Goal: Task Accomplishment & Management: Manage account settings

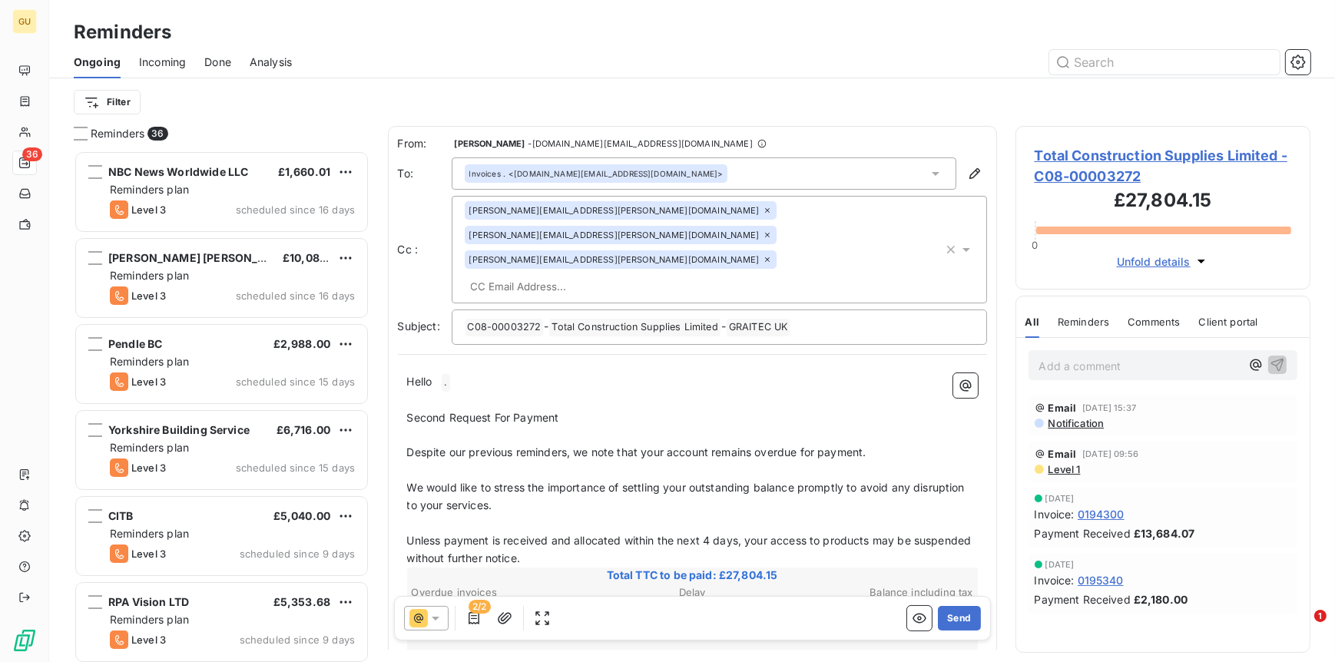
scroll to position [499, 283]
click at [101, 104] on html "GU 36 Reminders Ongoing Incoming Done Analysis Filter Reminders 36 NBC News Wor…" at bounding box center [667, 331] width 1335 height 662
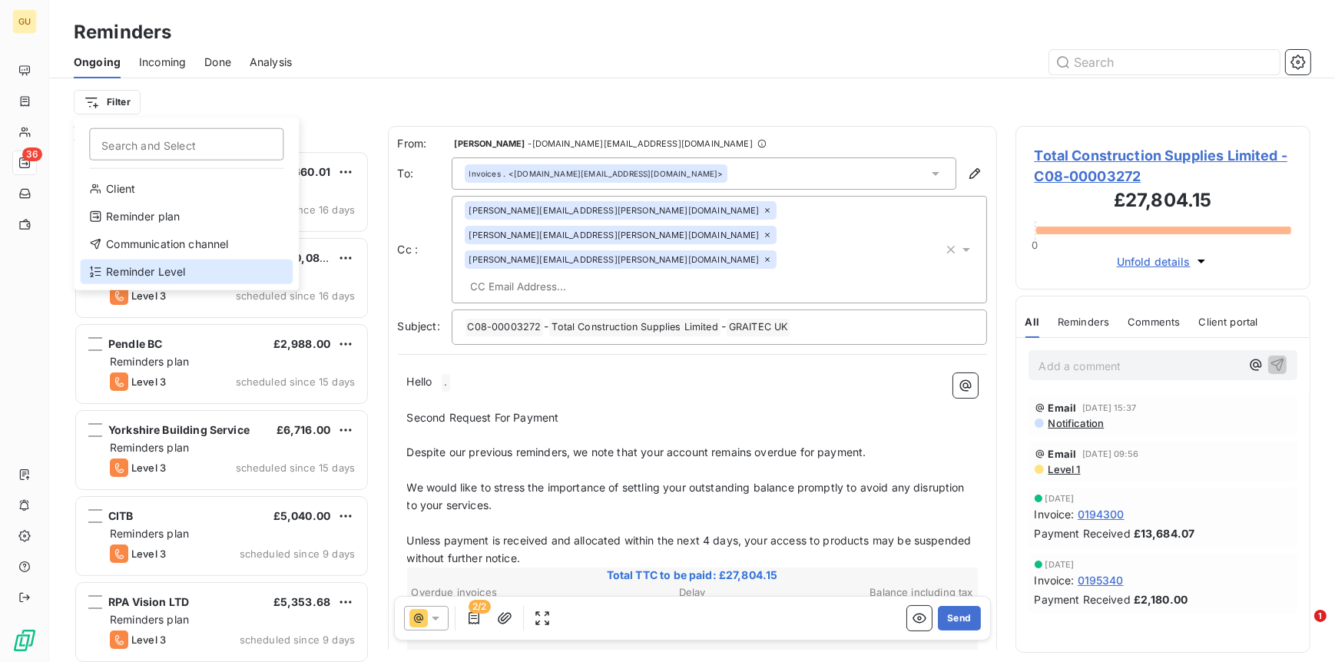
click at [149, 266] on div "Reminder Level" at bounding box center [186, 272] width 213 height 25
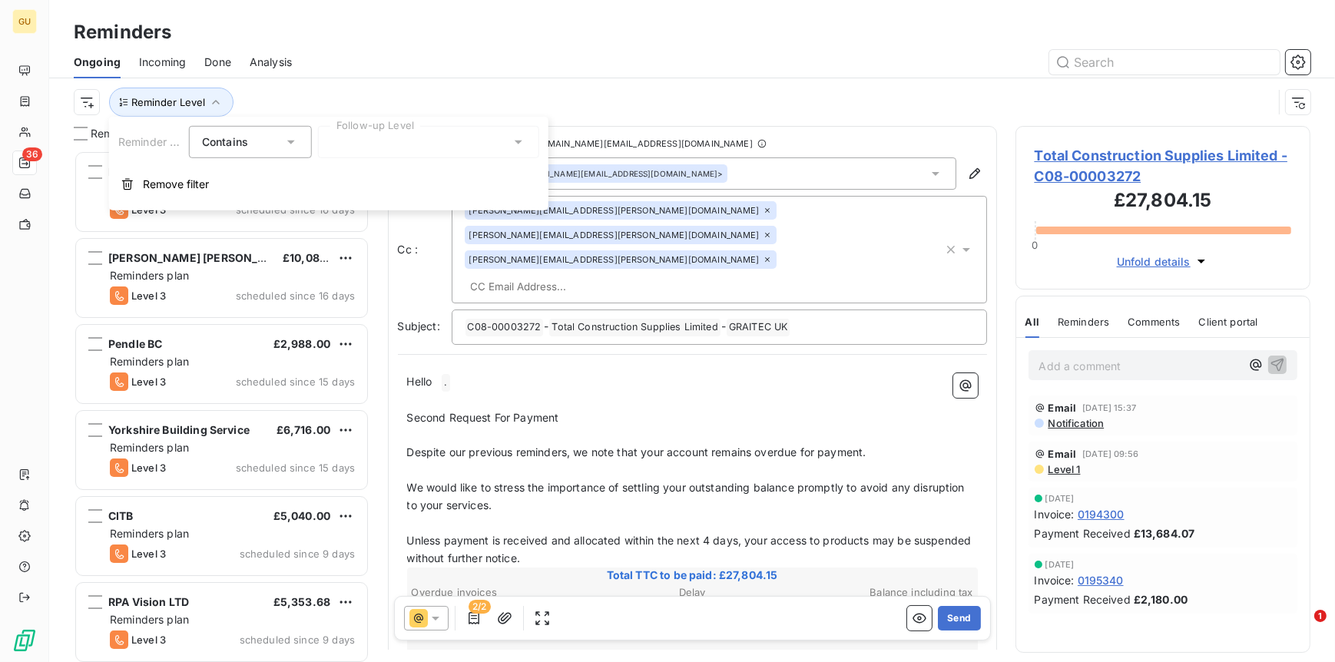
click at [479, 152] on div at bounding box center [428, 142] width 221 height 32
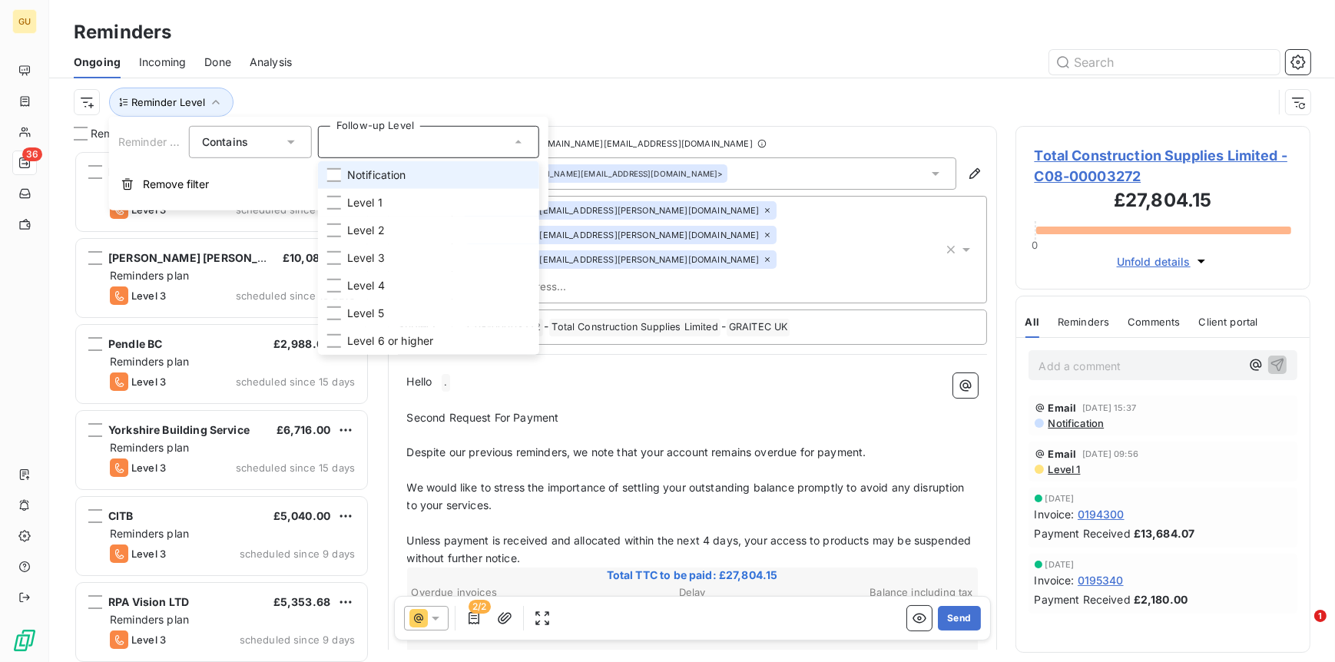
click at [380, 177] on span "Notification" at bounding box center [376, 174] width 59 height 15
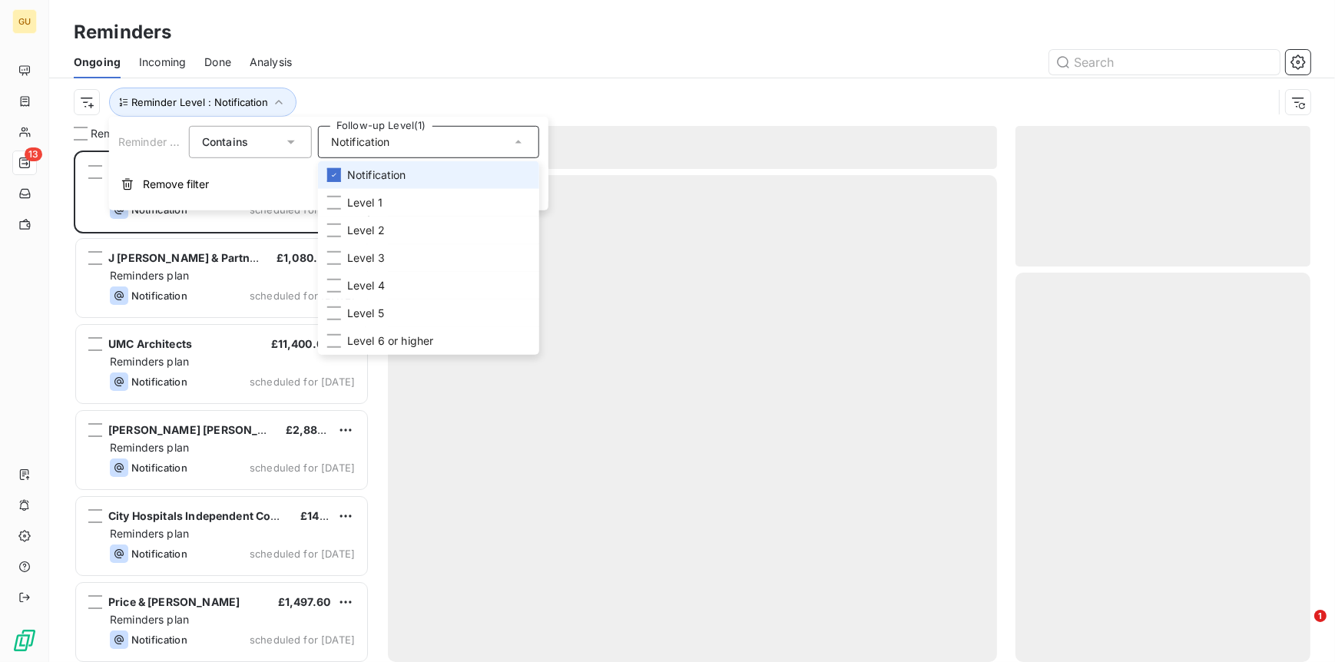
scroll to position [499, 283]
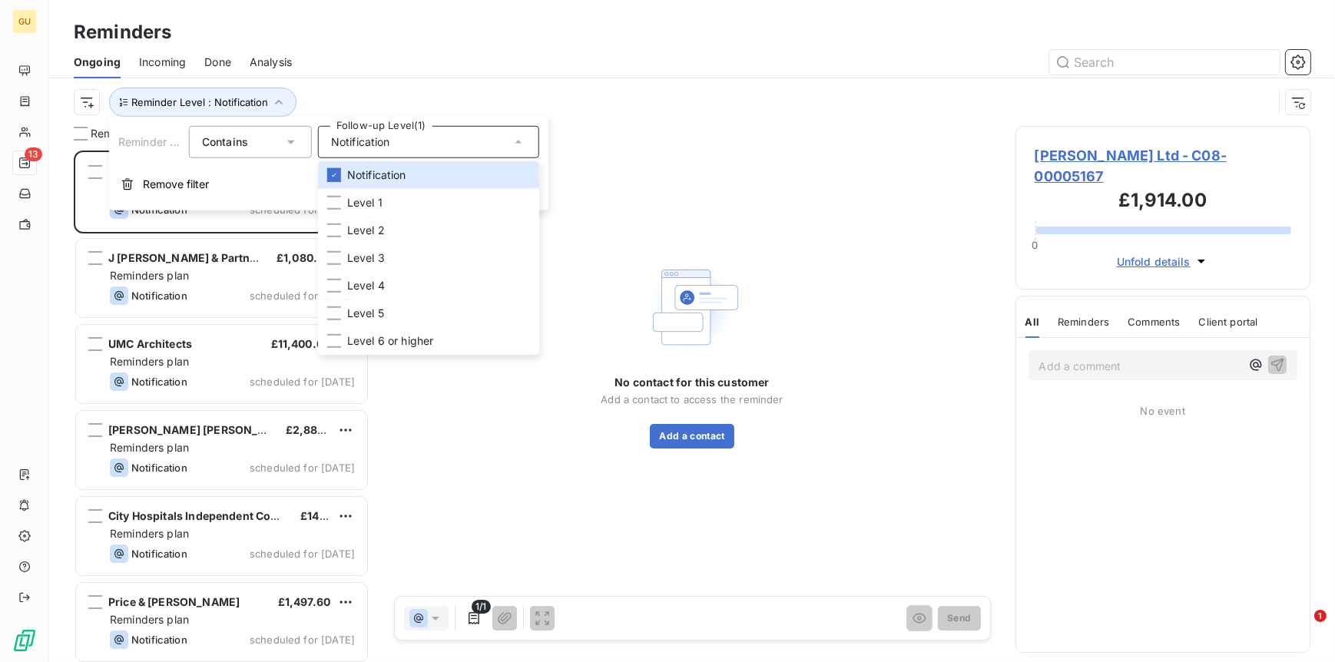
click at [560, 449] on div "No contact for this customer Add a contact to access the reminder Add a contact" at bounding box center [692, 353] width 609 height 455
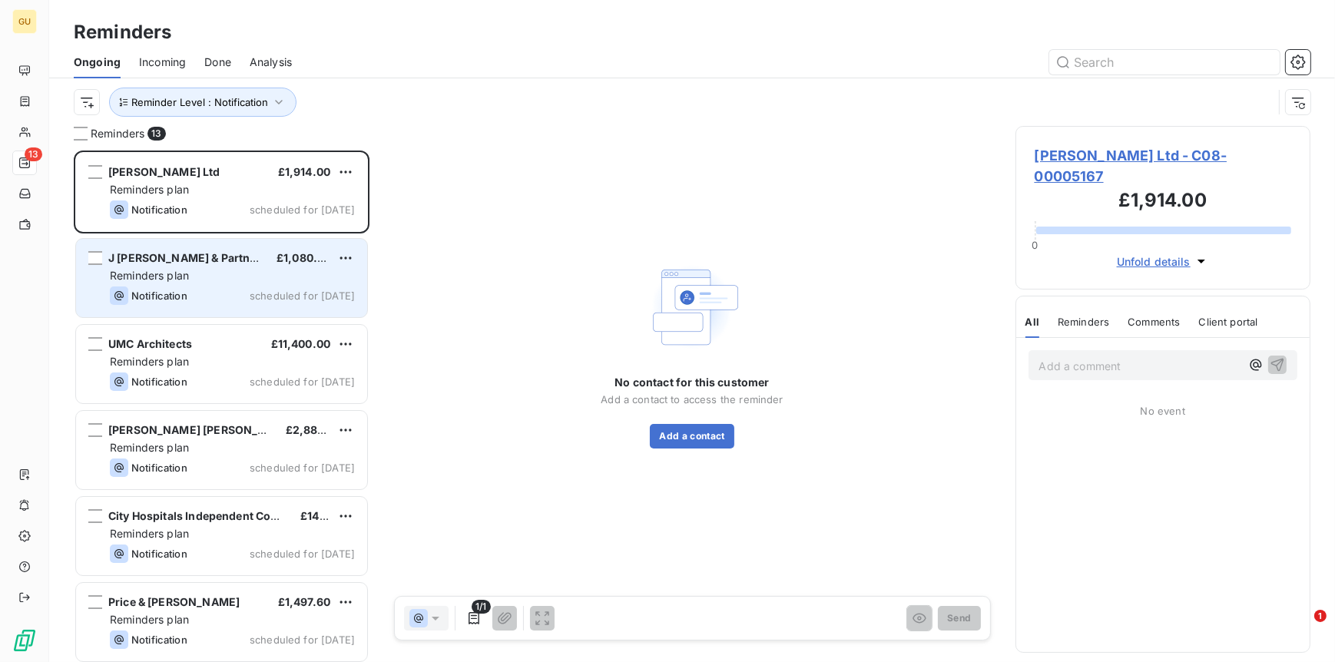
click at [173, 275] on span "Reminders plan" at bounding box center [149, 275] width 79 height 13
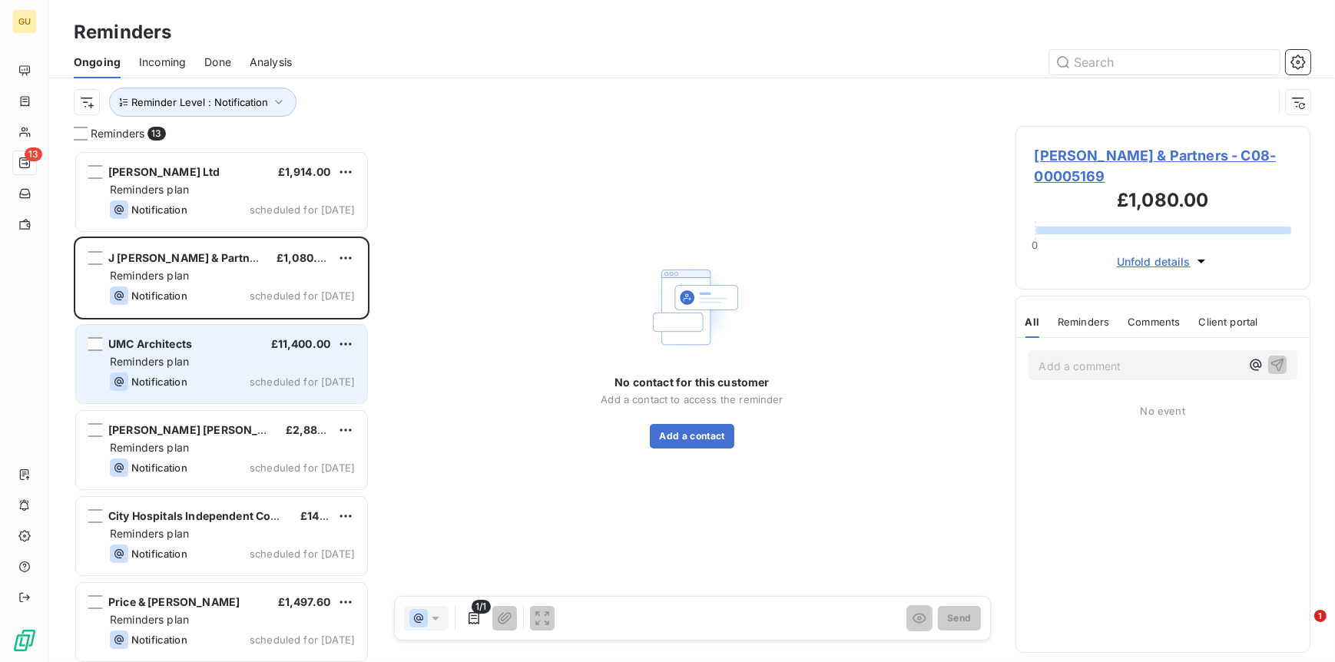
click at [167, 346] on span "UMC Architects" at bounding box center [150, 343] width 84 height 13
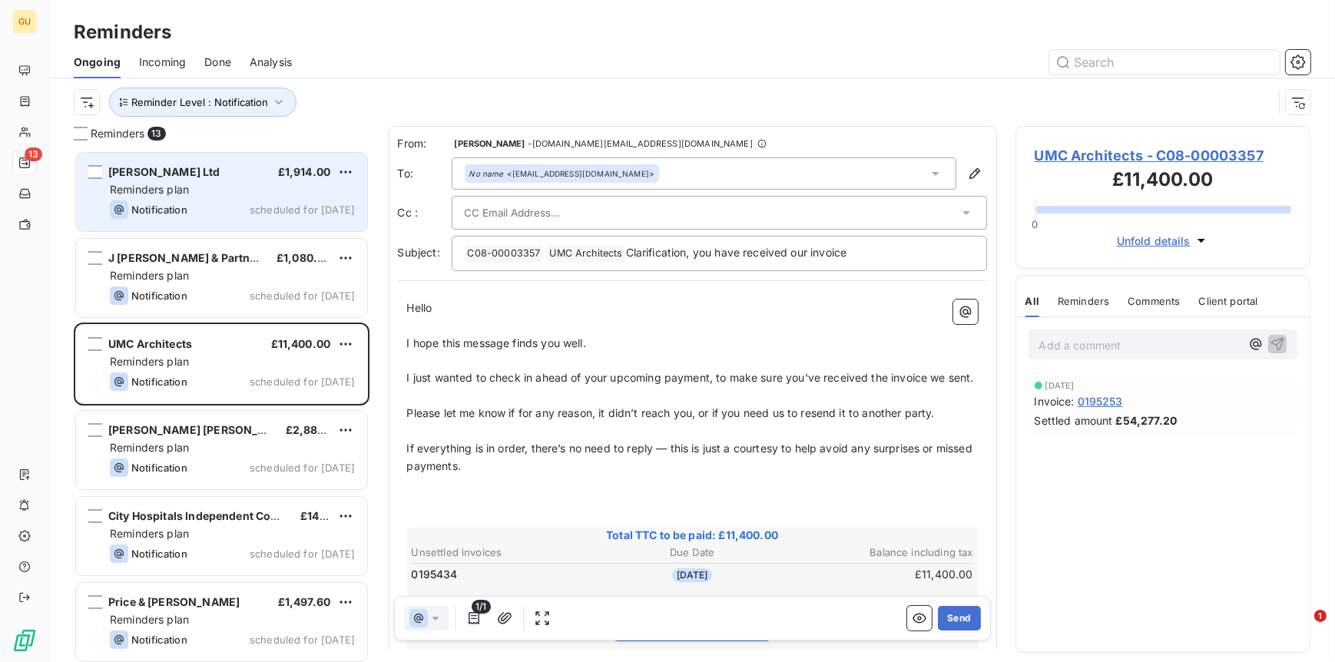
click at [202, 169] on span "[PERSON_NAME] Ltd" at bounding box center [164, 171] width 112 height 13
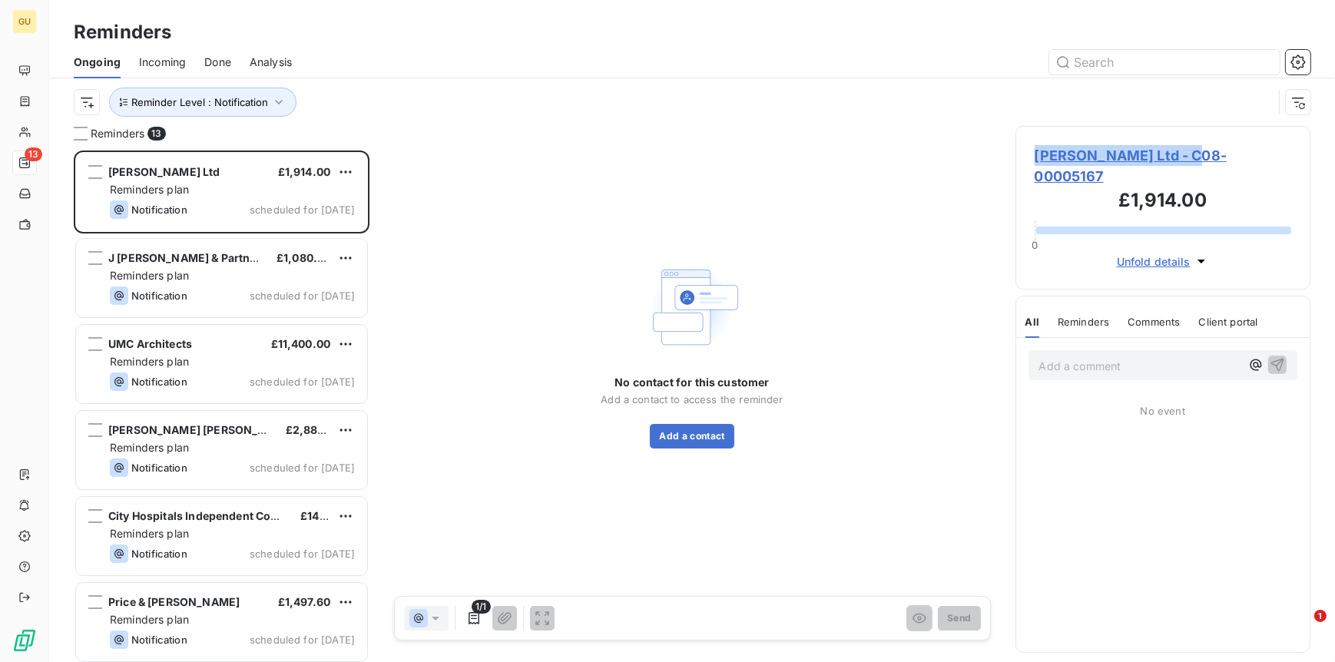
drag, startPoint x: 1036, startPoint y: 151, endPoint x: 1182, endPoint y: 158, distance: 146.1
click at [1182, 158] on span "[PERSON_NAME] Ltd - C08-00005167" at bounding box center [1163, 165] width 257 height 41
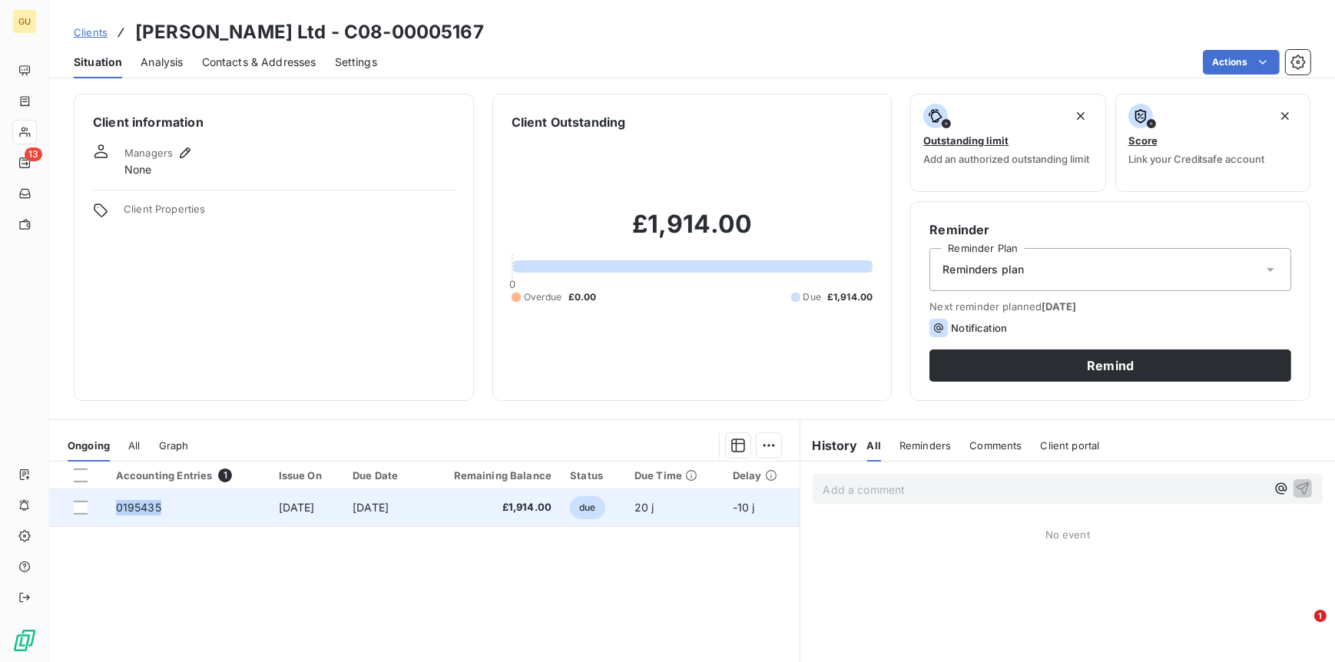
drag, startPoint x: 157, startPoint y: 507, endPoint x: 115, endPoint y: 511, distance: 41.7
click at [116, 511] on span "0195435" at bounding box center [138, 507] width 45 height 13
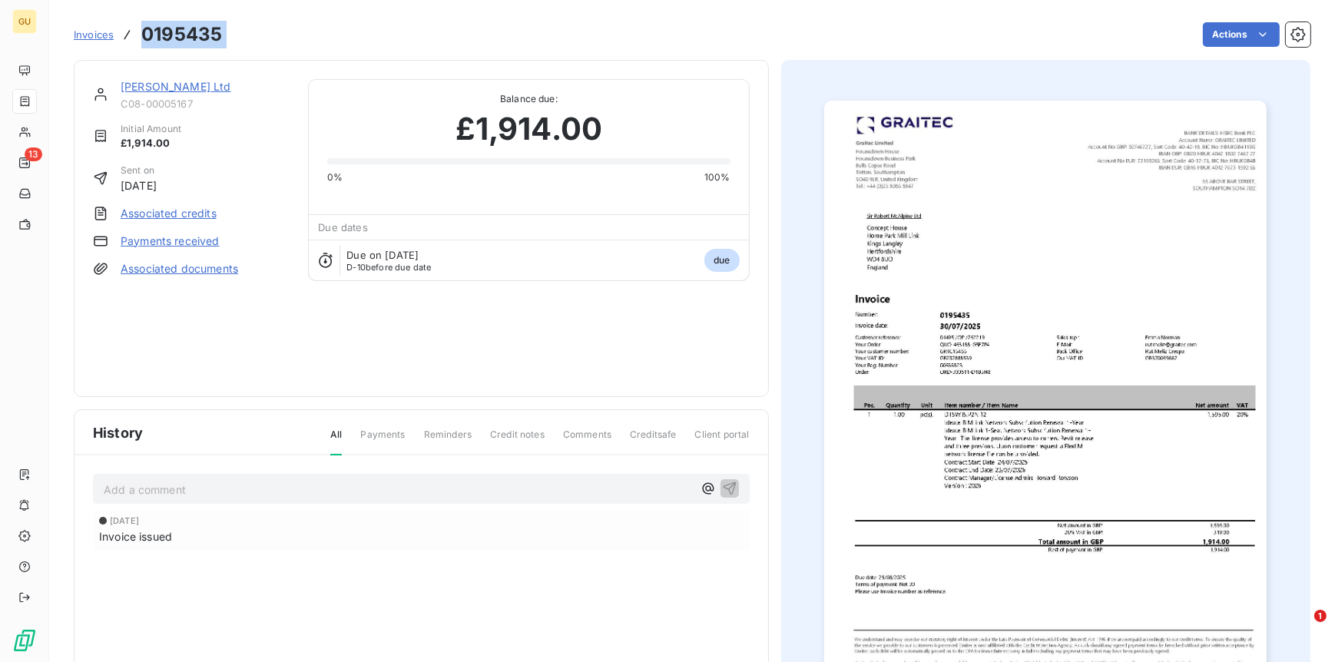
drag, startPoint x: 239, startPoint y: 31, endPoint x: 144, endPoint y: 35, distance: 94.5
click at [144, 35] on div "Invoices 0195435 Actions" at bounding box center [692, 34] width 1237 height 32
copy section "0195435 Actions"
click at [158, 89] on link "[PERSON_NAME] Ltd" at bounding box center [176, 86] width 111 height 13
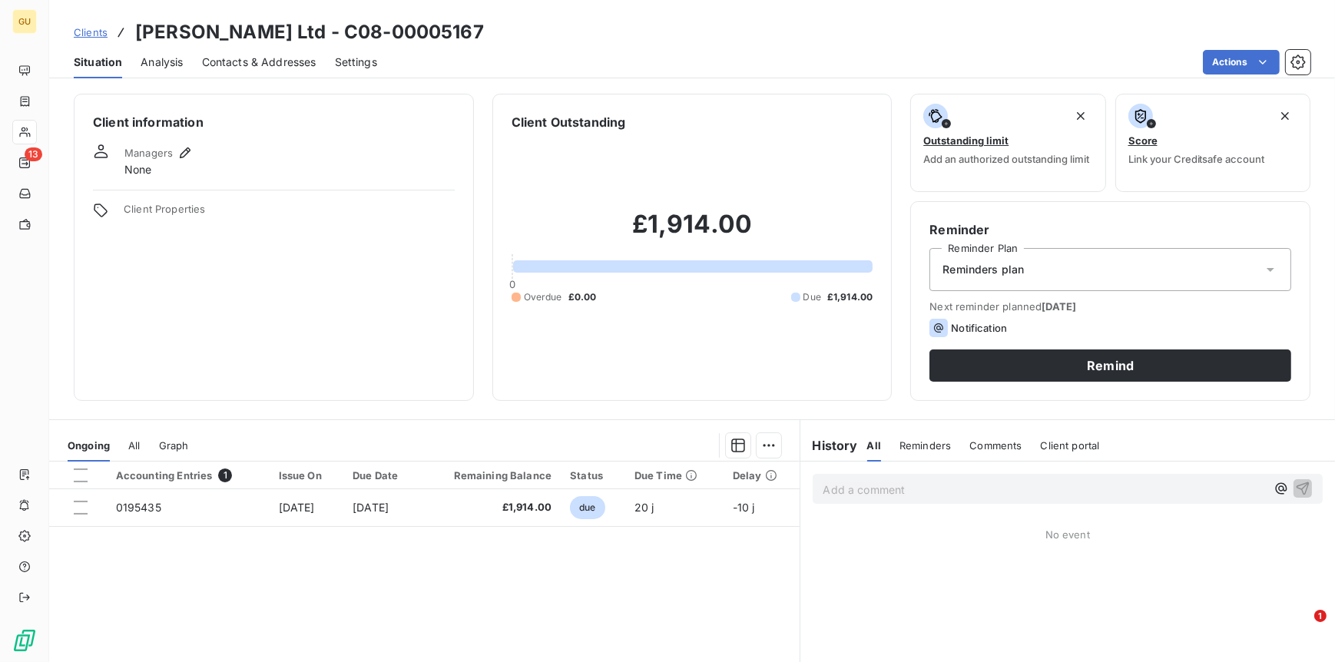
click at [251, 58] on span "Contacts & Addresses" at bounding box center [259, 62] width 114 height 15
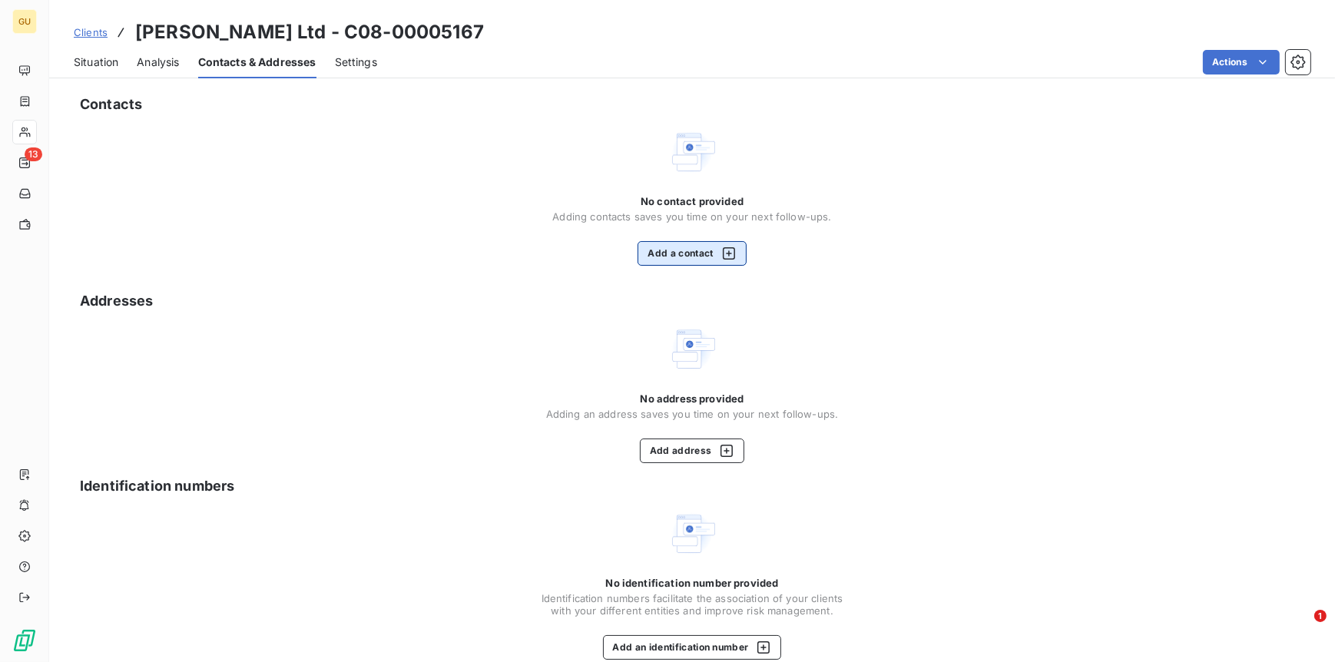
click at [691, 258] on button "Add a contact" at bounding box center [692, 253] width 108 height 25
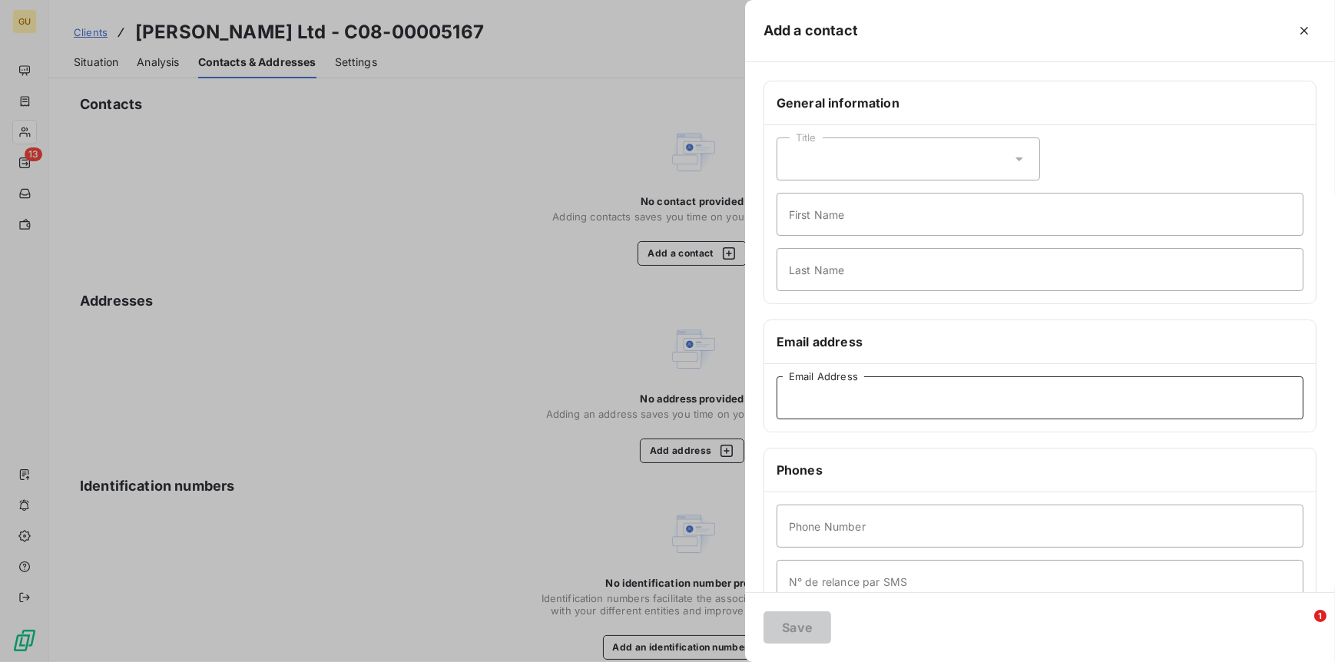
click at [801, 387] on input "Email Address" at bounding box center [1040, 397] width 527 height 43
paste input "[PERSON_NAME][EMAIL_ADDRESS][DOMAIN_NAME]"
type input "[PERSON_NAME][EMAIL_ADDRESS][DOMAIN_NAME]"
click at [819, 228] on input "First Name" at bounding box center [1040, 214] width 527 height 43
type input "Invoices"
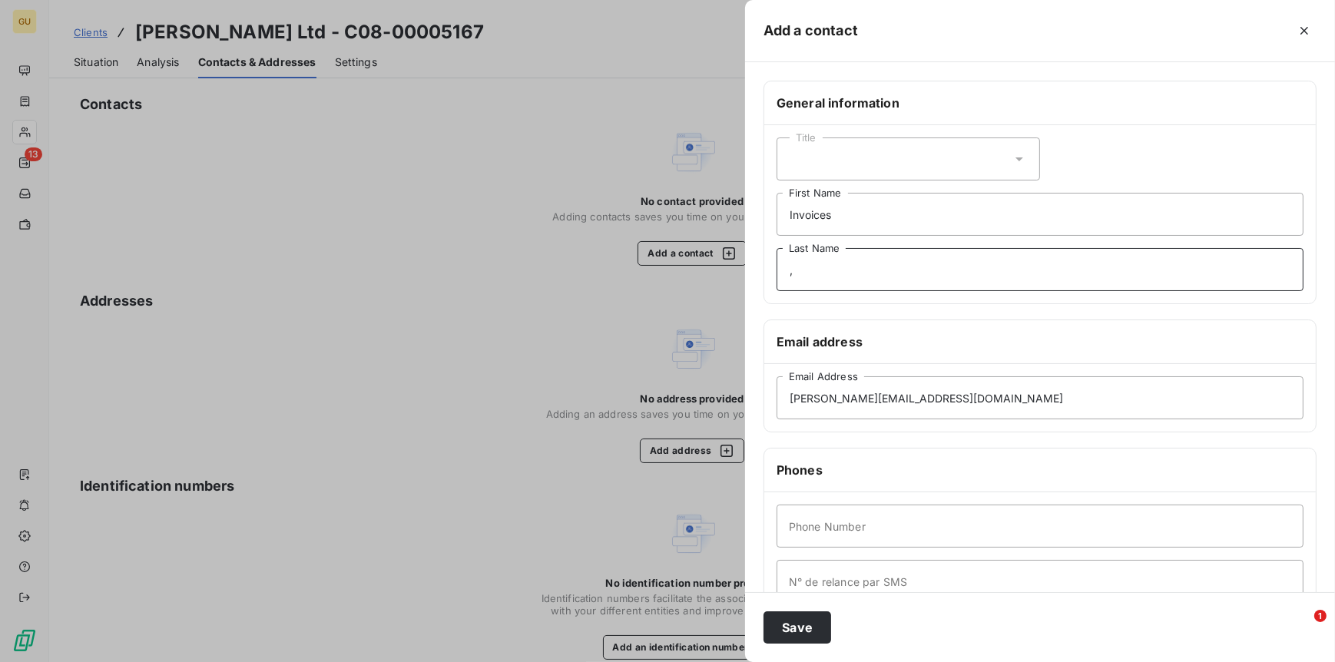
type input ","
click at [800, 626] on button "Save" at bounding box center [798, 628] width 68 height 32
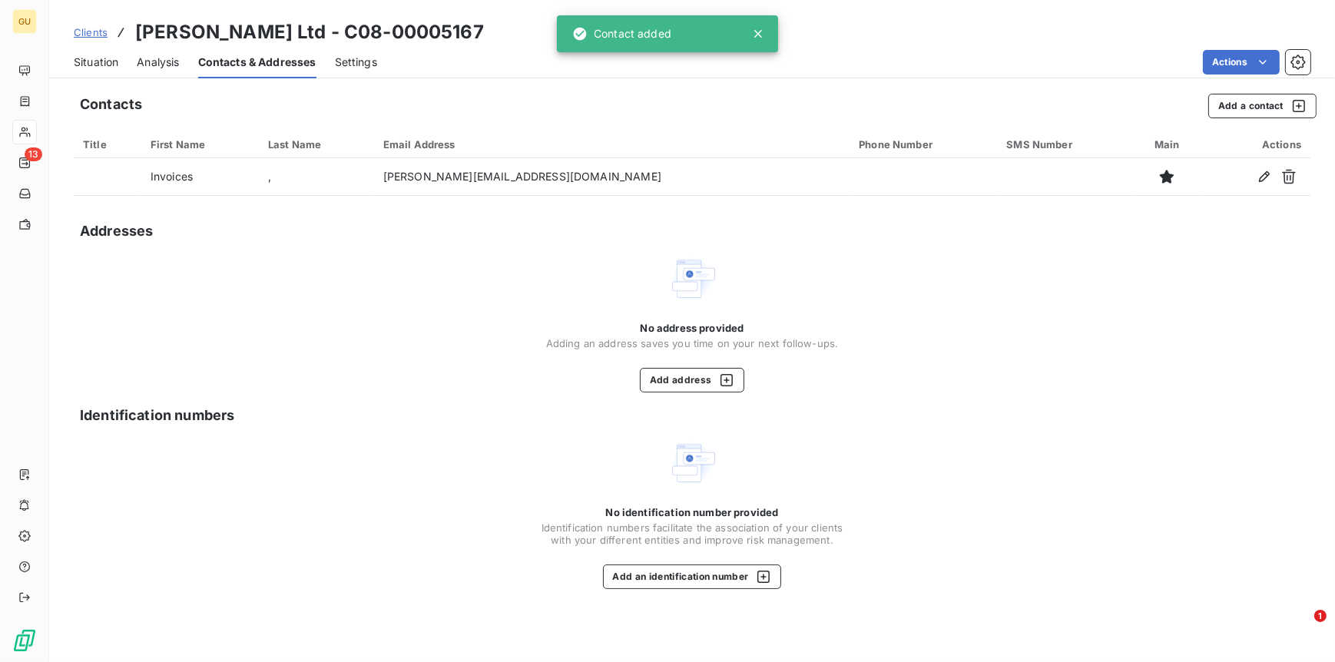
click at [97, 58] on span "Situation" at bounding box center [96, 62] width 45 height 15
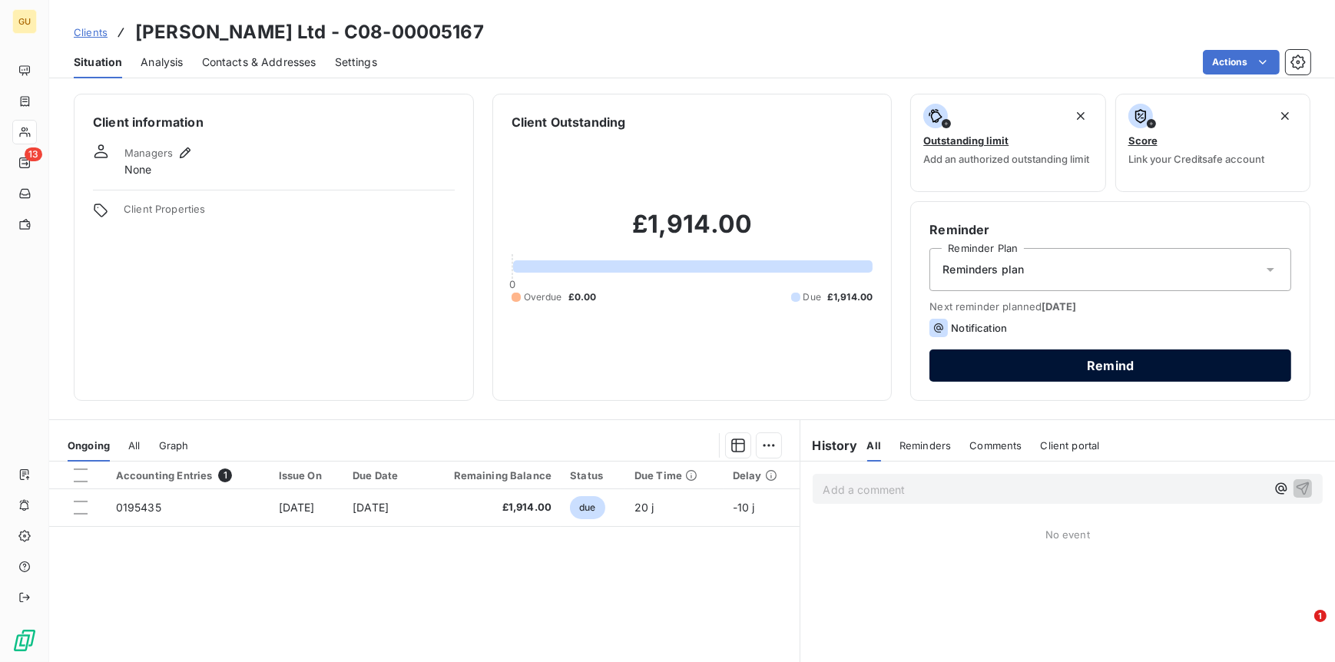
click at [1000, 358] on button "Remind" at bounding box center [1111, 366] width 362 height 32
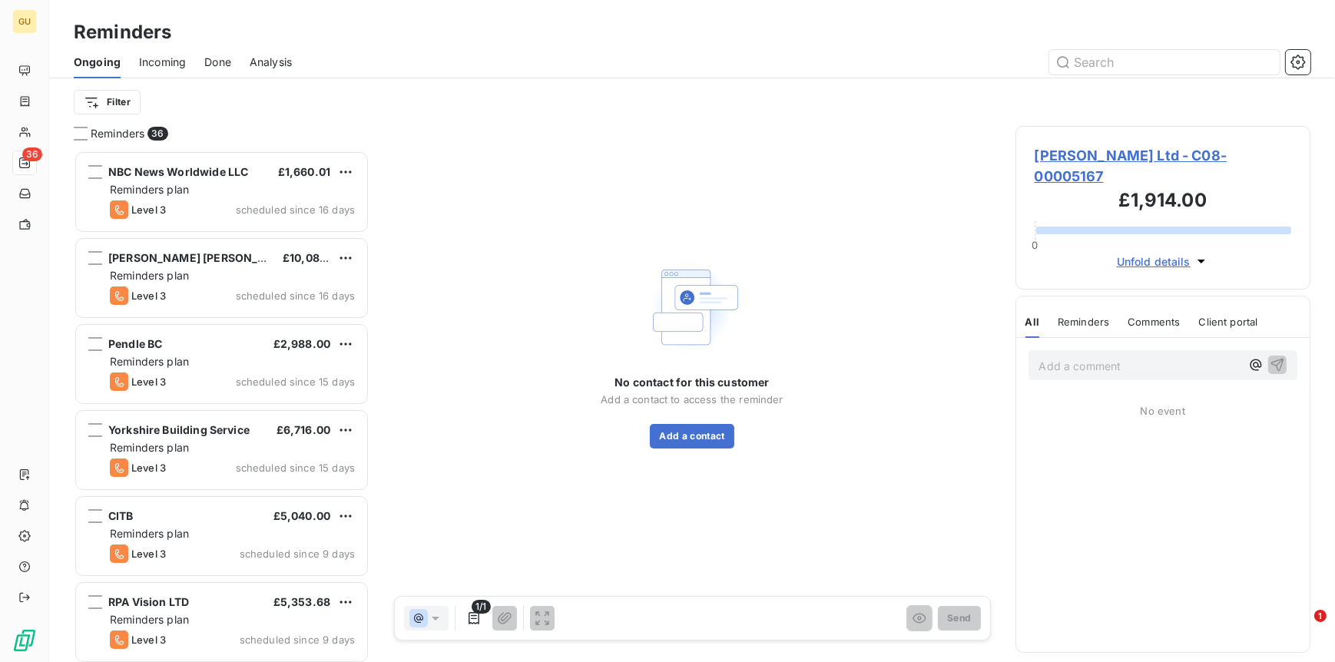
scroll to position [499, 283]
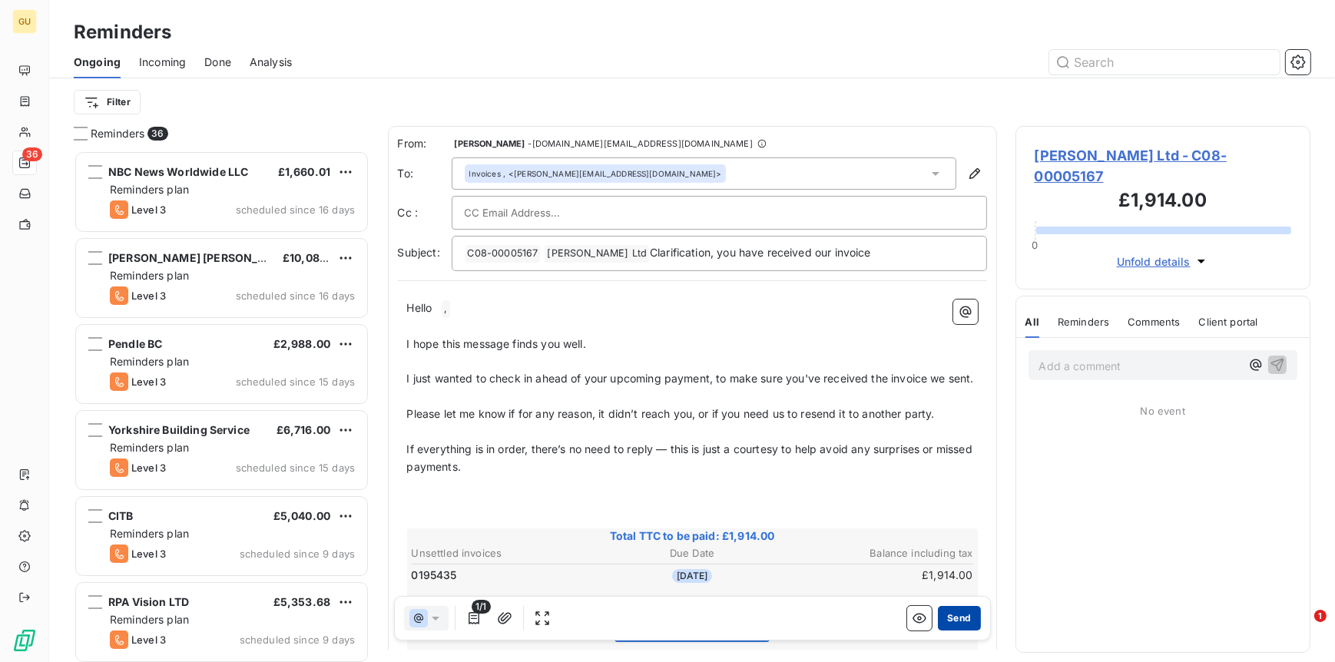
click at [959, 619] on button "Send" at bounding box center [959, 618] width 42 height 25
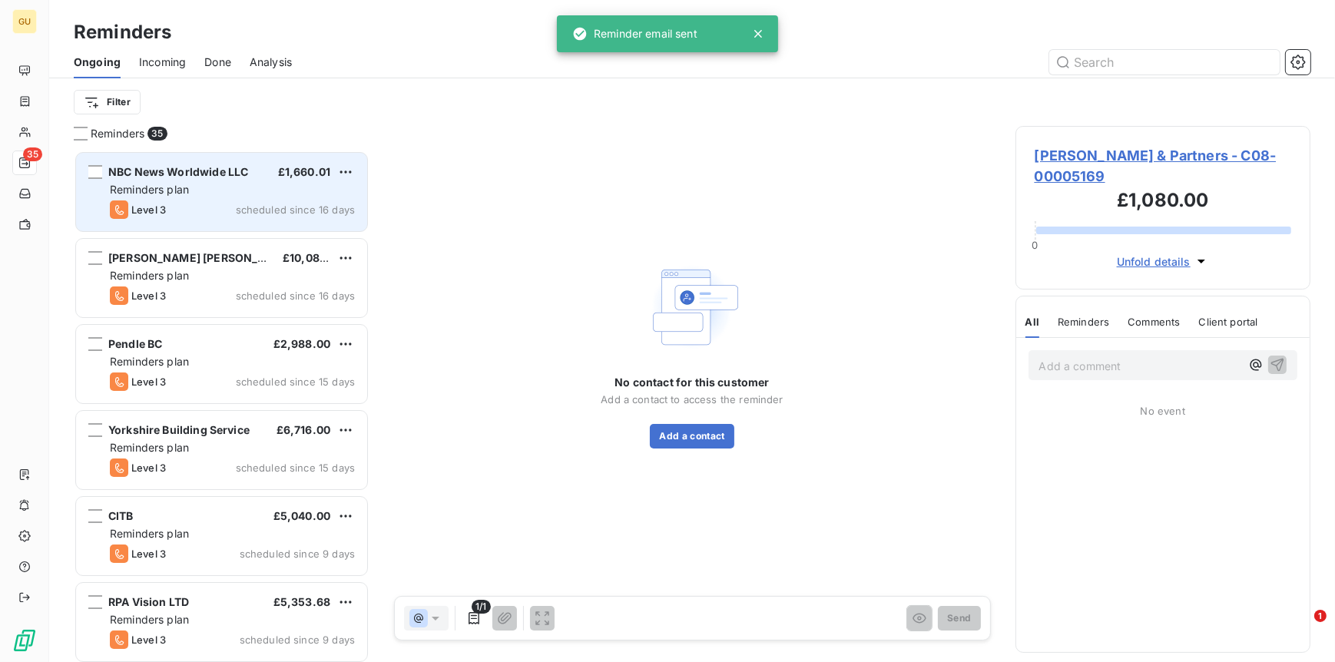
click at [198, 188] on div "Reminders plan" at bounding box center [232, 189] width 245 height 15
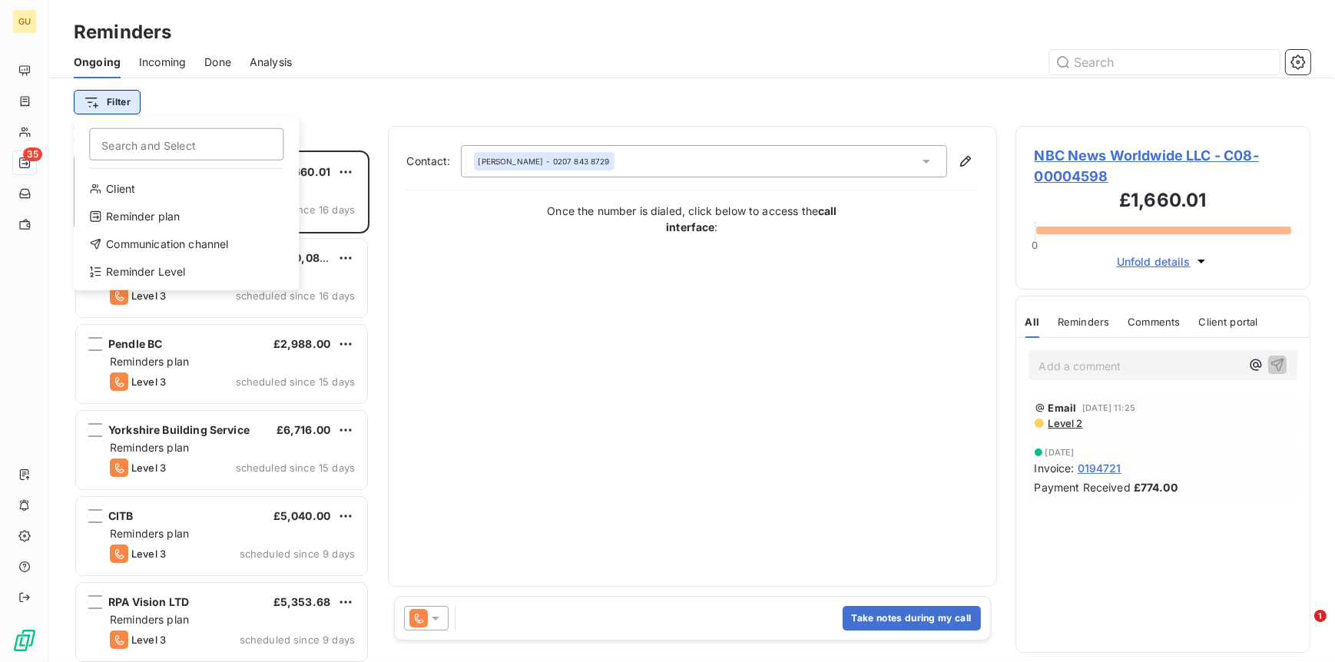
click at [117, 109] on html "GU 35 Reminders Ongoing Incoming Done Analysis Filter Search and Select Client …" at bounding box center [667, 331] width 1335 height 662
click at [177, 276] on div "Reminder Level" at bounding box center [186, 272] width 213 height 25
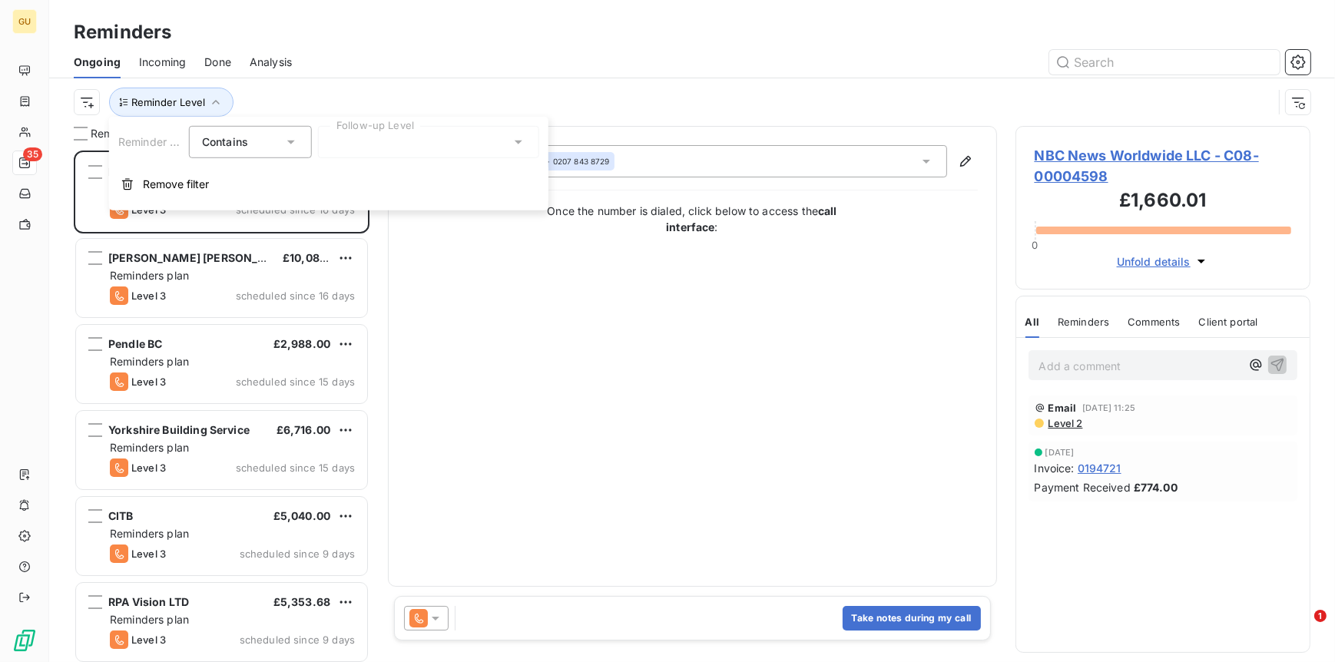
click at [419, 140] on div at bounding box center [428, 142] width 221 height 32
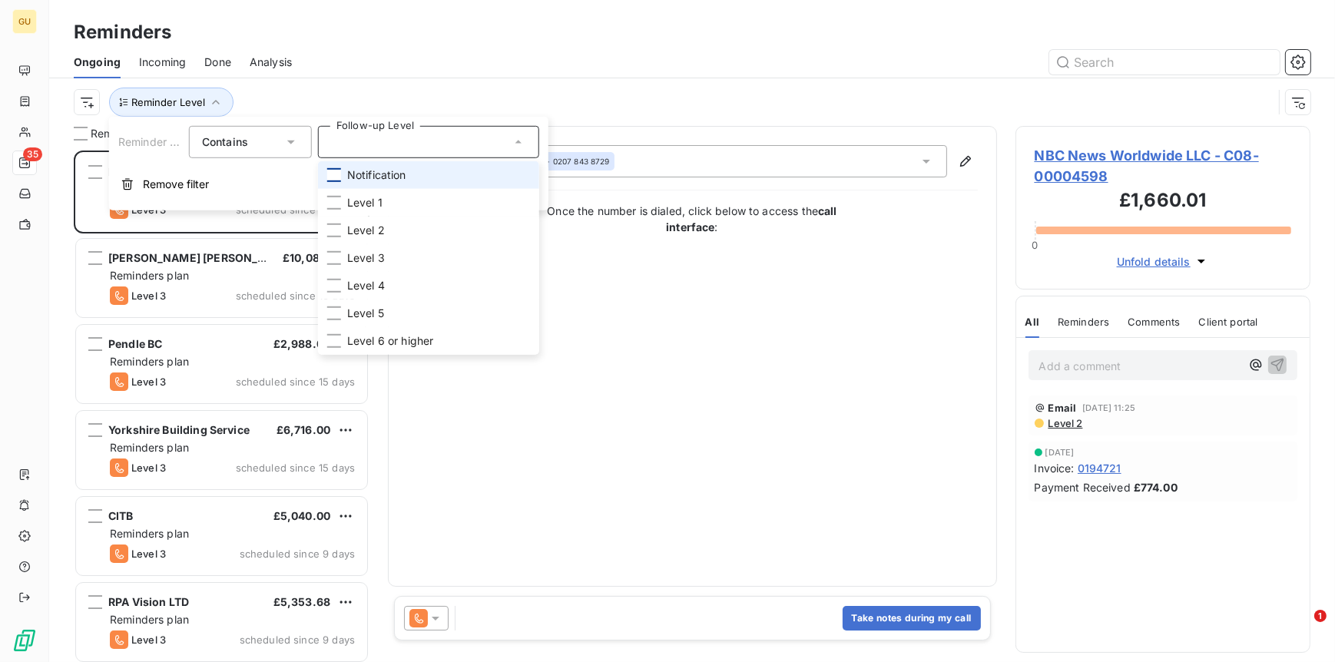
click at [336, 174] on div at bounding box center [334, 175] width 14 height 14
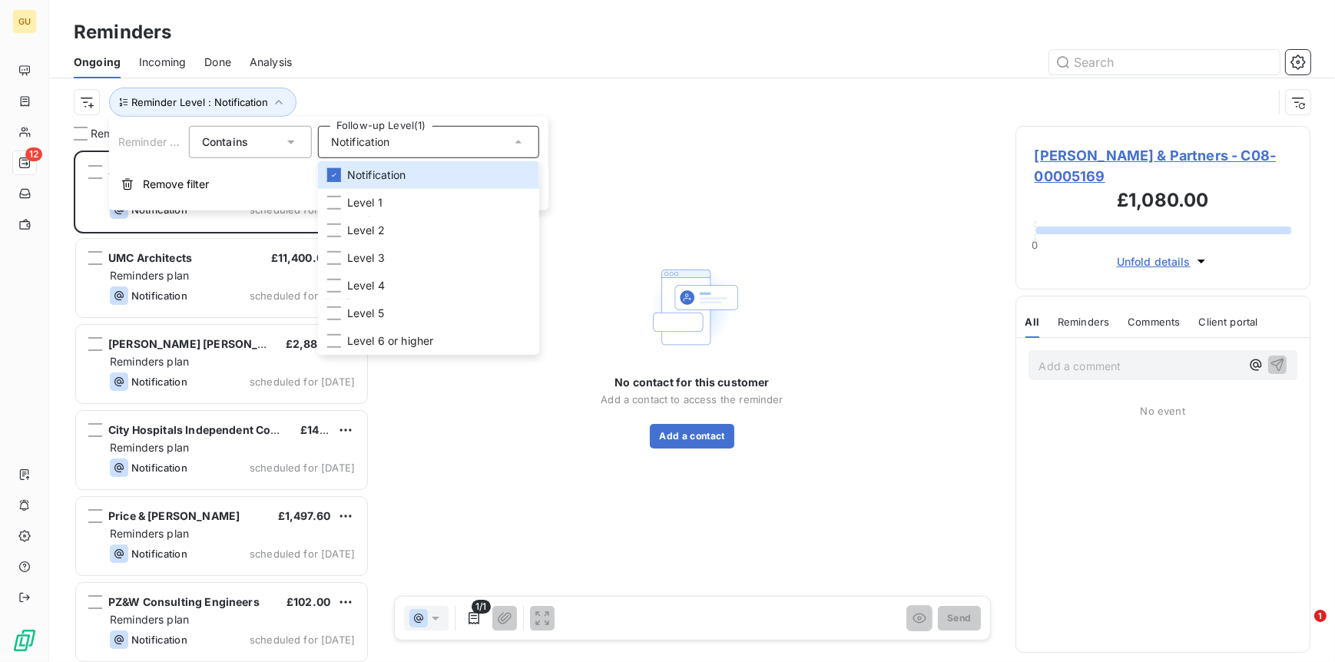
click at [701, 137] on div "No contact for this customer Add a contact to access the reminder Add a contact" at bounding box center [692, 353] width 609 height 455
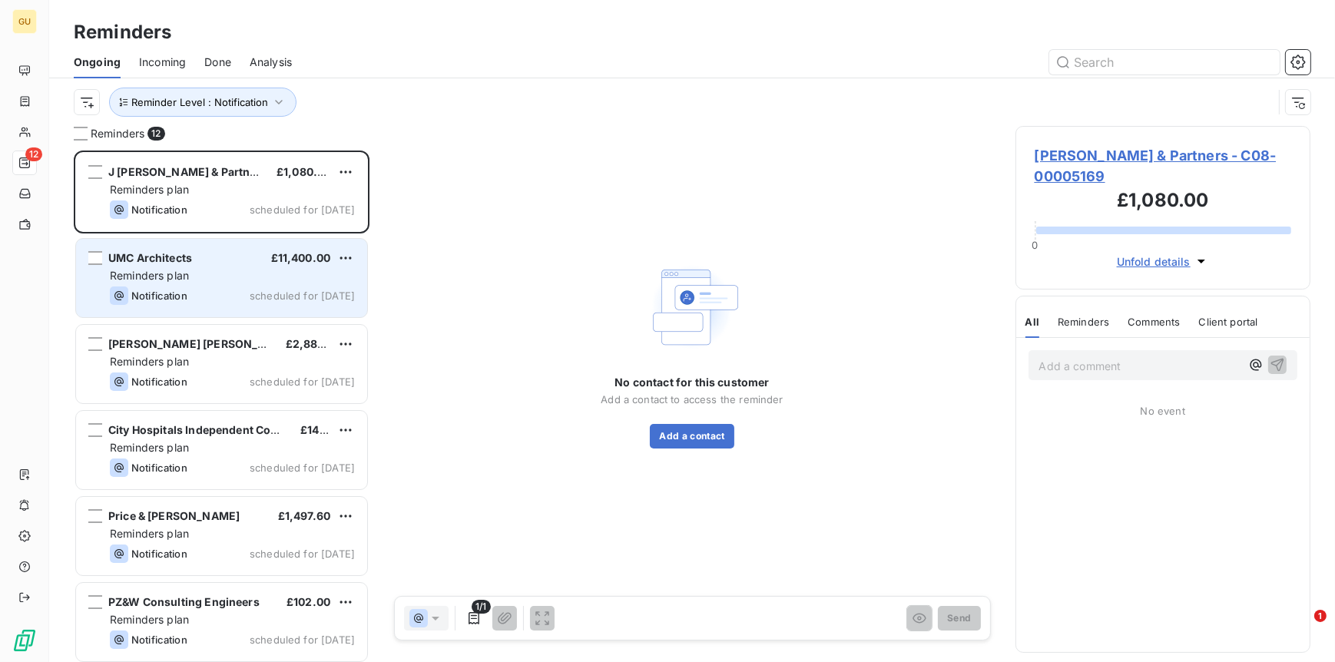
click at [185, 264] on span "UMC Architects" at bounding box center [150, 257] width 84 height 13
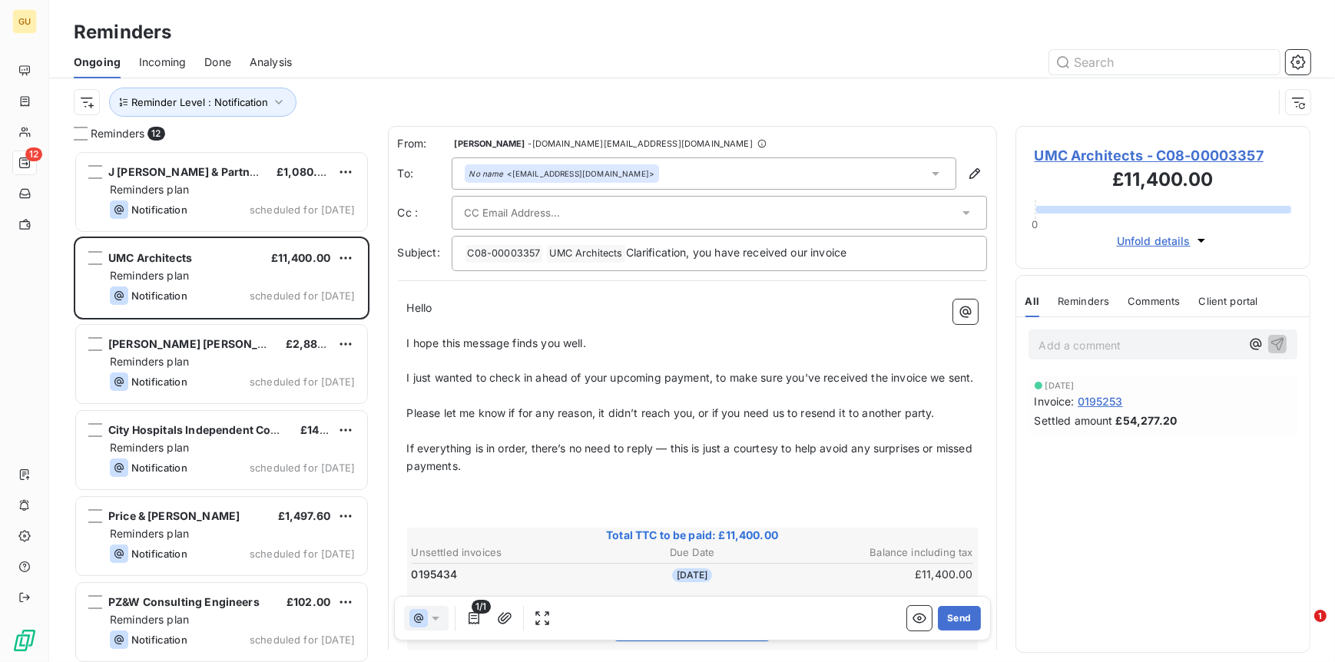
click at [1087, 156] on span "UMC Architects - C08-00003357" at bounding box center [1163, 155] width 257 height 21
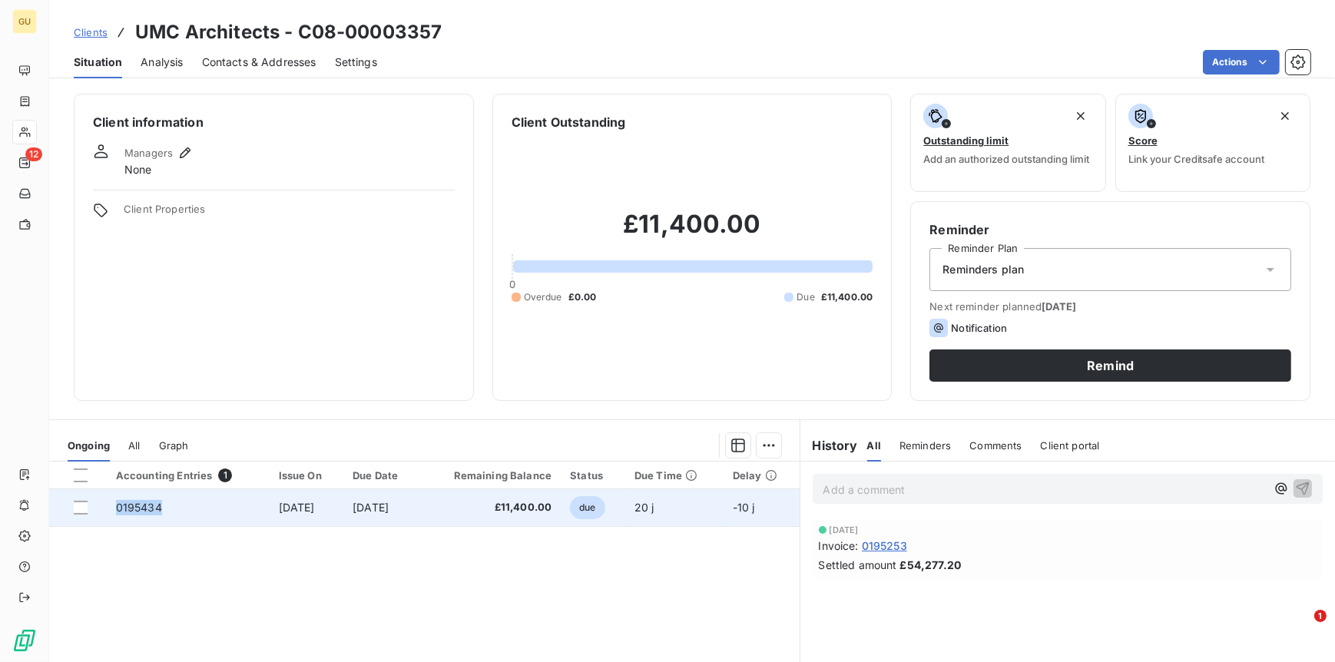
drag, startPoint x: 158, startPoint y: 509, endPoint x: 112, endPoint y: 512, distance: 46.2
click at [112, 512] on td "0195434" at bounding box center [188, 507] width 163 height 37
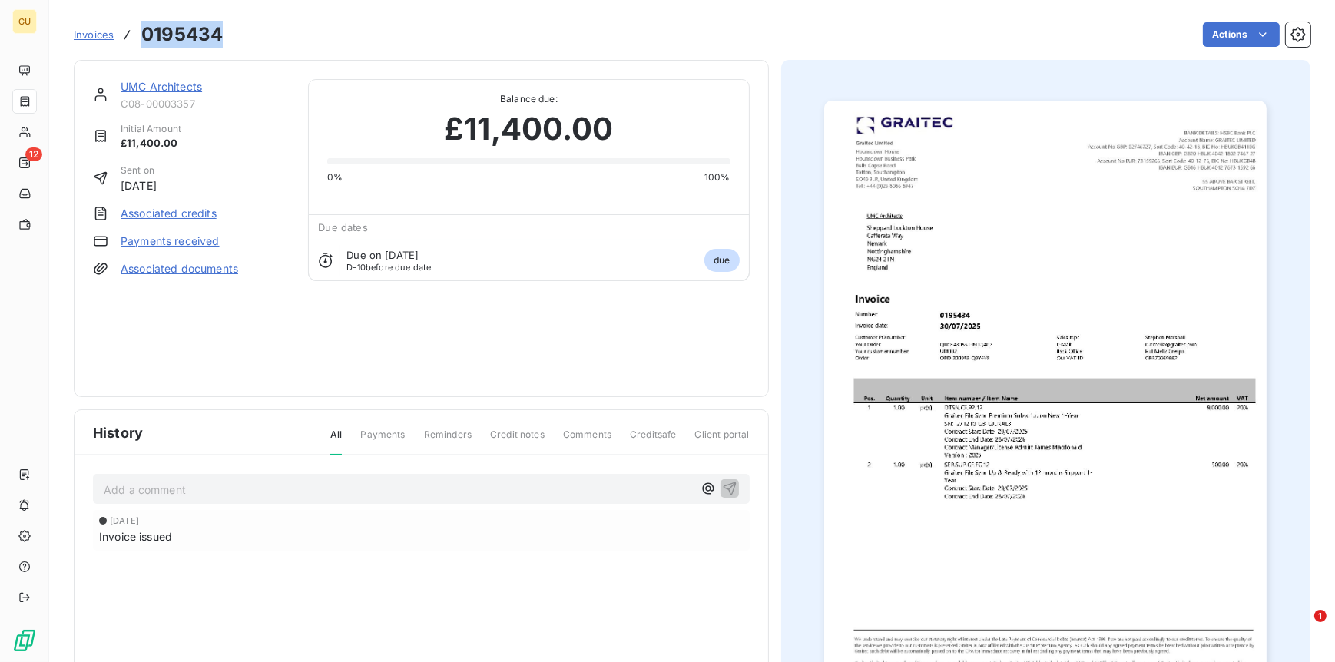
drag, startPoint x: 220, startPoint y: 38, endPoint x: 138, endPoint y: 25, distance: 82.5
click at [138, 25] on div "Invoices 0195434" at bounding box center [148, 35] width 149 height 28
copy h3 "0195434"
click at [146, 88] on link "UMC Architects" at bounding box center [161, 86] width 81 height 13
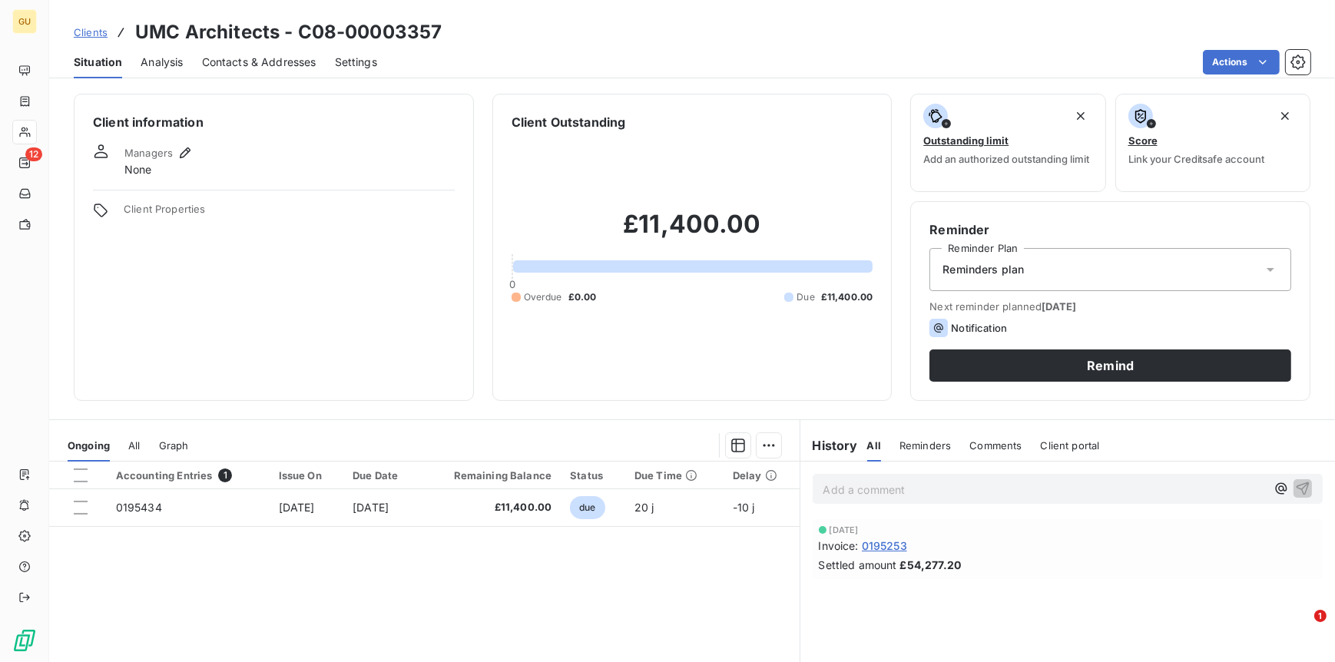
click at [274, 60] on span "Contacts & Addresses" at bounding box center [259, 62] width 114 height 15
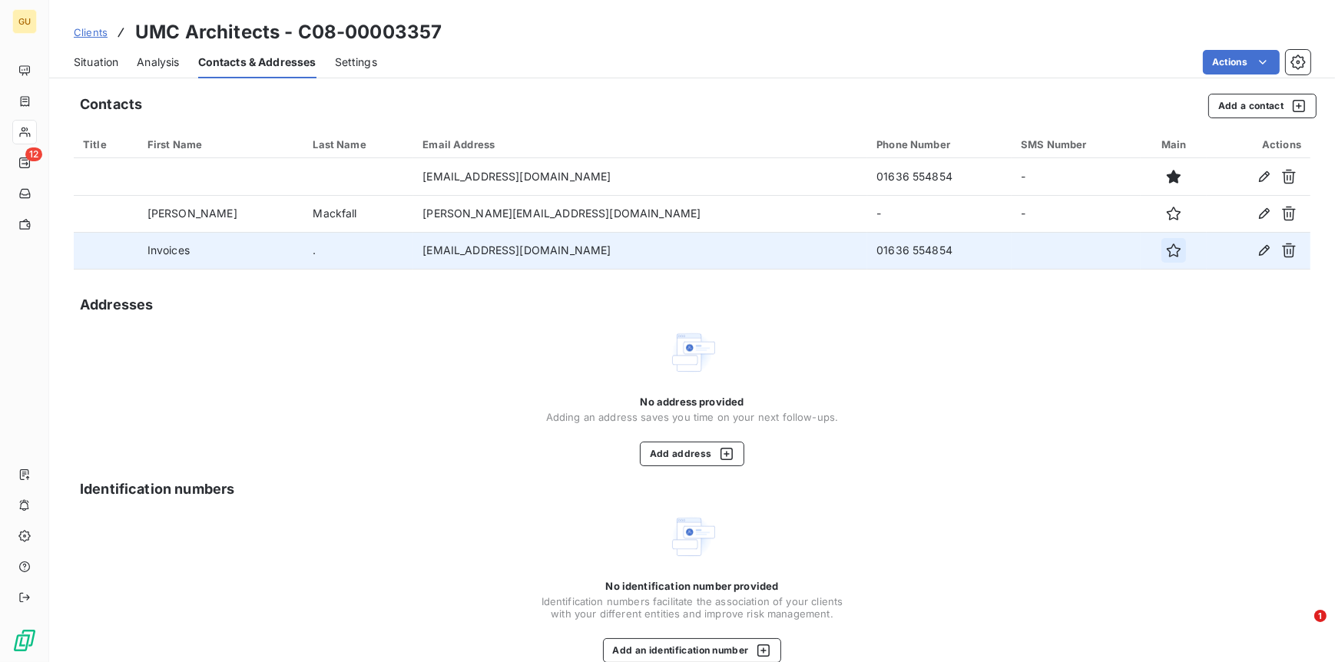
click at [1167, 246] on icon "button" at bounding box center [1174, 251] width 14 height 14
click at [100, 62] on span "Situation" at bounding box center [96, 62] width 45 height 15
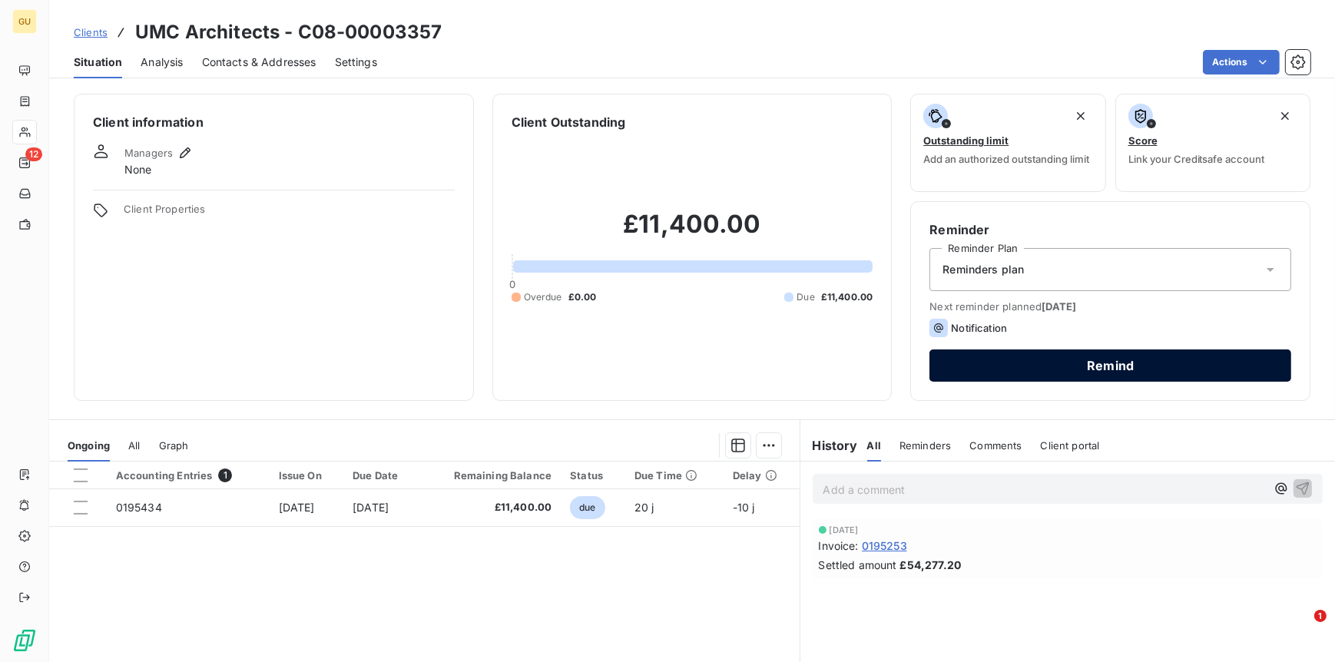
click at [1010, 369] on button "Remind" at bounding box center [1111, 366] width 362 height 32
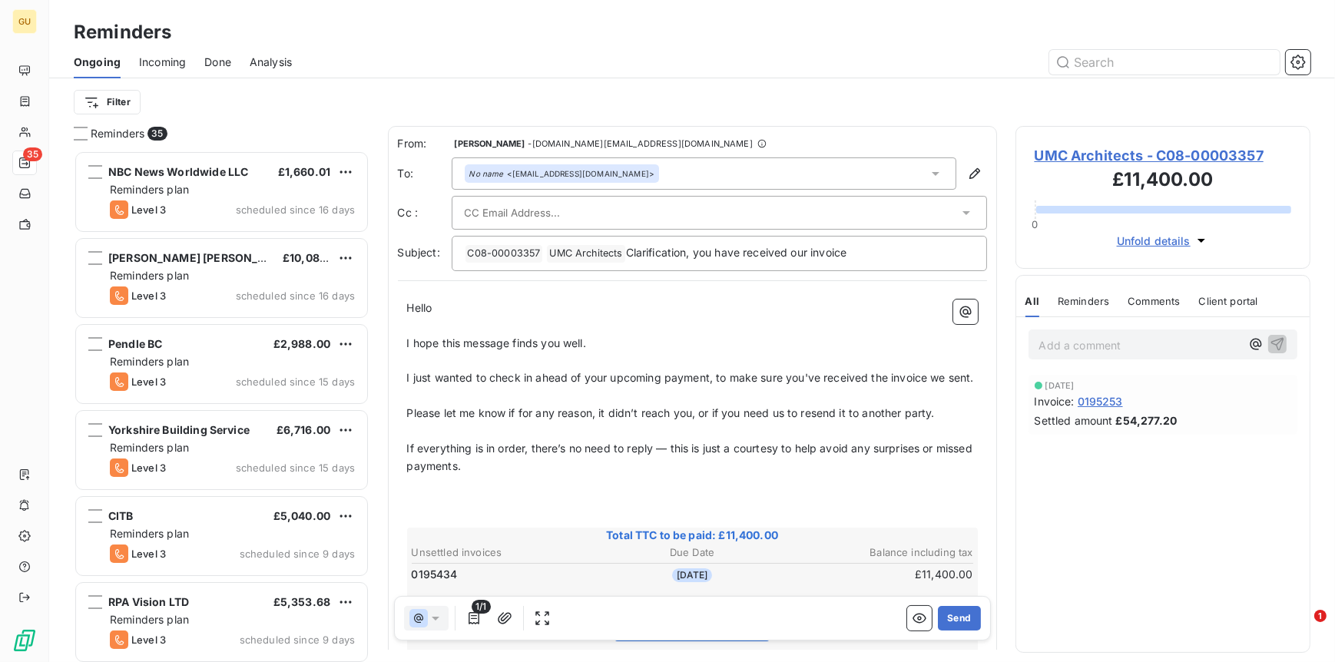
scroll to position [499, 283]
click at [956, 622] on button "Send" at bounding box center [959, 618] width 42 height 25
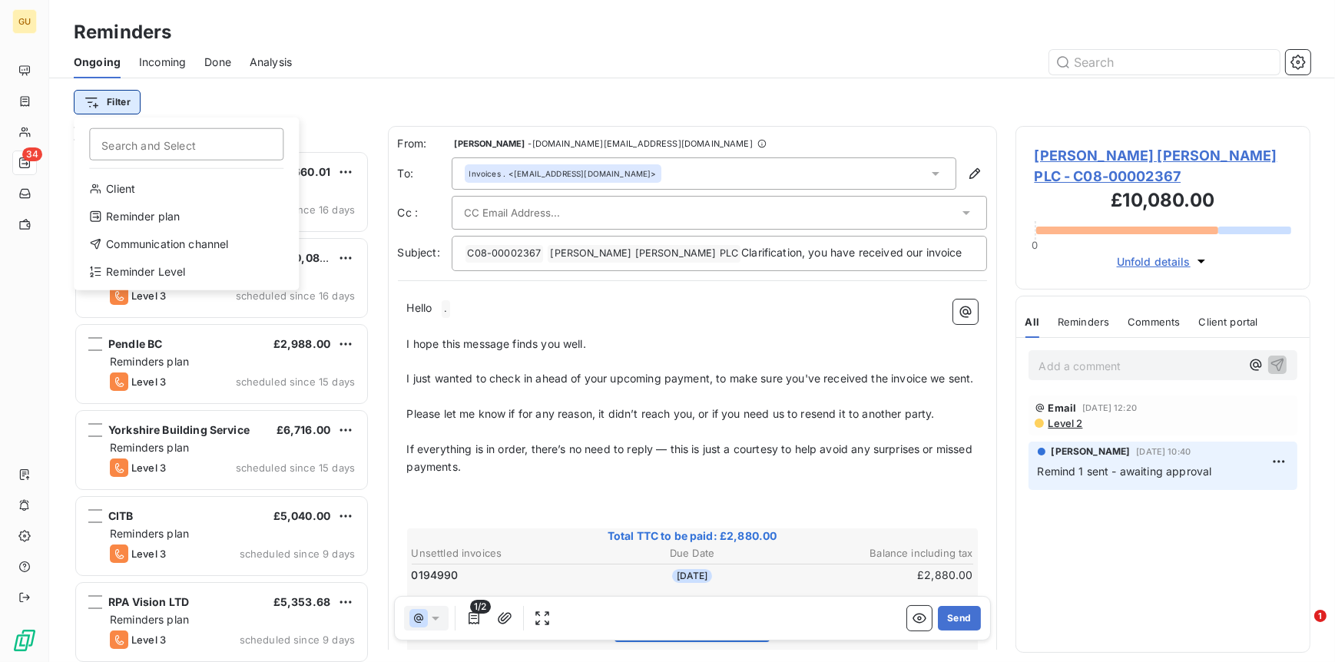
click at [120, 96] on html "GU 34 Reminders Ongoing Incoming Done Analysis Filter Search and Select Client …" at bounding box center [667, 331] width 1335 height 662
click at [168, 270] on div "Reminder Level" at bounding box center [186, 272] width 213 height 25
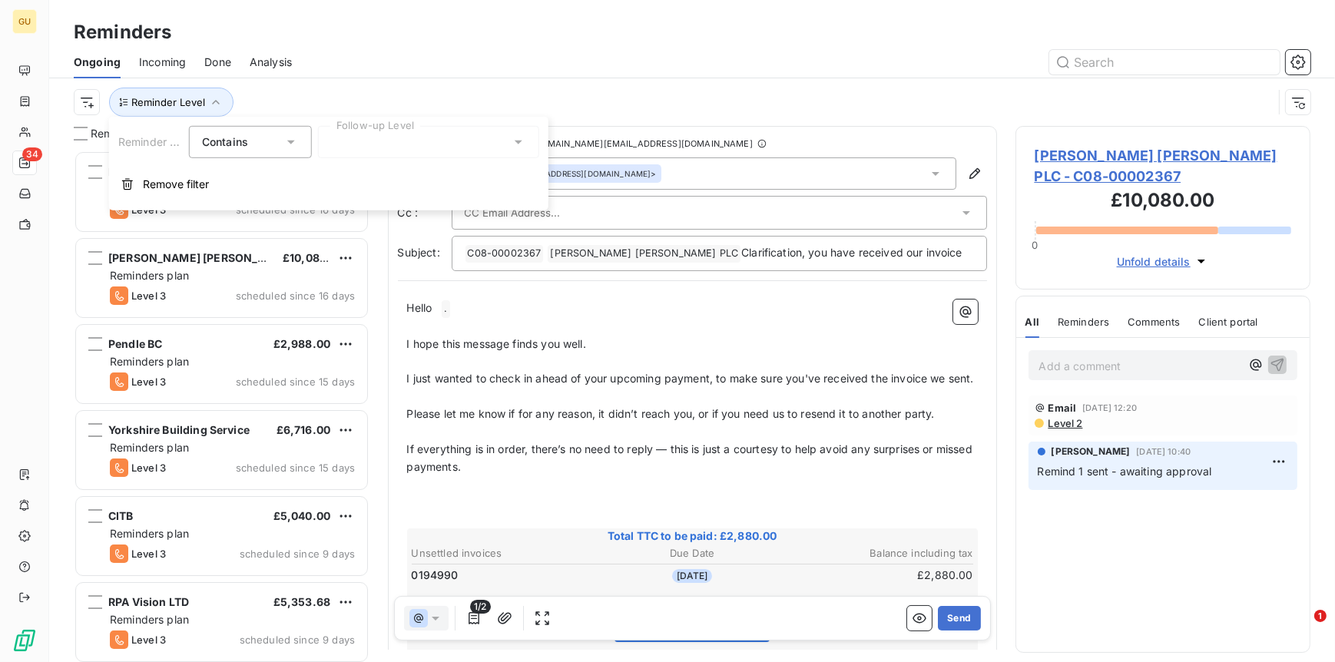
click at [471, 142] on div at bounding box center [428, 142] width 221 height 32
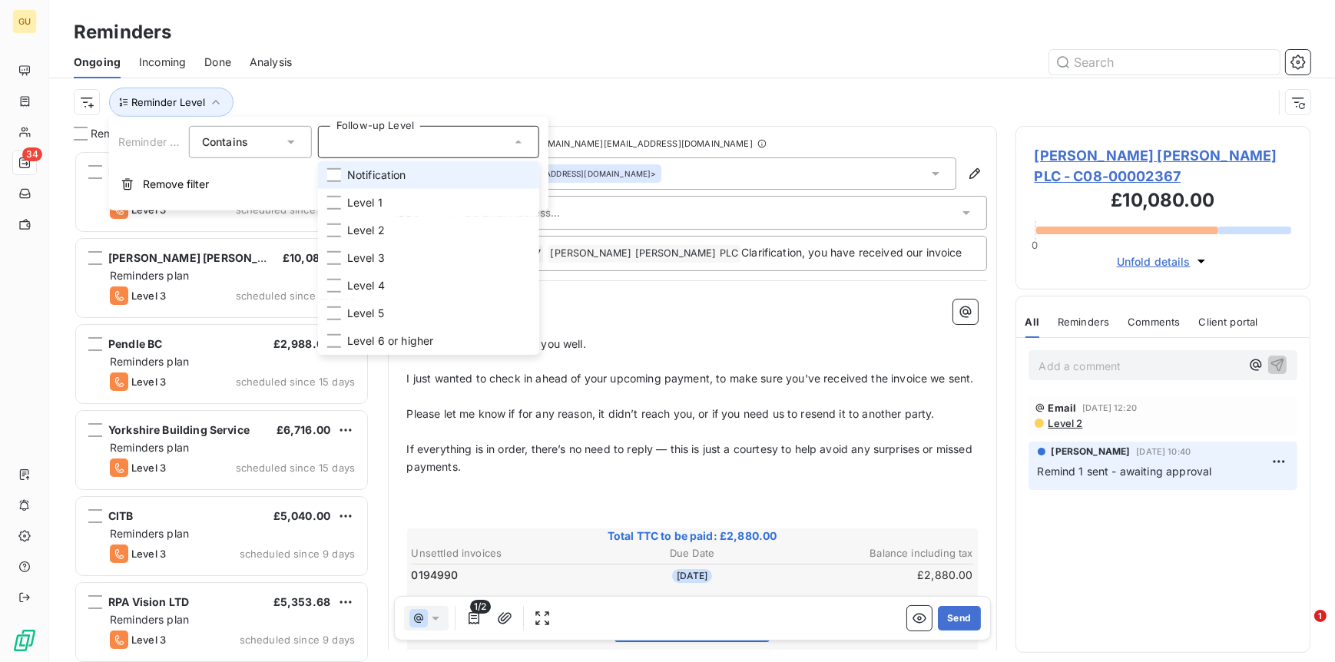
click at [386, 176] on span "Notification" at bounding box center [376, 174] width 59 height 15
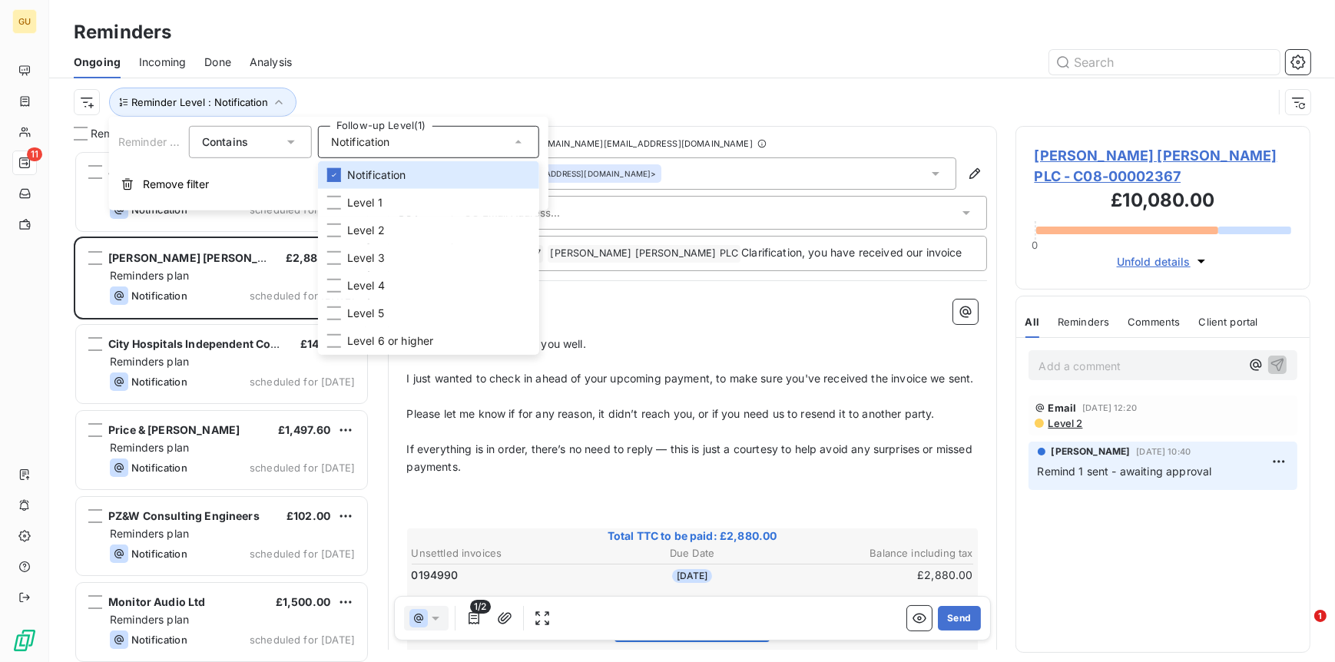
click at [1139, 555] on div "Add a comment ﻿ Email [DATE] 12:20 Level 2 [PERSON_NAME] [DEMOGRAPHIC_DATA][DAT…" at bounding box center [1163, 495] width 294 height 314
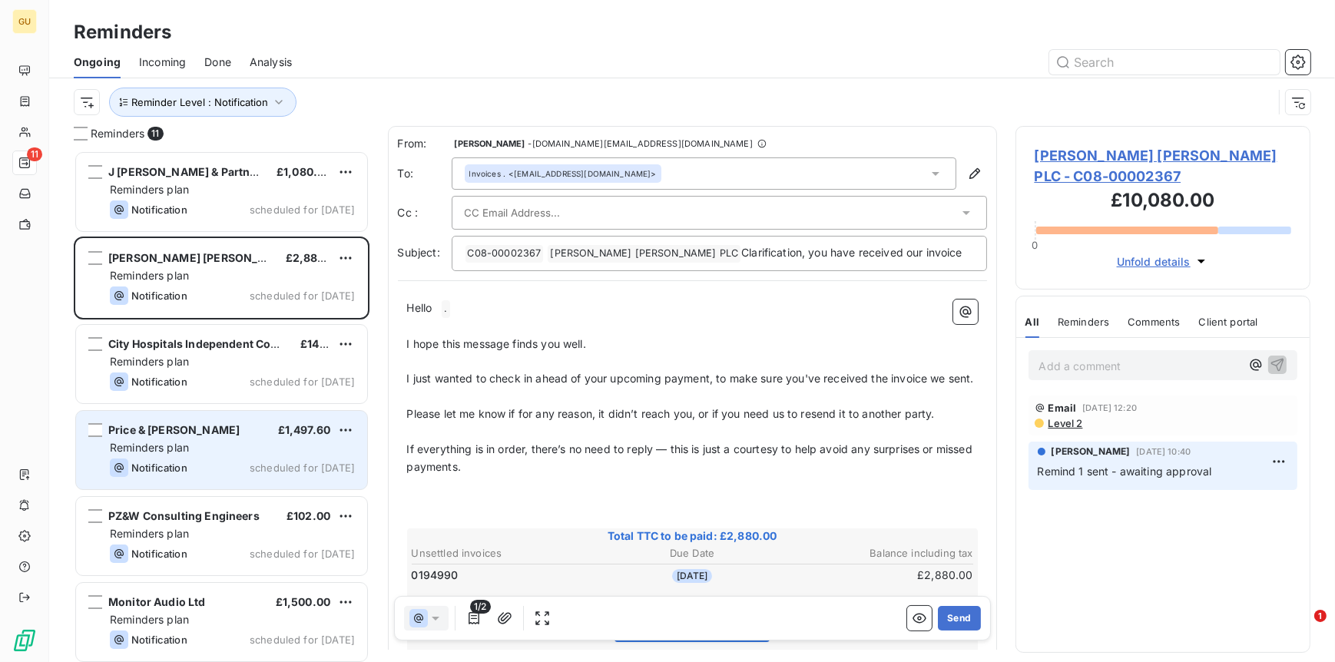
click at [144, 433] on span "Price & [PERSON_NAME]" at bounding box center [173, 429] width 131 height 13
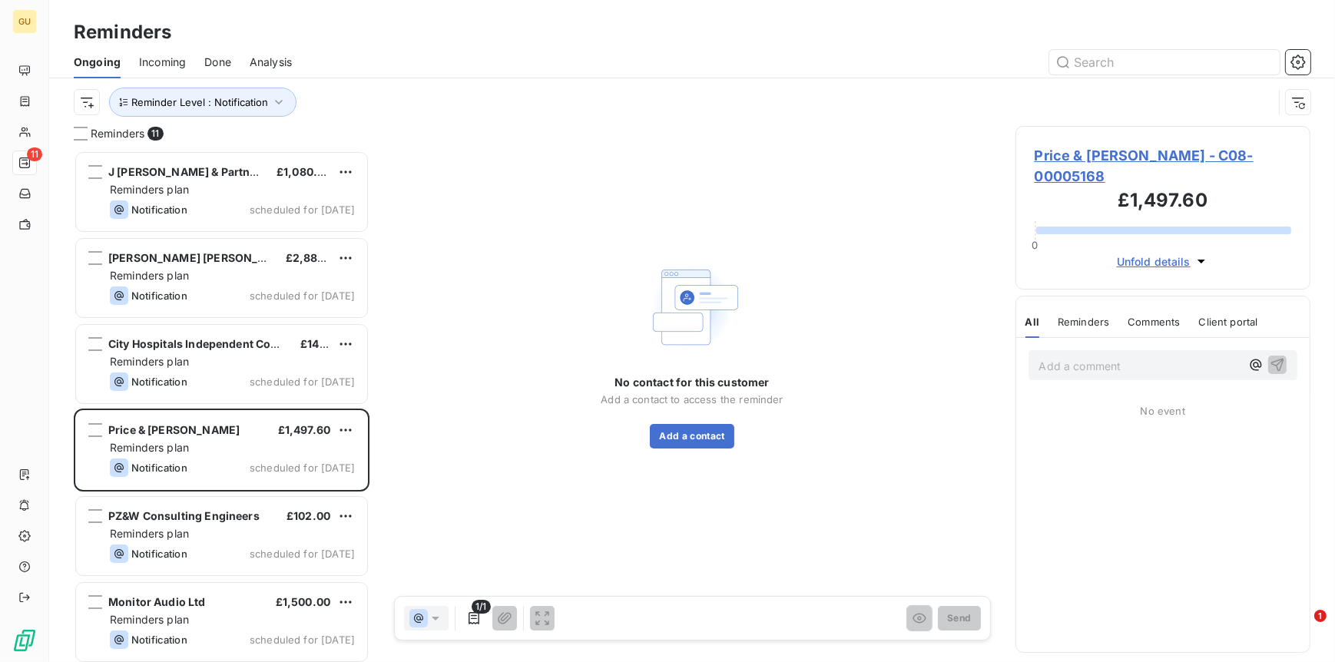
click at [1086, 154] on span "Price & [PERSON_NAME] - C08-00005168" at bounding box center [1163, 165] width 257 height 41
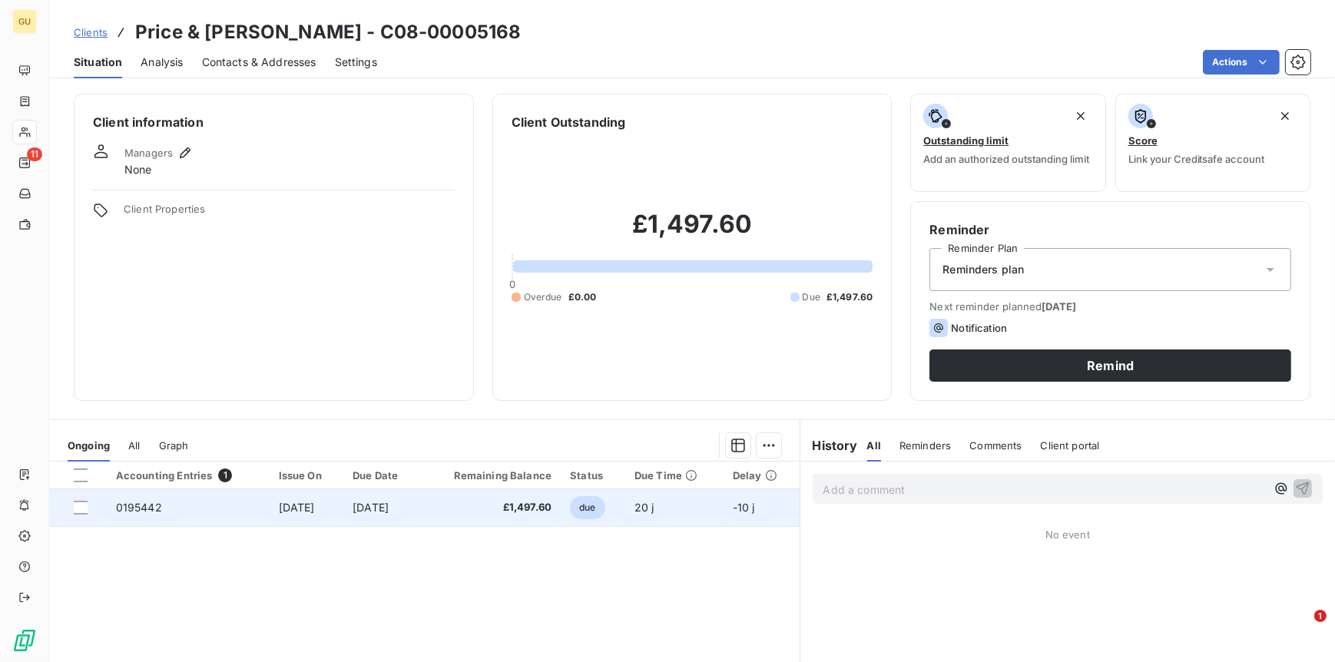
click at [145, 505] on span "0195442" at bounding box center [139, 507] width 46 height 13
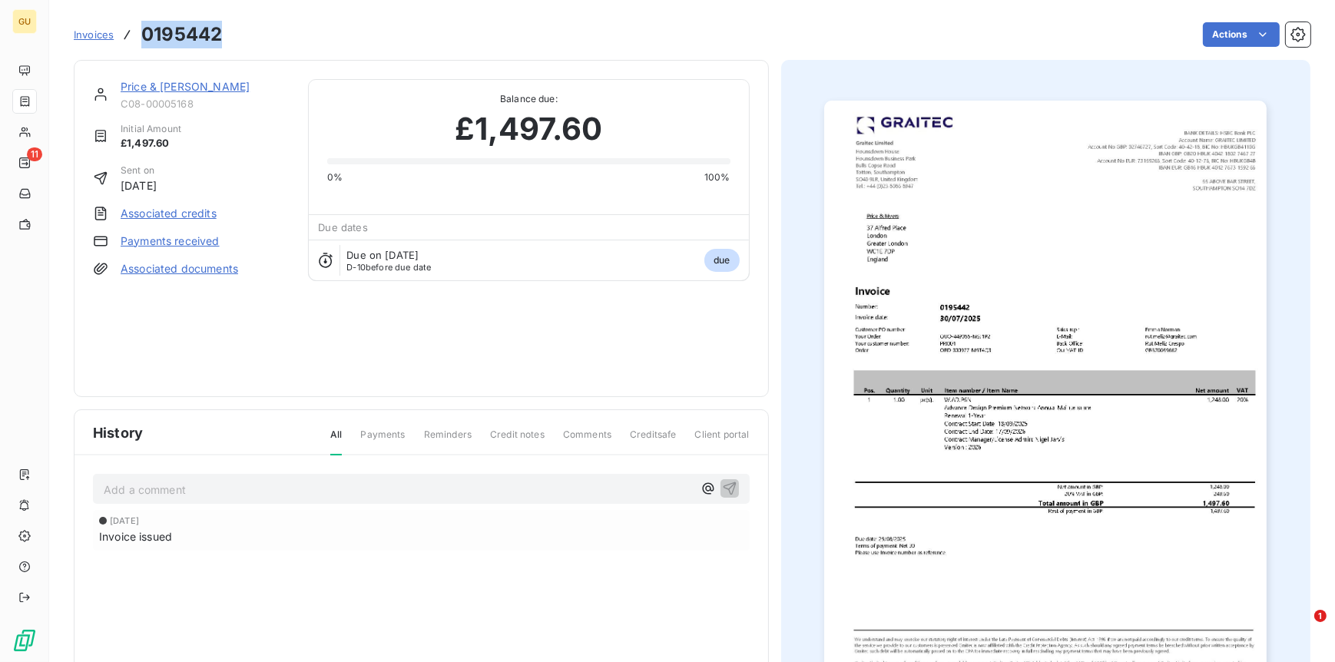
drag, startPoint x: 220, startPoint y: 35, endPoint x: 143, endPoint y: 31, distance: 76.9
click at [143, 31] on h3 "0195442" at bounding box center [181, 35] width 81 height 28
copy h3 "0195442"
click at [155, 88] on link "Price & [PERSON_NAME]" at bounding box center [185, 86] width 129 height 13
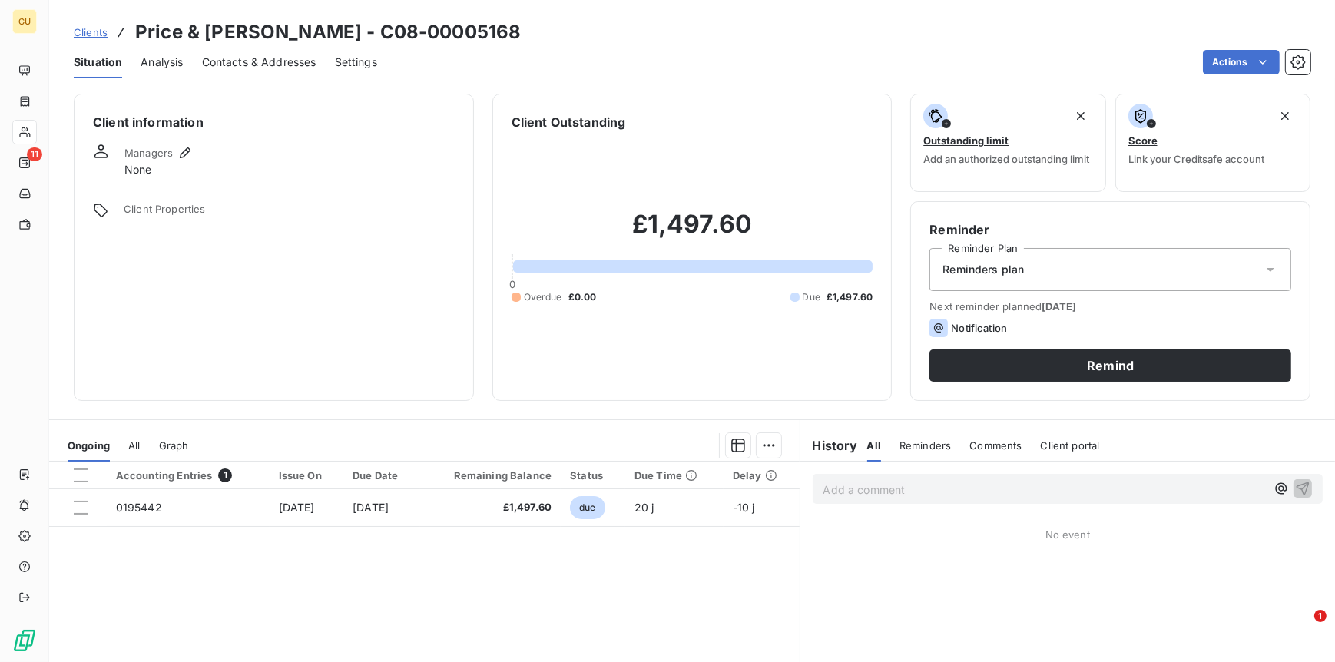
click at [241, 59] on span "Contacts & Addresses" at bounding box center [259, 62] width 114 height 15
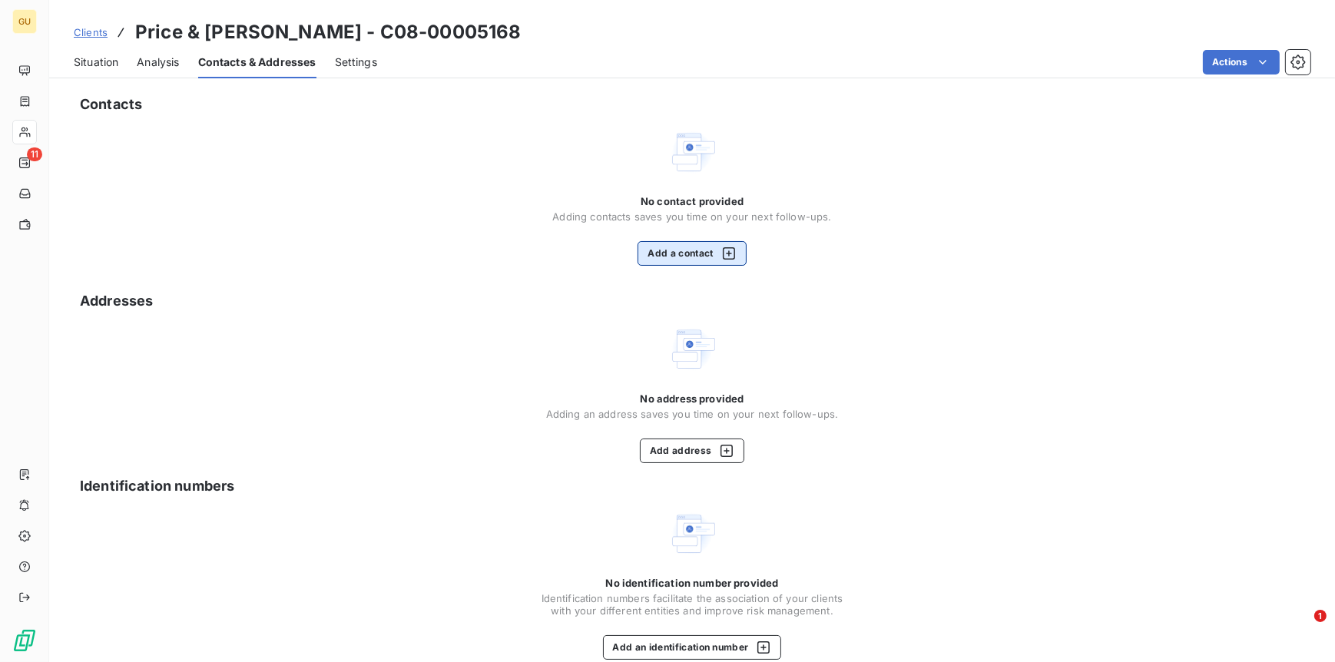
click at [679, 250] on button "Add a contact" at bounding box center [692, 253] width 108 height 25
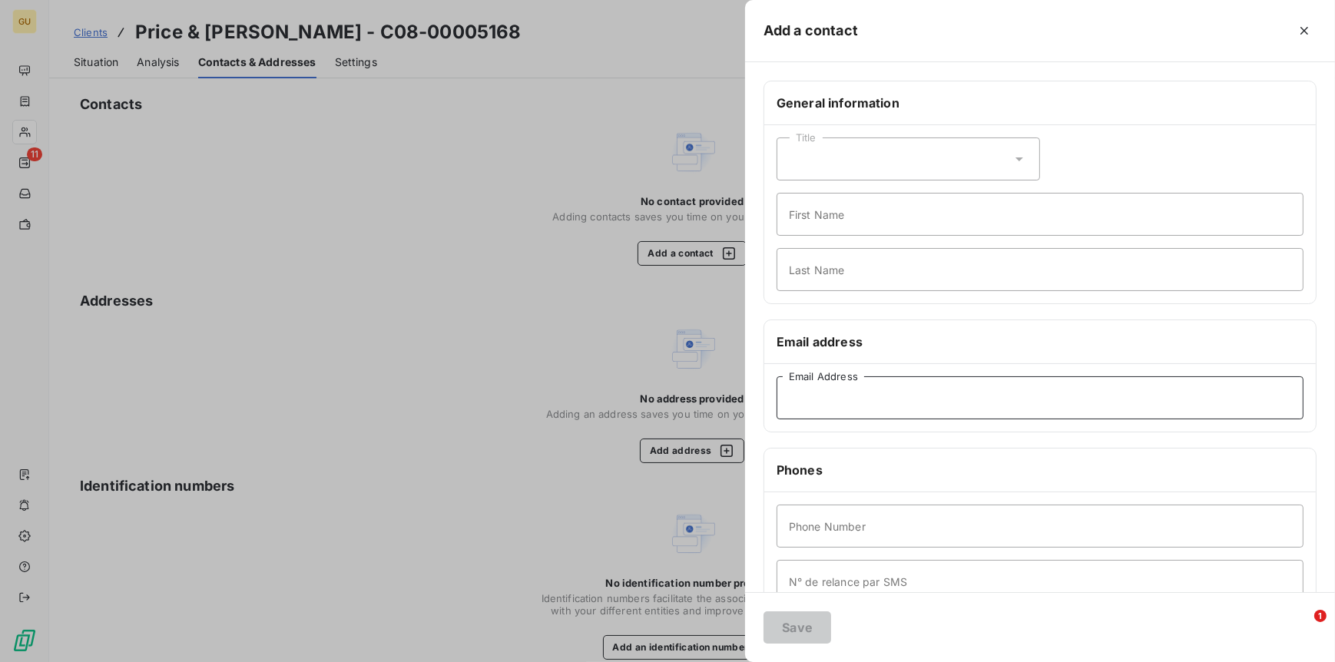
click at [819, 383] on input "Email Address" at bounding box center [1040, 397] width 527 height 43
paste input "[EMAIL_ADDRESS][DOMAIN_NAME]"
type input "[EMAIL_ADDRESS][DOMAIN_NAME]"
click at [805, 210] on input "First Name" at bounding box center [1040, 214] width 527 height 43
type input "Invoices"
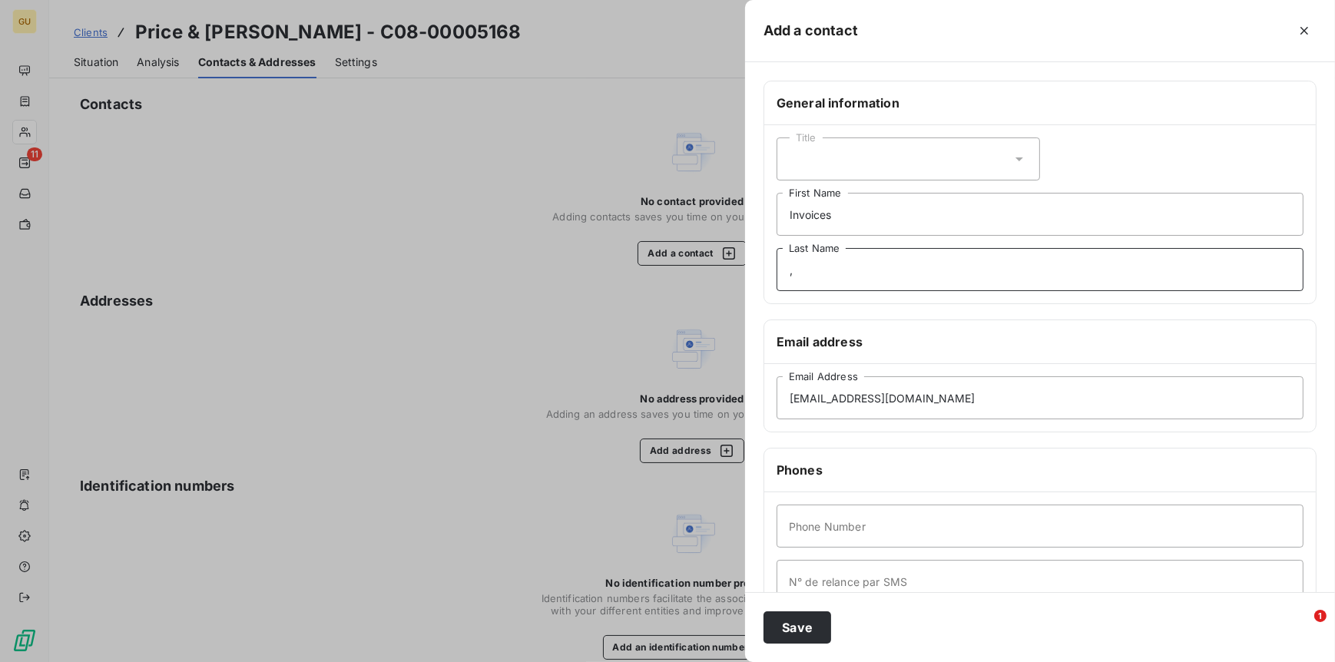
type input ","
click at [811, 542] on input "Phone Number" at bounding box center [1040, 526] width 527 height 43
type input "0"
click at [800, 630] on button "Save" at bounding box center [798, 628] width 68 height 32
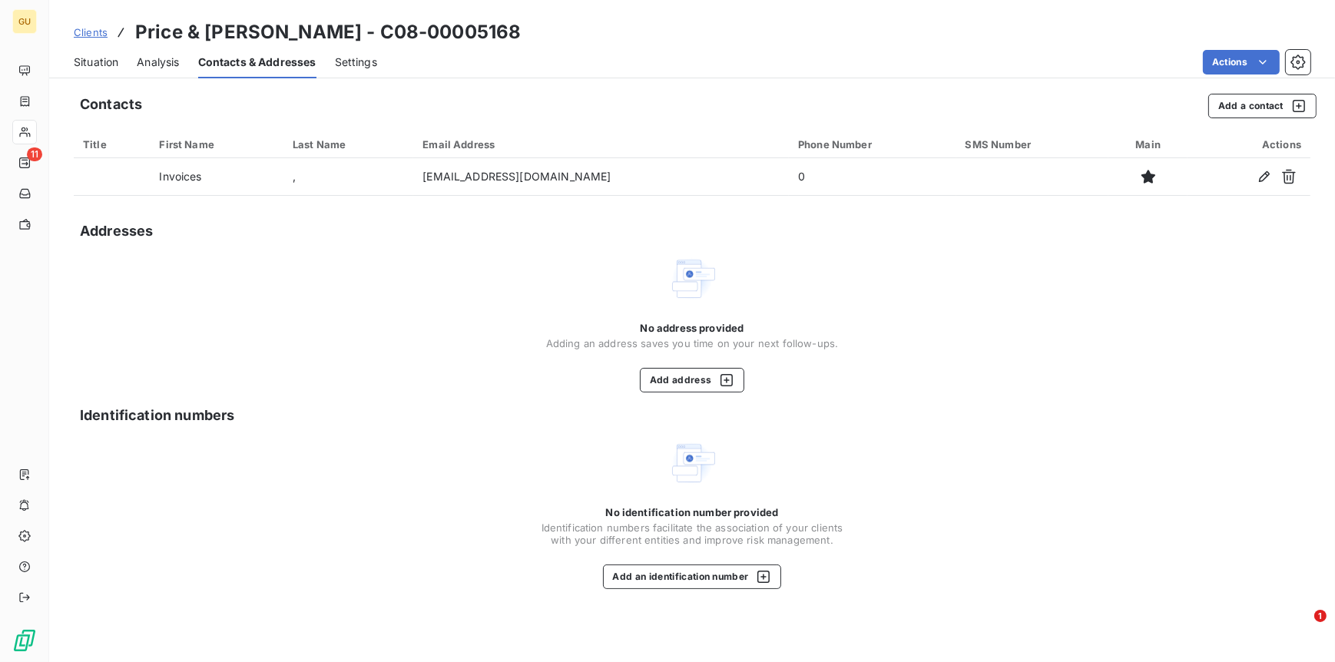
click at [96, 64] on span "Situation" at bounding box center [96, 62] width 45 height 15
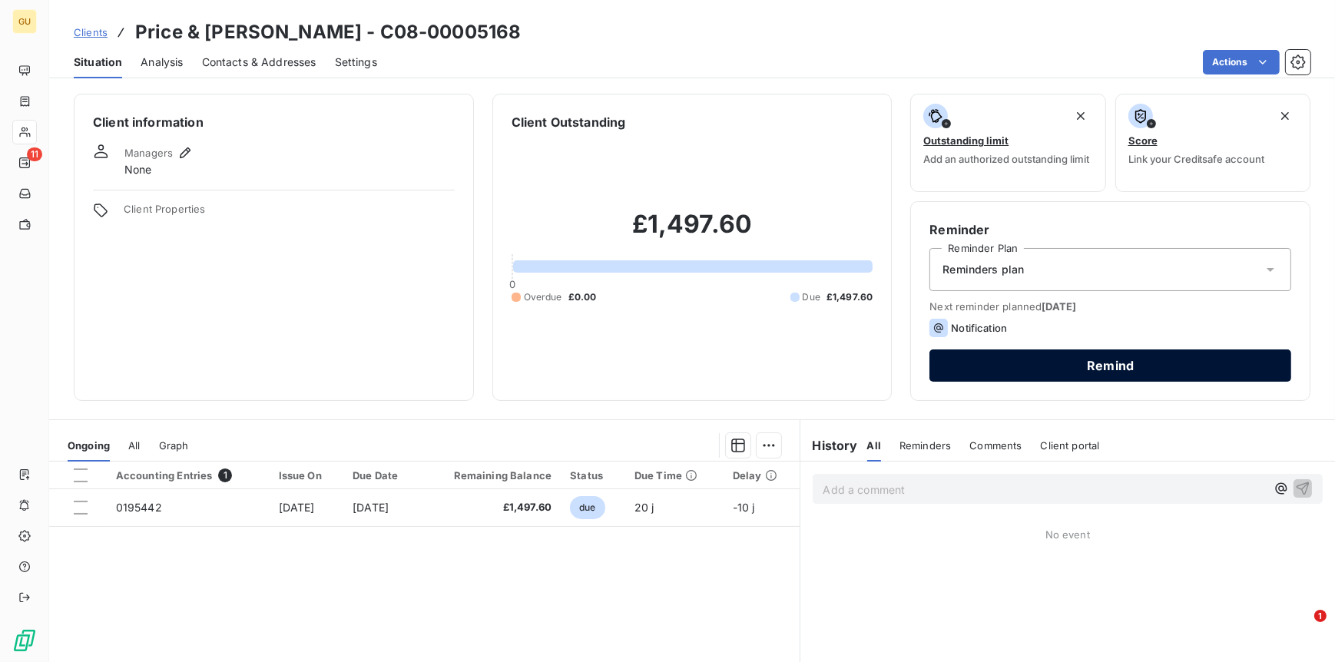
click at [1058, 366] on button "Remind" at bounding box center [1111, 366] width 362 height 32
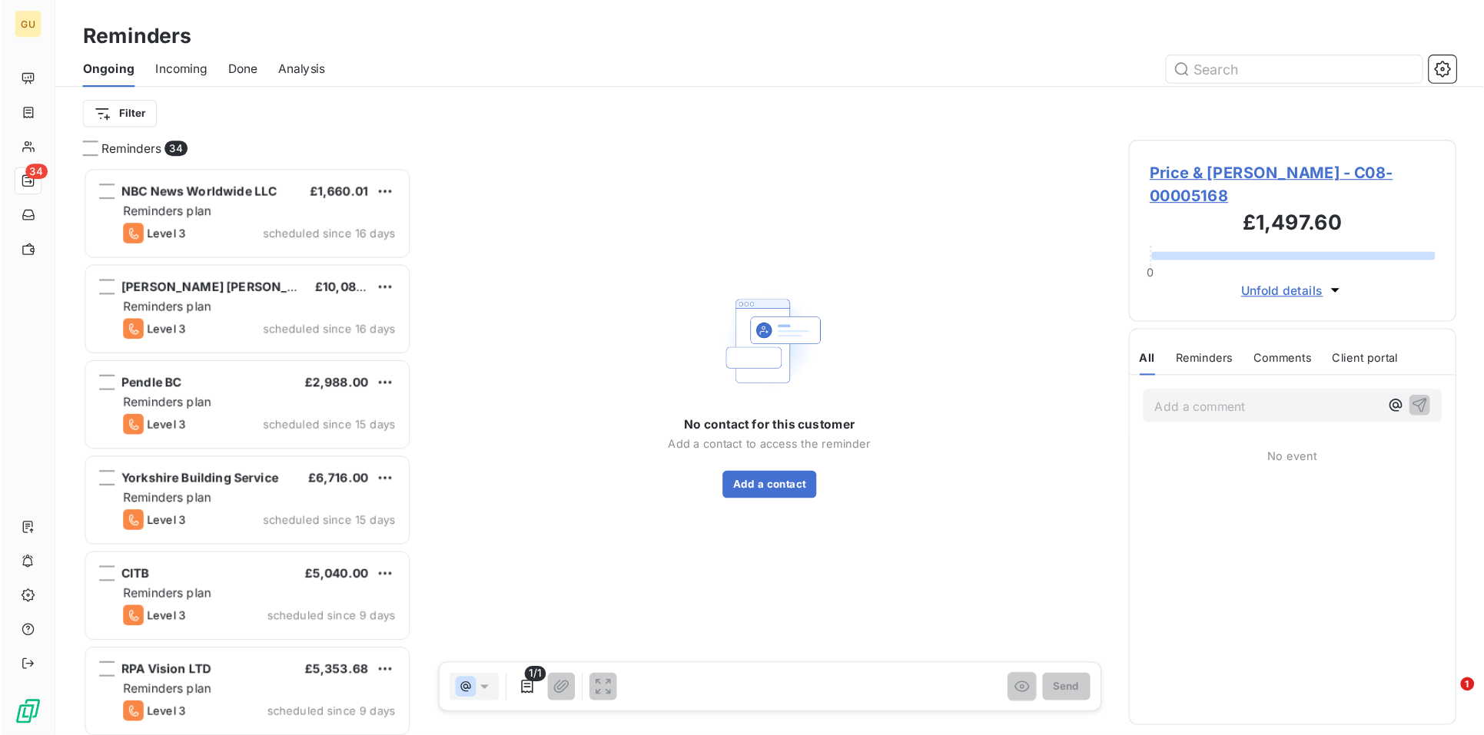
scroll to position [499, 283]
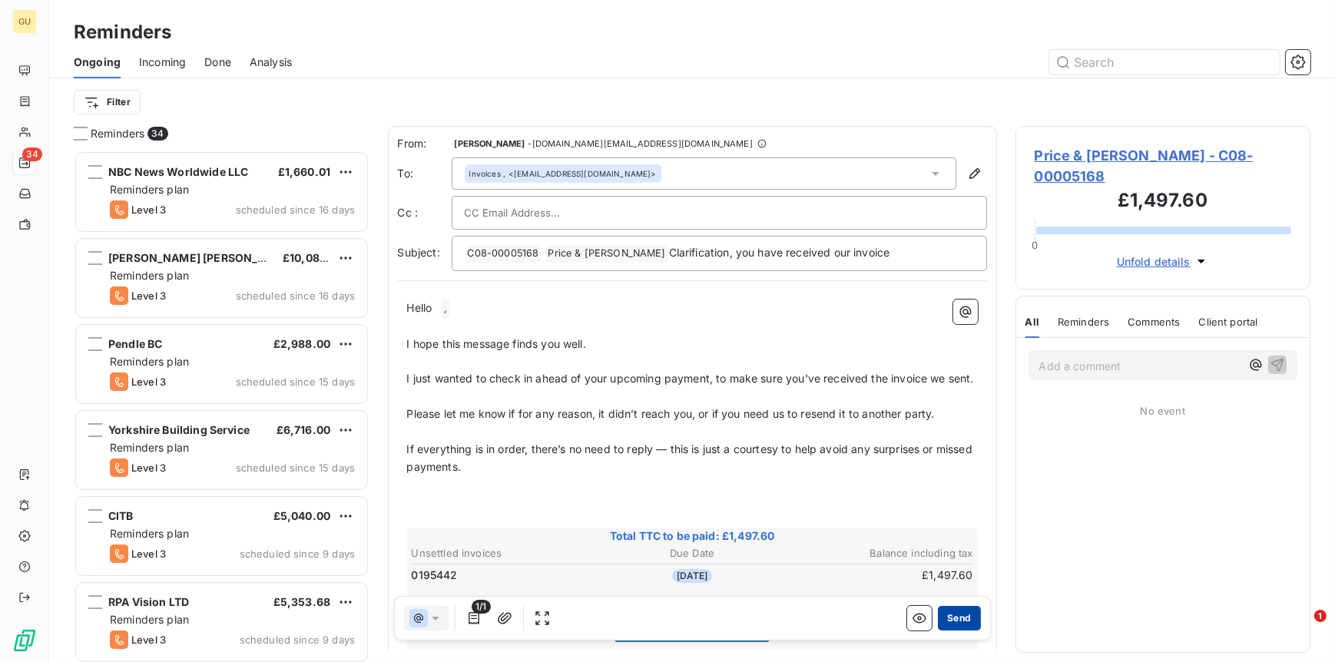
click at [943, 615] on button "Send" at bounding box center [959, 618] width 42 height 25
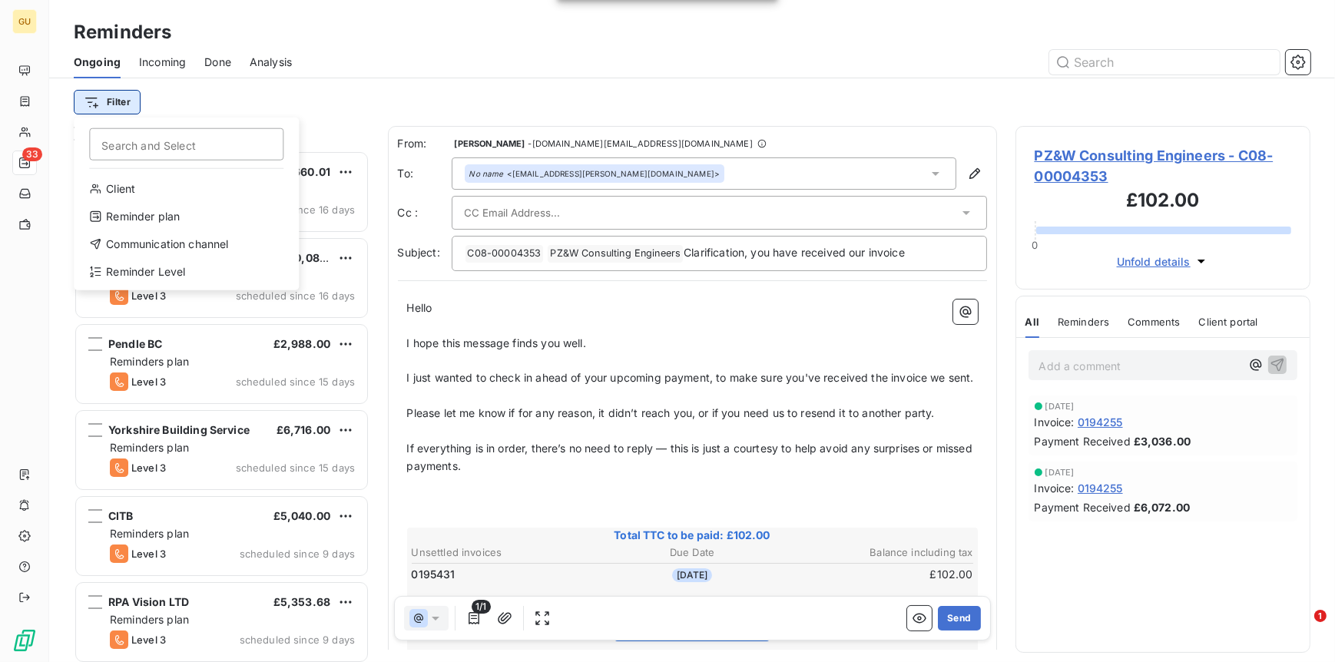
click at [111, 101] on html "GU 33 Reminders Ongoing Incoming Done Analysis Filter Search and Select Client …" at bounding box center [667, 331] width 1335 height 662
click at [141, 269] on div "Reminder Level" at bounding box center [186, 272] width 213 height 25
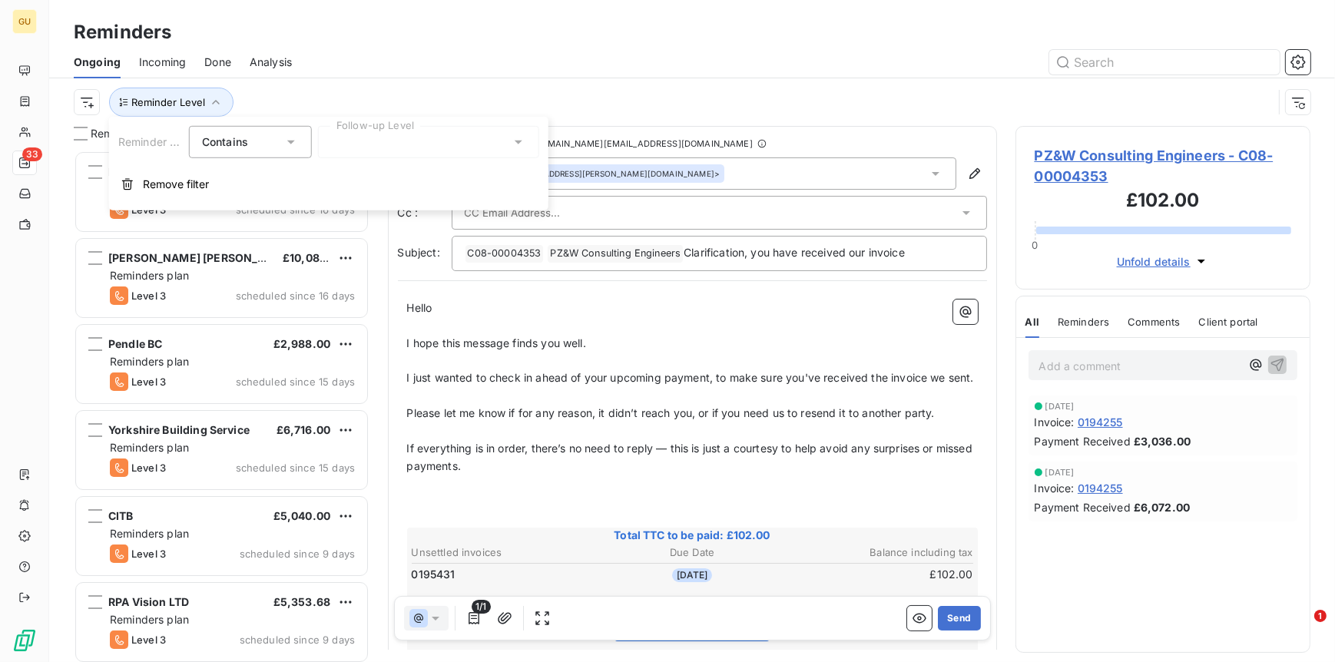
click at [415, 139] on div at bounding box center [428, 142] width 221 height 32
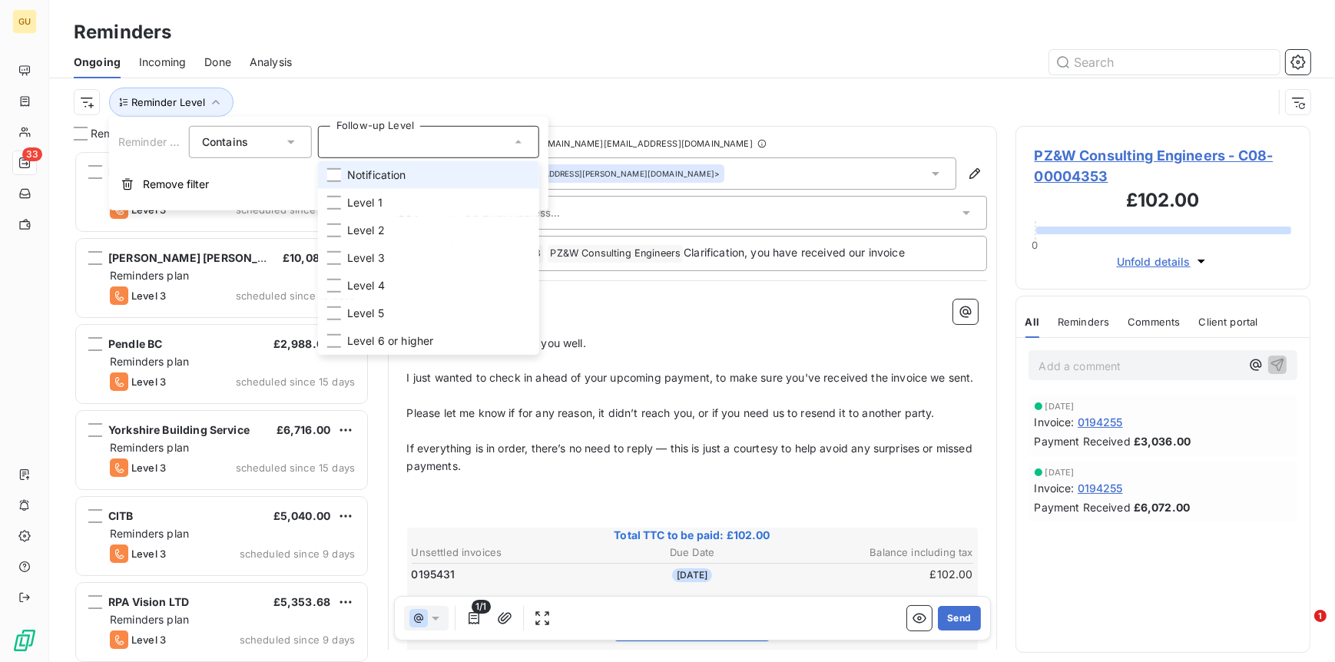
click at [392, 175] on span "Notification" at bounding box center [376, 174] width 59 height 15
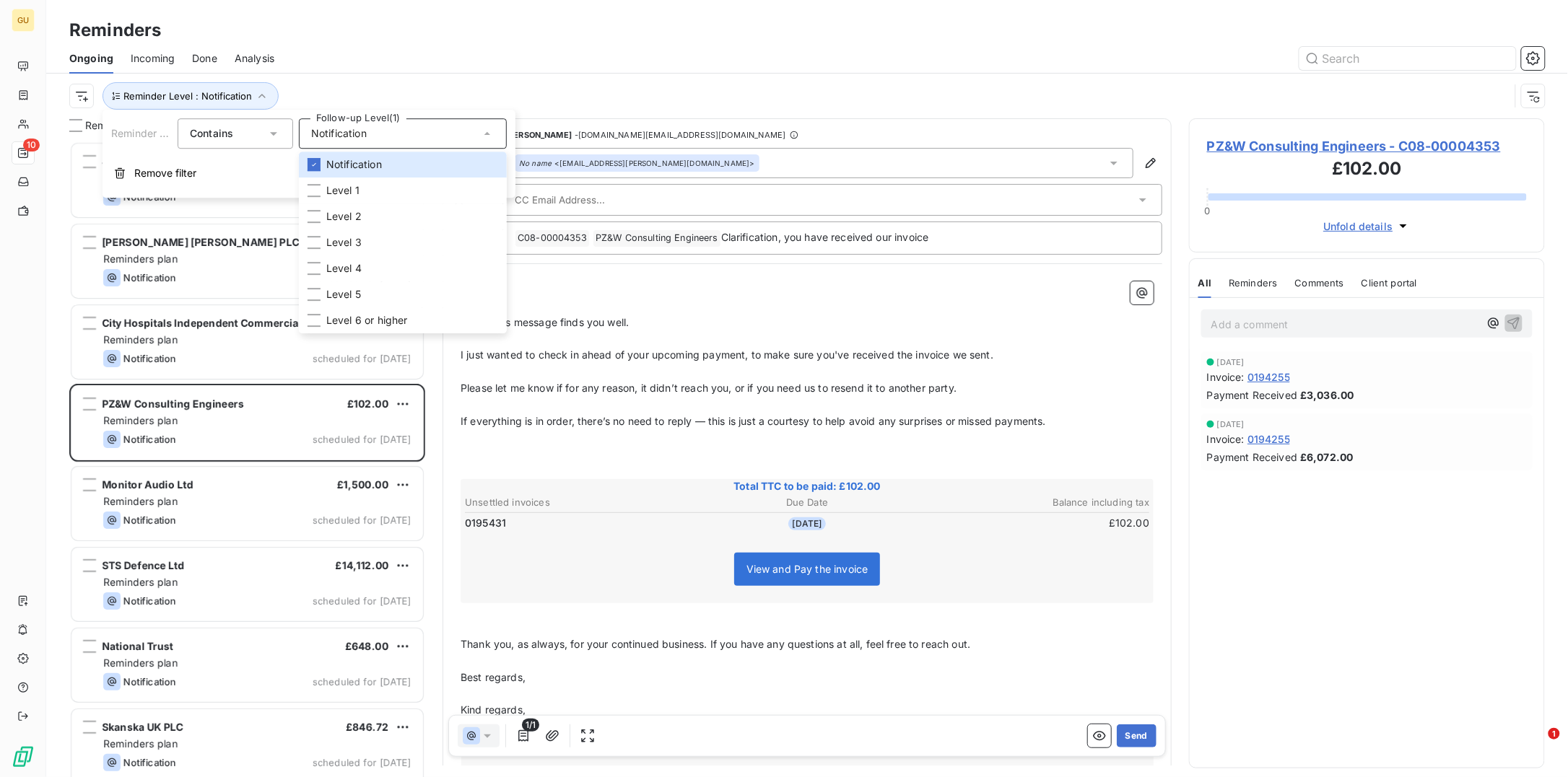
scroll to position [622, 341]
click at [1250, 559] on div "Add a comment ﻿ [DATE] Invoice : 0194255 Payment Received £3,036.00 [DATE] Invo…" at bounding box center [1366, 533] width 354 height 470
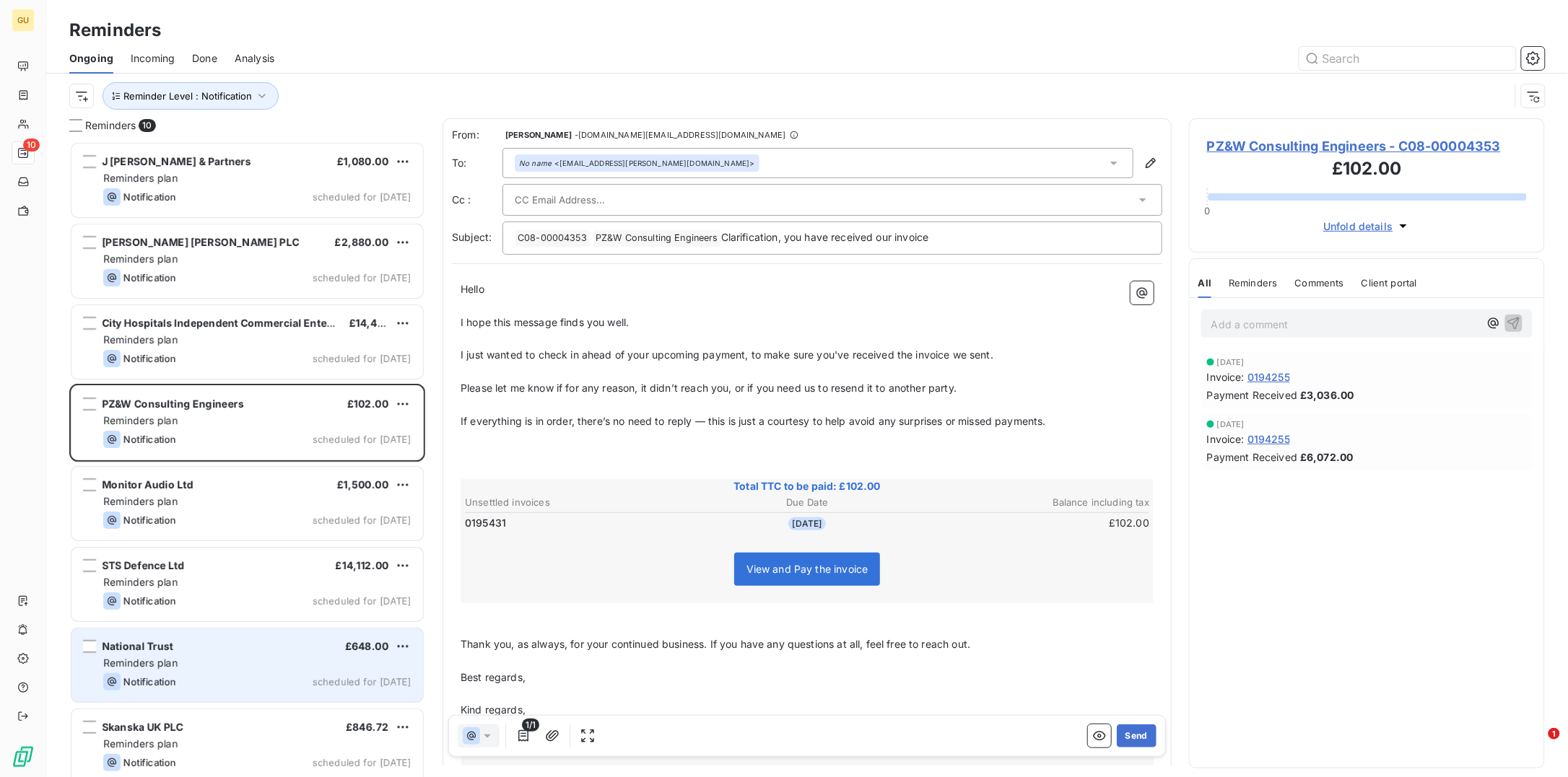
click at [157, 621] on span "National Trust" at bounding box center [137, 645] width 71 height 12
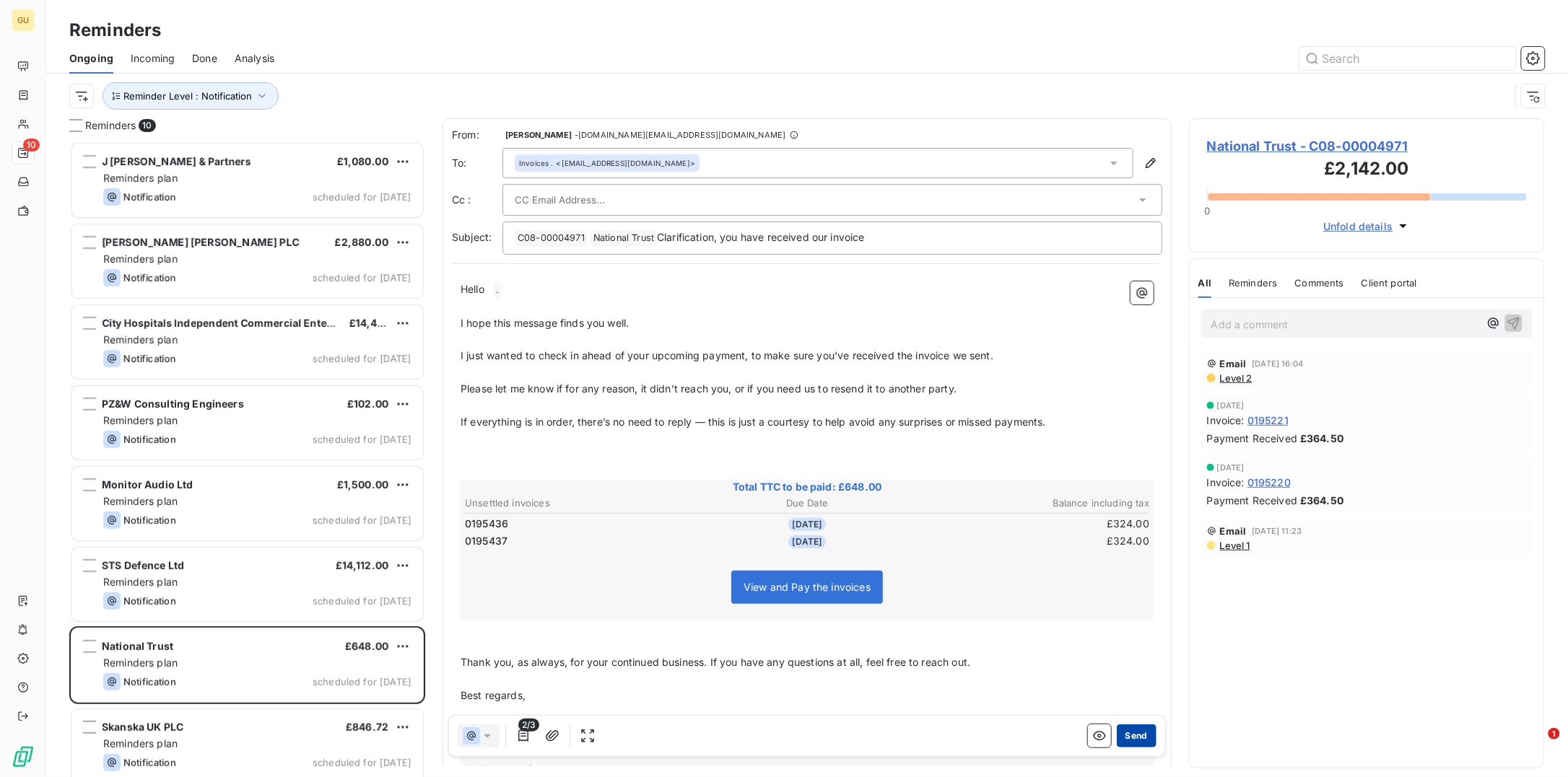
click at [1123, 621] on button "Send" at bounding box center [1137, 736] width 39 height 23
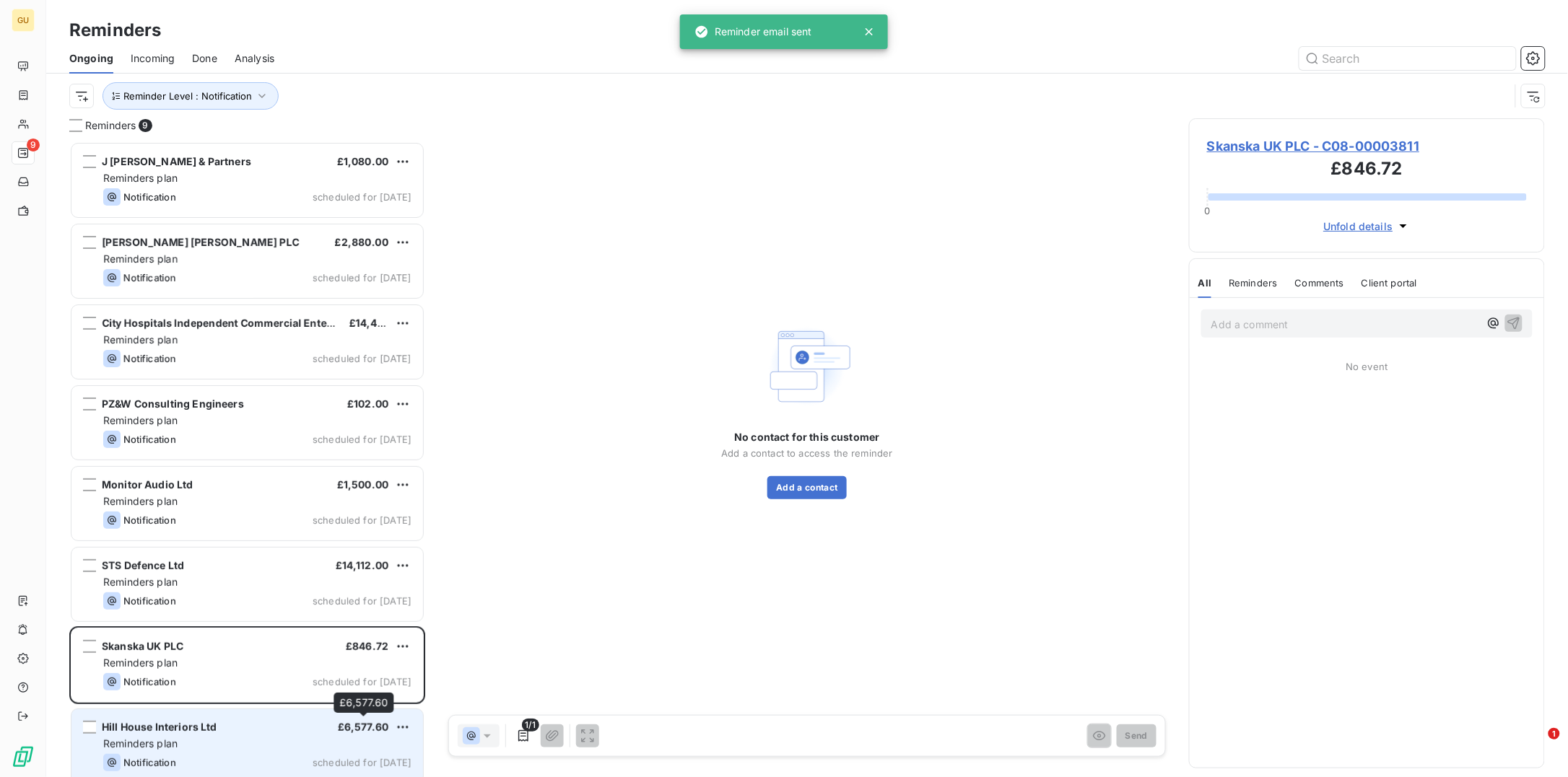
click at [350, 621] on span "£6,577.60" at bounding box center [364, 726] width 51 height 12
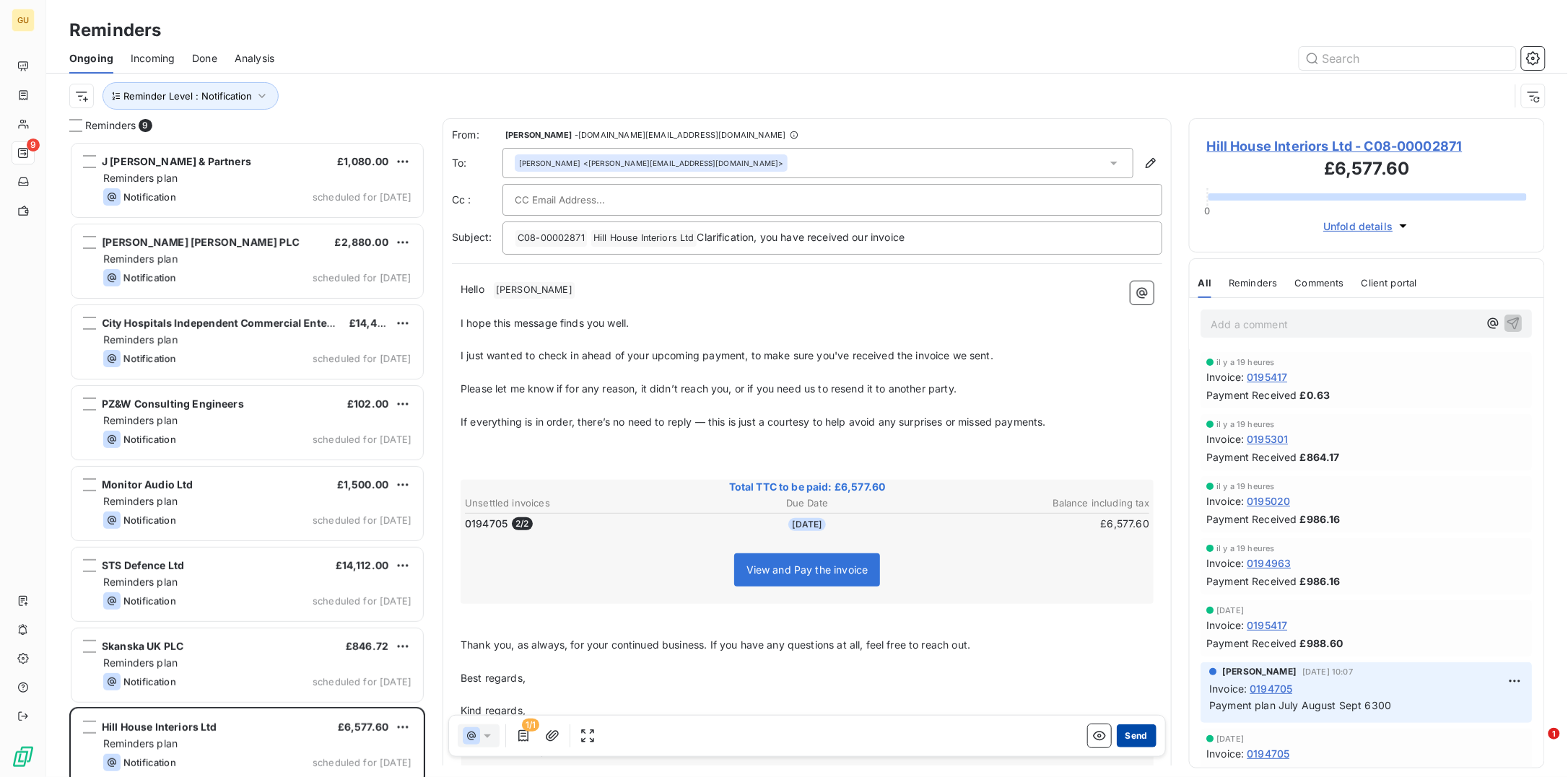
click at [1122, 621] on button "Send" at bounding box center [1137, 736] width 39 height 23
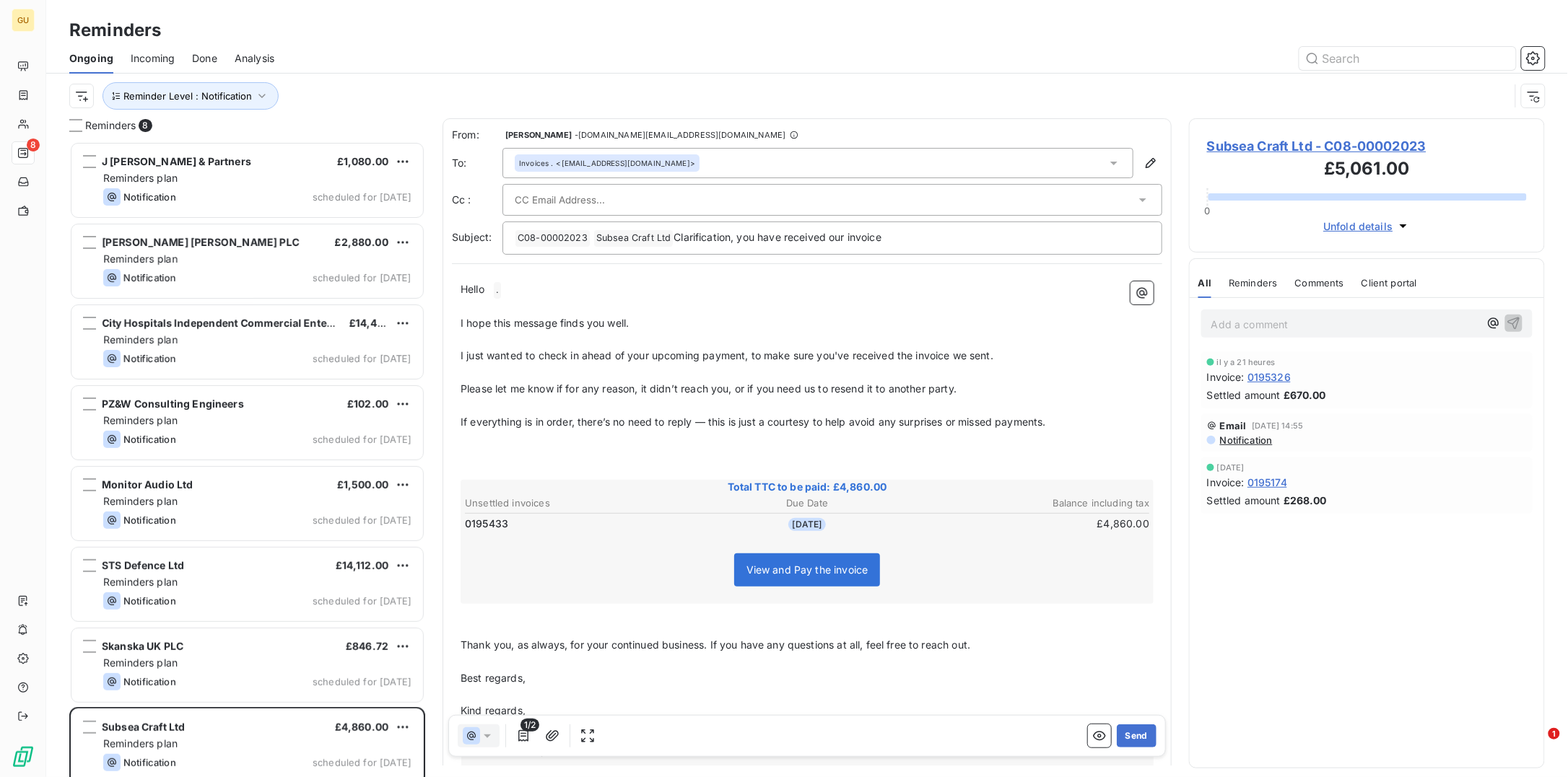
click at [1122, 621] on button "Send" at bounding box center [1137, 736] width 39 height 23
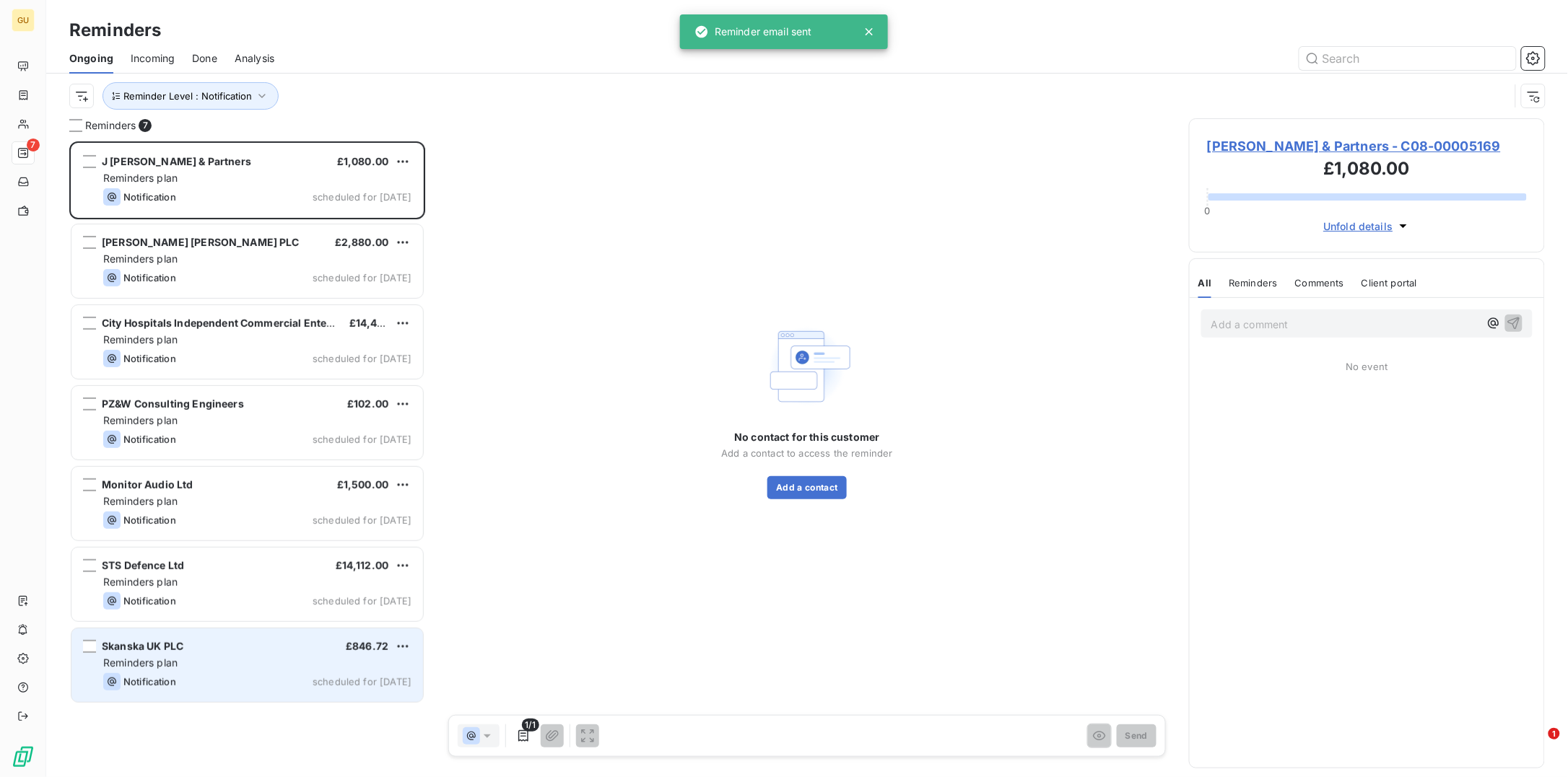
click at [210, 621] on div "Skanska UK PLC £846.72 Reminders plan Notification scheduled for [DATE]" at bounding box center [247, 665] width 351 height 73
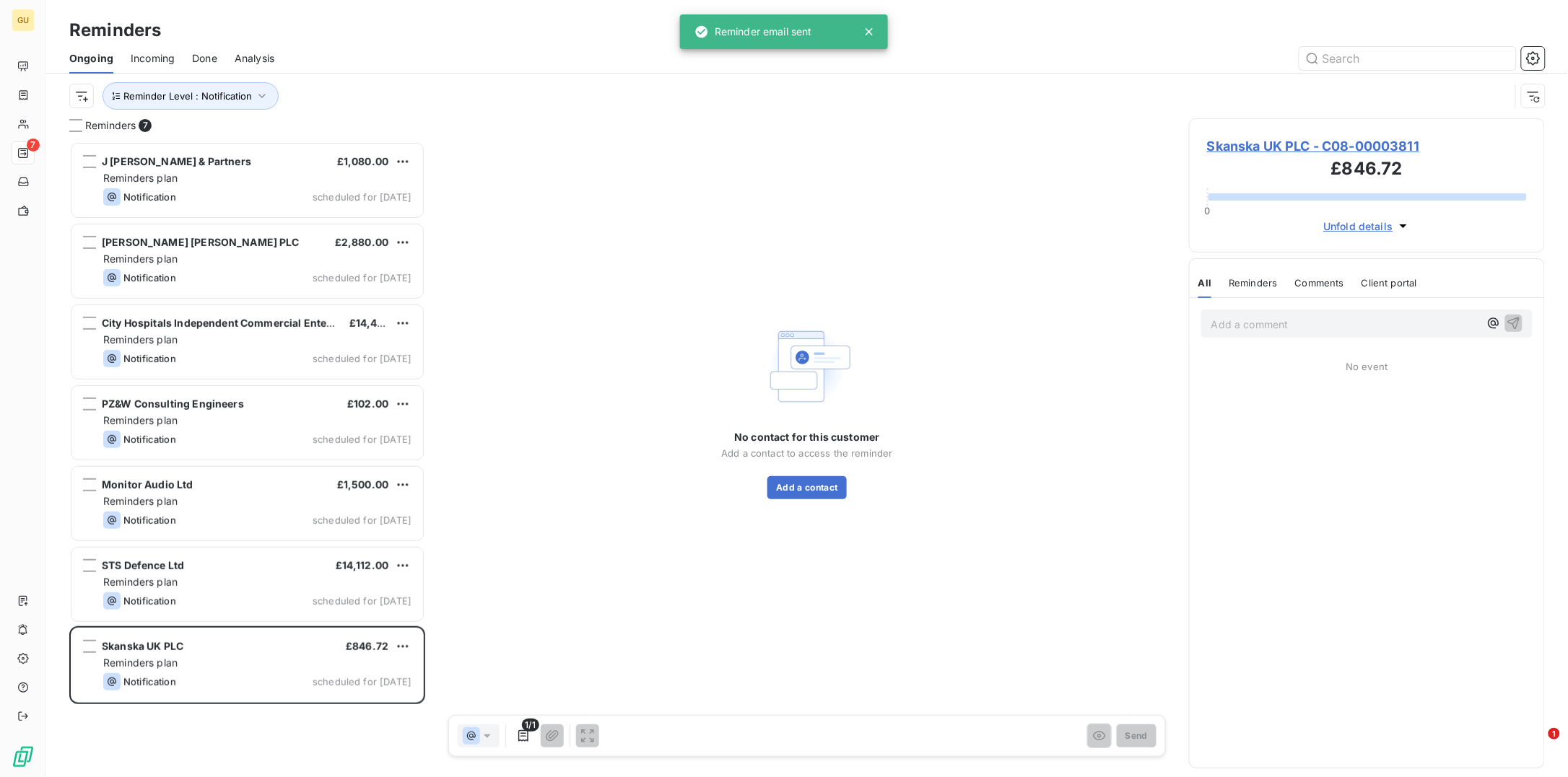
click at [1253, 144] on span "Skanska UK PLC - C08-00003811" at bounding box center [1367, 146] width 319 height 20
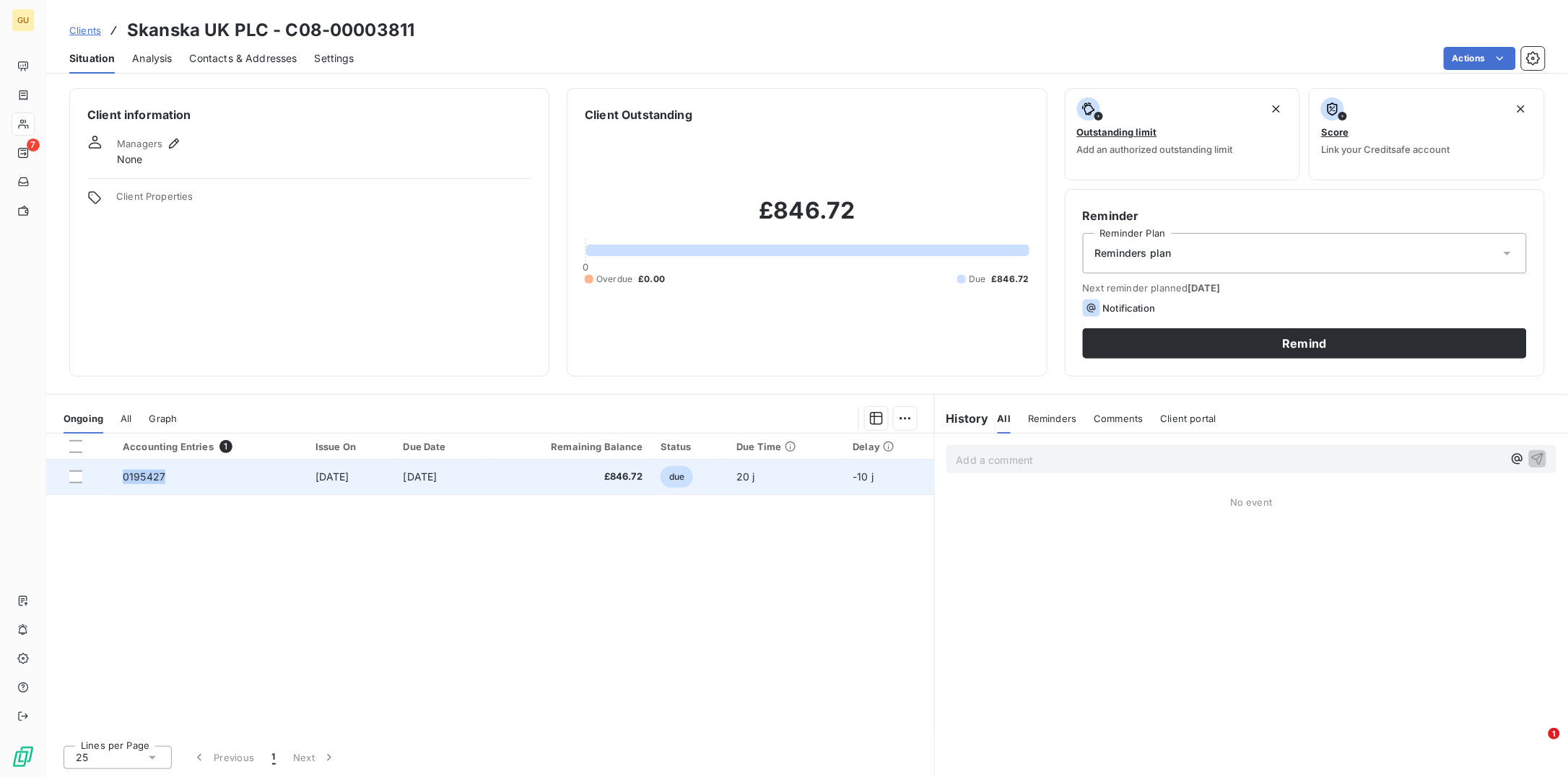
drag, startPoint x: 160, startPoint y: 474, endPoint x: 116, endPoint y: 476, distance: 44.0
click at [116, 476] on td "0195427" at bounding box center [210, 476] width 193 height 35
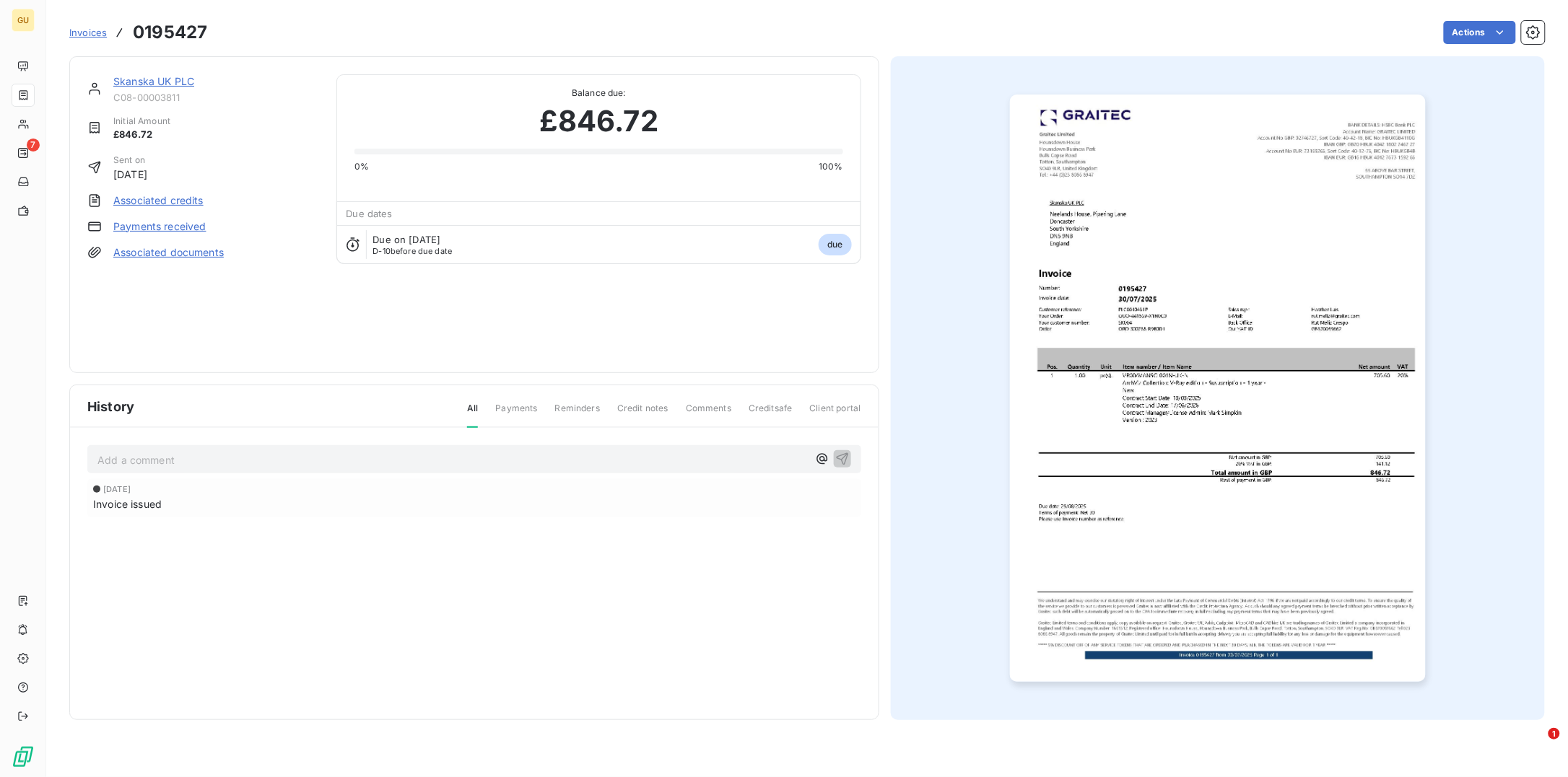
click at [204, 34] on h3 "0195427" at bounding box center [169, 33] width 74 height 26
drag, startPoint x: 207, startPoint y: 32, endPoint x: 136, endPoint y: 32, distance: 71.0
click at [136, 32] on h3 "0195427" at bounding box center [169, 33] width 74 height 26
copy h3 "0195427"
click at [153, 84] on link "Skanska UK PLC" at bounding box center [154, 81] width 81 height 12
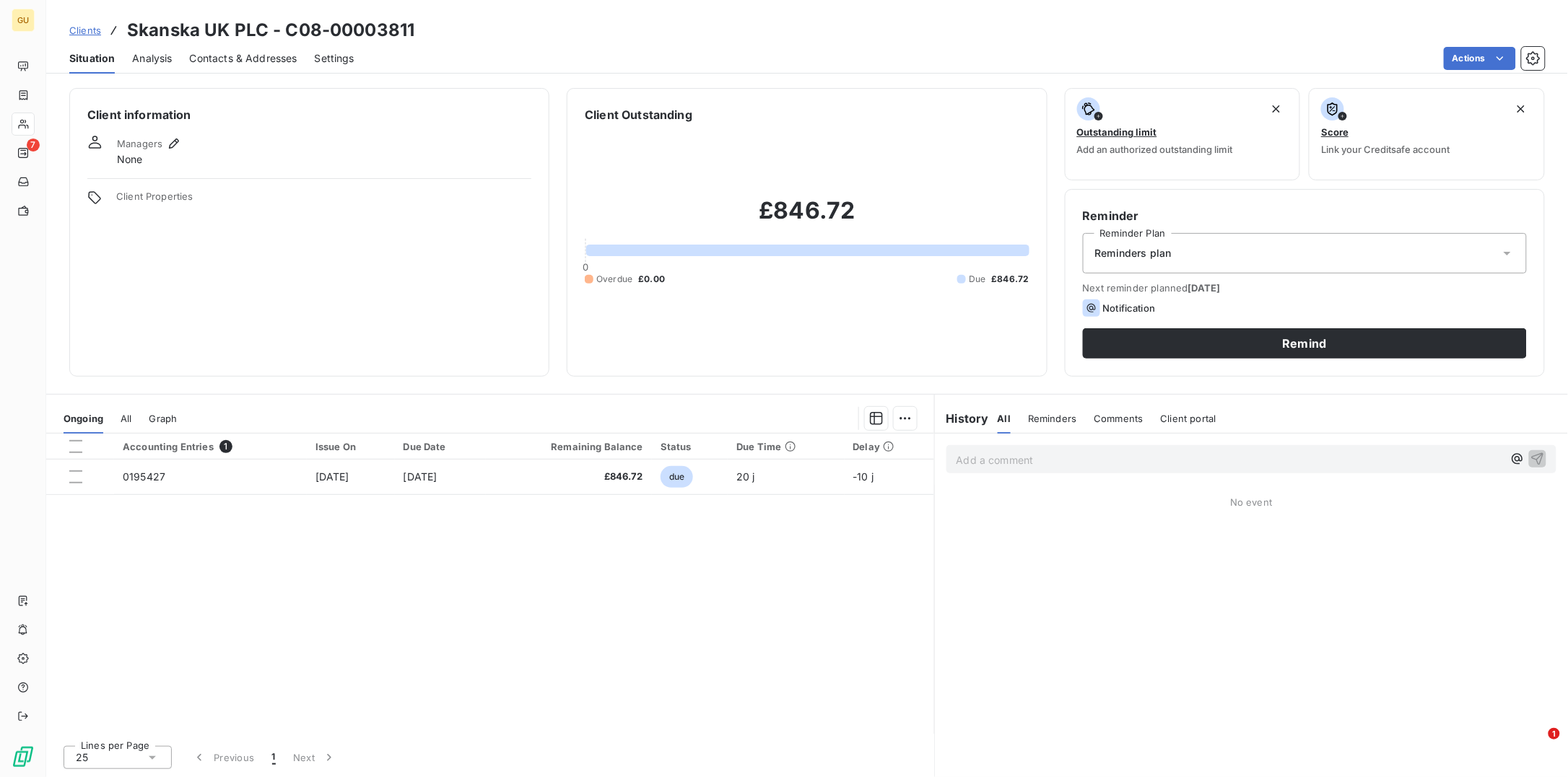
click at [248, 54] on span "Contacts & Addresses" at bounding box center [243, 58] width 107 height 14
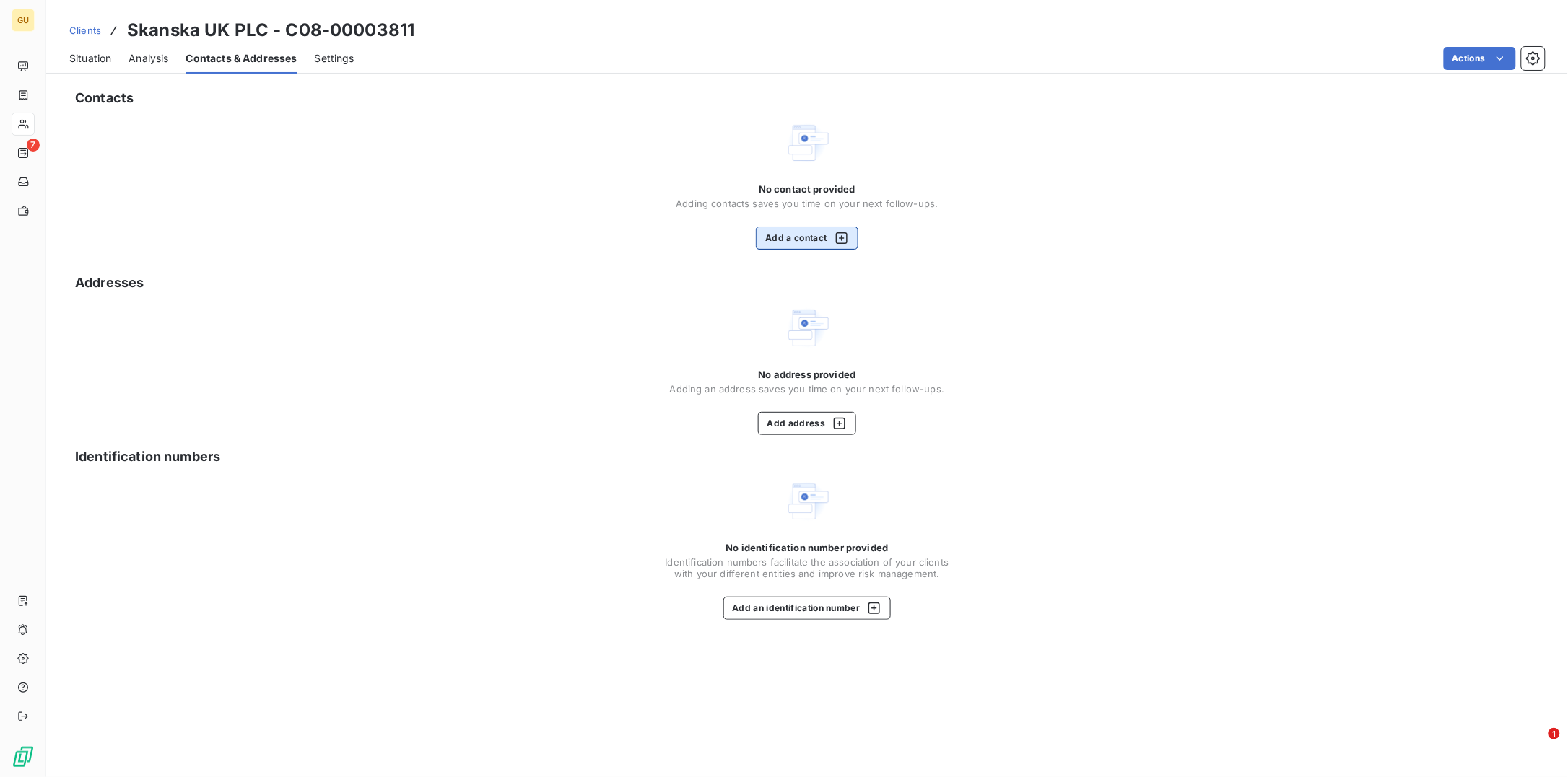
click at [793, 244] on button "Add a contact" at bounding box center [806, 238] width 101 height 23
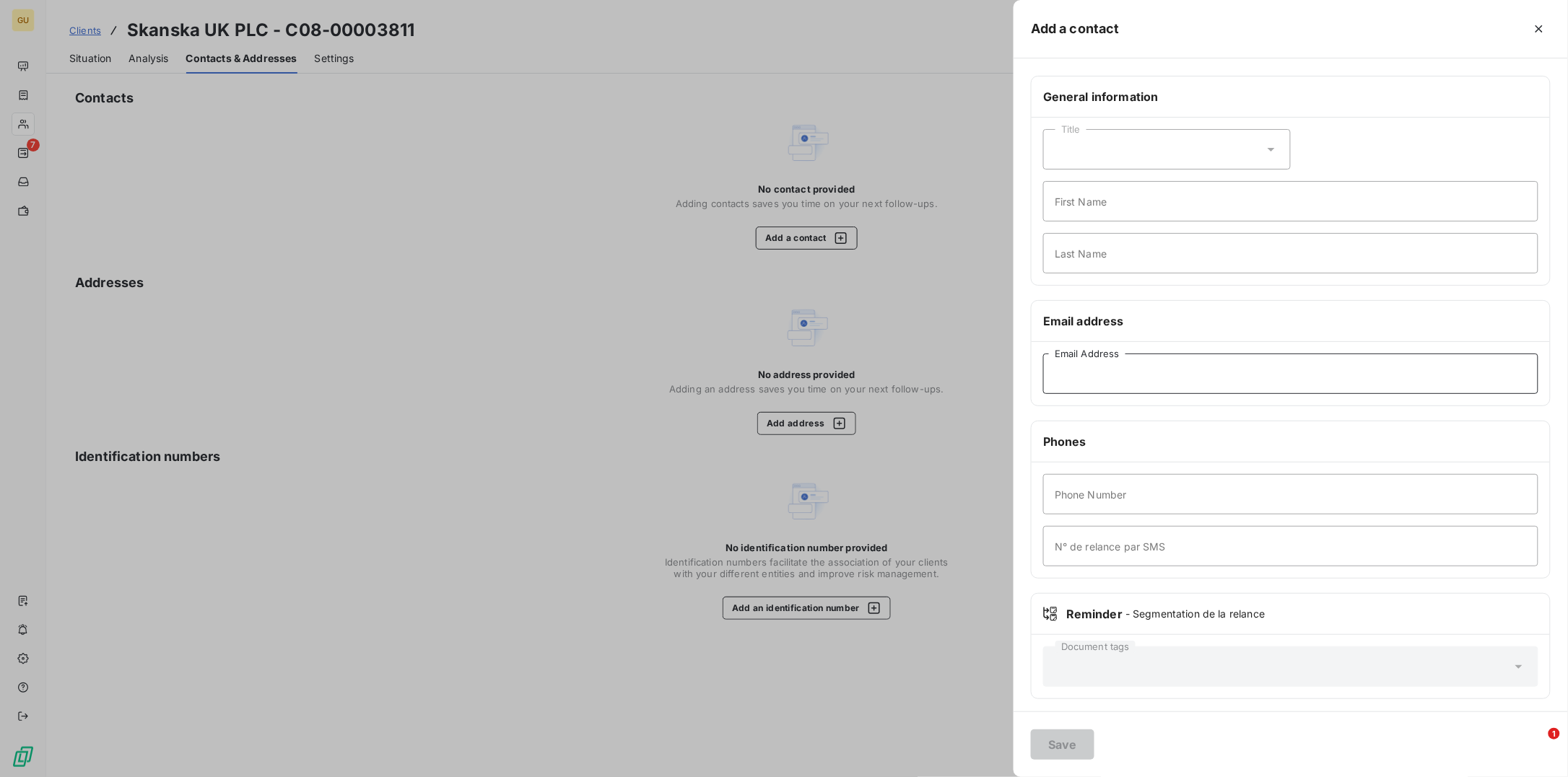
click at [1083, 381] on input "Email Address" at bounding box center [1290, 373] width 495 height 40
paste input "[PERSON_NAME][EMAIL_ADDRESS][PERSON_NAME][DOMAIN_NAME]"
type input "[PERSON_NAME][EMAIL_ADDRESS][PERSON_NAME][DOMAIN_NAME]"
click at [1073, 202] on input "First Name" at bounding box center [1290, 201] width 495 height 40
type input "Invoices"
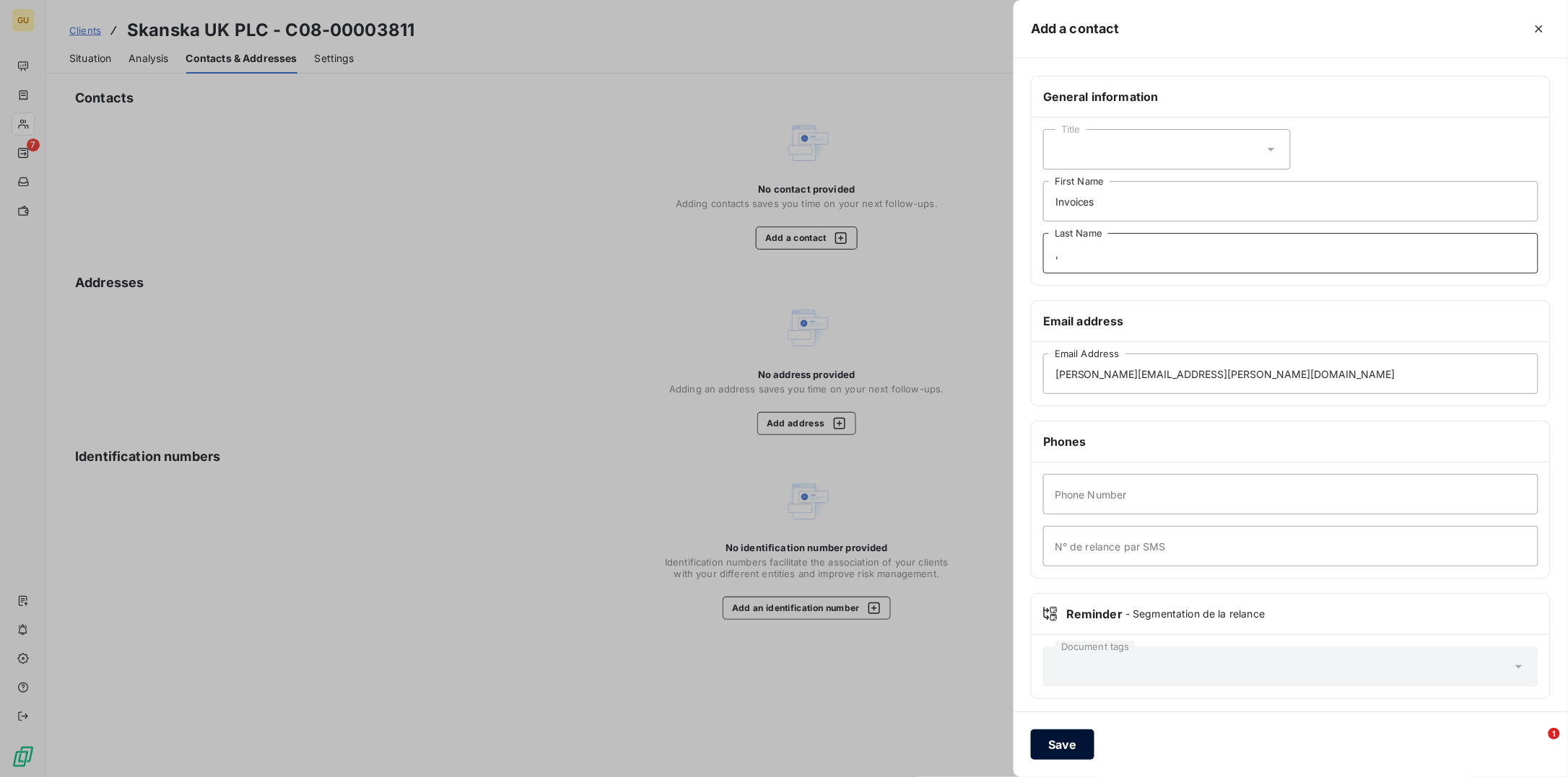
type input ","
click at [1051, 621] on button "Save" at bounding box center [1063, 745] width 64 height 30
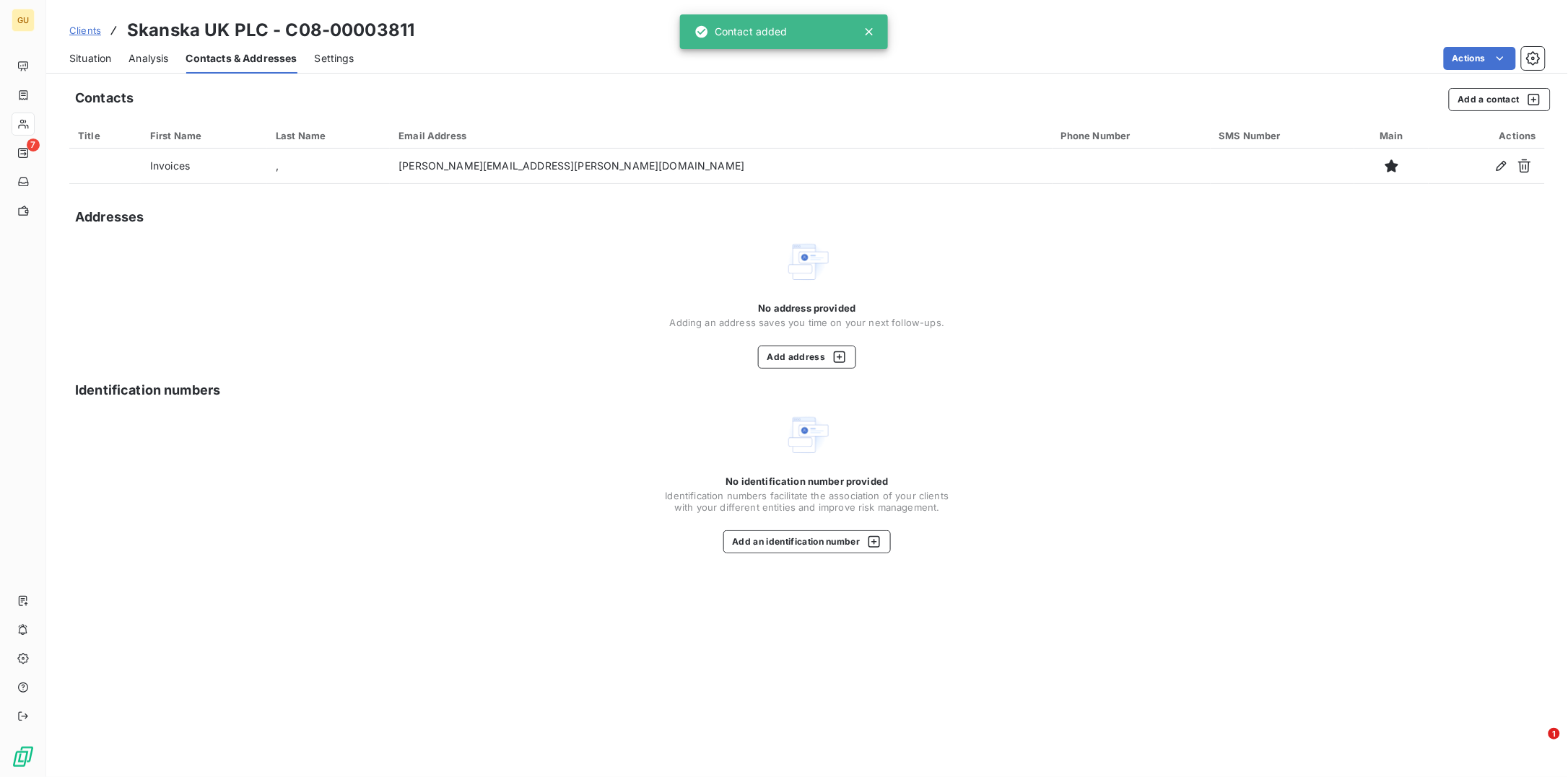
click at [71, 60] on span "Situation" at bounding box center [90, 58] width 42 height 14
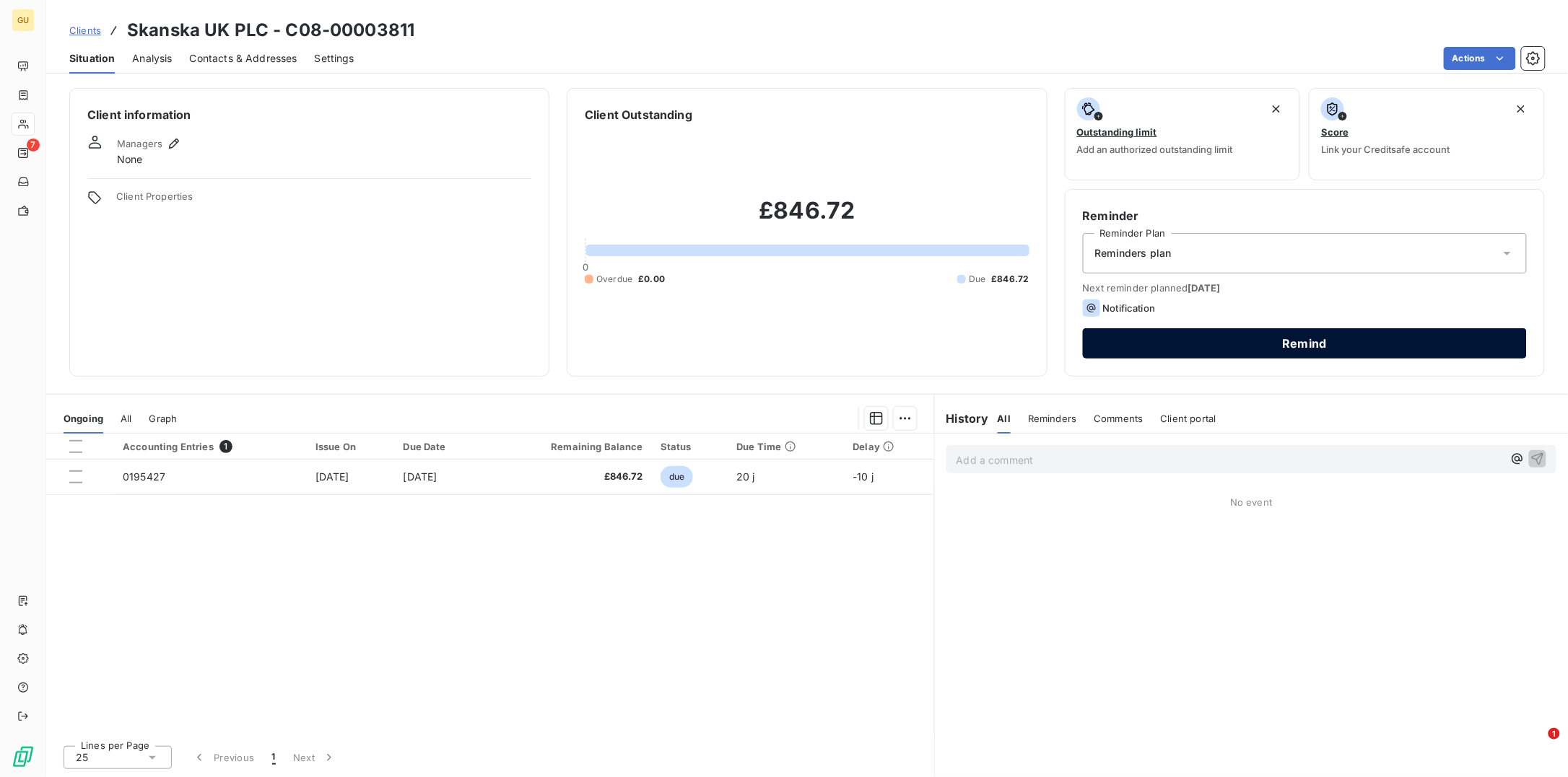
click at [1203, 336] on button "Remind" at bounding box center [1304, 344] width 443 height 30
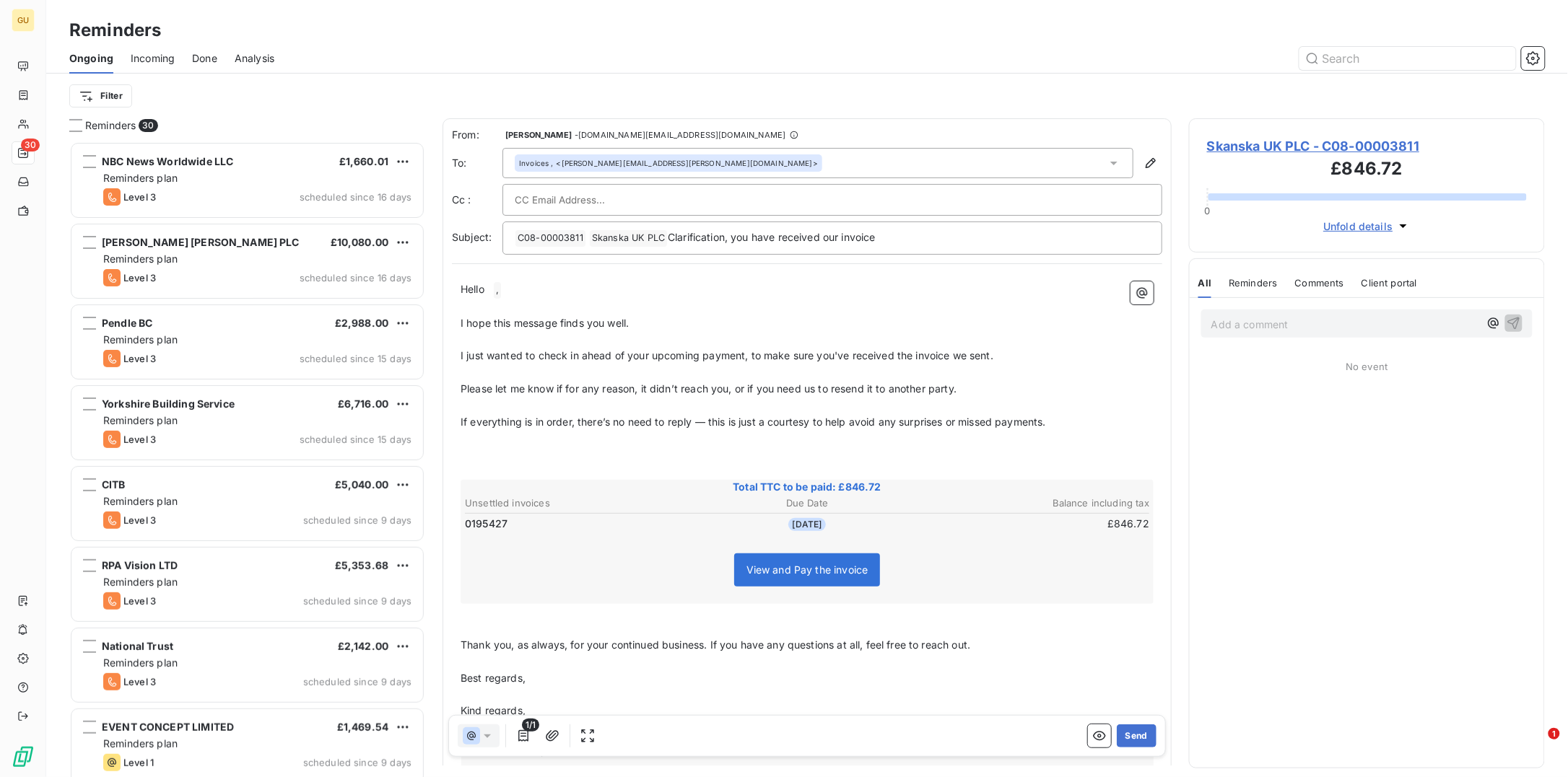
scroll to position [621, 341]
click at [1123, 621] on button "Send" at bounding box center [1137, 736] width 39 height 23
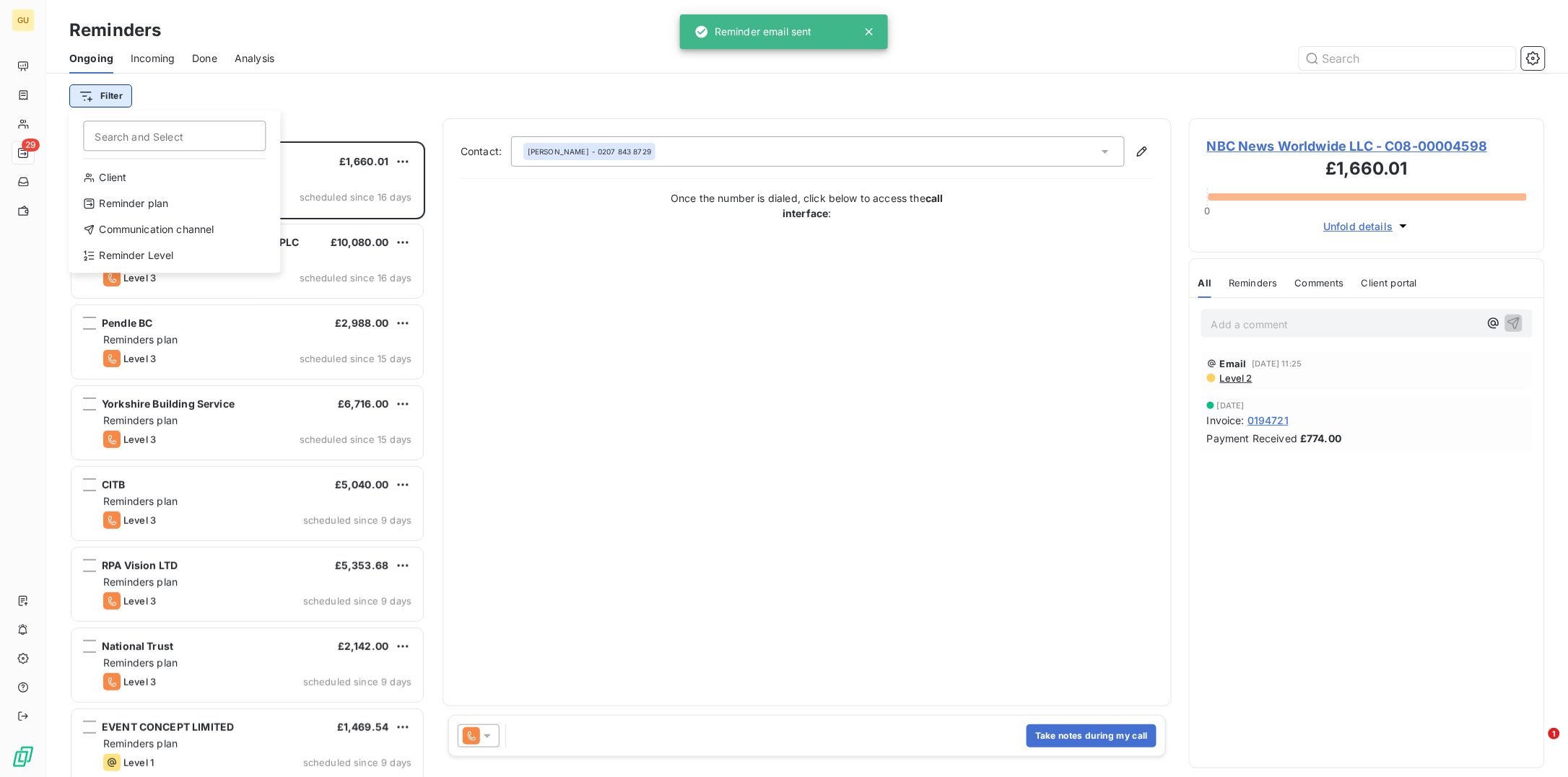
click at [111, 95] on html "GU 29 Reminders Ongoing Incoming Done Analysis Filter Search and Select Client …" at bounding box center [784, 388] width 1568 height 777
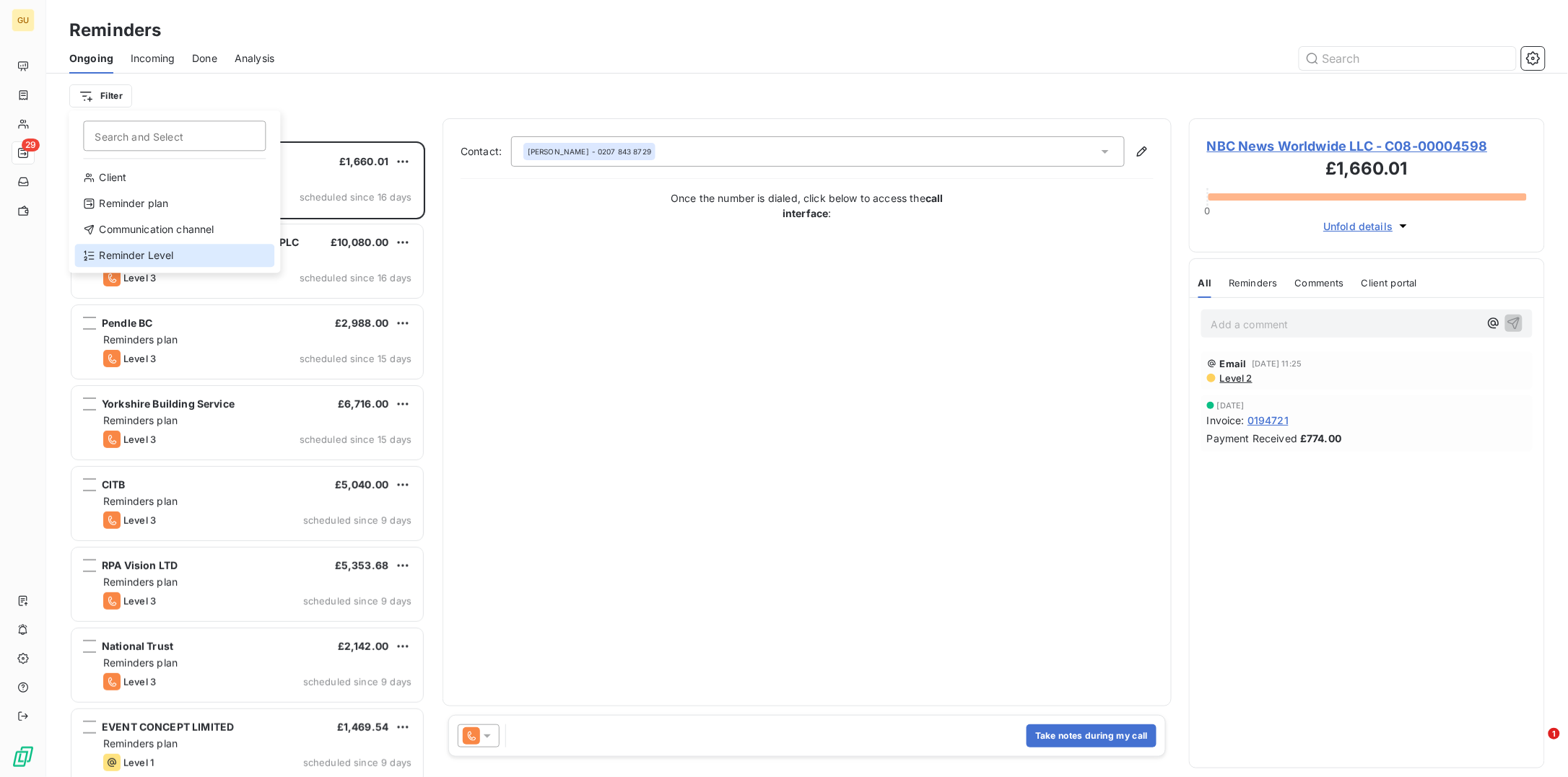
click at [138, 256] on div "Reminder Level" at bounding box center [174, 256] width 200 height 23
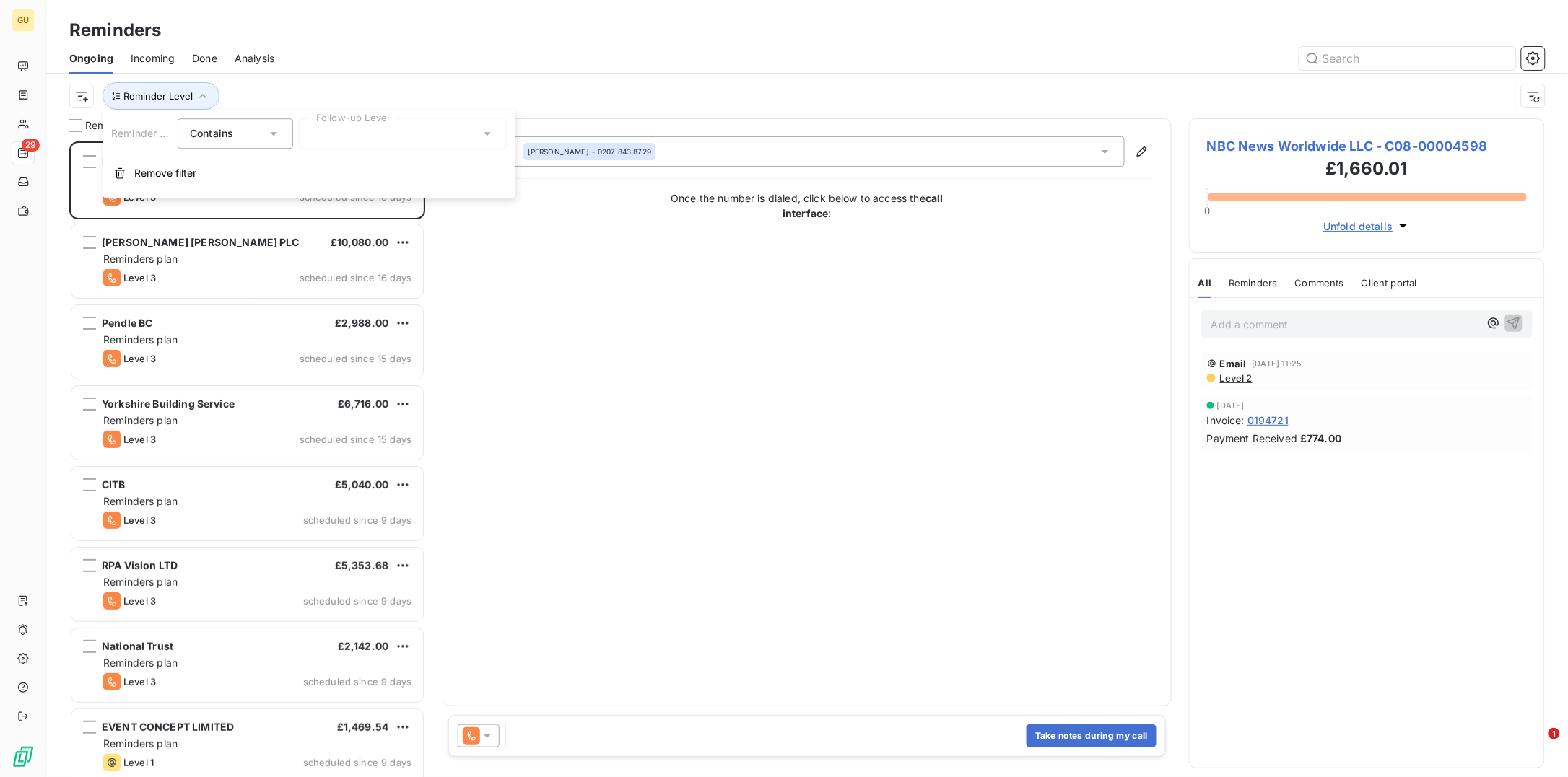
click at [391, 132] on div at bounding box center [402, 133] width 208 height 30
click at [352, 161] on span "Notification" at bounding box center [353, 163] width 55 height 14
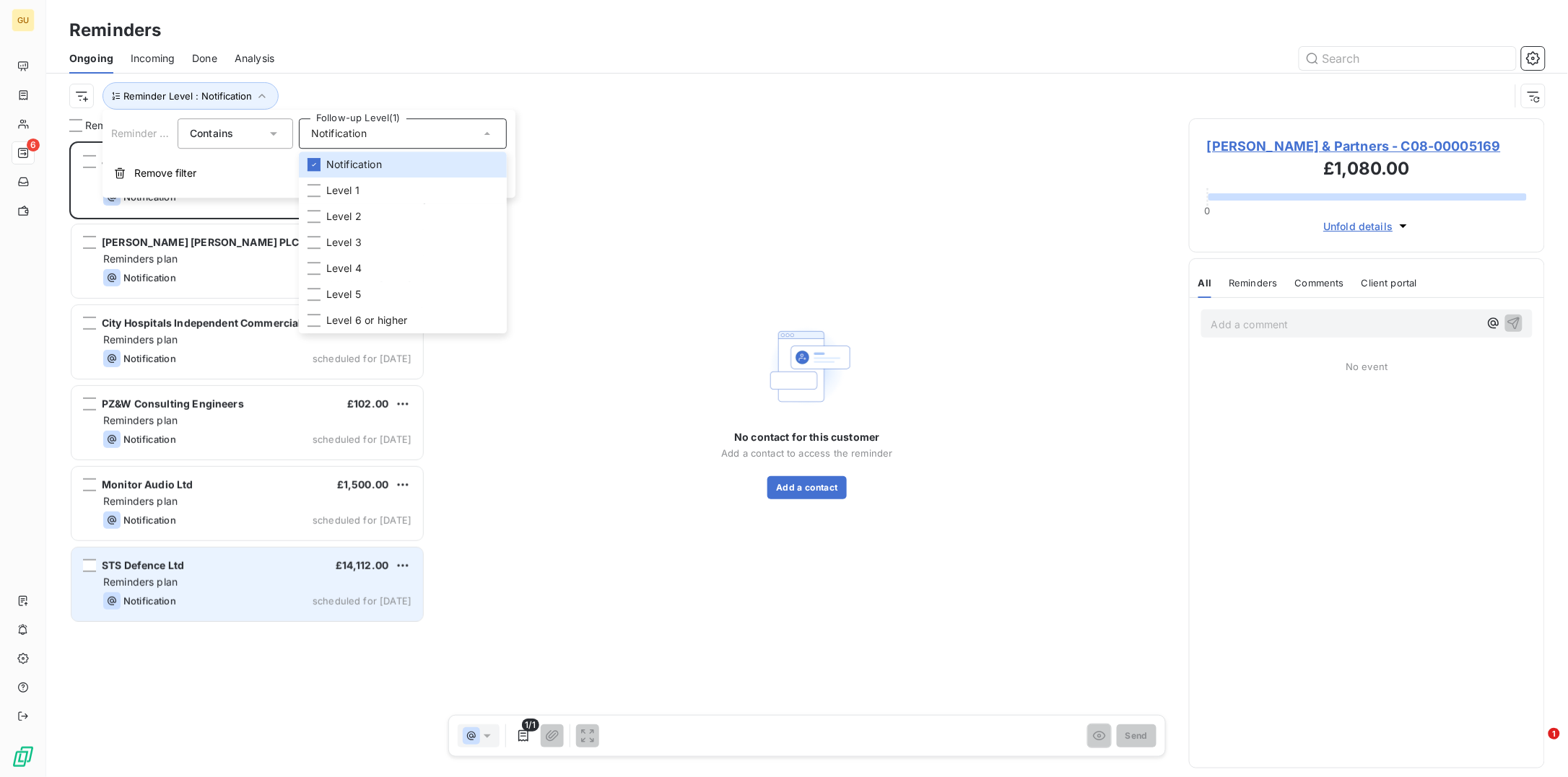
click at [182, 578] on div "Reminders plan" at bounding box center [257, 582] width 308 height 14
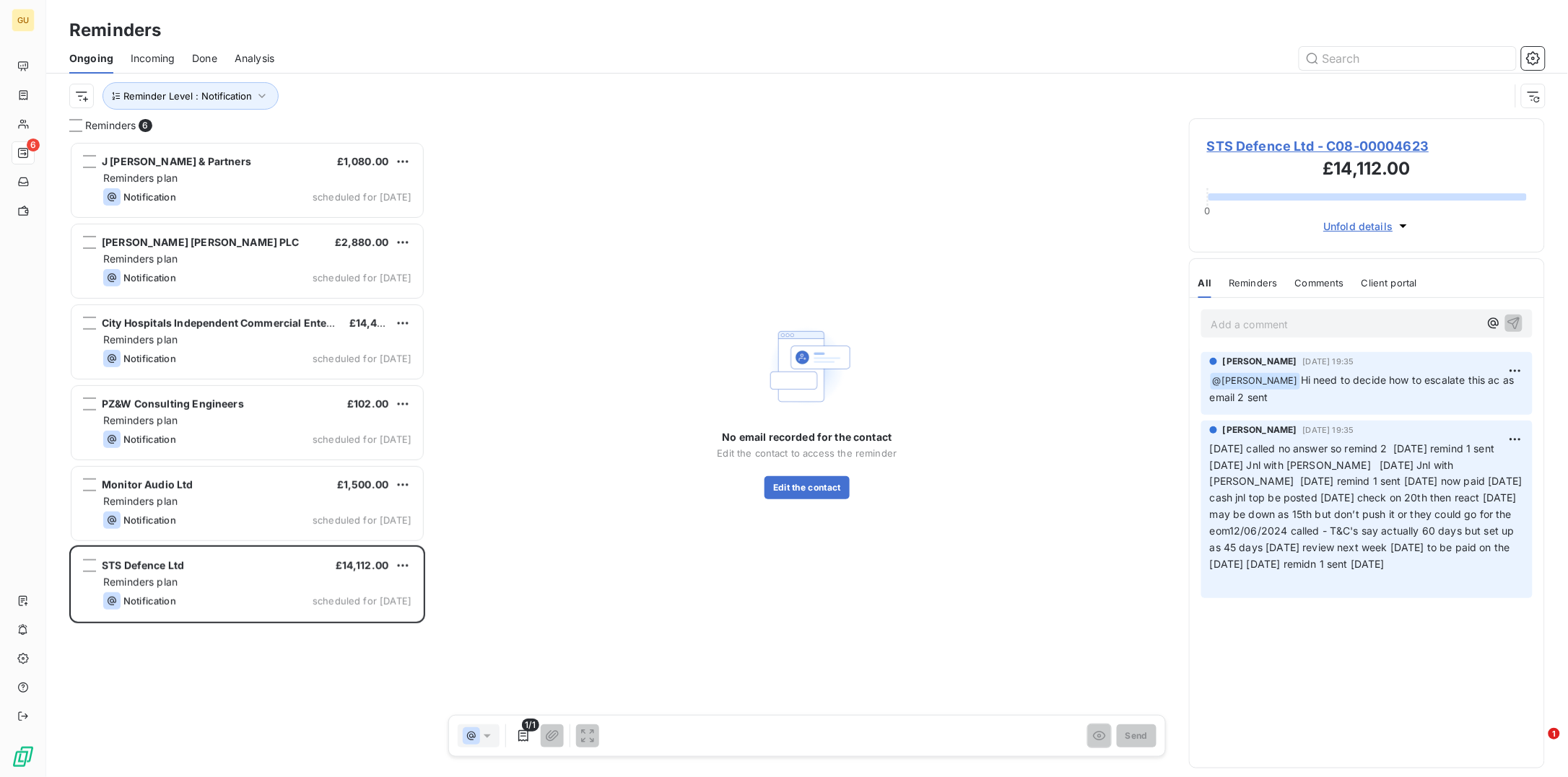
click at [1251, 144] on span "STS Defence Ltd - C08-00004623" at bounding box center [1367, 146] width 319 height 20
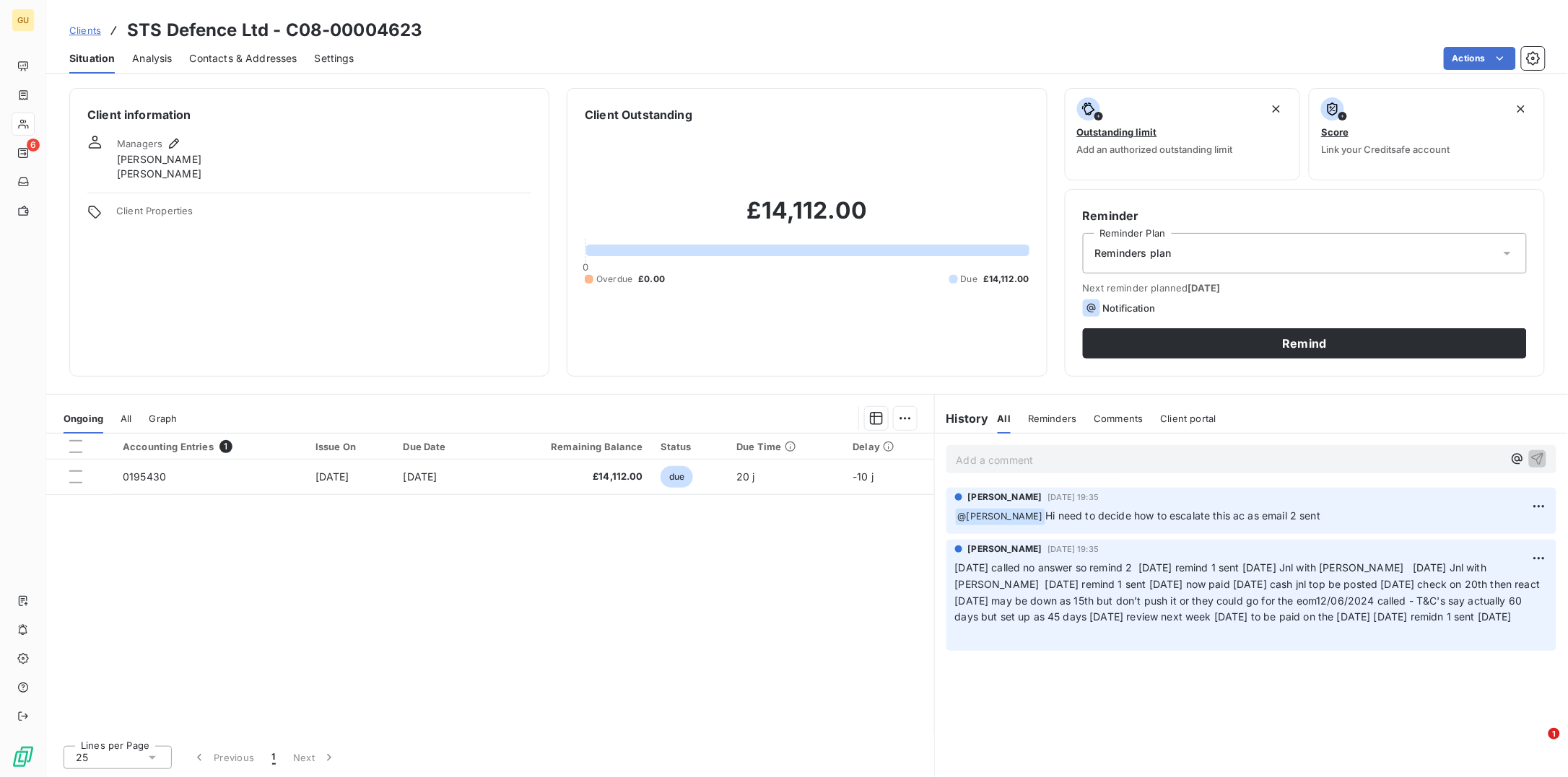
click at [146, 54] on span "Analysis" at bounding box center [152, 58] width 39 height 14
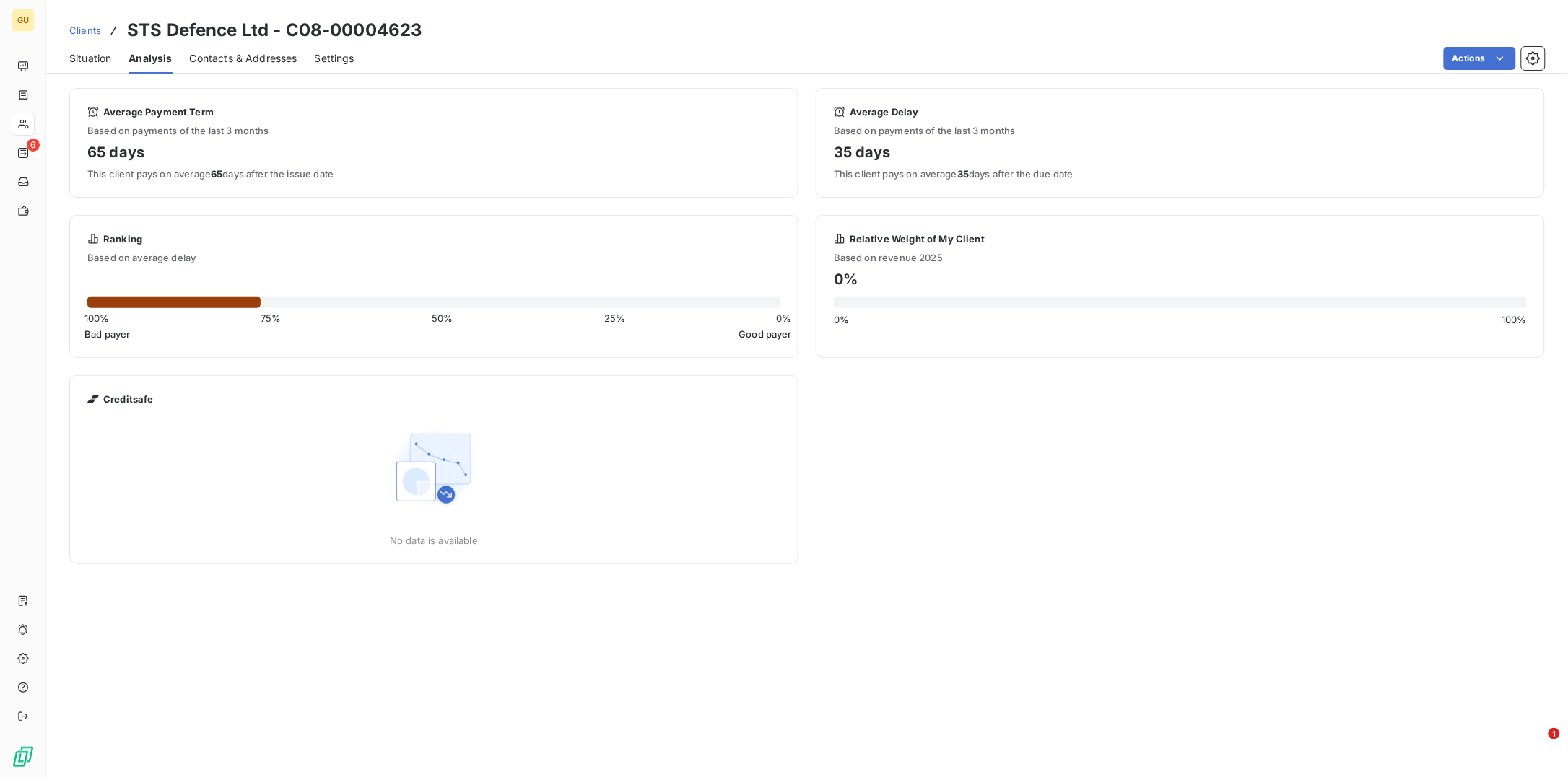
click at [100, 54] on span "Situation" at bounding box center [90, 58] width 42 height 14
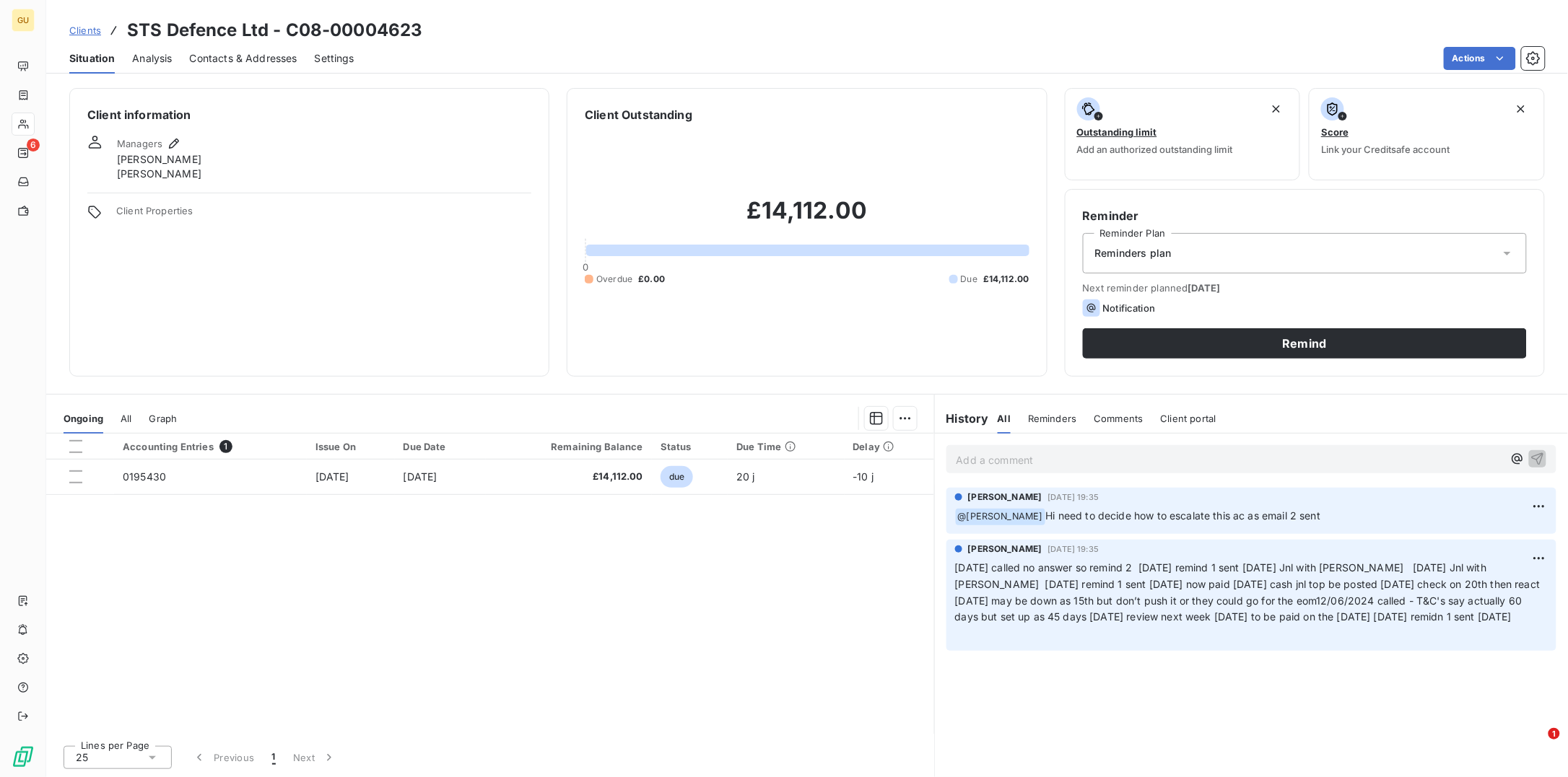
click at [218, 30] on h3 "STS Defence Ltd - C08-00004623" at bounding box center [274, 30] width 296 height 26
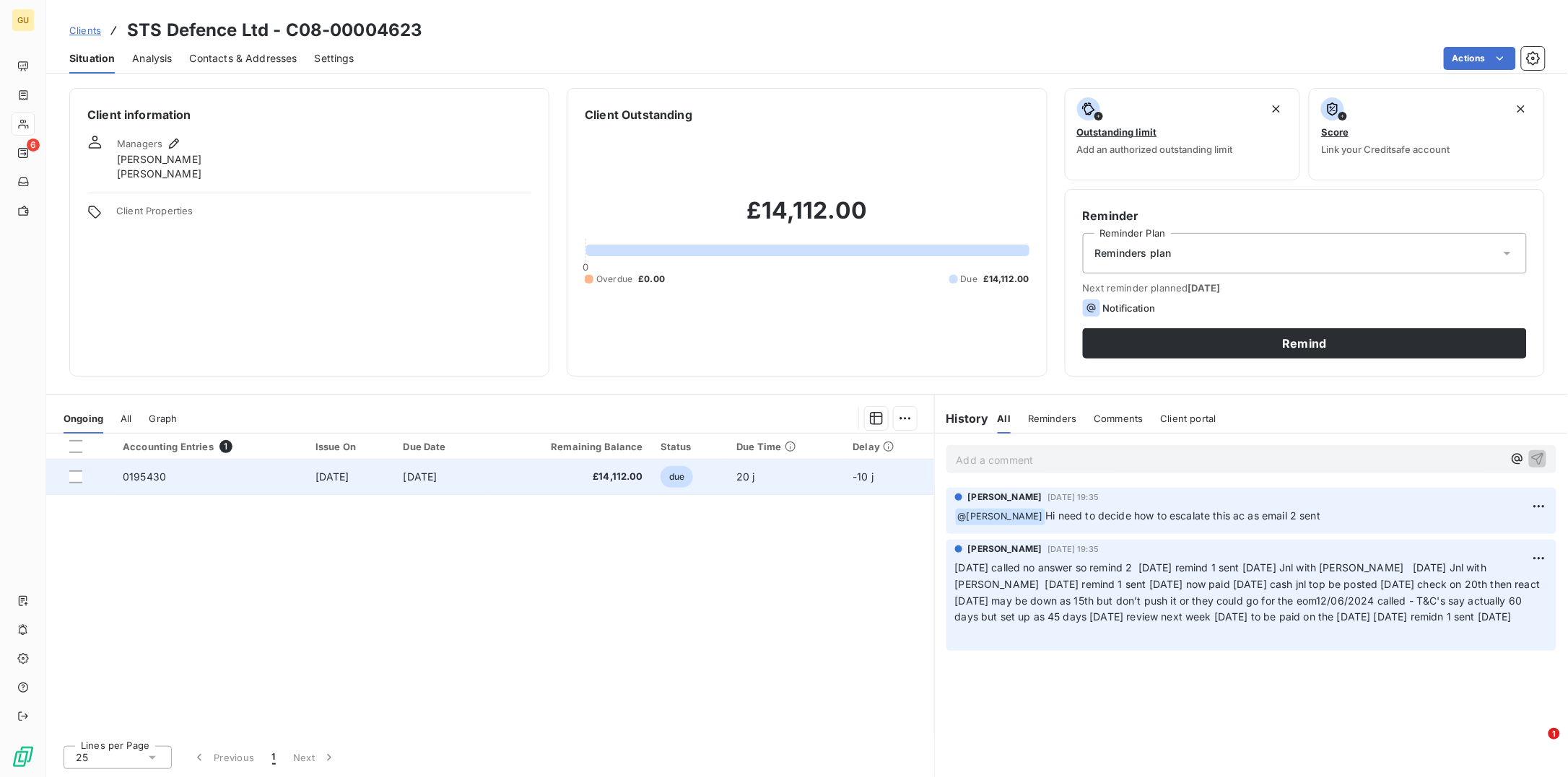
click at [131, 475] on span "0195430" at bounding box center [145, 476] width 43 height 12
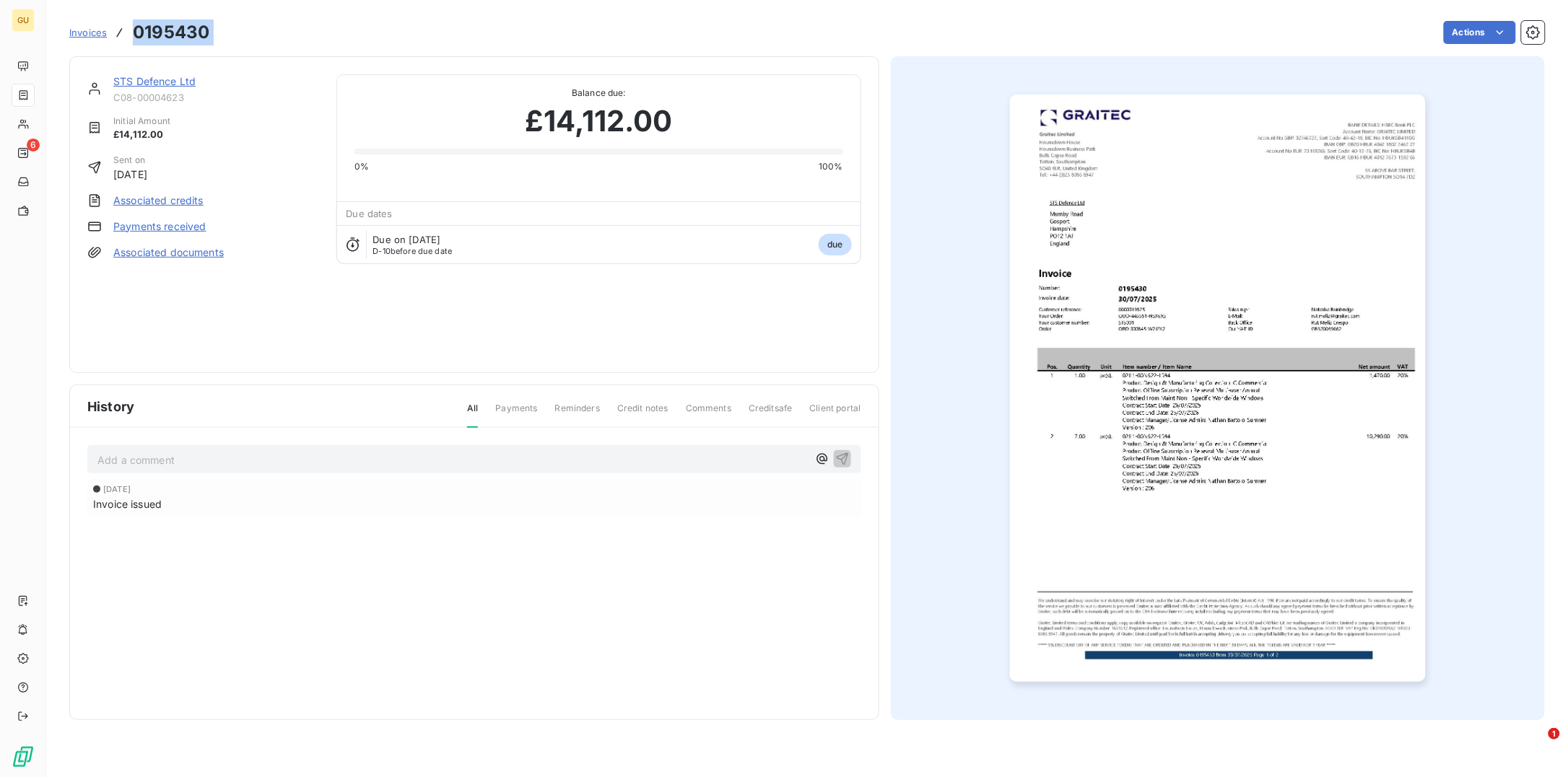
drag, startPoint x: 225, startPoint y: 23, endPoint x: 117, endPoint y: 31, distance: 108.3
click at [117, 31] on div "Invoices 0195430 Actions" at bounding box center [807, 32] width 1475 height 30
copy section "0195430 Actions"
click at [139, 82] on link "STS Defence Ltd" at bounding box center [155, 81] width 83 height 12
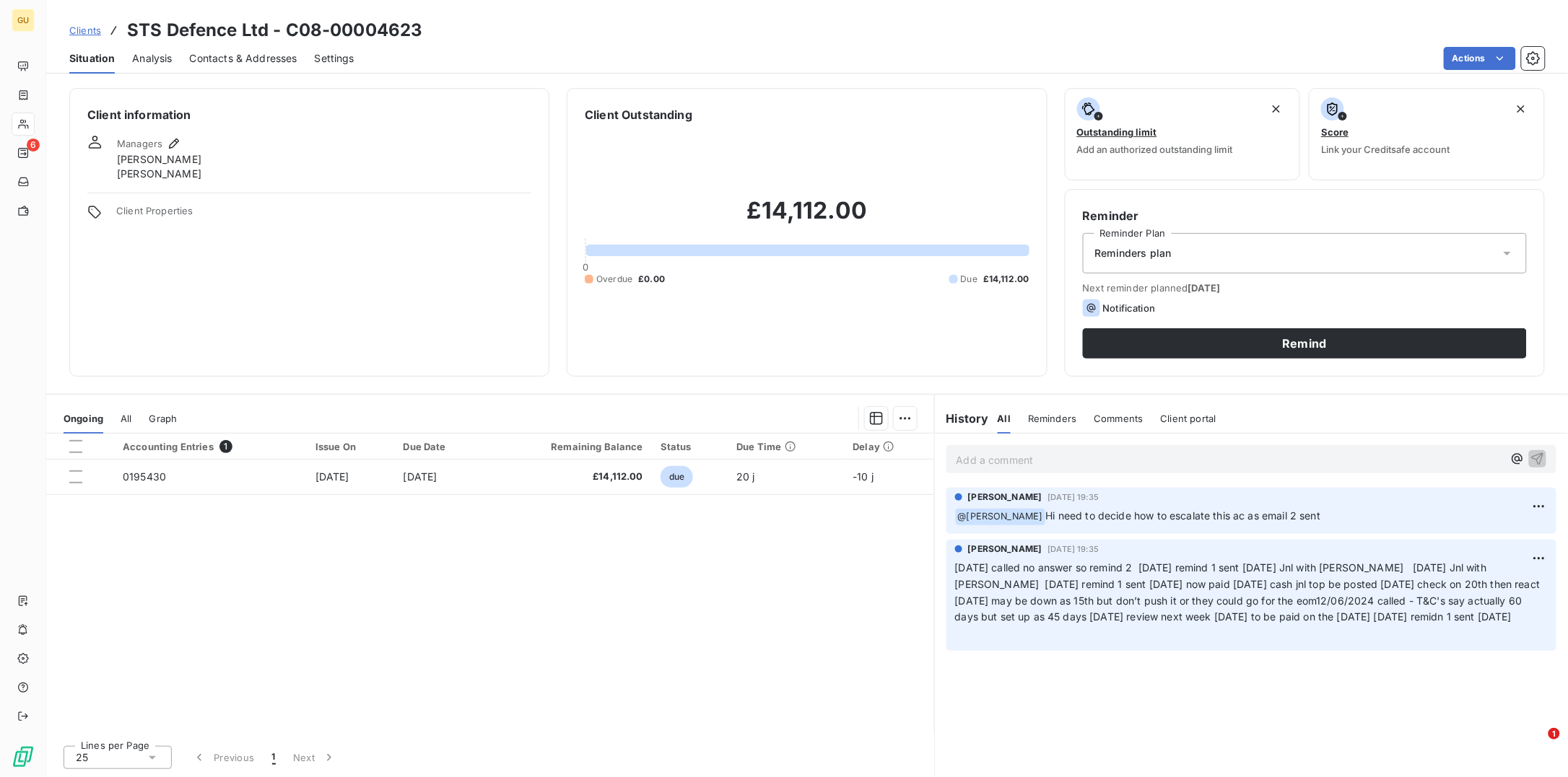
click at [213, 57] on span "Contacts & Addresses" at bounding box center [243, 58] width 107 height 14
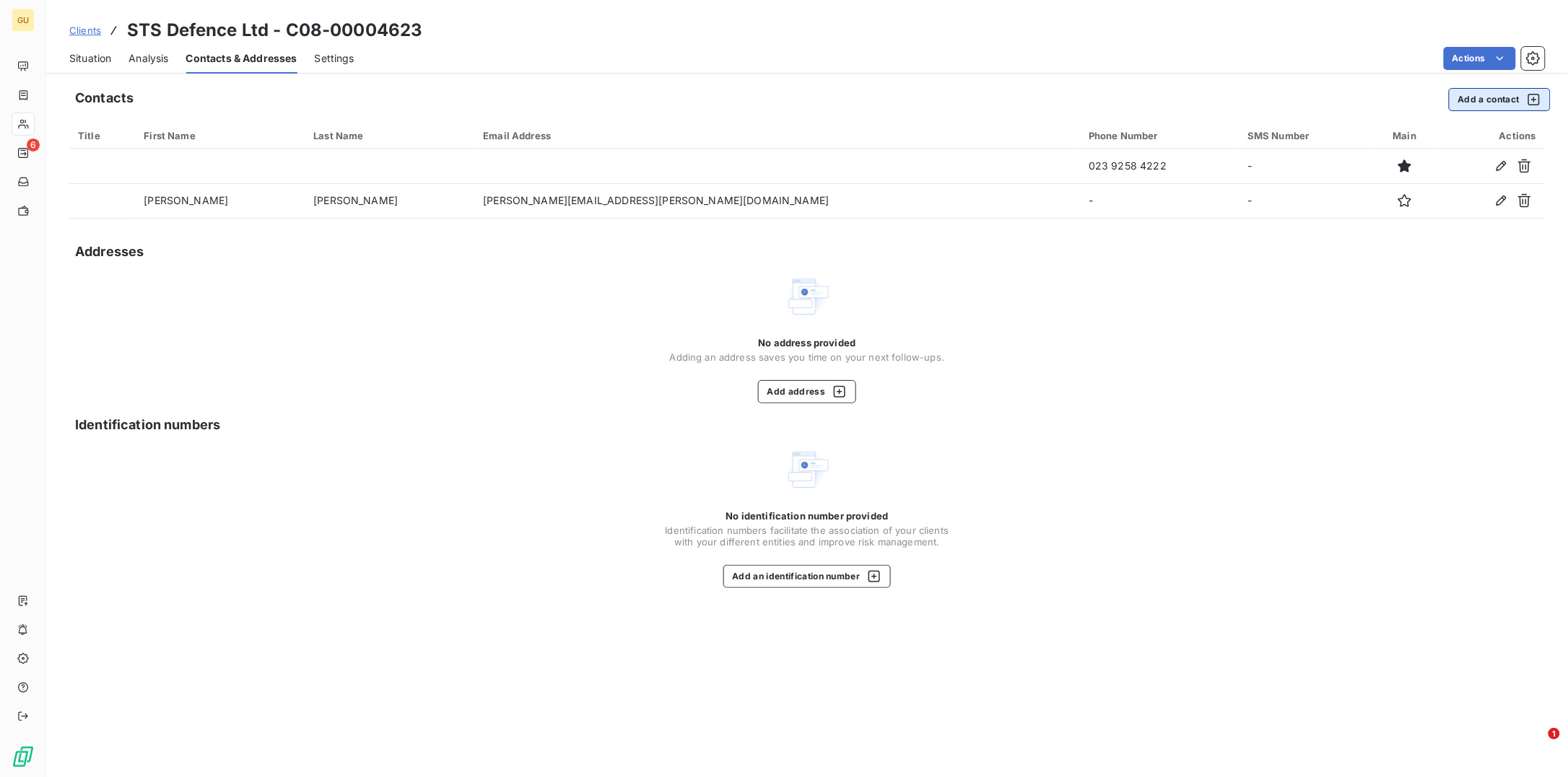
click at [1253, 101] on button "Add a contact" at bounding box center [1499, 100] width 101 height 23
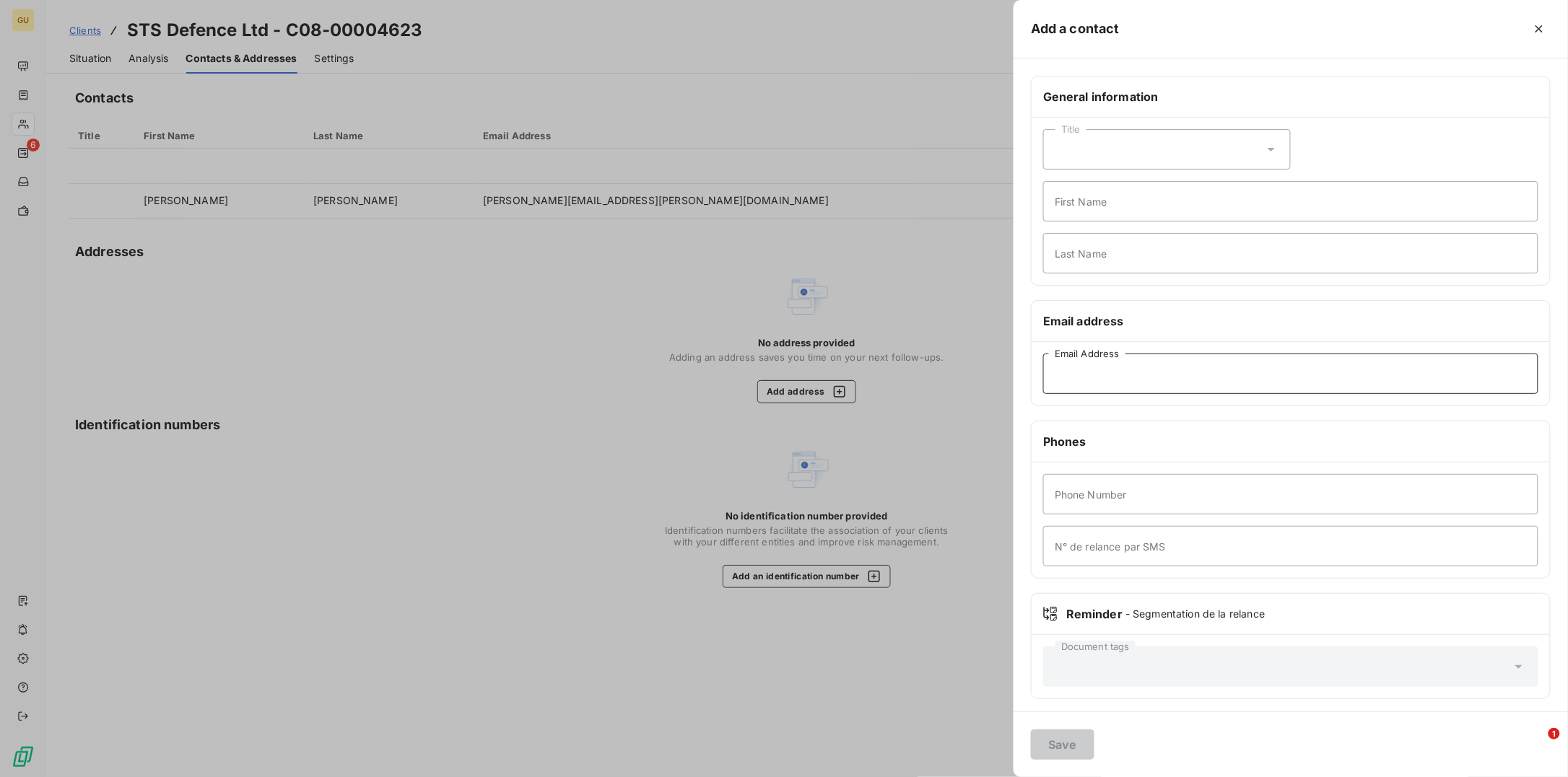
click at [1070, 378] on input "Email Address" at bounding box center [1290, 373] width 495 height 40
paste input "[EMAIL_ADDRESS][DOMAIN_NAME]"
type input "[EMAIL_ADDRESS][DOMAIN_NAME]"
click at [1076, 211] on input "First Name" at bounding box center [1290, 201] width 495 height 40
type input "Invoices"
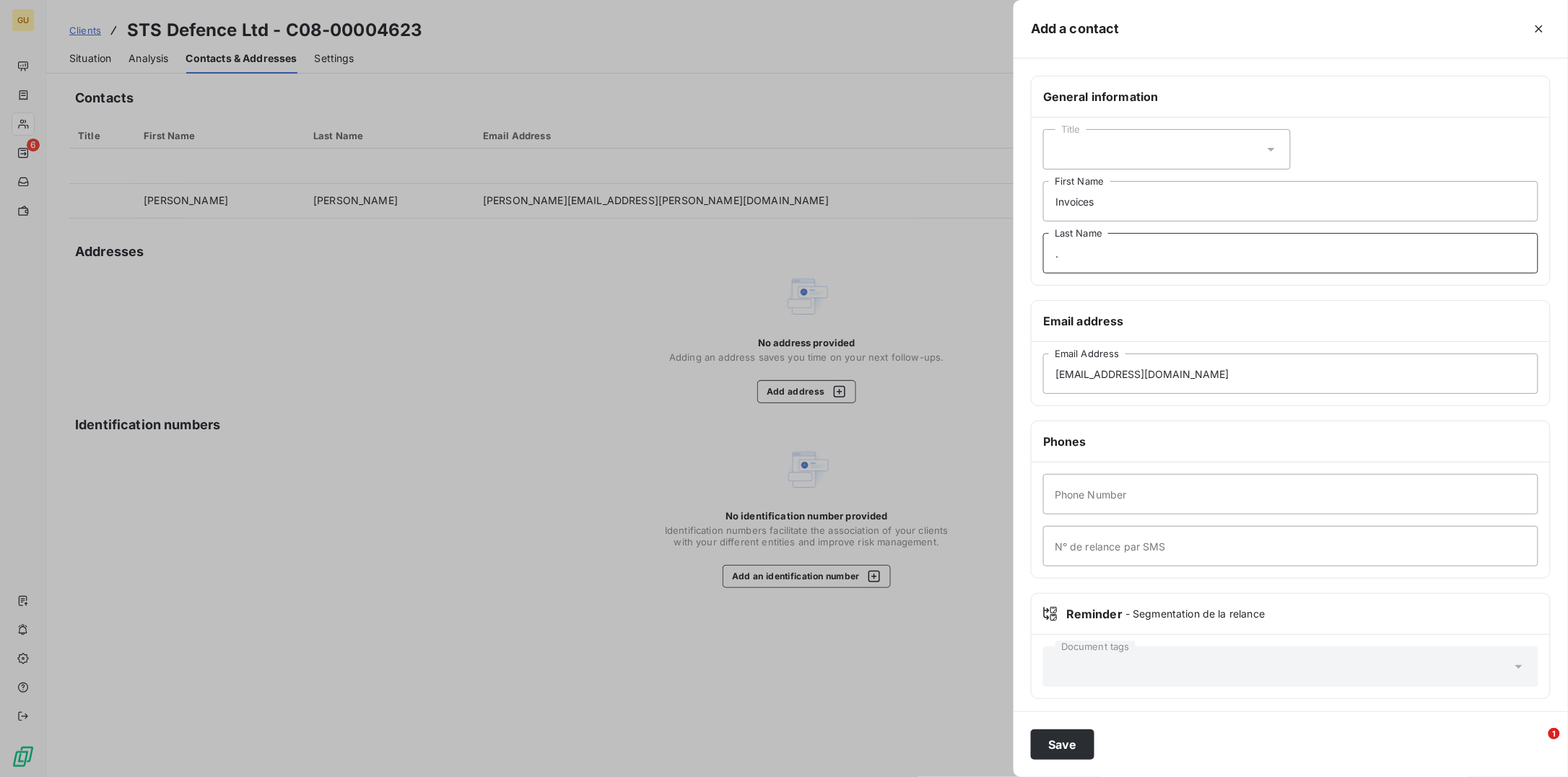
type input "."
click at [1057, 621] on button "Save" at bounding box center [1063, 745] width 64 height 30
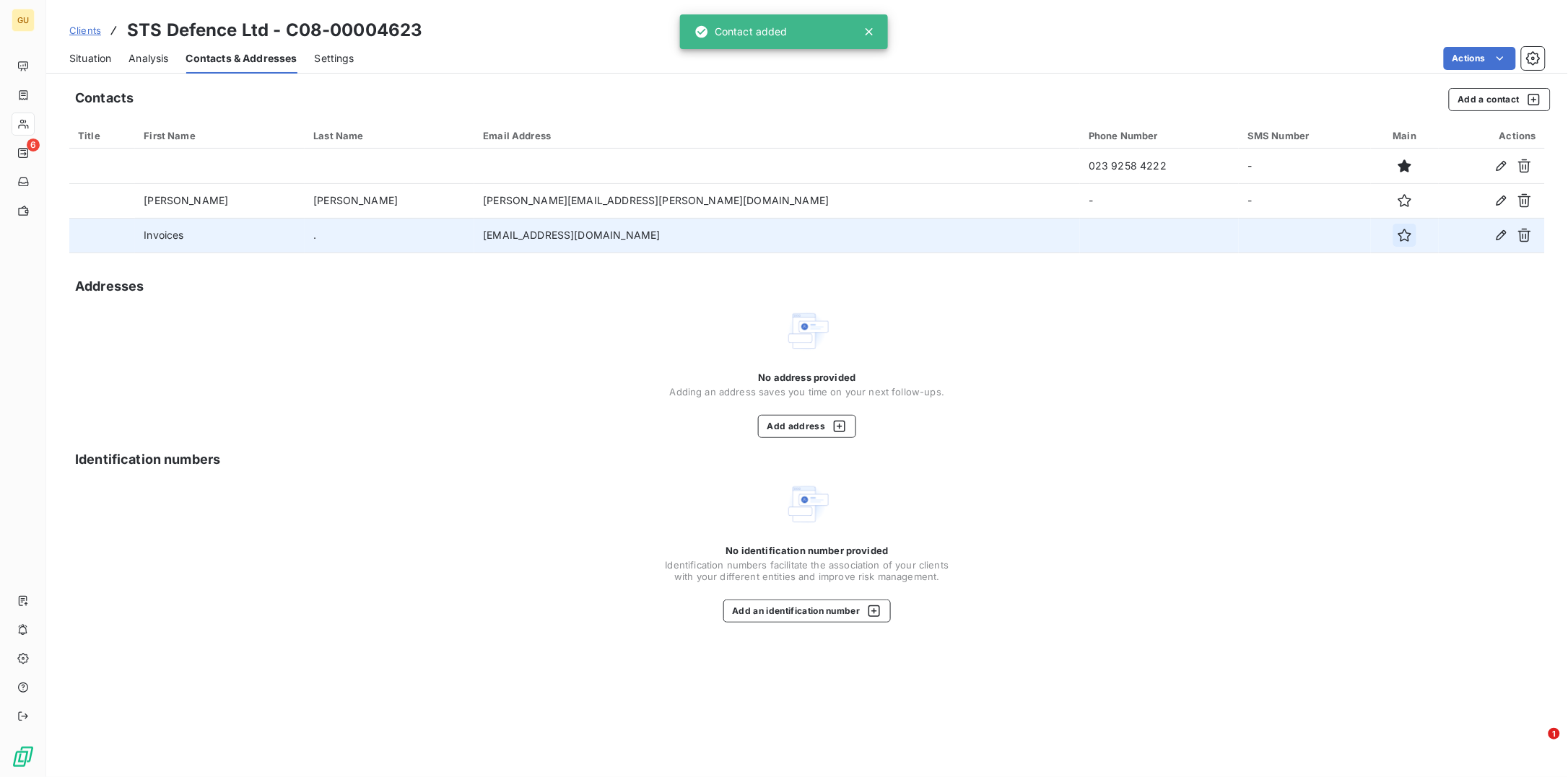
click at [1253, 238] on icon "button" at bounding box center [1404, 235] width 14 height 14
click at [95, 54] on span "Situation" at bounding box center [90, 58] width 42 height 14
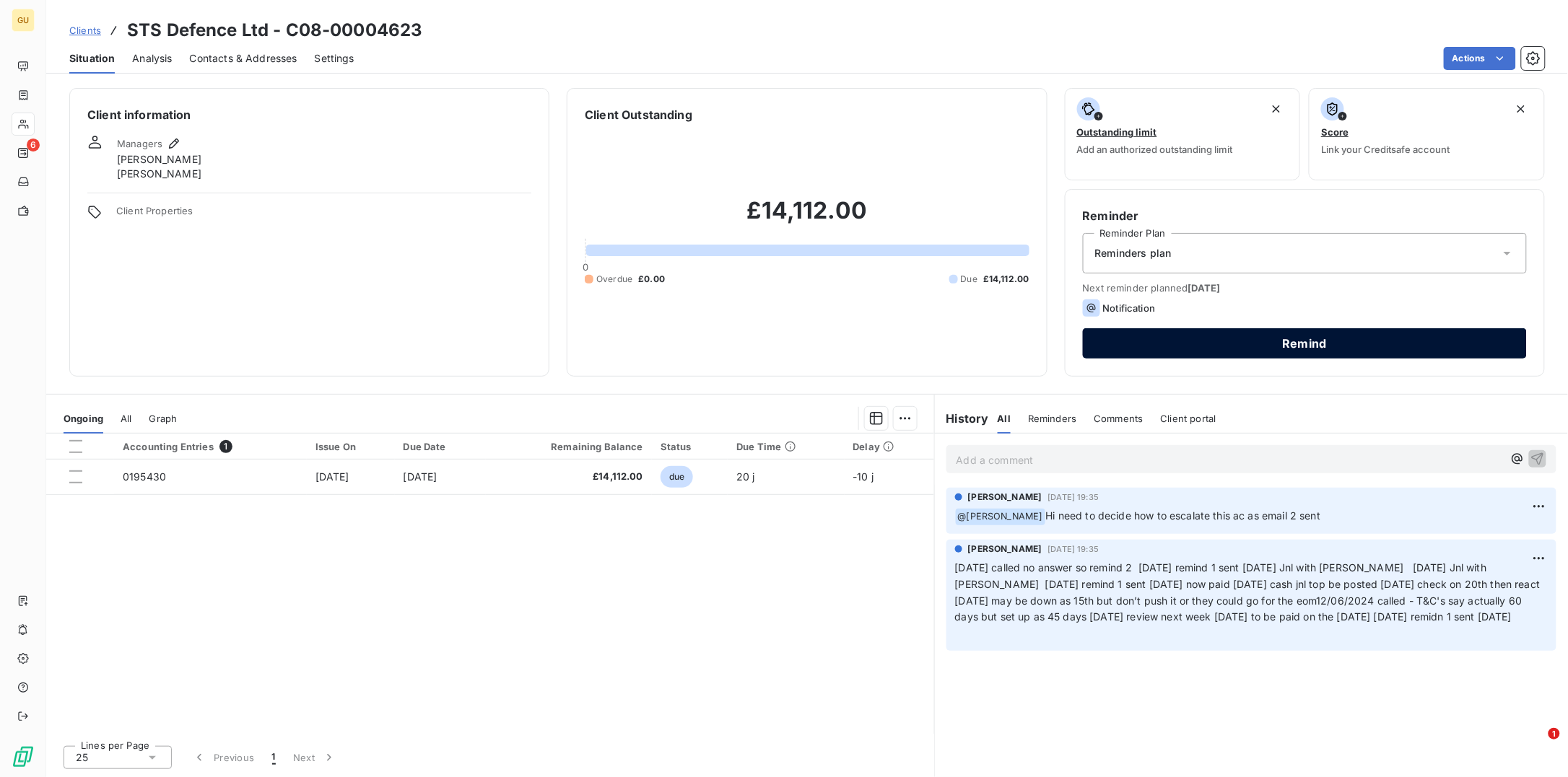
click at [1191, 343] on button "Remind" at bounding box center [1304, 344] width 443 height 30
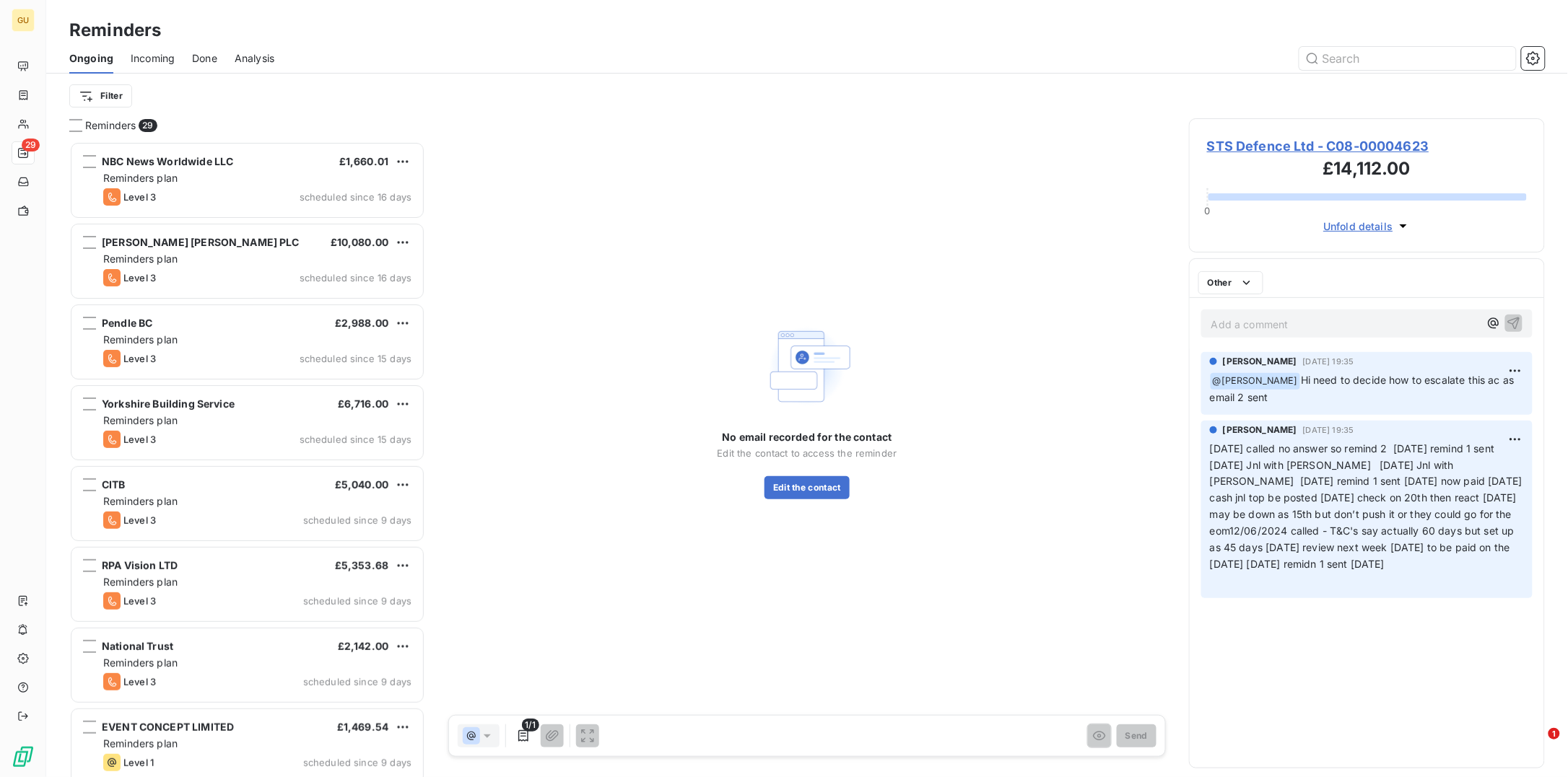
scroll to position [621, 341]
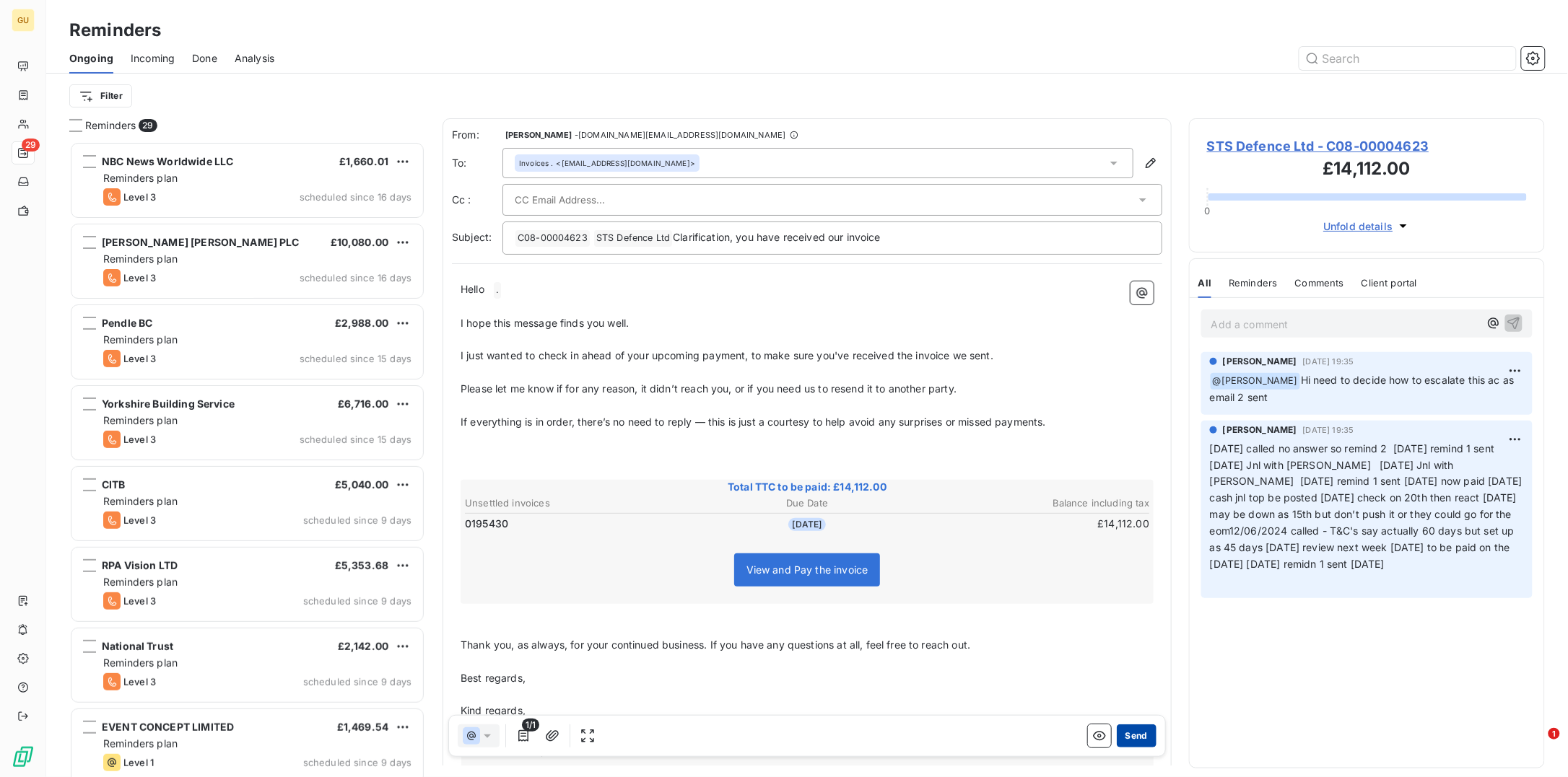
click at [1124, 621] on button "Send" at bounding box center [1137, 736] width 39 height 23
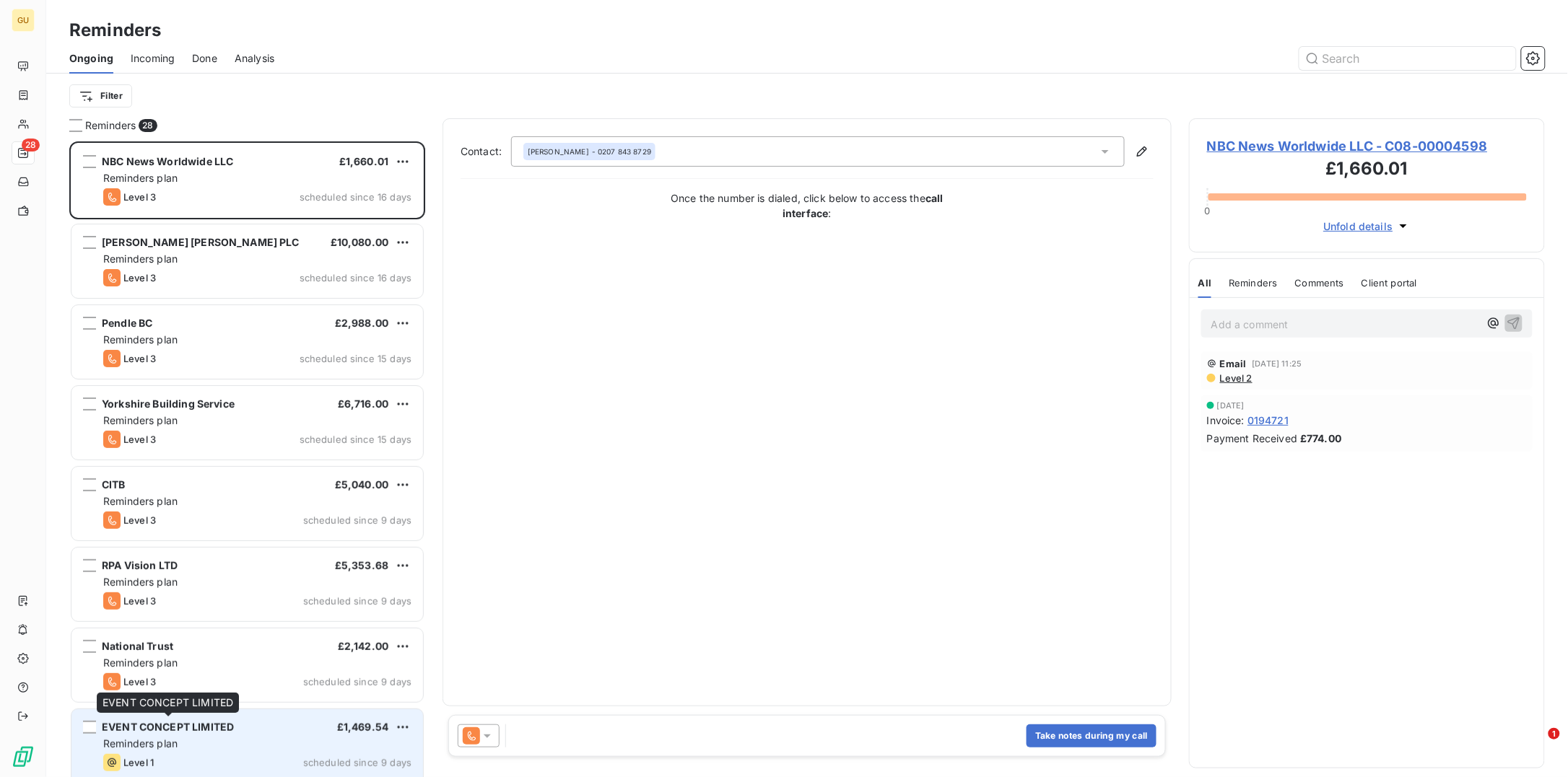
click at [205, 621] on span "EVENT CONCEPT LIMITED" at bounding box center [167, 726] width 132 height 12
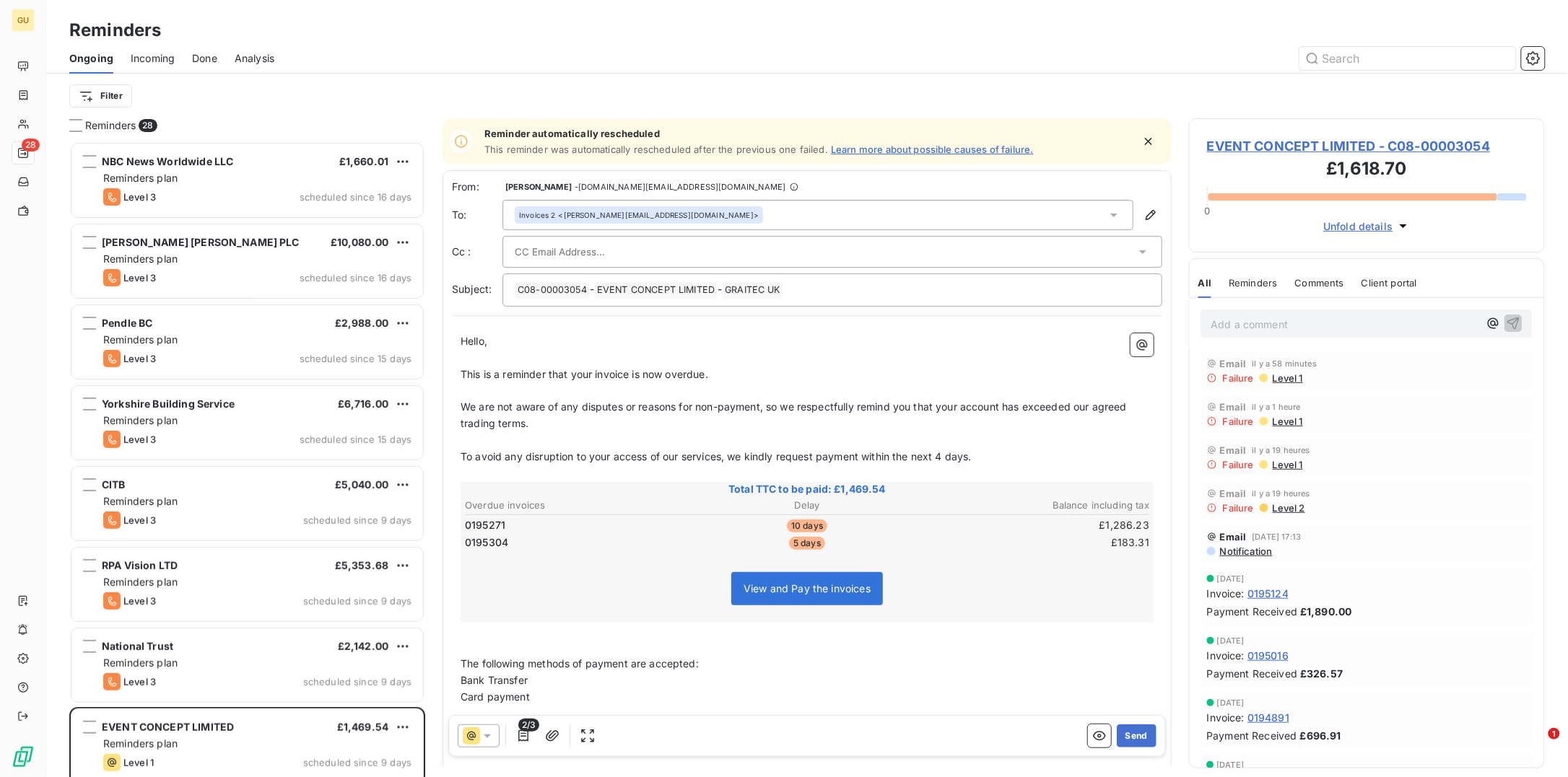
click at [1227, 144] on span "EVENT CONCEPT LIMITED - C08-00003054" at bounding box center [1367, 146] width 319 height 20
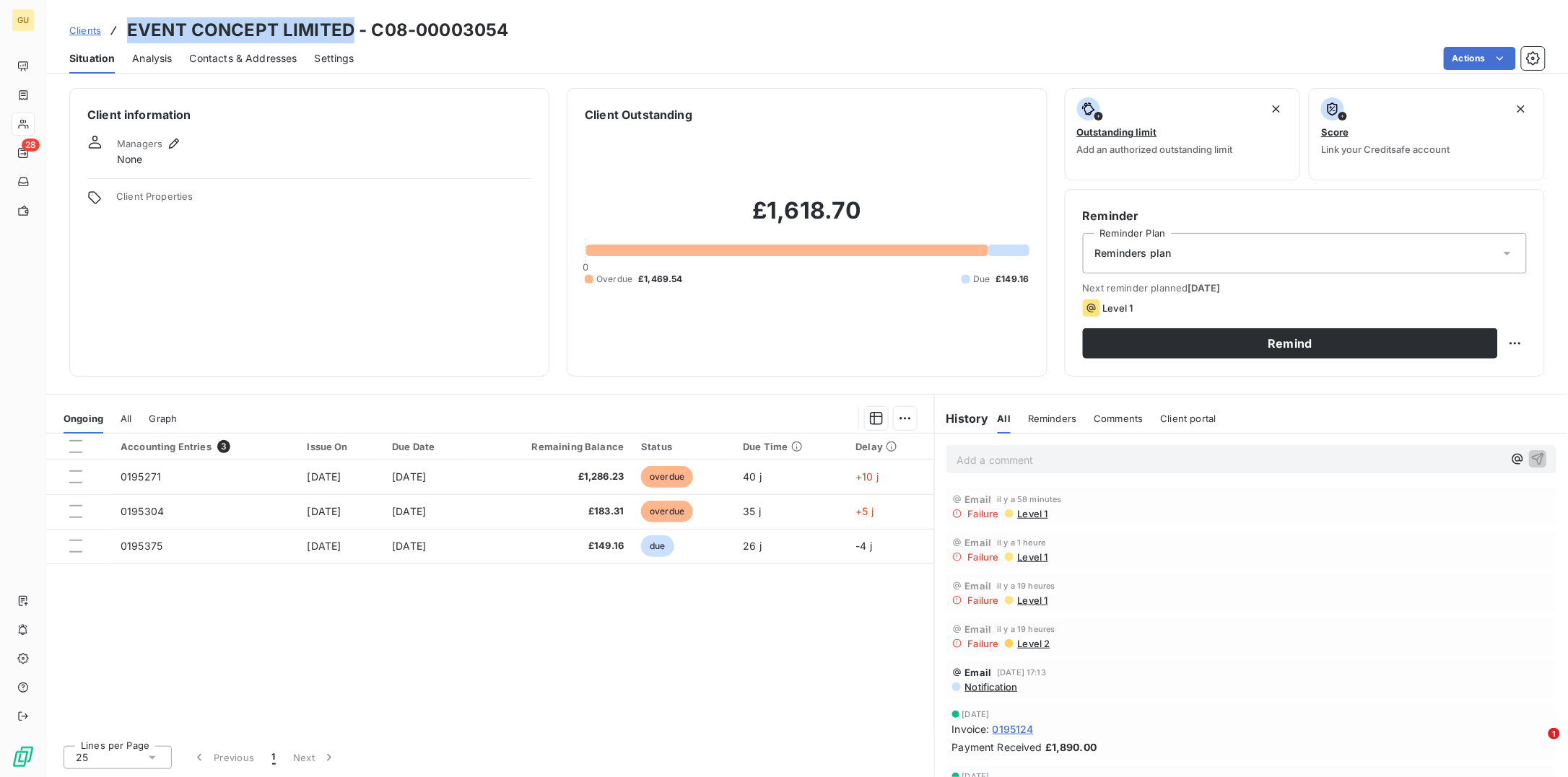
drag, startPoint x: 128, startPoint y: 31, endPoint x: 349, endPoint y: 35, distance: 221.0
click at [349, 35] on h3 "EVENT CONCEPT LIMITED - C08-00003054" at bounding box center [318, 30] width 381 height 26
copy h3 "EVENT CONCEPT LIMITED"
click at [1011, 457] on p "Add a comment ﻿" at bounding box center [1230, 459] width 547 height 18
click at [1253, 461] on icon "button" at bounding box center [1537, 458] width 14 height 14
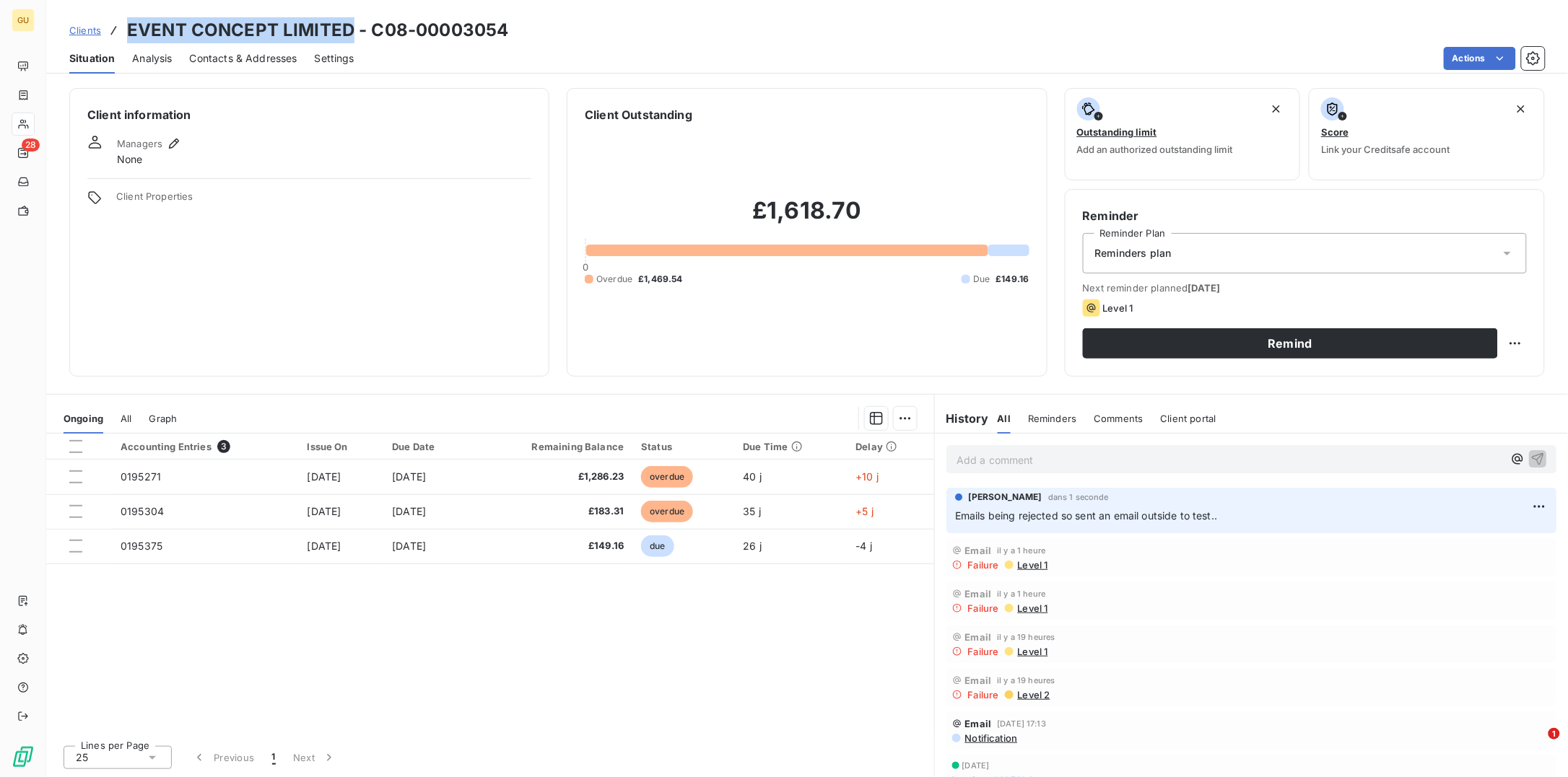
drag, startPoint x: 126, startPoint y: 28, endPoint x: 347, endPoint y: 29, distance: 221.0
click at [347, 29] on h3 "EVENT CONCEPT LIMITED - C08-00003054" at bounding box center [318, 30] width 381 height 26
copy h3 "EVENT CONCEPT LIMITED"
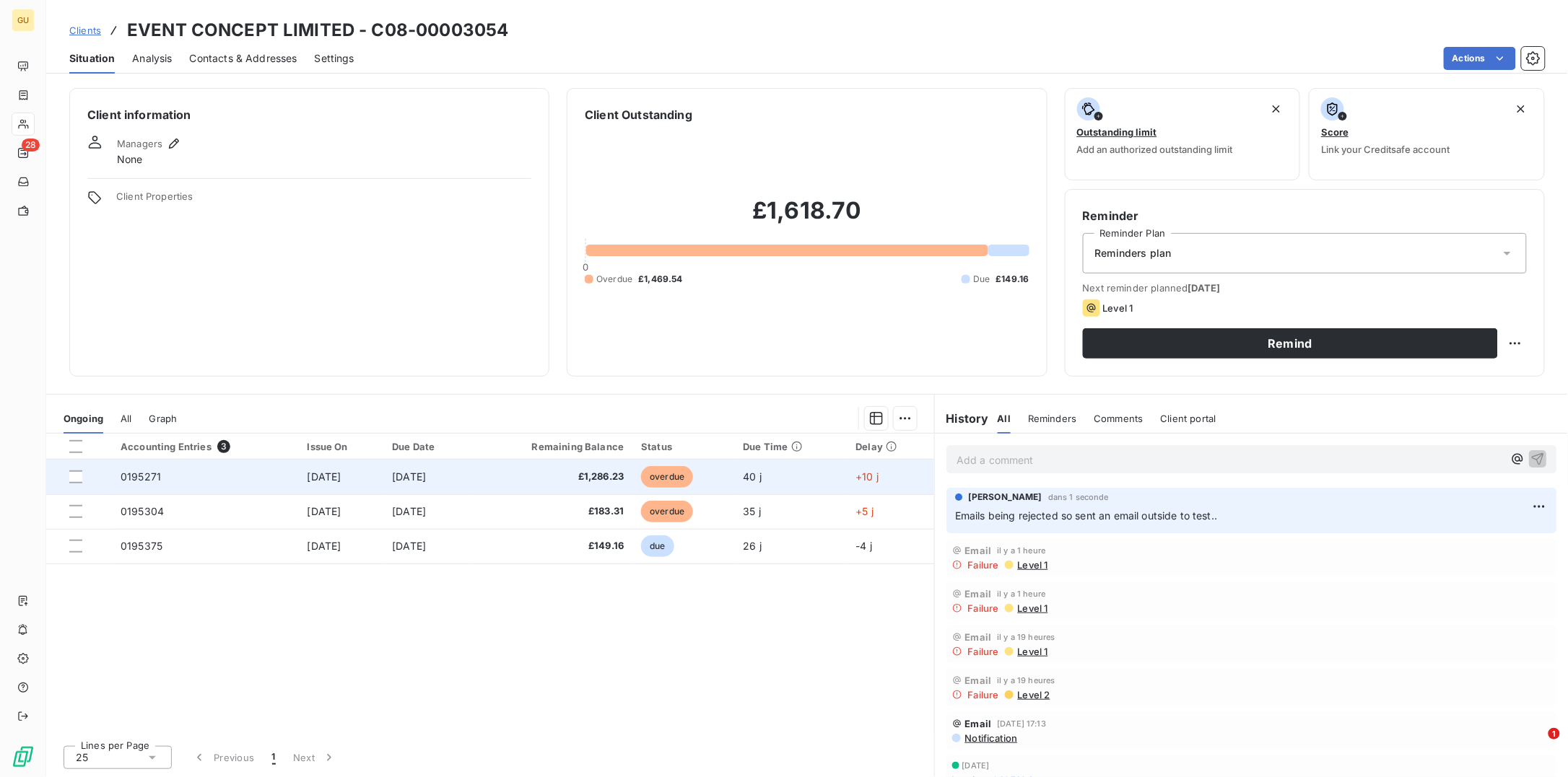
click at [586, 472] on span "£1,286.23" at bounding box center [552, 476] width 144 height 14
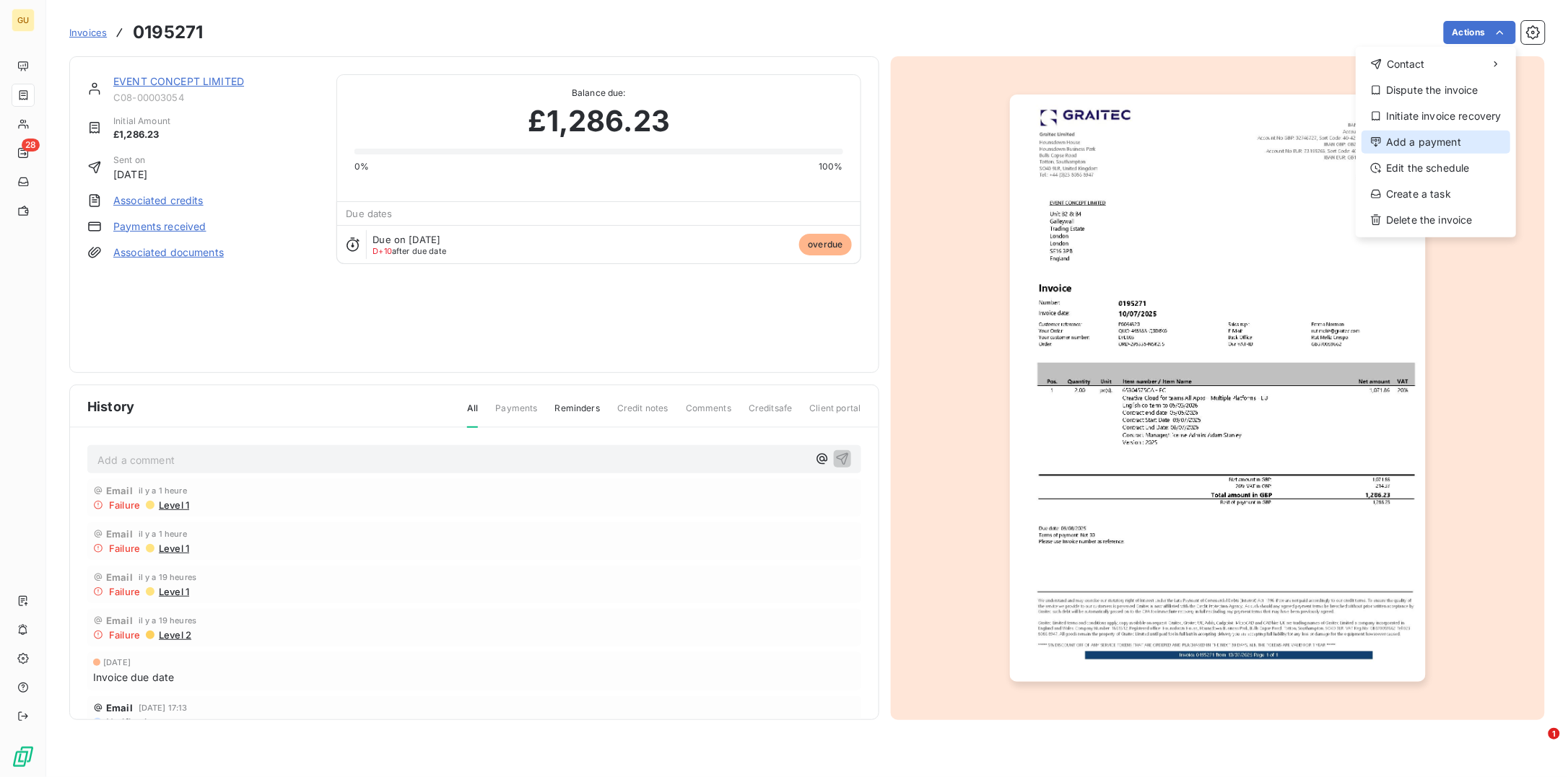
click at [1253, 145] on div "Add a payment" at bounding box center [1436, 142] width 148 height 23
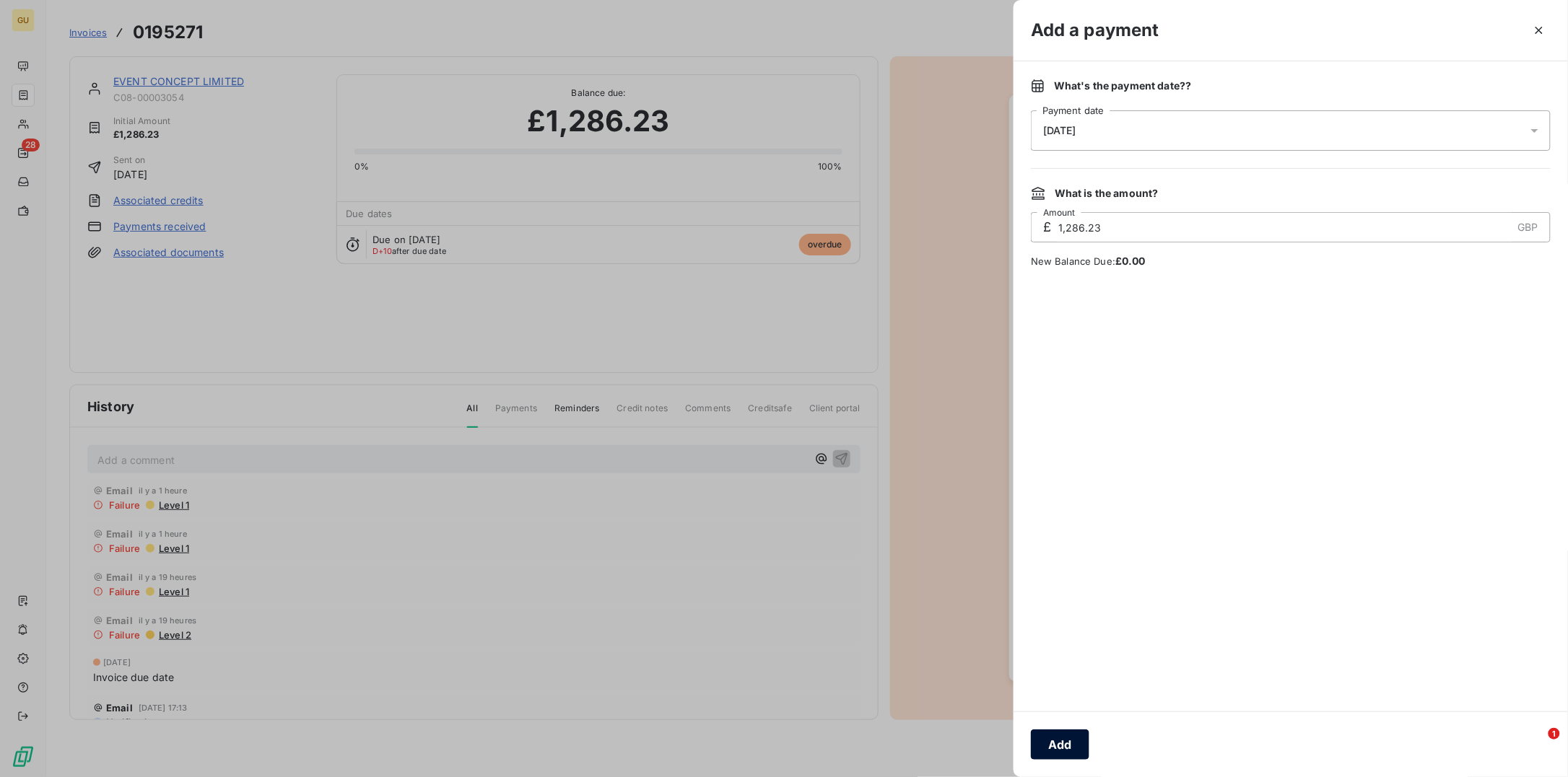
click at [1062, 621] on button "Add" at bounding box center [1060, 745] width 58 height 30
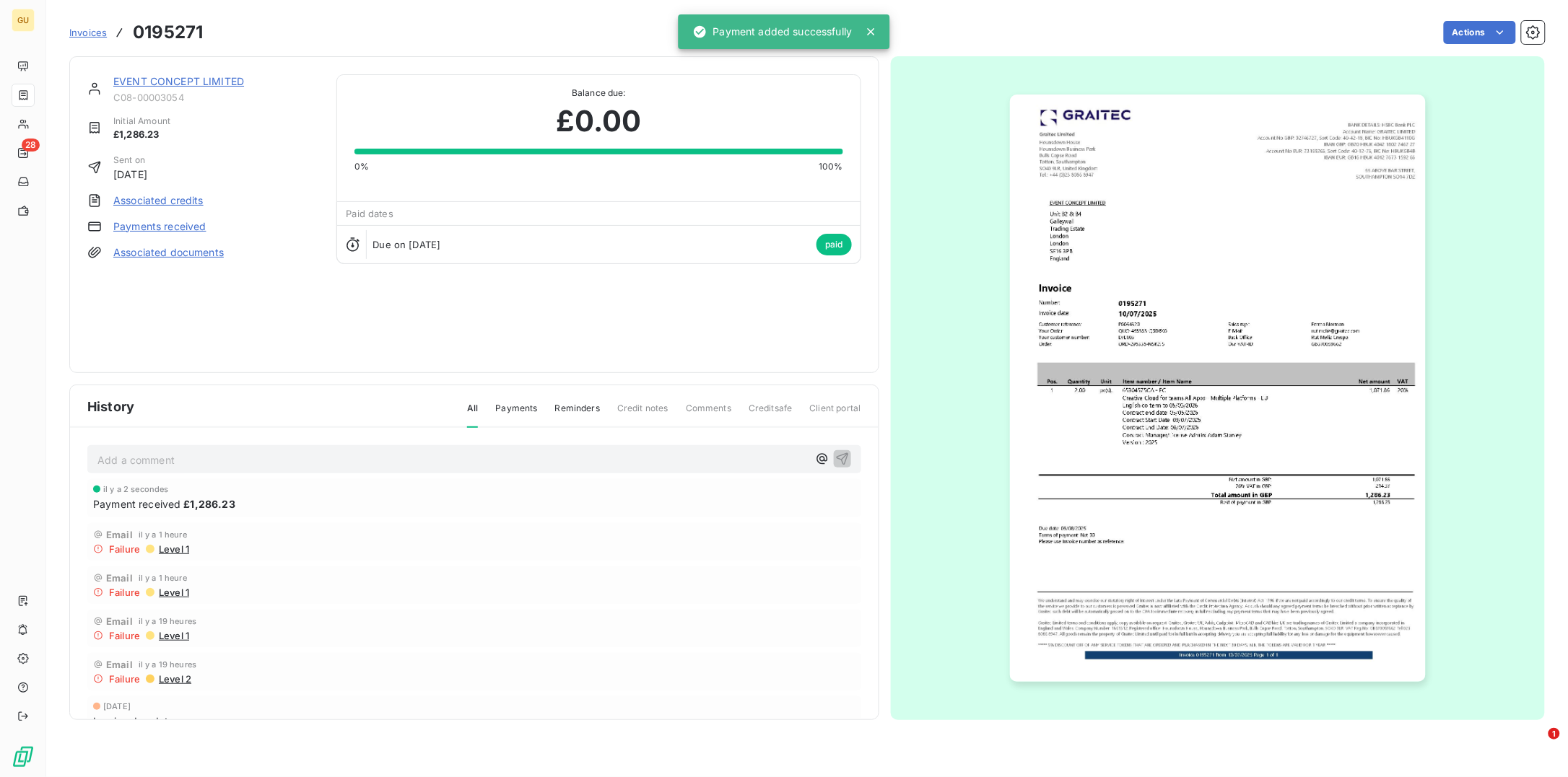
click at [154, 83] on link "EVENT CONCEPT LIMITED" at bounding box center [179, 81] width 131 height 12
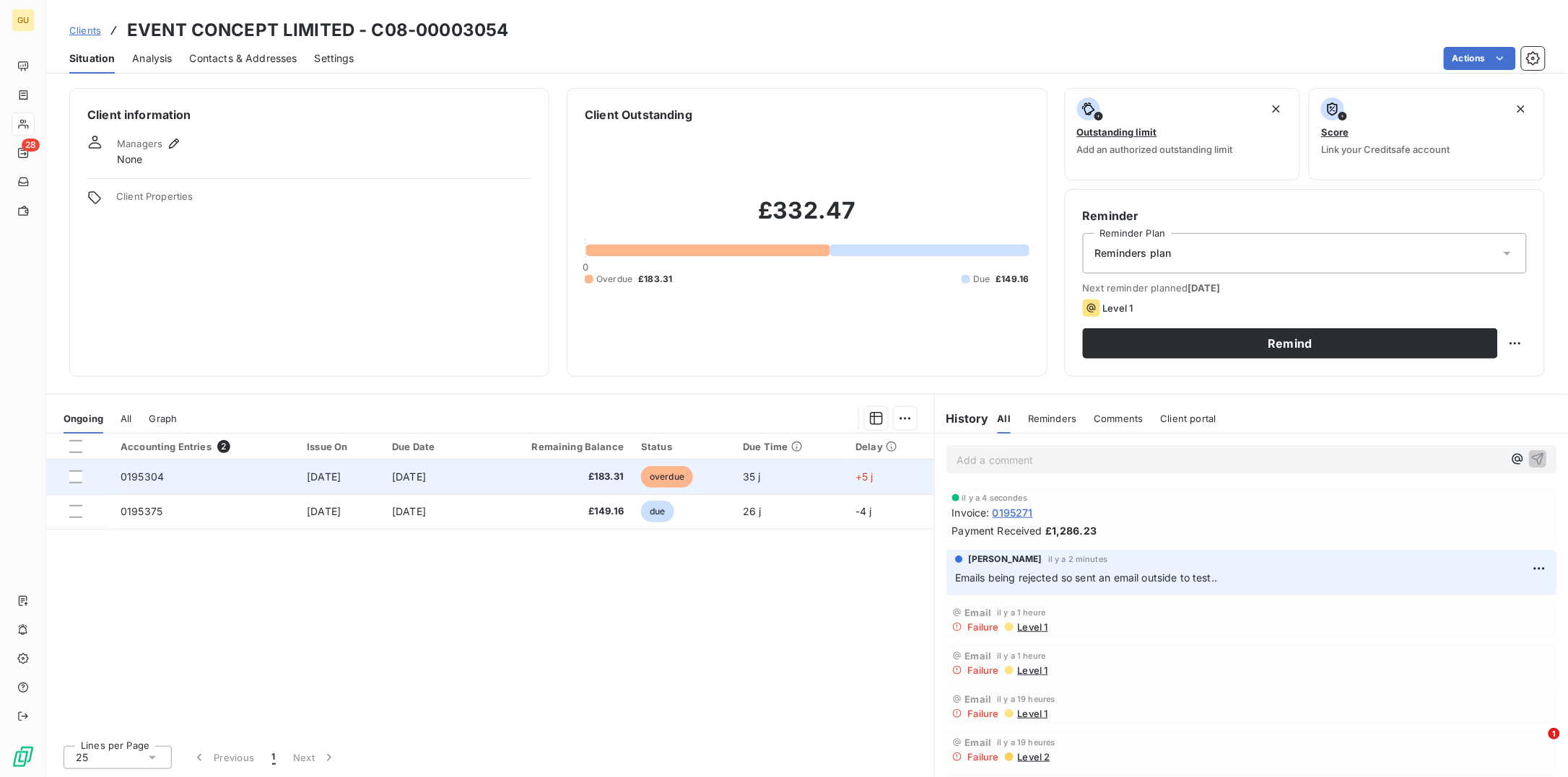
click at [624, 473] on span "£183.31" at bounding box center [551, 476] width 144 height 14
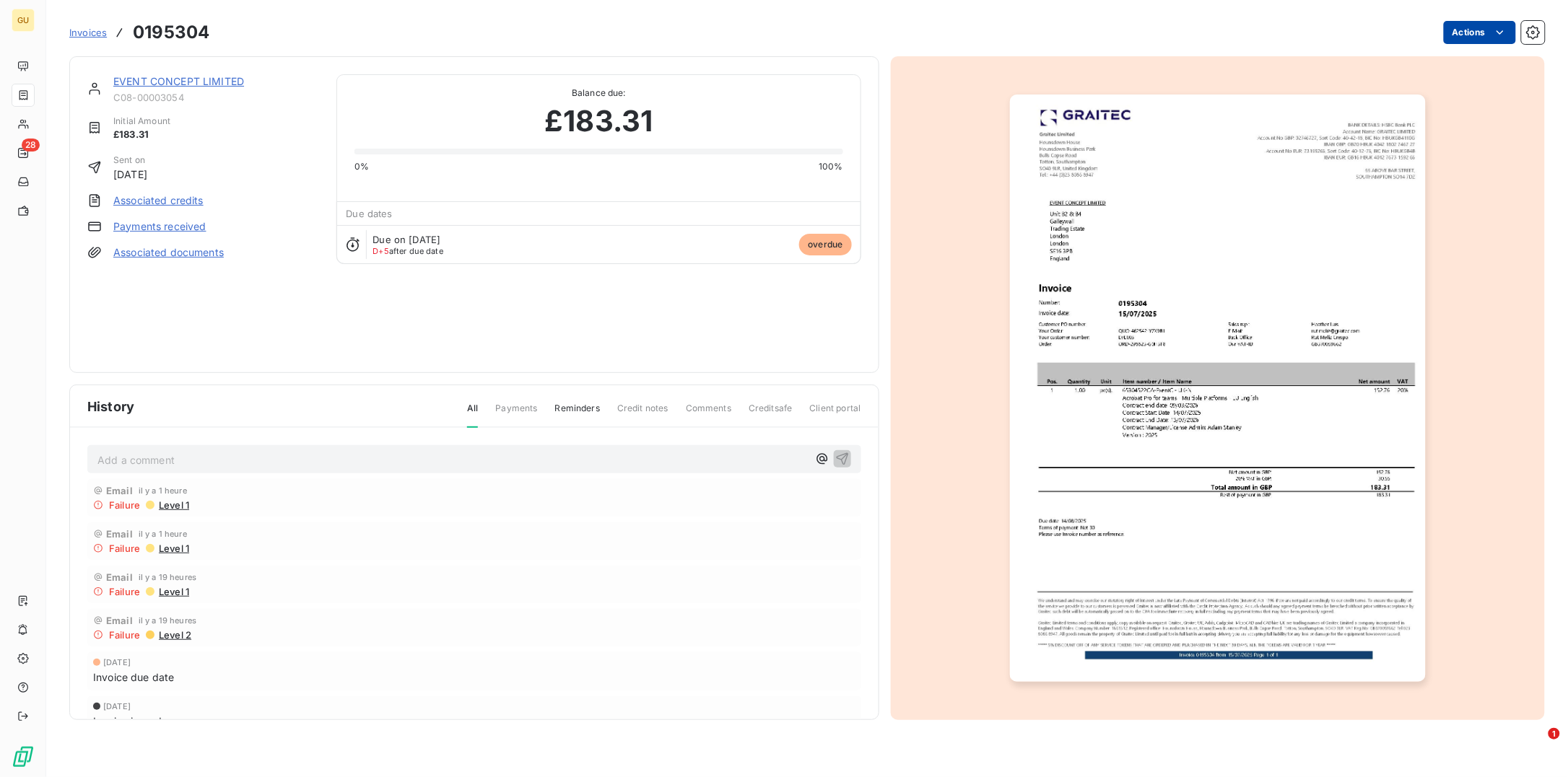
click at [1253, 35] on html "GU 28 Invoices 0195304 Actions EVENT CONCEPT LIMITED C08-00003054 Initial Amoun…" at bounding box center [784, 388] width 1568 height 777
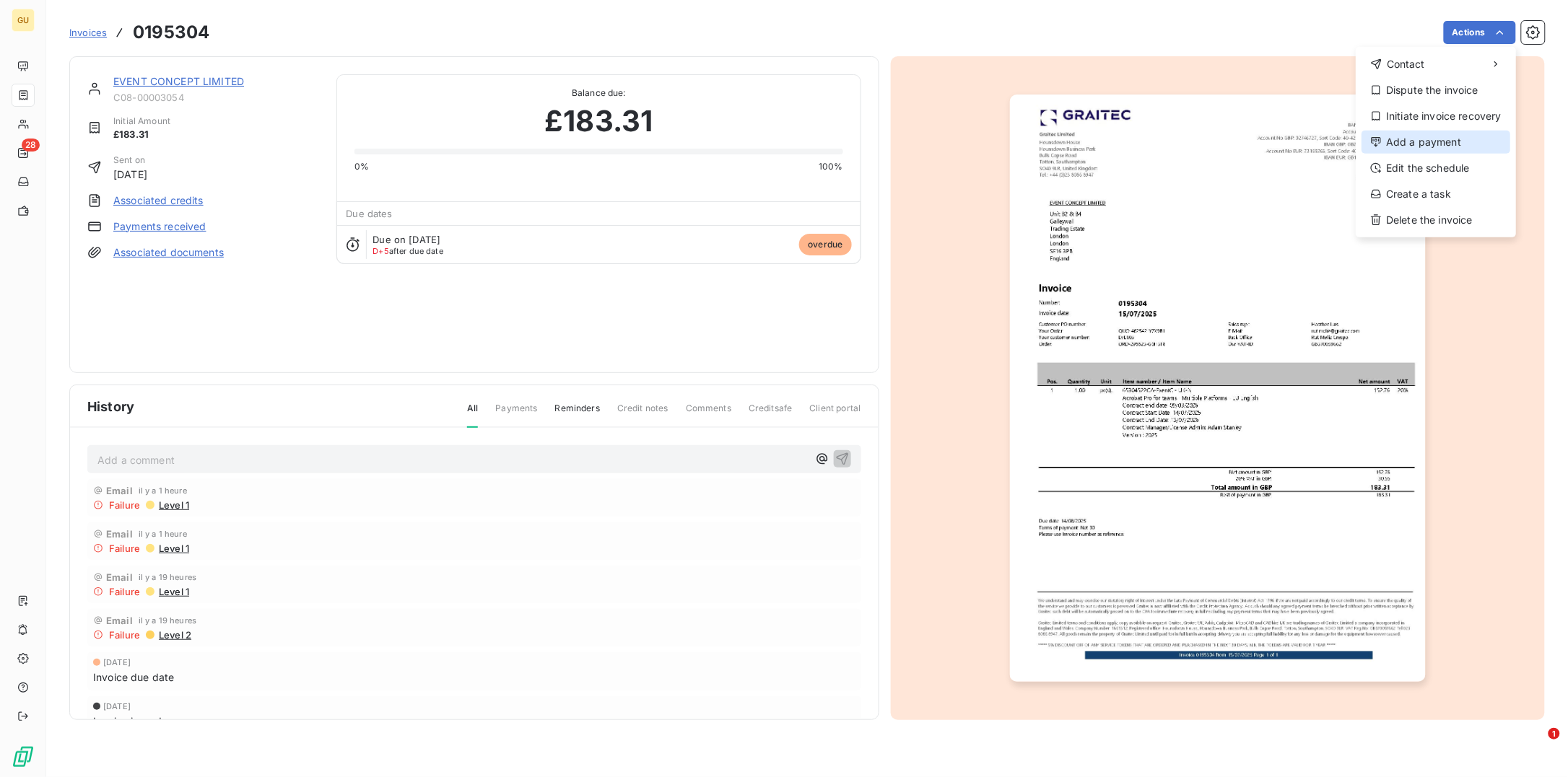
click at [1253, 136] on div "Add a payment" at bounding box center [1436, 142] width 148 height 23
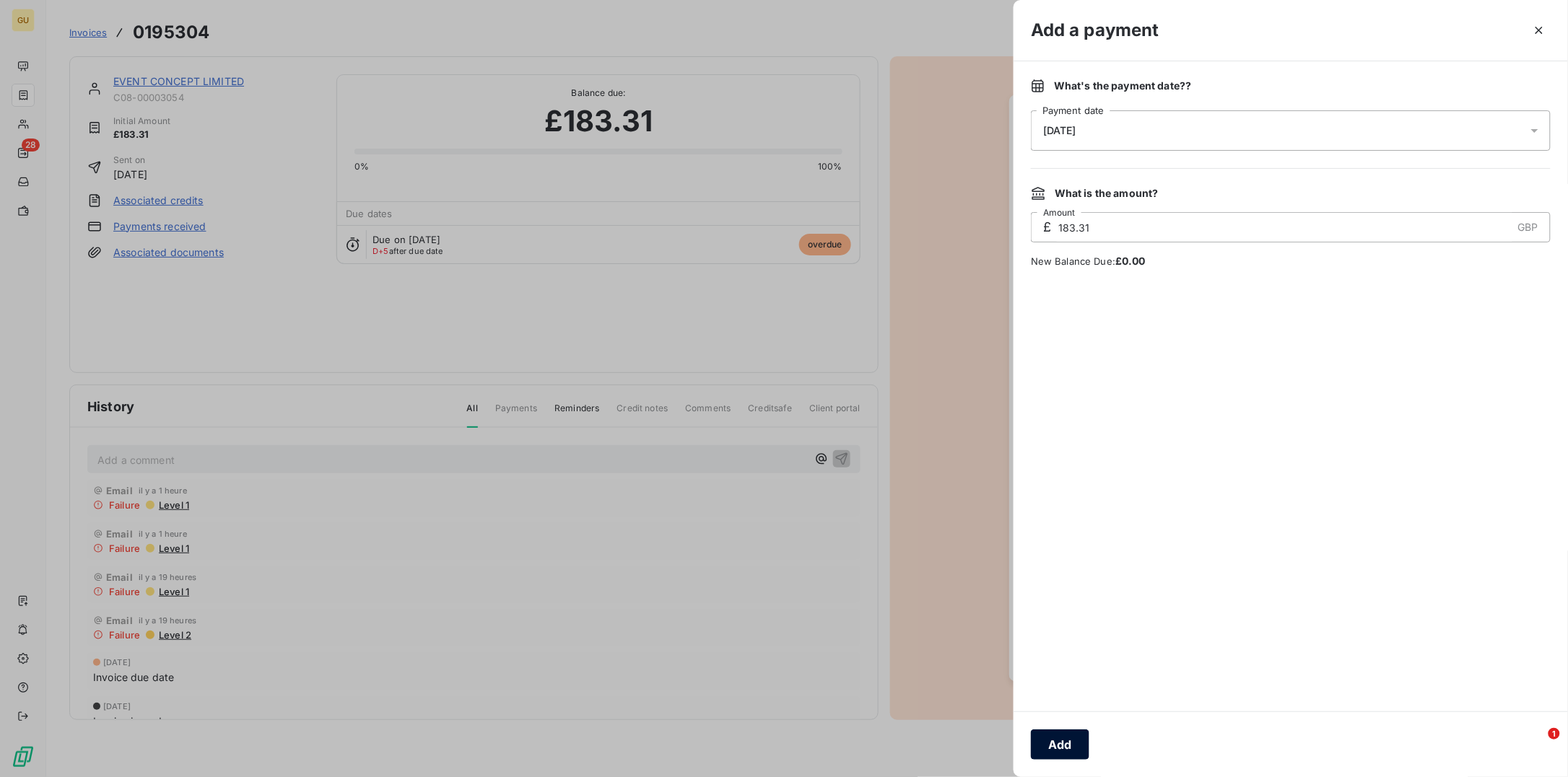
click at [1051, 621] on button "Add" at bounding box center [1060, 745] width 58 height 30
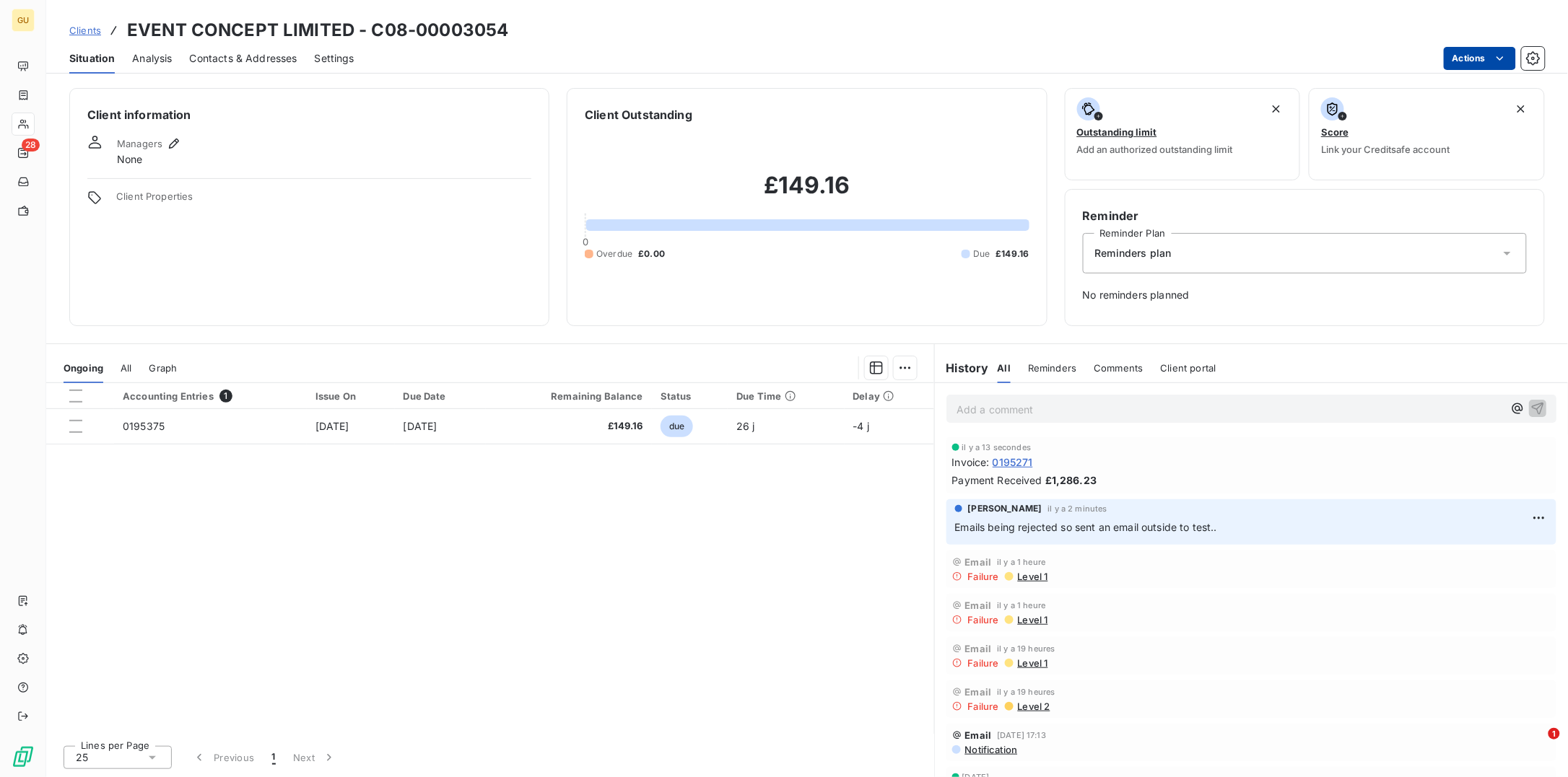
click at [1253, 54] on html "GU 28 Clients EVENT CONCEPT LIMITED - C08-00003054 Situation Analysis Contacts …" at bounding box center [784, 388] width 1568 height 777
click at [145, 426] on html "GU 28 Clients EVENT CONCEPT LIMITED - C08-00003054 Situation Analysis Contacts …" at bounding box center [784, 388] width 1568 height 777
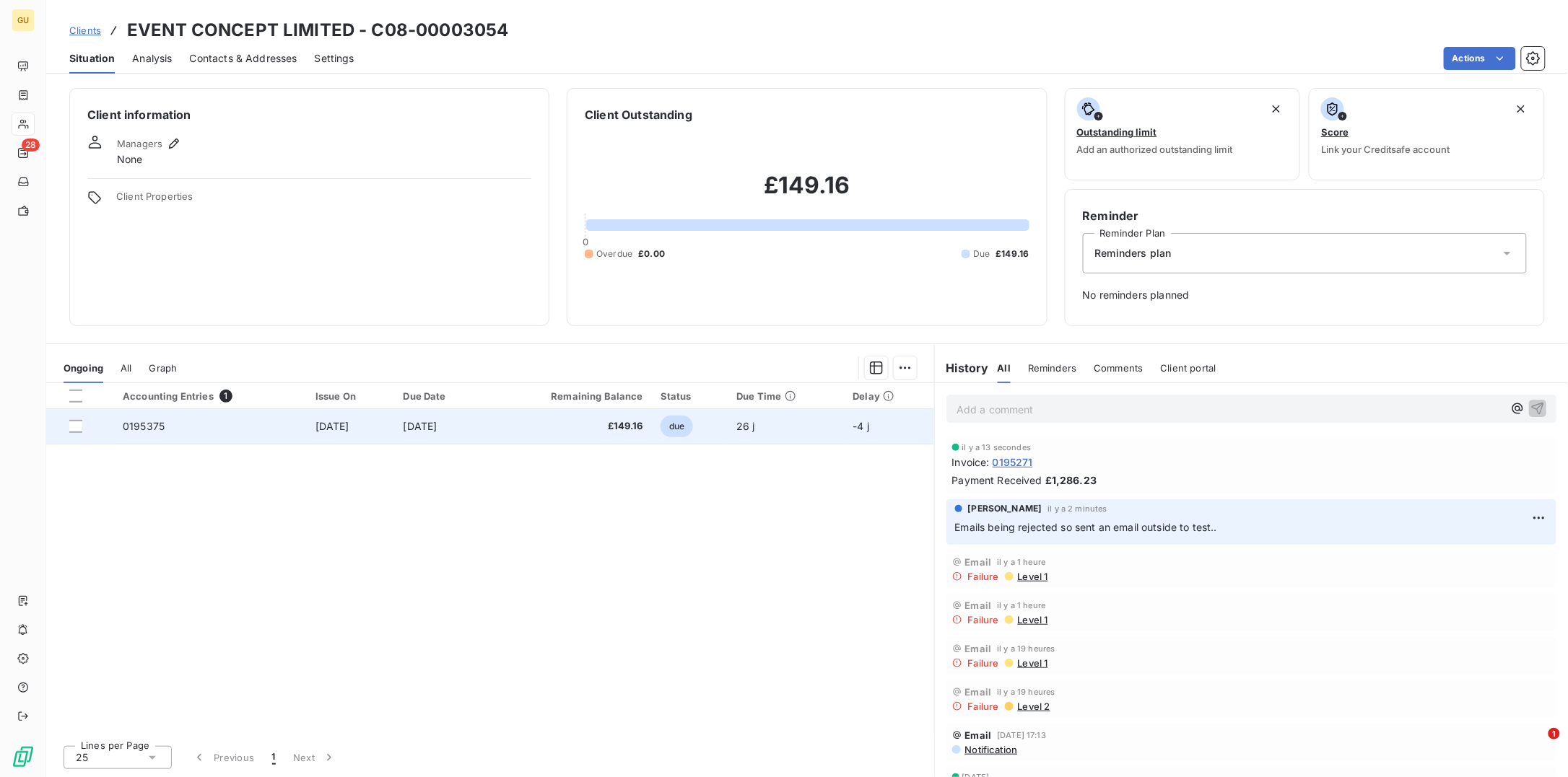
click at [135, 426] on span "0195375" at bounding box center [144, 426] width 42 height 12
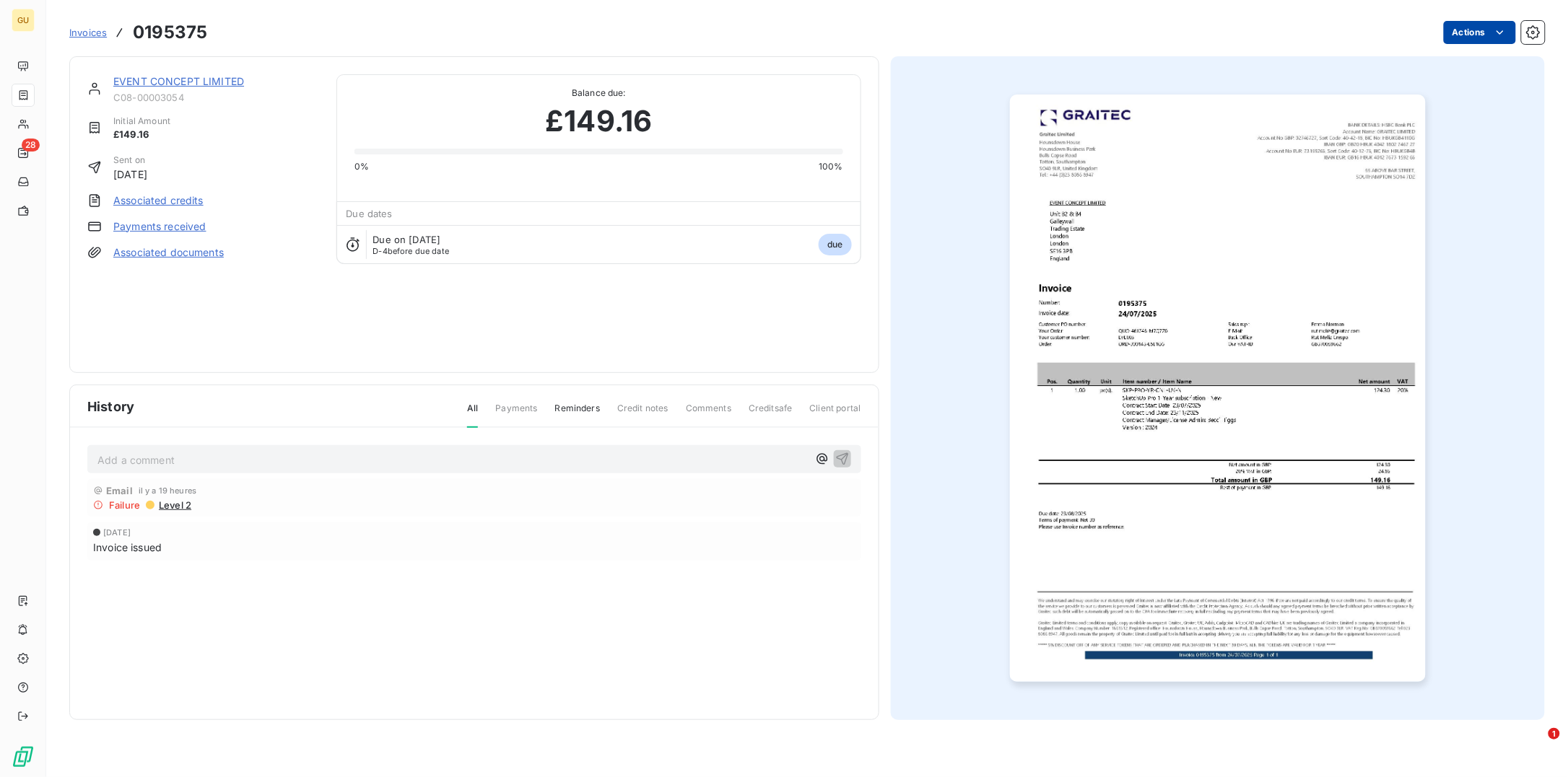
click at [1253, 36] on html "GU 28 Invoices 0195375 Actions EVENT CONCEPT LIMITED C08-00003054 Initial Amoun…" at bounding box center [784, 388] width 1568 height 777
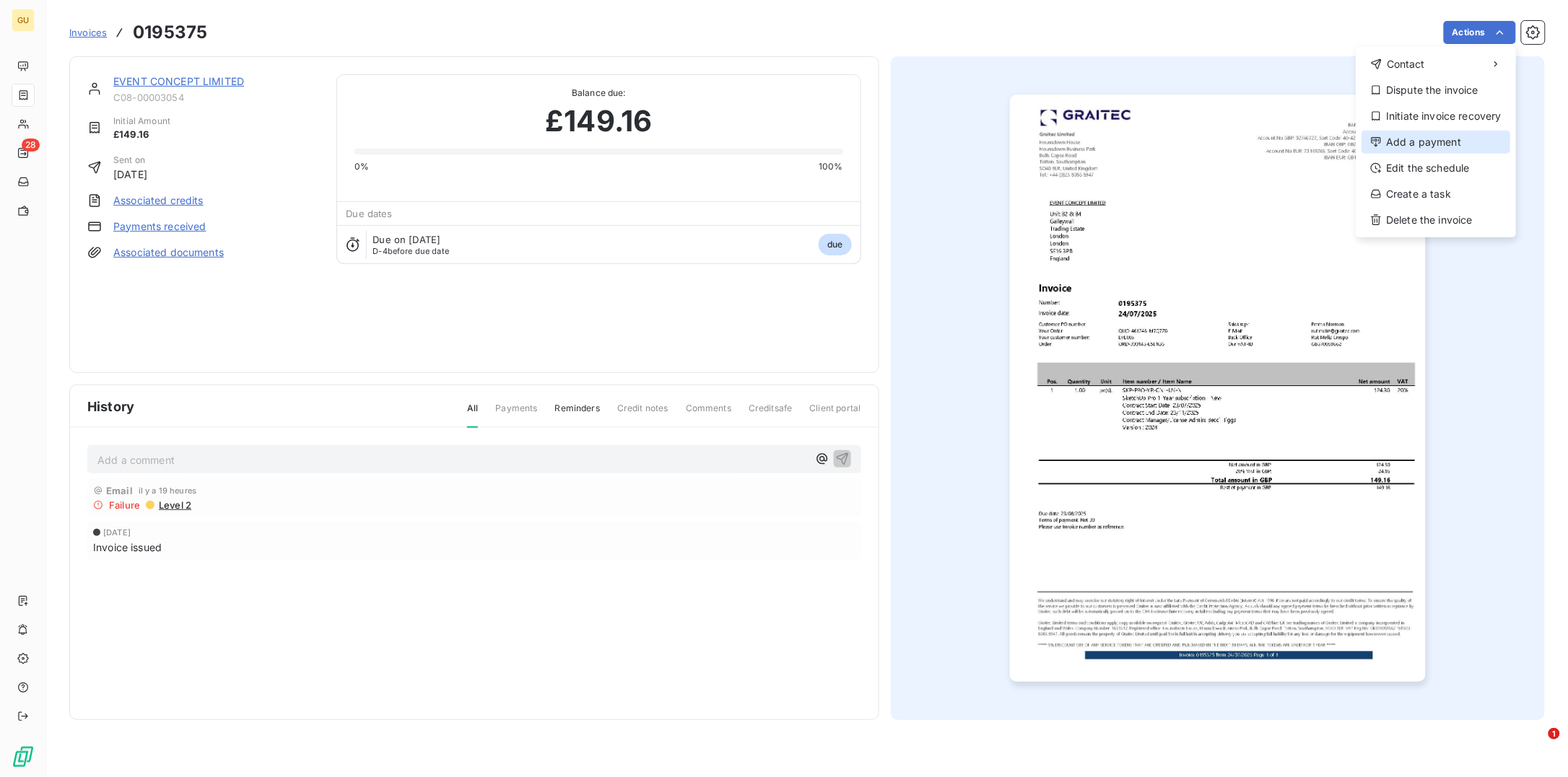
click at [1253, 139] on div "Add a payment" at bounding box center [1436, 142] width 148 height 23
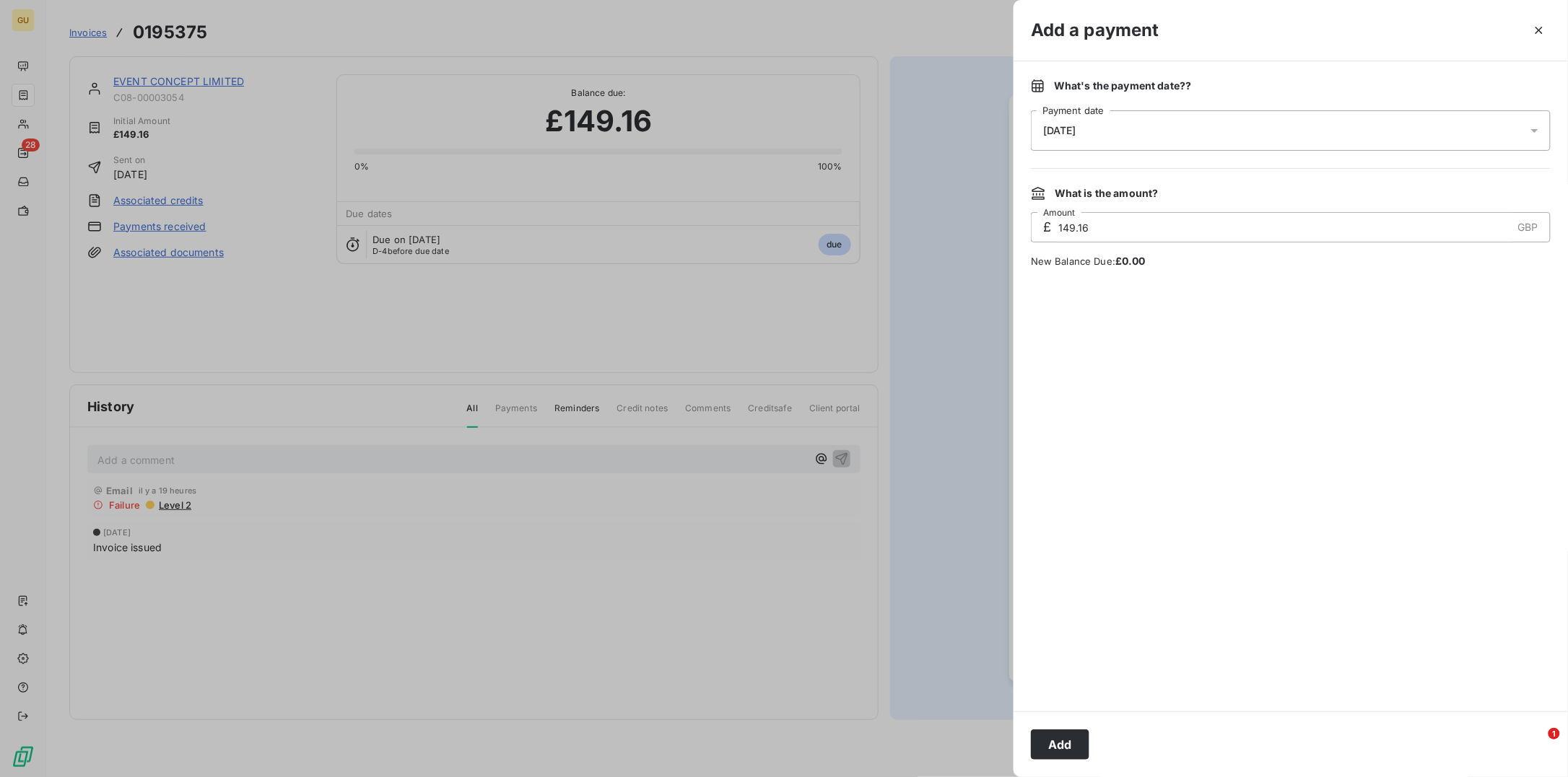
click at [1110, 230] on input "149.16" at bounding box center [1284, 227] width 455 height 29
drag, startPoint x: 1063, startPoint y: 229, endPoint x: 1017, endPoint y: 229, distance: 46.0
click at [1017, 229] on div "What's the payment date? ? [DATE] Payment date What is the amount? £ 149.16 GBP…" at bounding box center [1291, 386] width 554 height 650
type input "100.58"
click at [1059, 621] on button "Add" at bounding box center [1060, 745] width 58 height 30
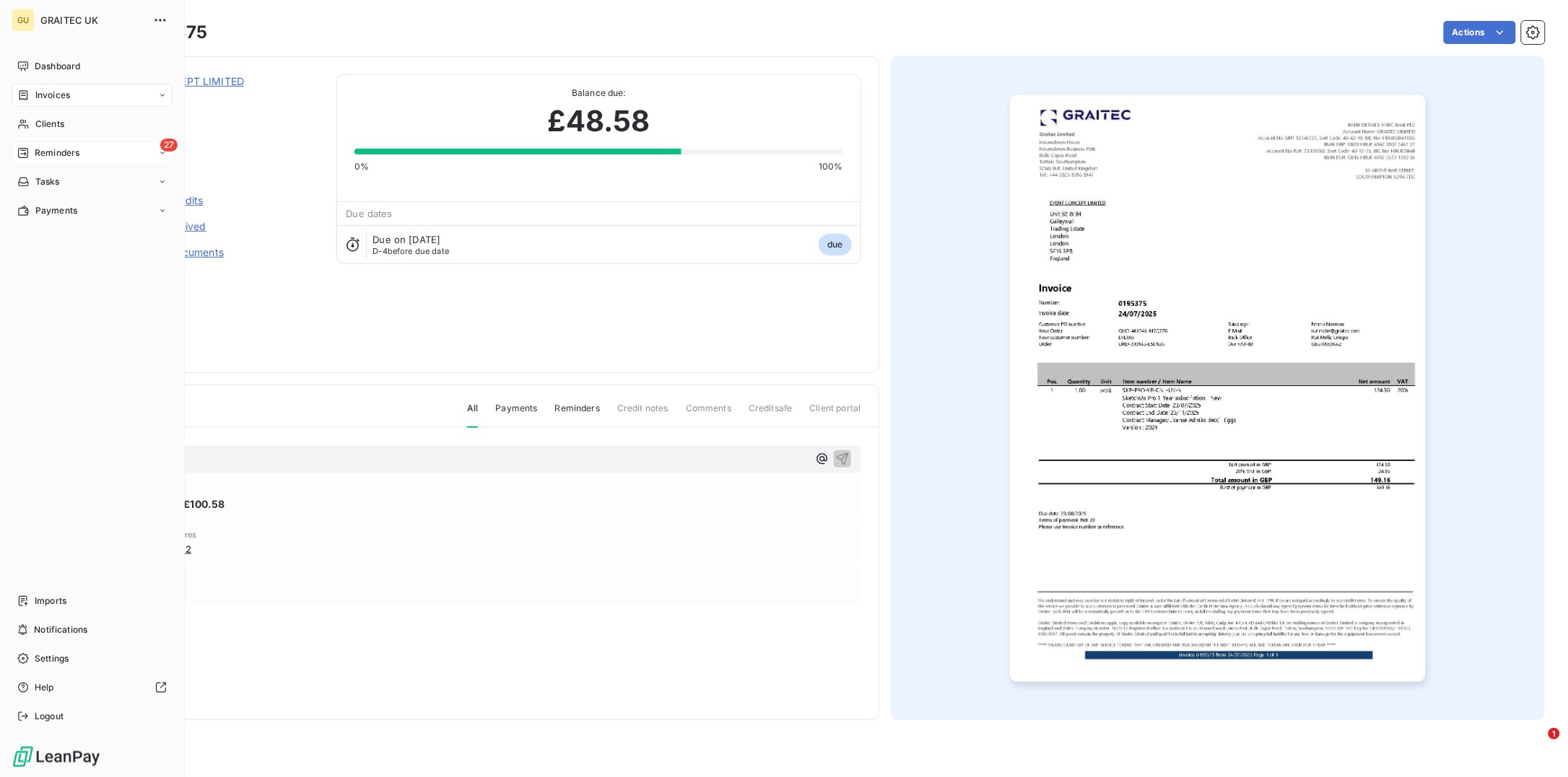
click at [47, 153] on span "Reminders" at bounding box center [57, 153] width 45 height 13
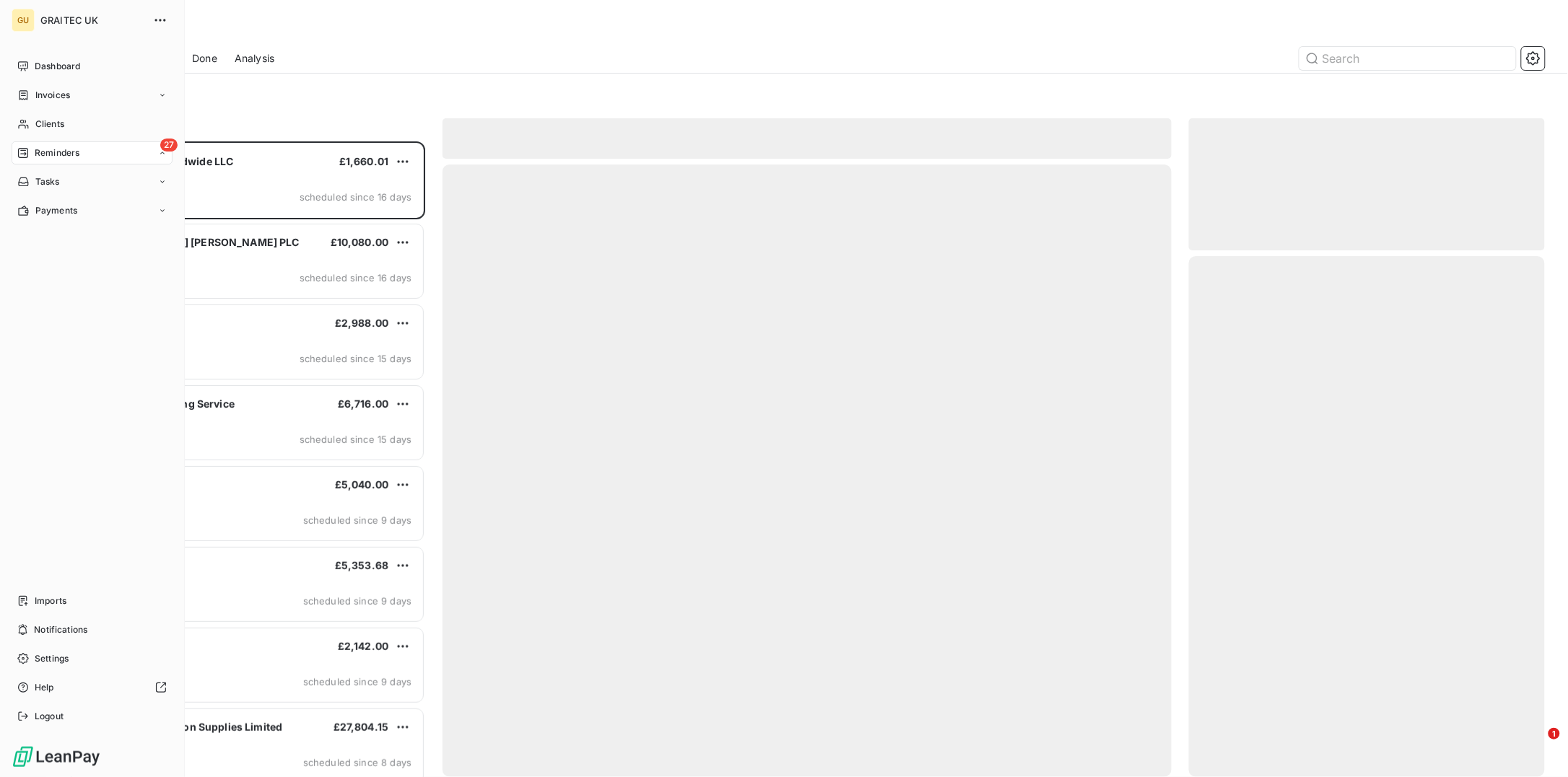
scroll to position [621, 341]
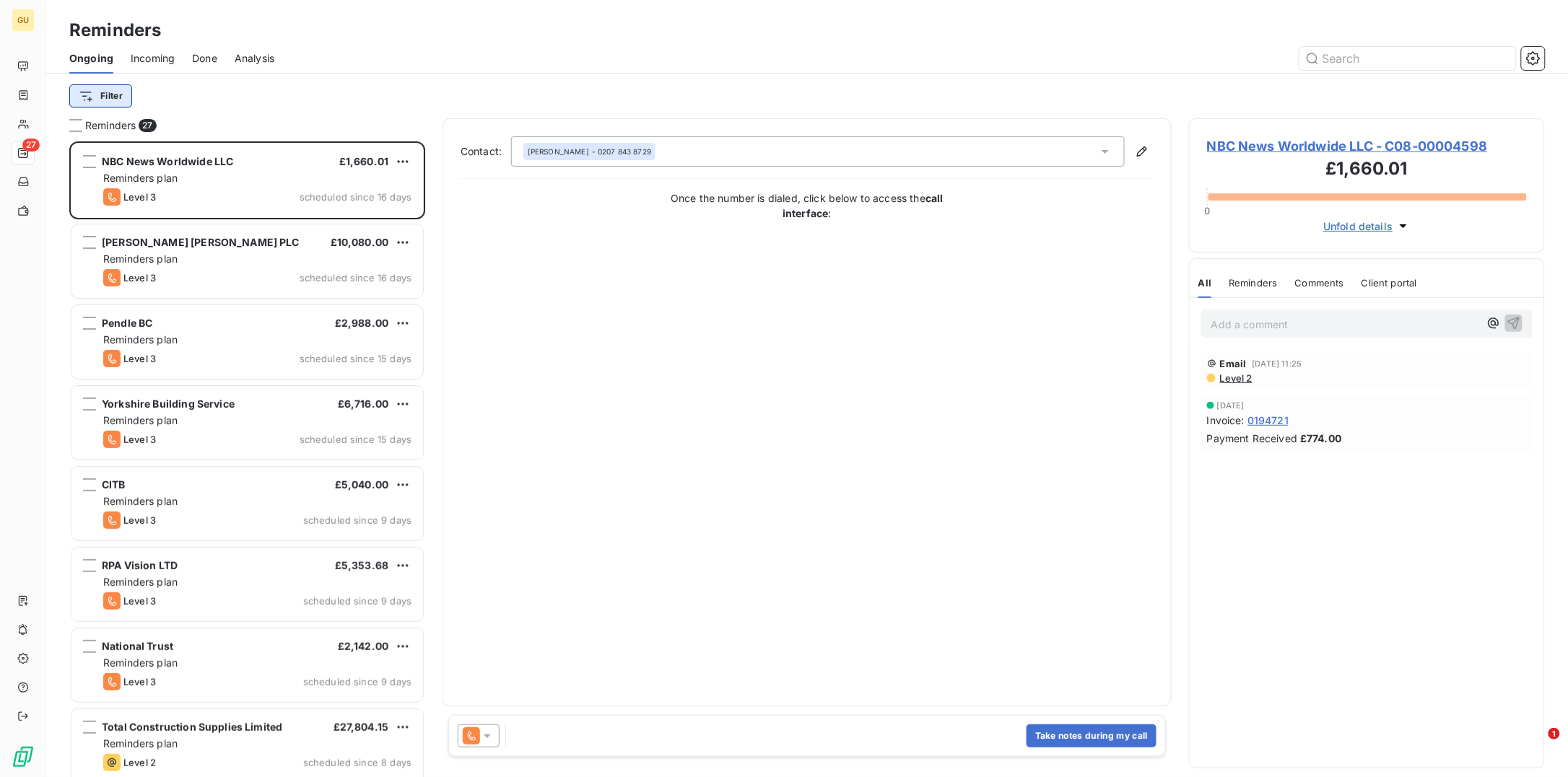
click at [106, 95] on html "GU 27 Reminders Ongoing Incoming Done Analysis Filter Reminders 27 NBC News Wor…" at bounding box center [784, 388] width 1568 height 777
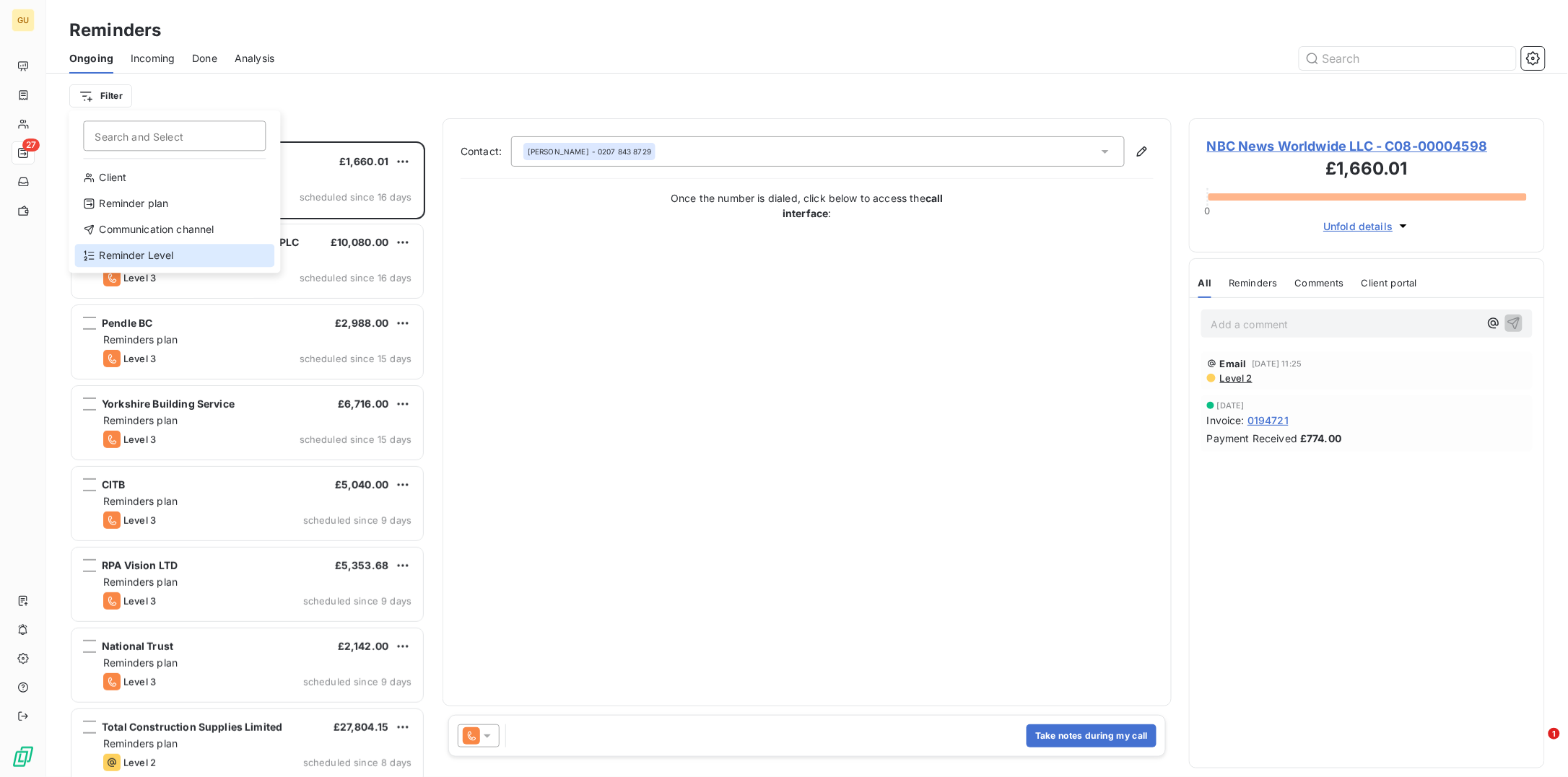
click at [138, 247] on div "Reminder Level" at bounding box center [174, 256] width 200 height 23
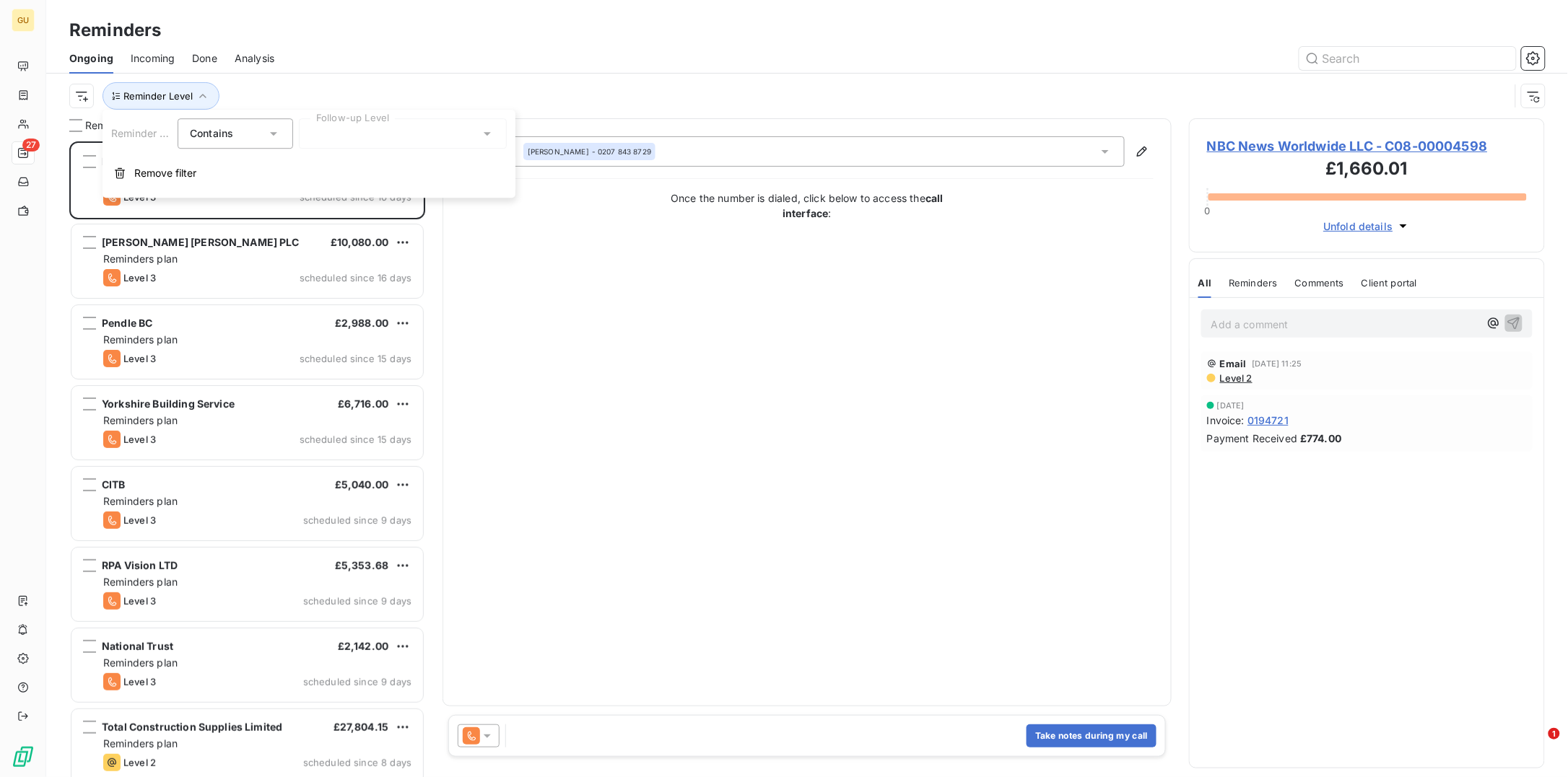
click at [386, 137] on div at bounding box center [402, 133] width 208 height 30
click at [334, 163] on span "Notification" at bounding box center [353, 163] width 55 height 14
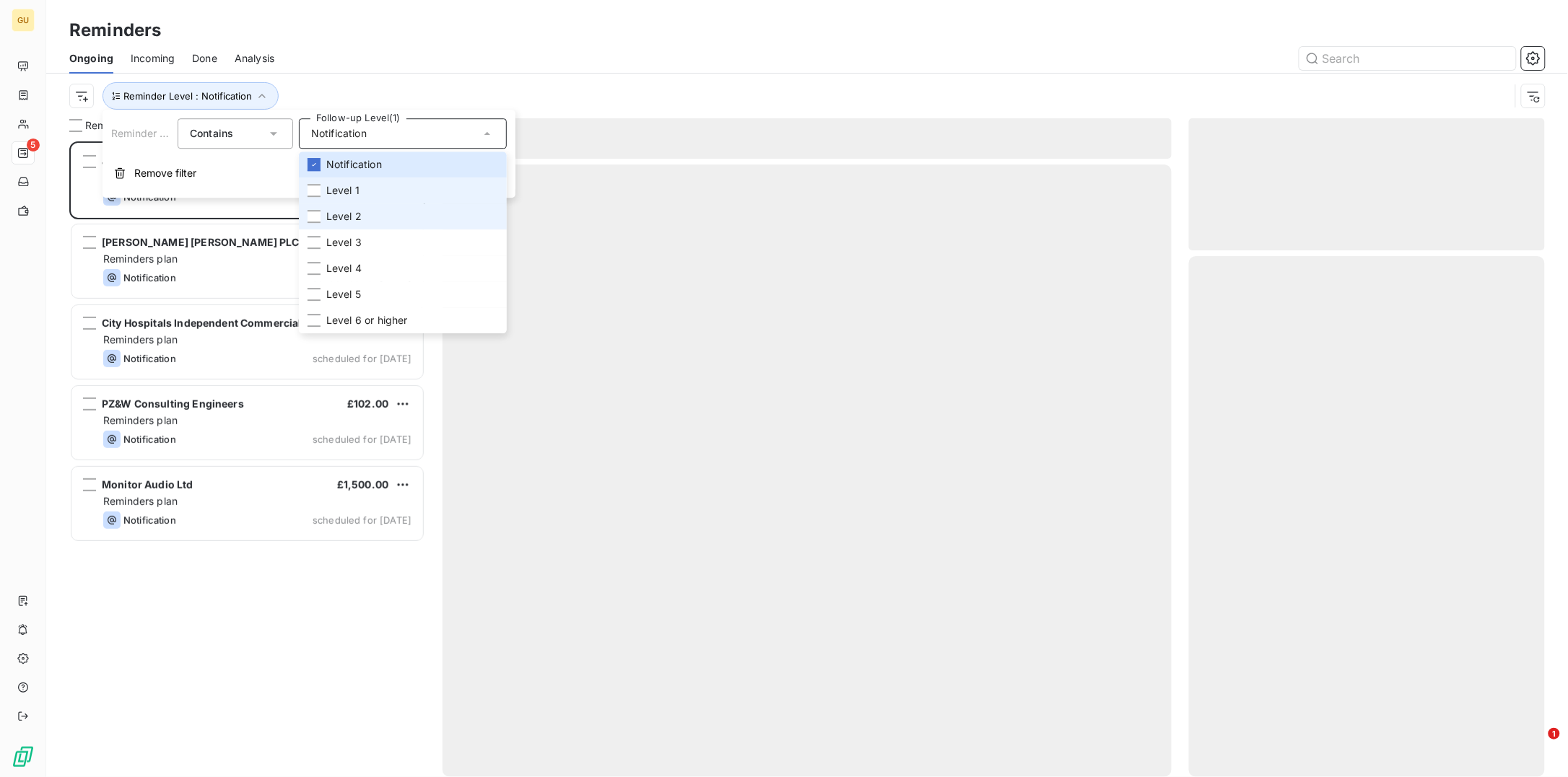
scroll to position [622, 341]
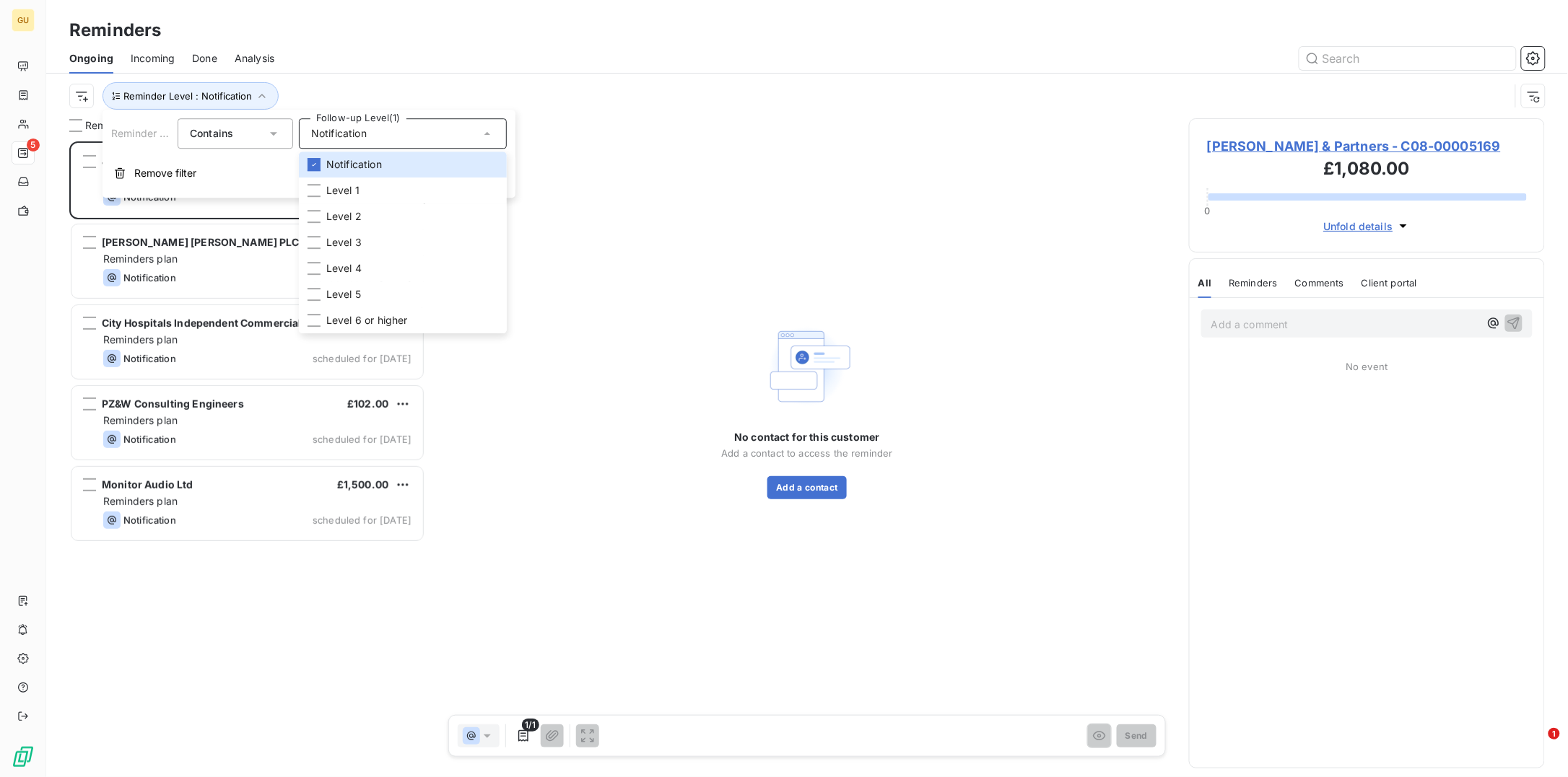
drag, startPoint x: 372, startPoint y: 744, endPoint x: 346, endPoint y: 728, distance: 30.5
click at [371, 621] on div "[PERSON_NAME] & Partners £1,080.00 Reminders plan Notification scheduled for [D…" at bounding box center [247, 459] width 356 height 636
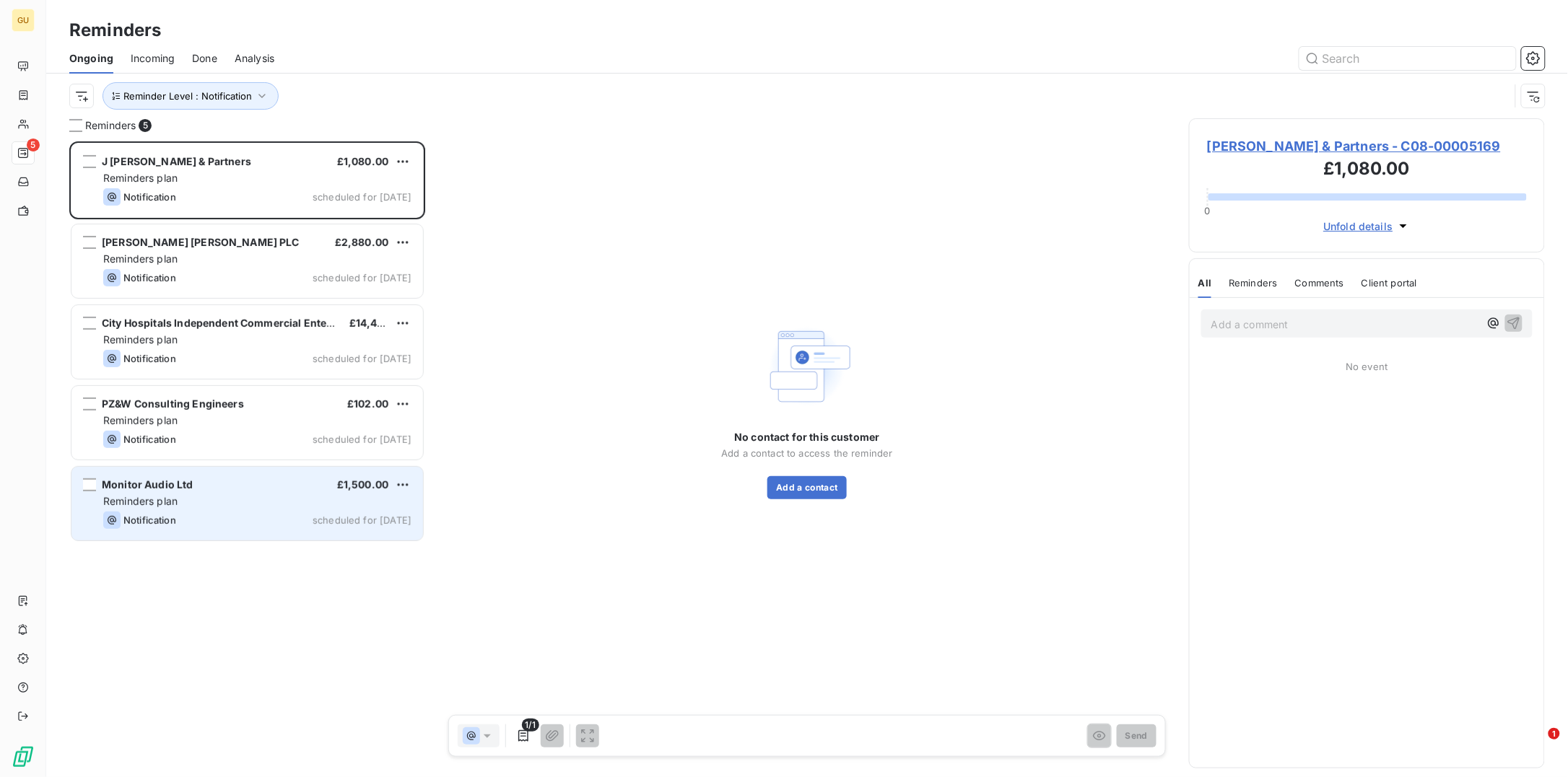
click at [148, 485] on span "Monitor Audio Ltd" at bounding box center [147, 484] width 92 height 12
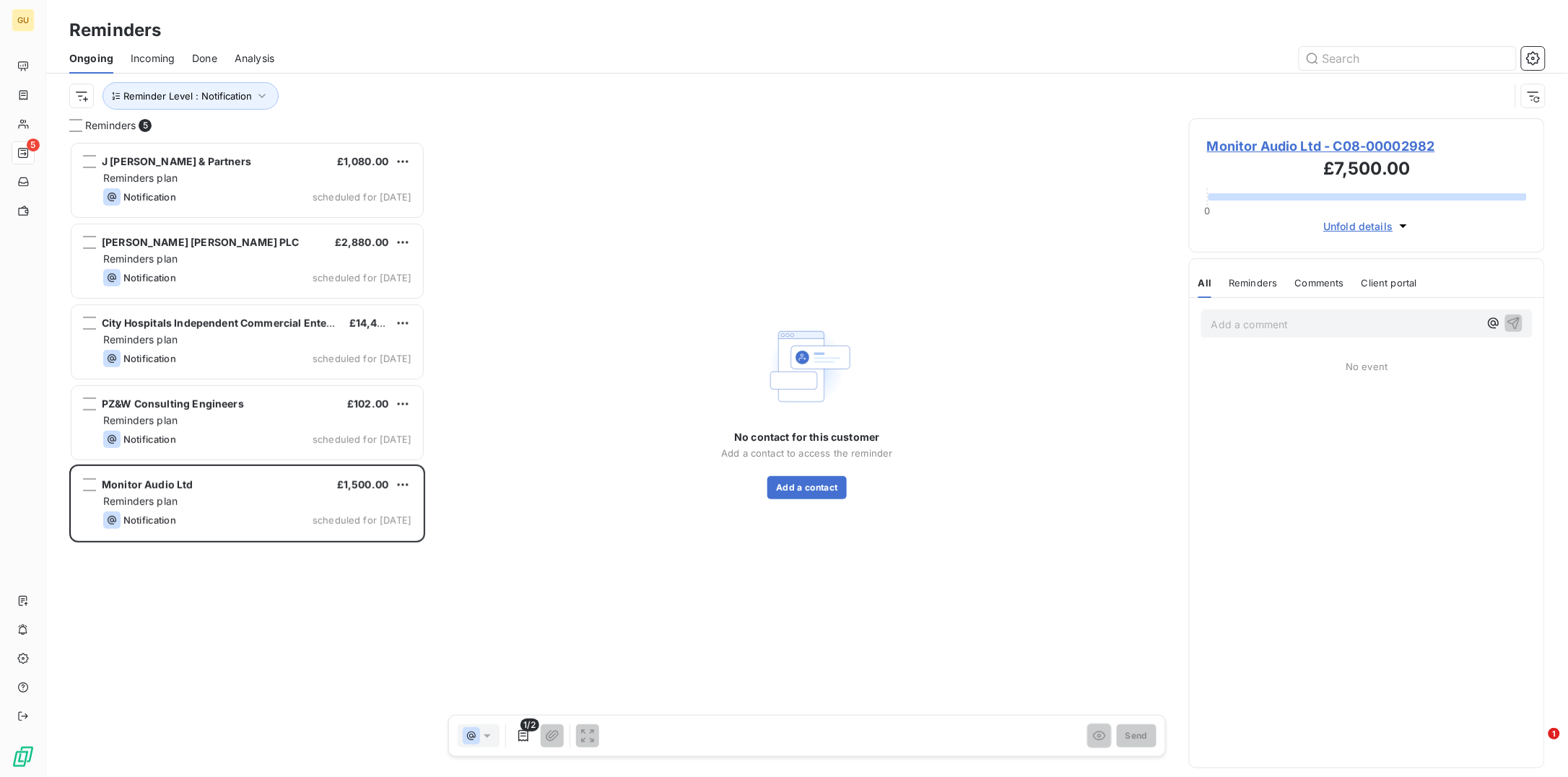
click at [1253, 153] on span "Monitor Audio Ltd - C08-00002982" at bounding box center [1367, 146] width 319 height 20
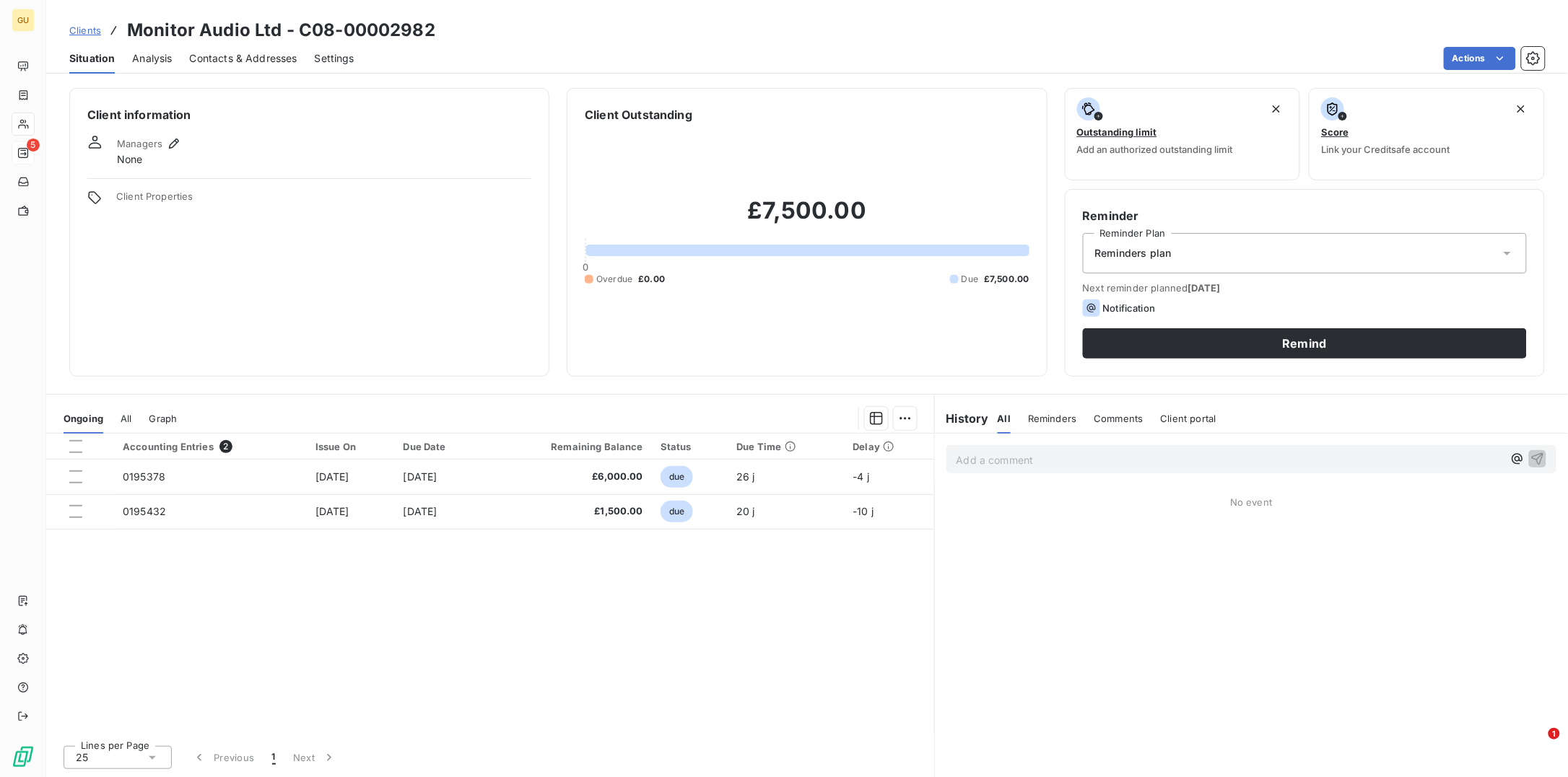
click at [225, 58] on span "Contacts & Addresses" at bounding box center [243, 58] width 107 height 14
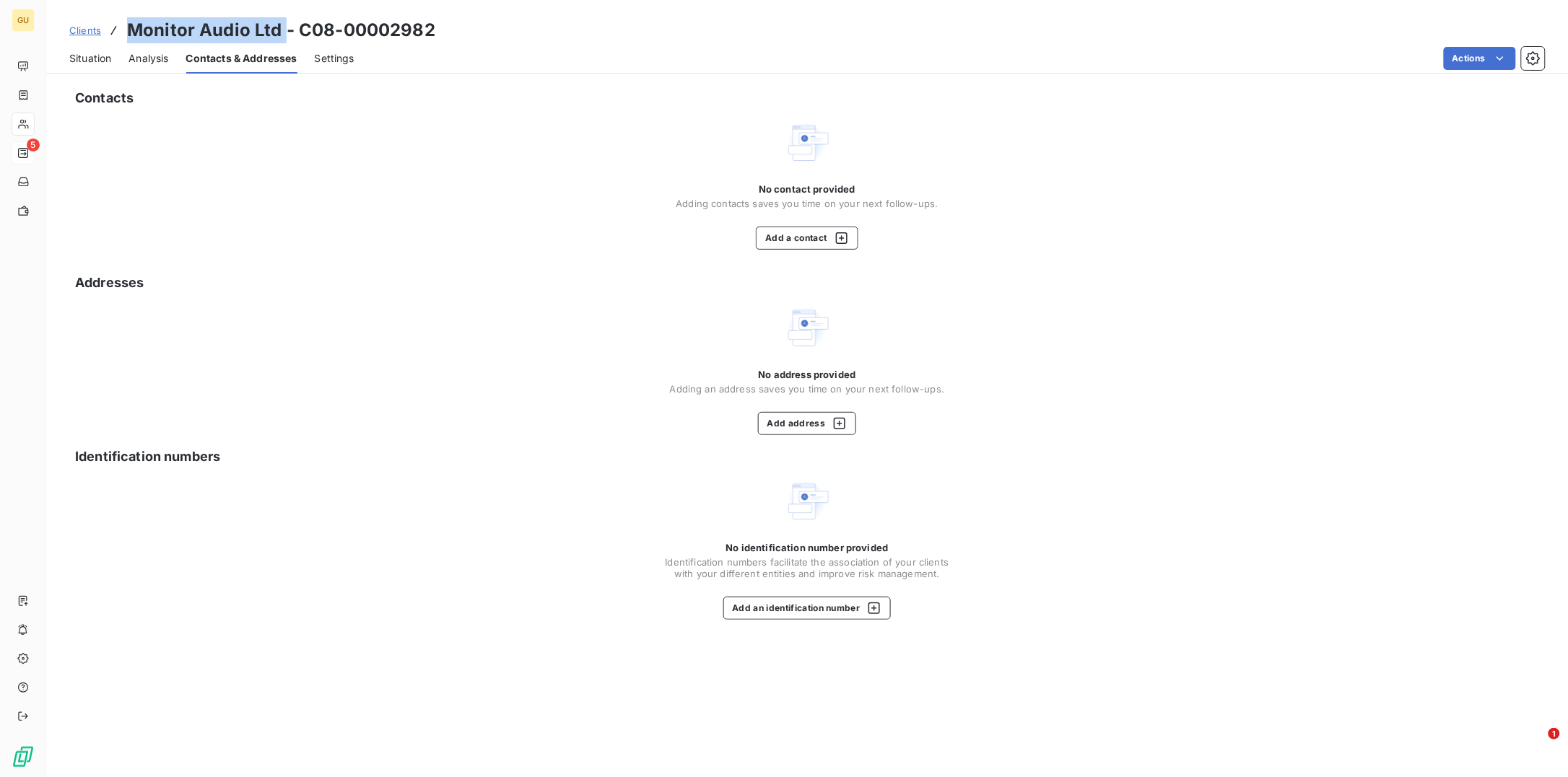
drag, startPoint x: 127, startPoint y: 29, endPoint x: 282, endPoint y: 23, distance: 155.1
click at [282, 23] on h3 "Monitor Audio Ltd - C08-00002982" at bounding box center [281, 30] width 308 height 26
copy h3 "Monitor Audio Ltd"
click at [223, 61] on span "Contacts & Addresses" at bounding box center [241, 58] width 111 height 14
click at [815, 239] on button "Add a contact" at bounding box center [806, 238] width 101 height 23
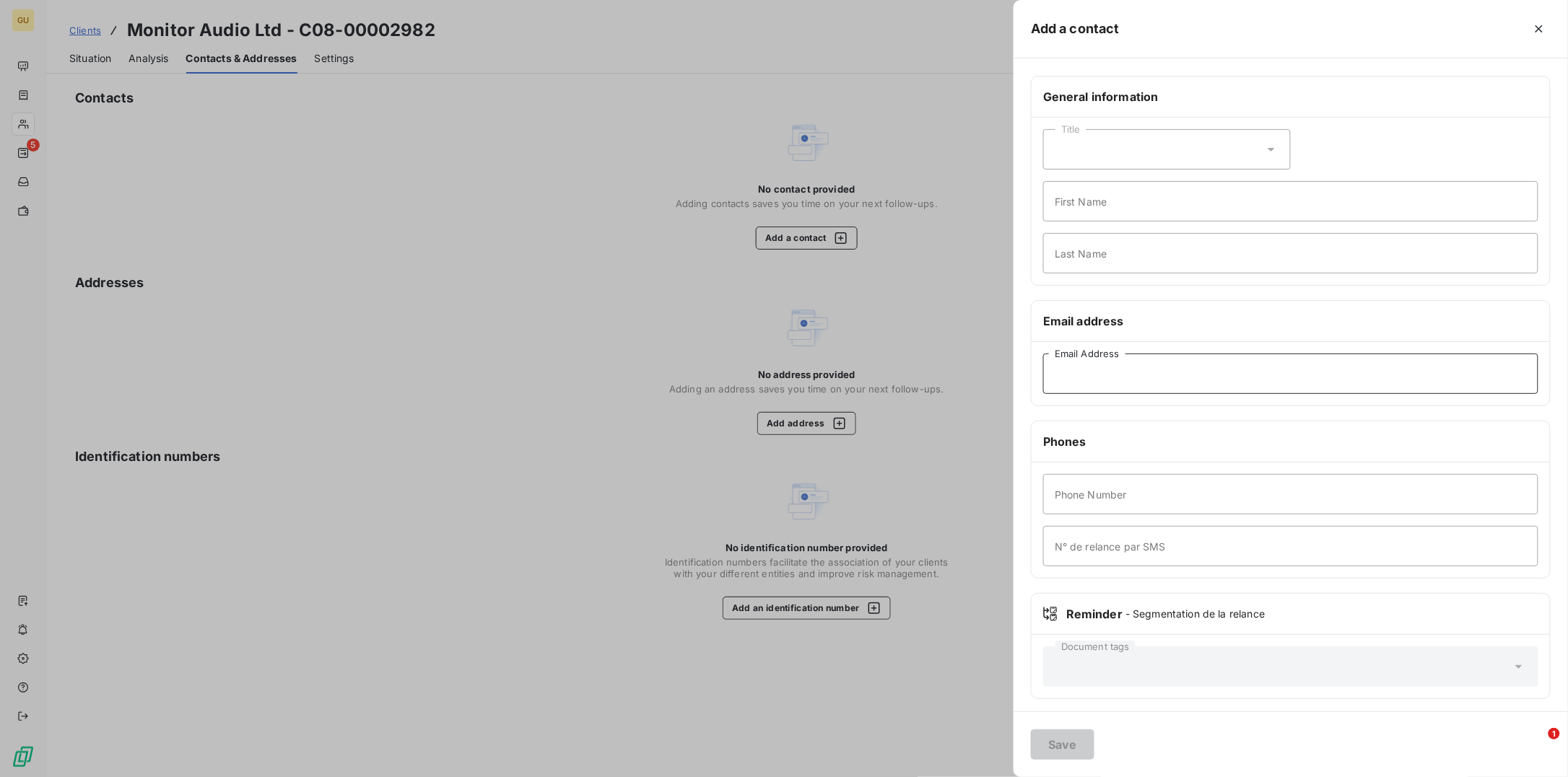
click at [1084, 375] on input "Email Address" at bounding box center [1290, 373] width 495 height 40
paste input "Invoicing <[EMAIL_ADDRESS][DOMAIN_NAME]>"
drag, startPoint x: 1110, startPoint y: 377, endPoint x: 999, endPoint y: 375, distance: 111.0
click at [999, 621] on div "Add a contact General information Title First Name Last Name Email address Invo…" at bounding box center [784, 777] width 1567 height 0
click at [1238, 383] on input "[EMAIL_ADDRESS][DOMAIN_NAME]>" at bounding box center [1290, 373] width 495 height 40
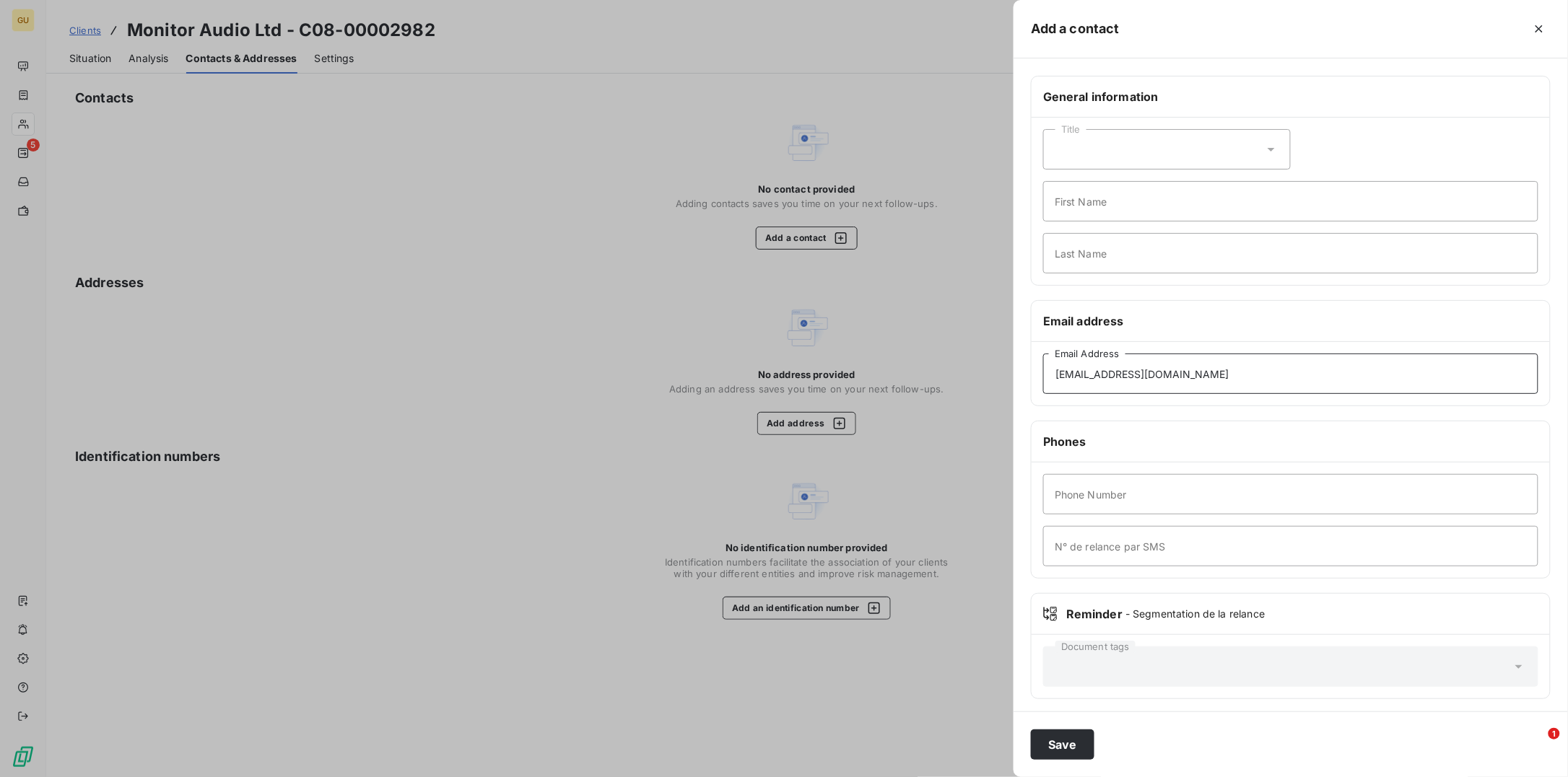
type input "[EMAIL_ADDRESS][DOMAIN_NAME]"
click at [1119, 208] on input "First Name" at bounding box center [1290, 201] width 495 height 40
type input "Invoicing"
type input "."
click at [1110, 501] on input "Phone Number" at bounding box center [1290, 494] width 495 height 40
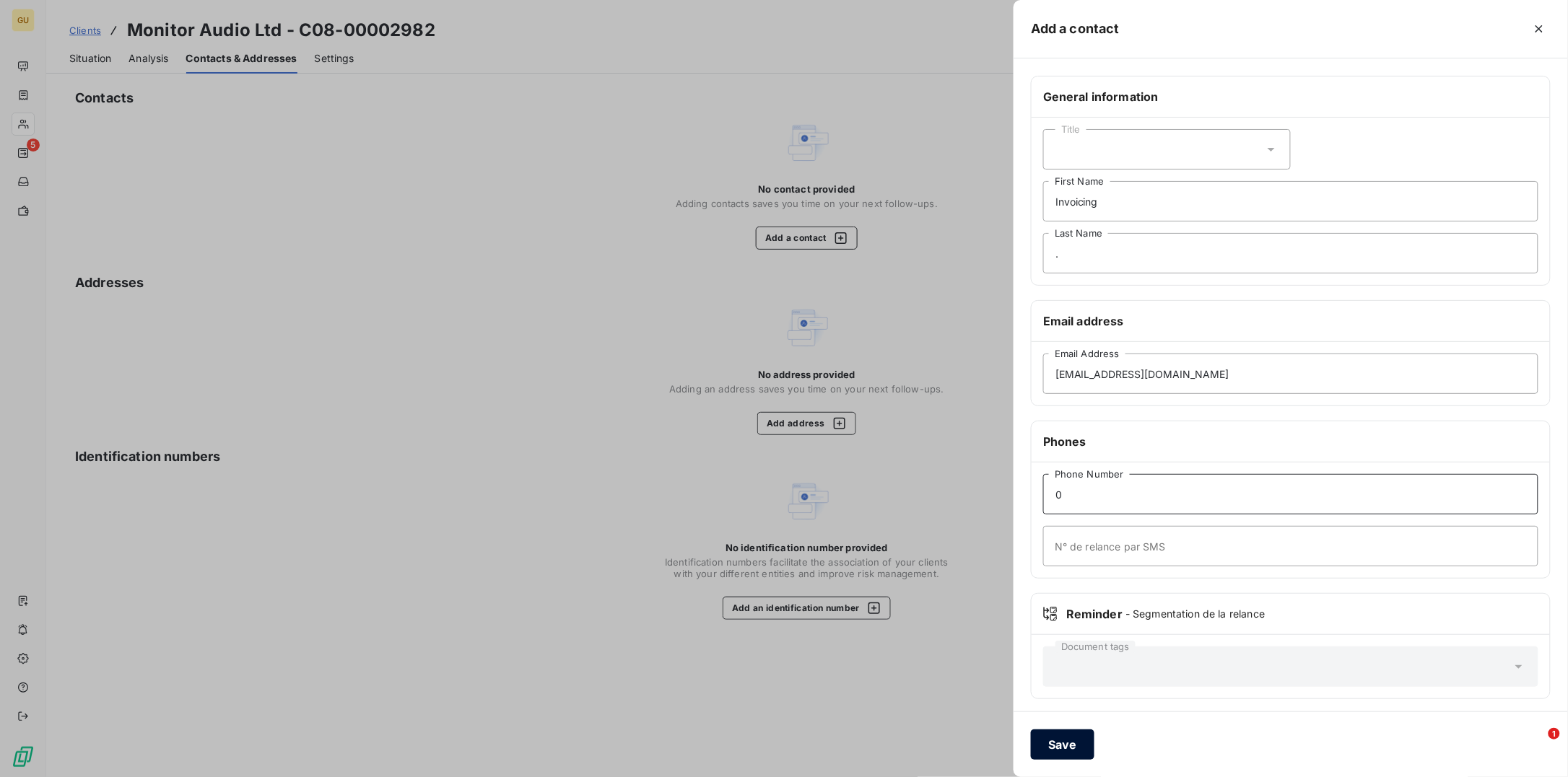
type input "0"
click at [1070, 621] on button "Save" at bounding box center [1063, 745] width 64 height 30
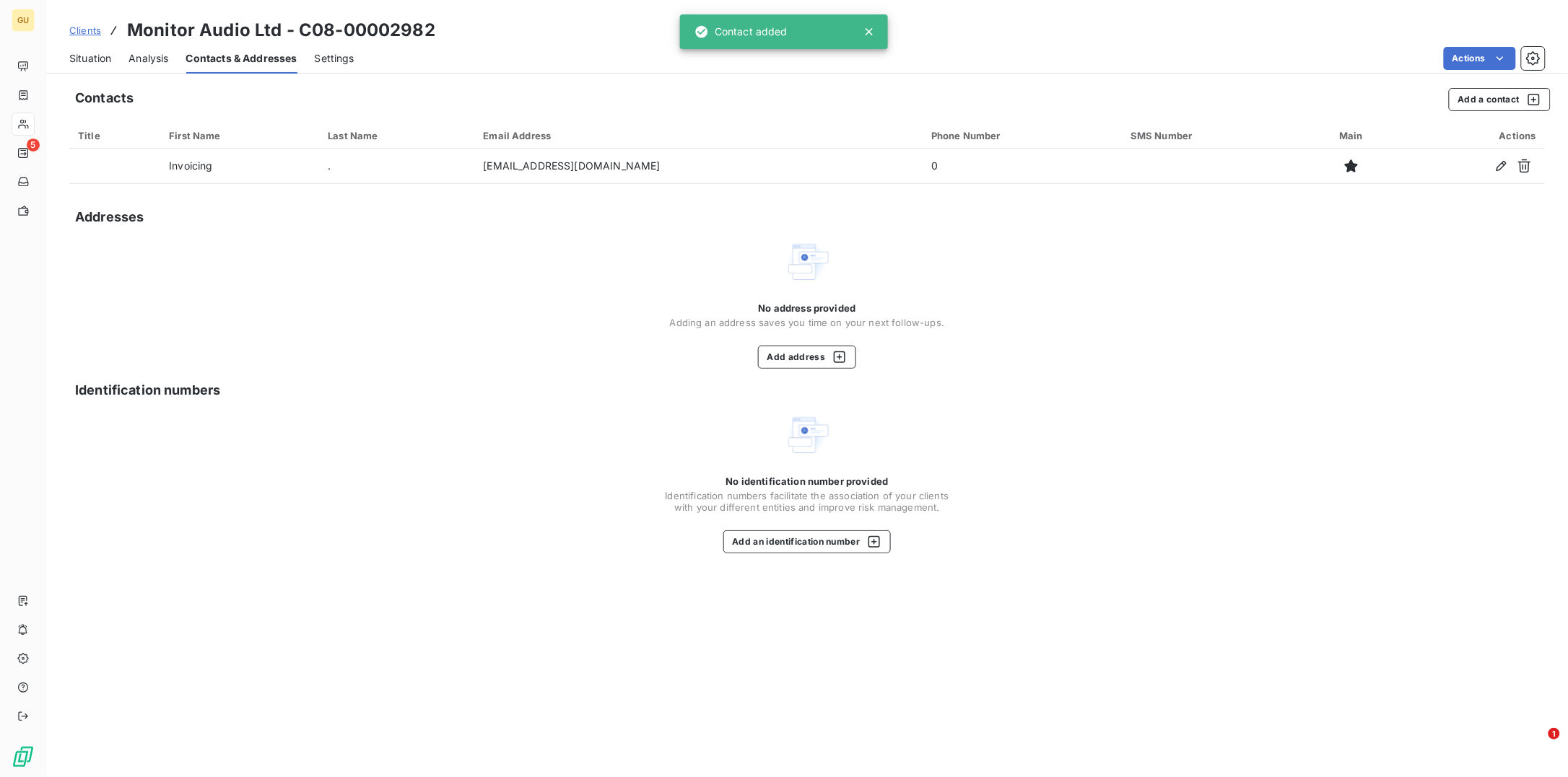
click at [100, 57] on span "Situation" at bounding box center [90, 58] width 42 height 14
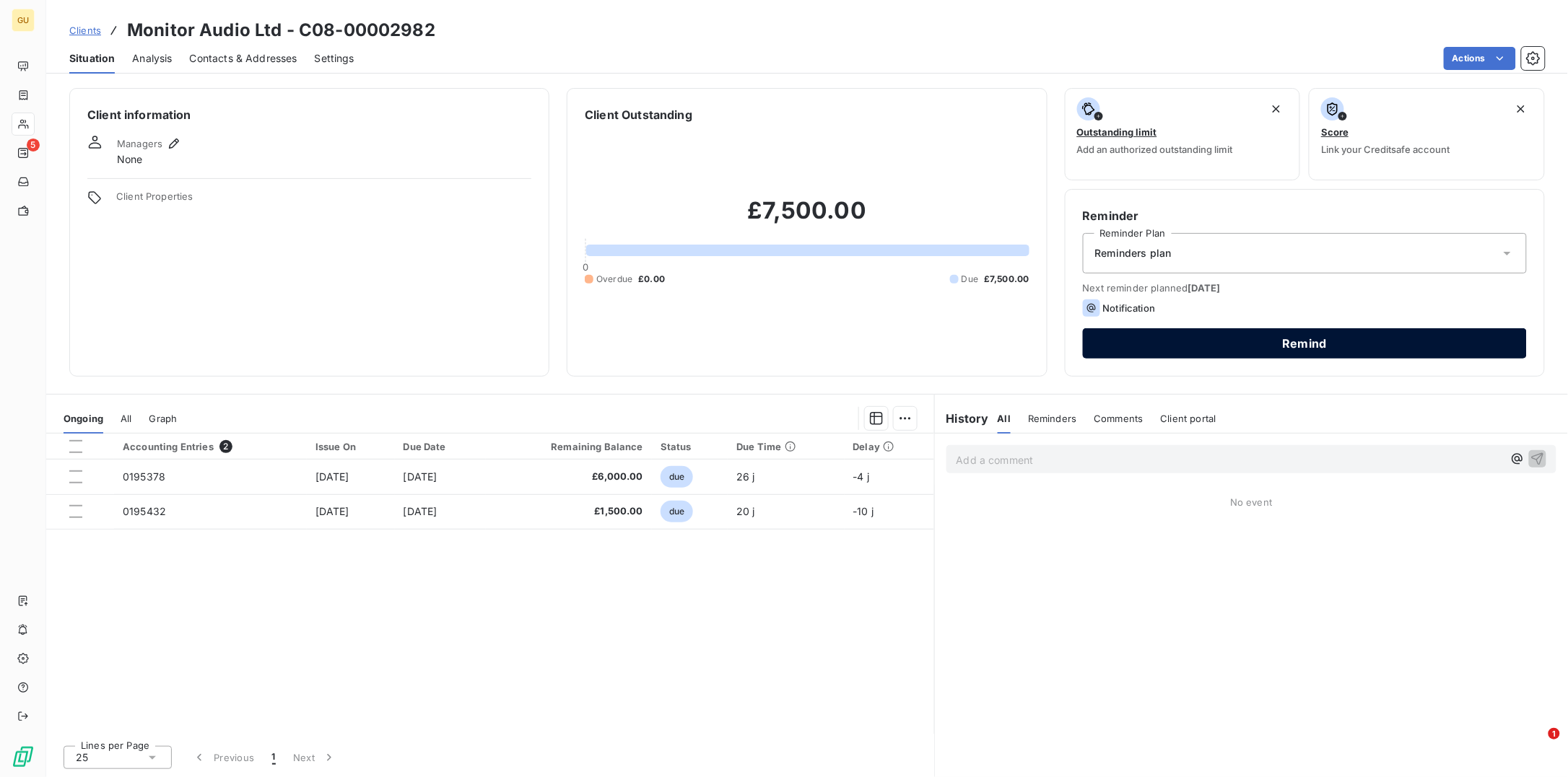
click at [1163, 342] on button "Remind" at bounding box center [1304, 344] width 443 height 30
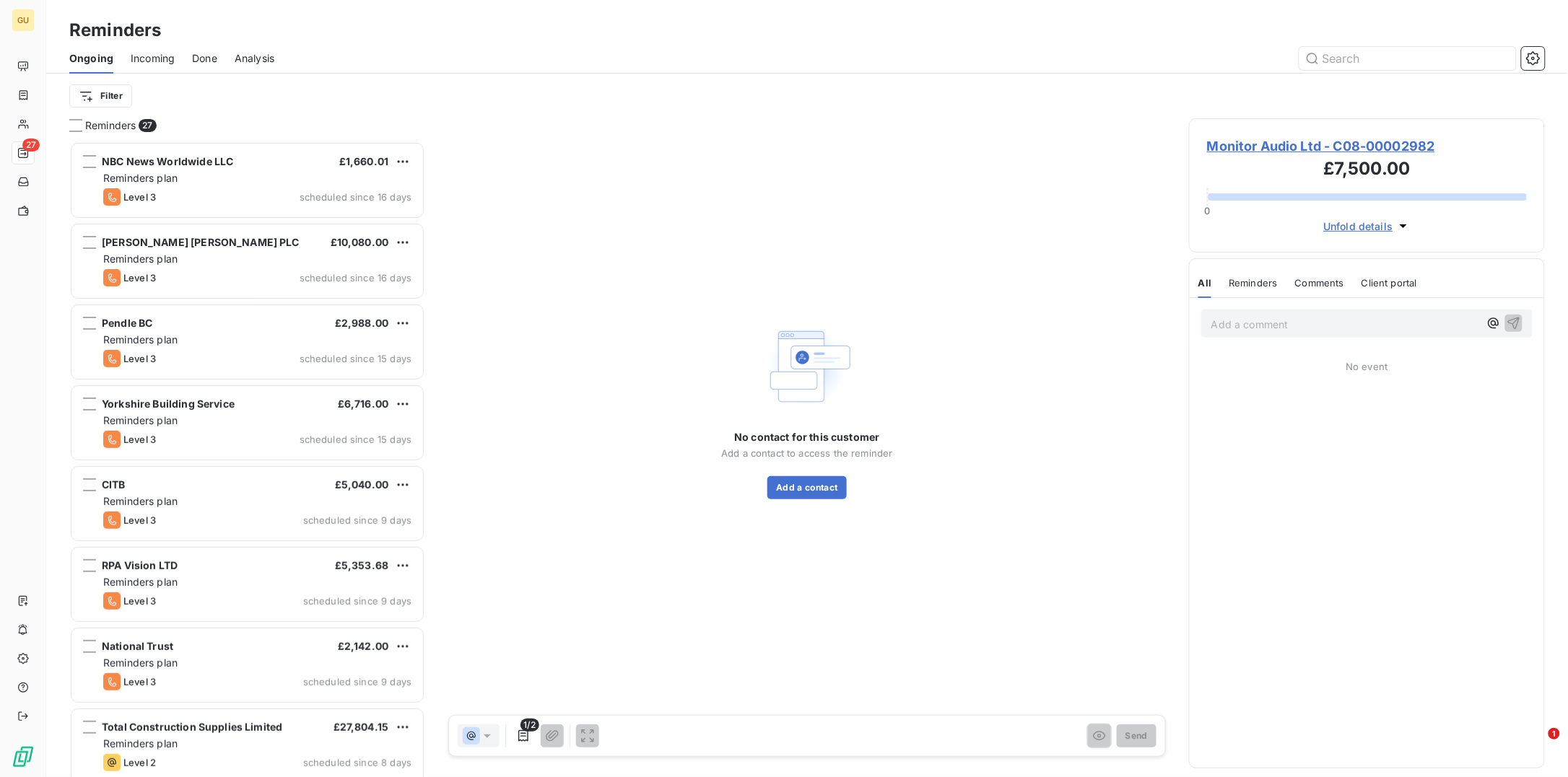
scroll to position [621, 341]
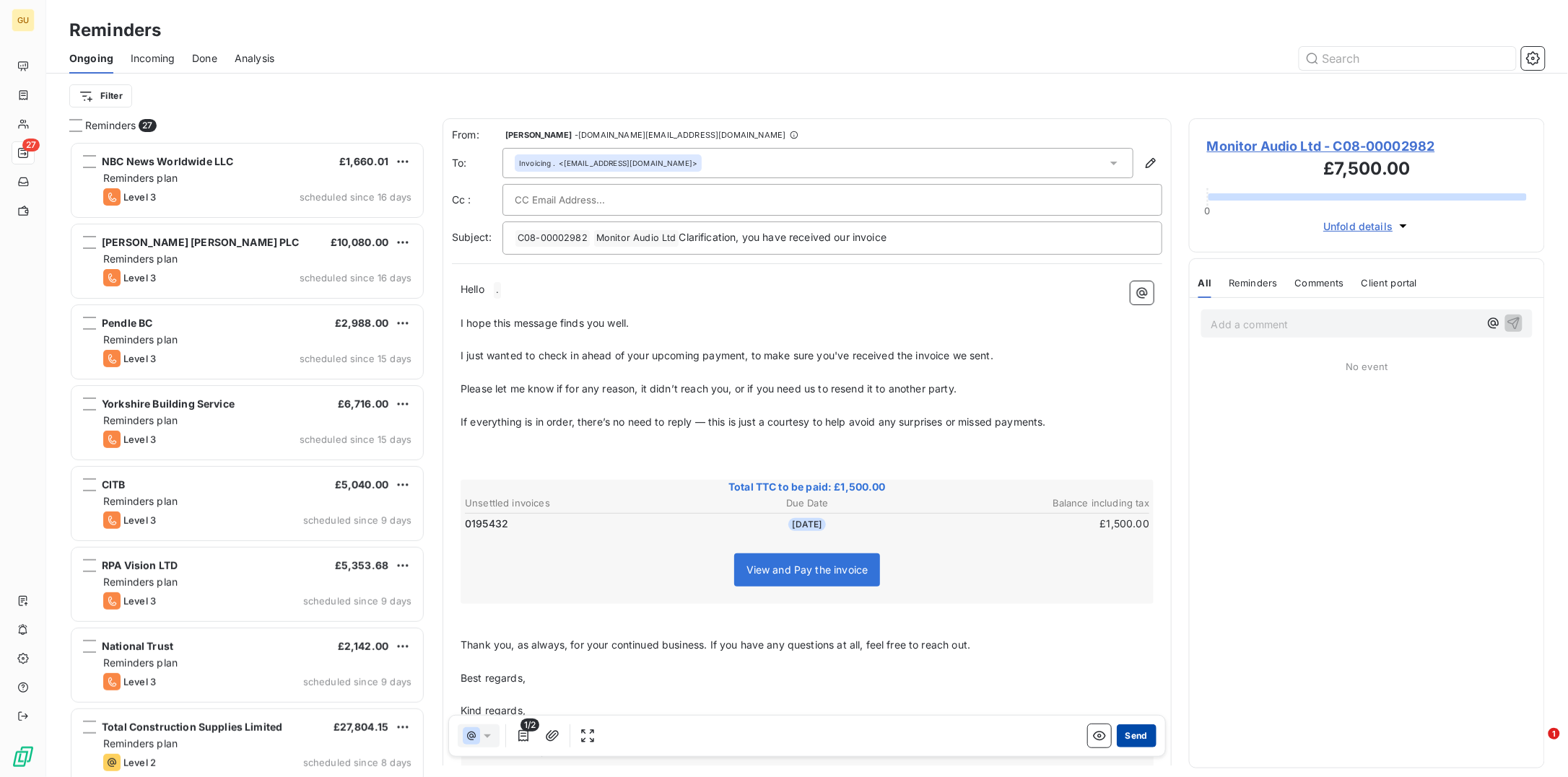
click at [1117, 621] on button "Send" at bounding box center [1137, 736] width 39 height 23
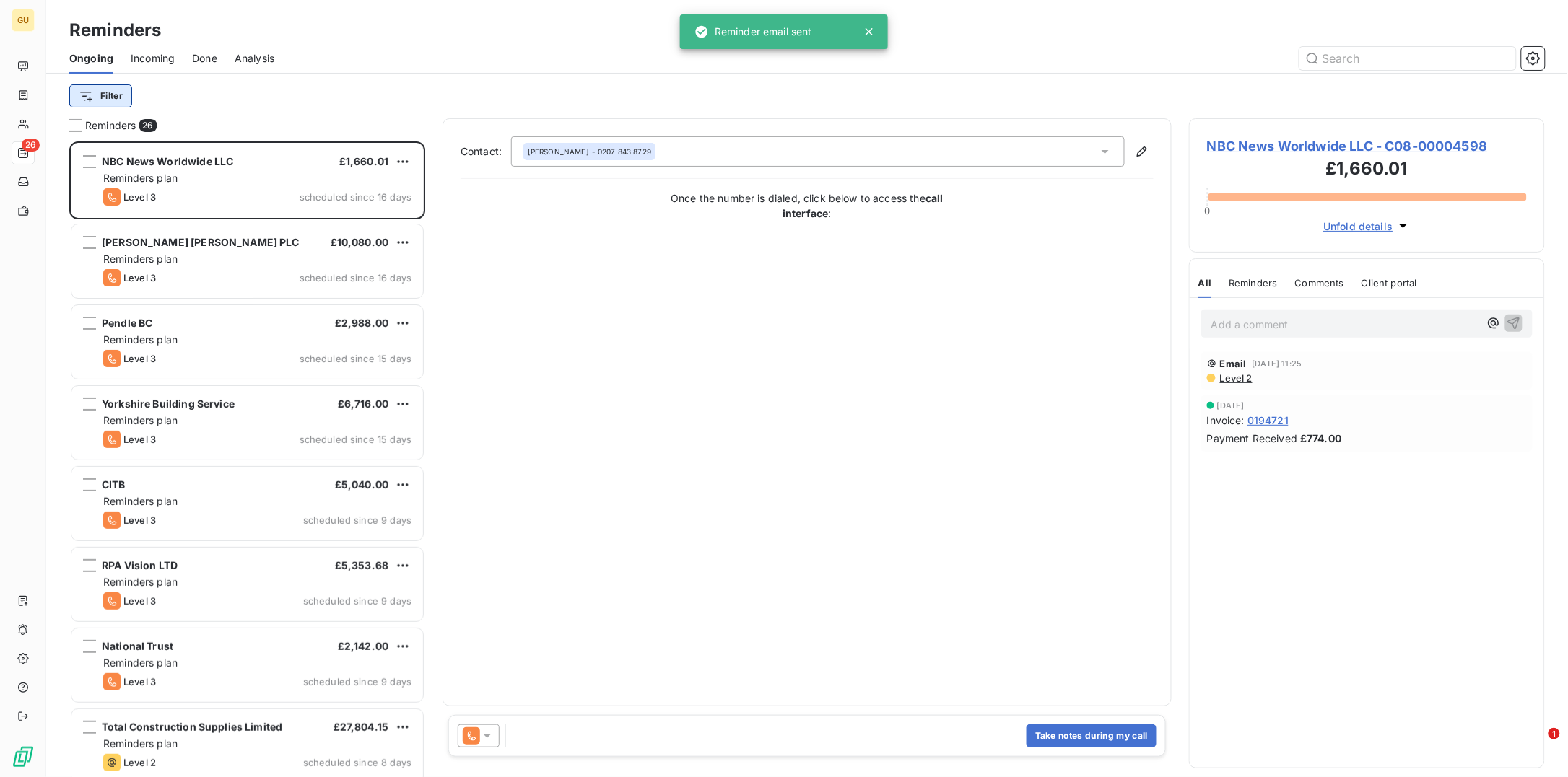
click at [103, 99] on html "GU 26 Reminders Ongoing Incoming Done Analysis Filter Reminders 26 NBC News Wor…" at bounding box center [784, 388] width 1568 height 777
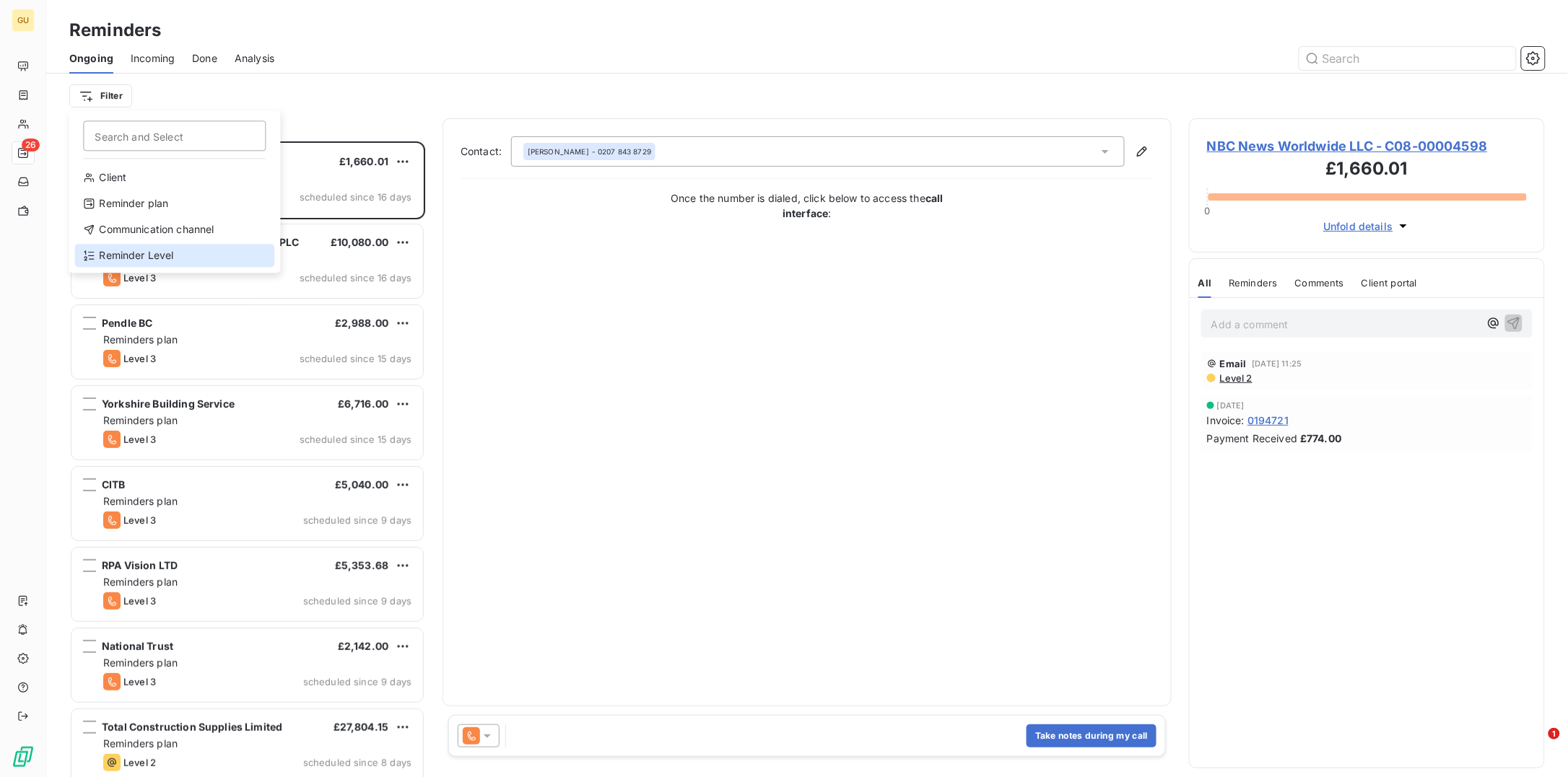
click at [118, 248] on div "Reminder Level" at bounding box center [174, 256] width 200 height 23
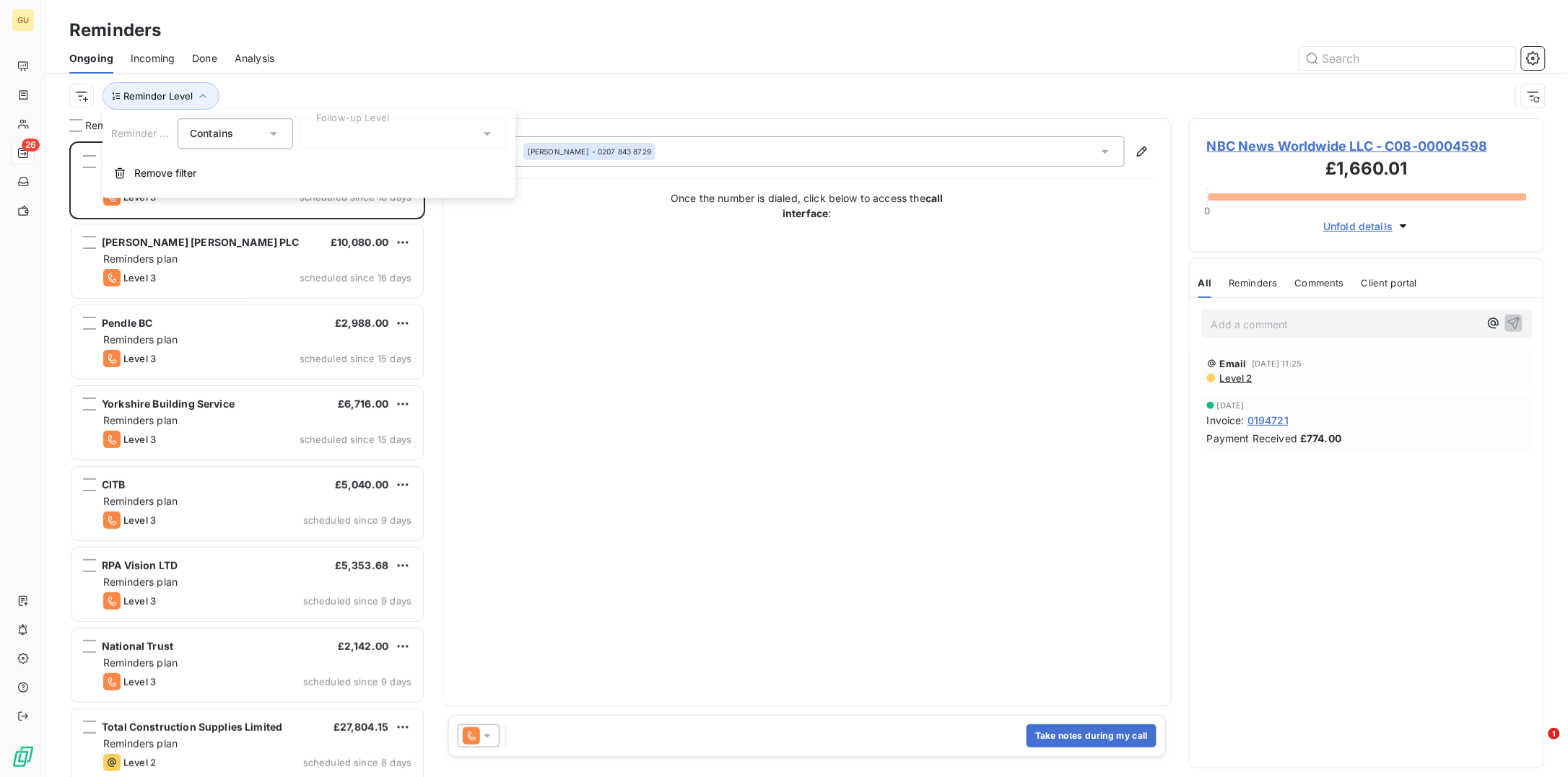
click at [382, 130] on div at bounding box center [402, 133] width 208 height 30
click at [316, 163] on div at bounding box center [314, 164] width 13 height 13
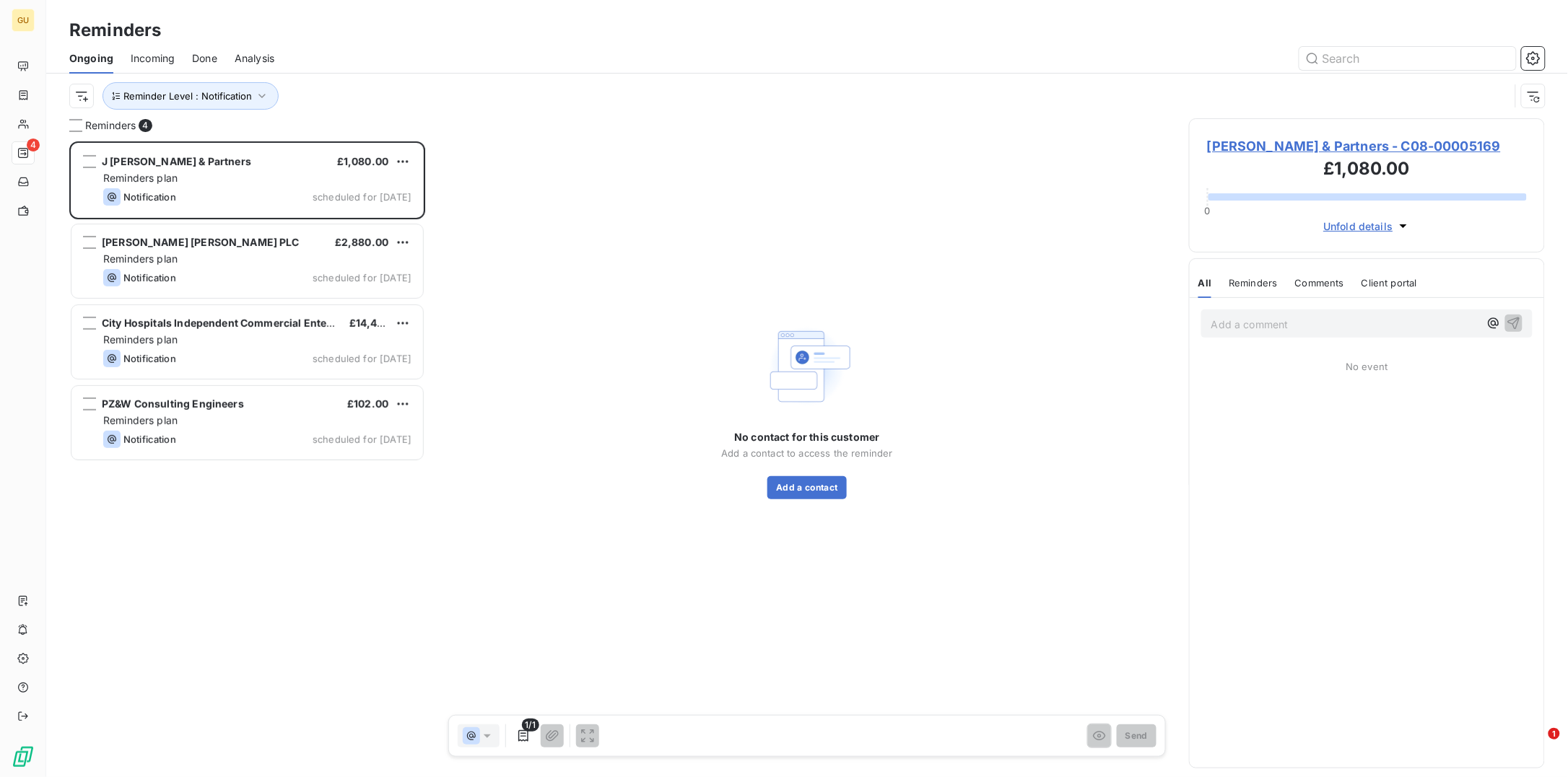
click at [296, 553] on div "[PERSON_NAME] & Partners £1,080.00 Reminders plan Notification scheduled for [D…" at bounding box center [247, 459] width 356 height 636
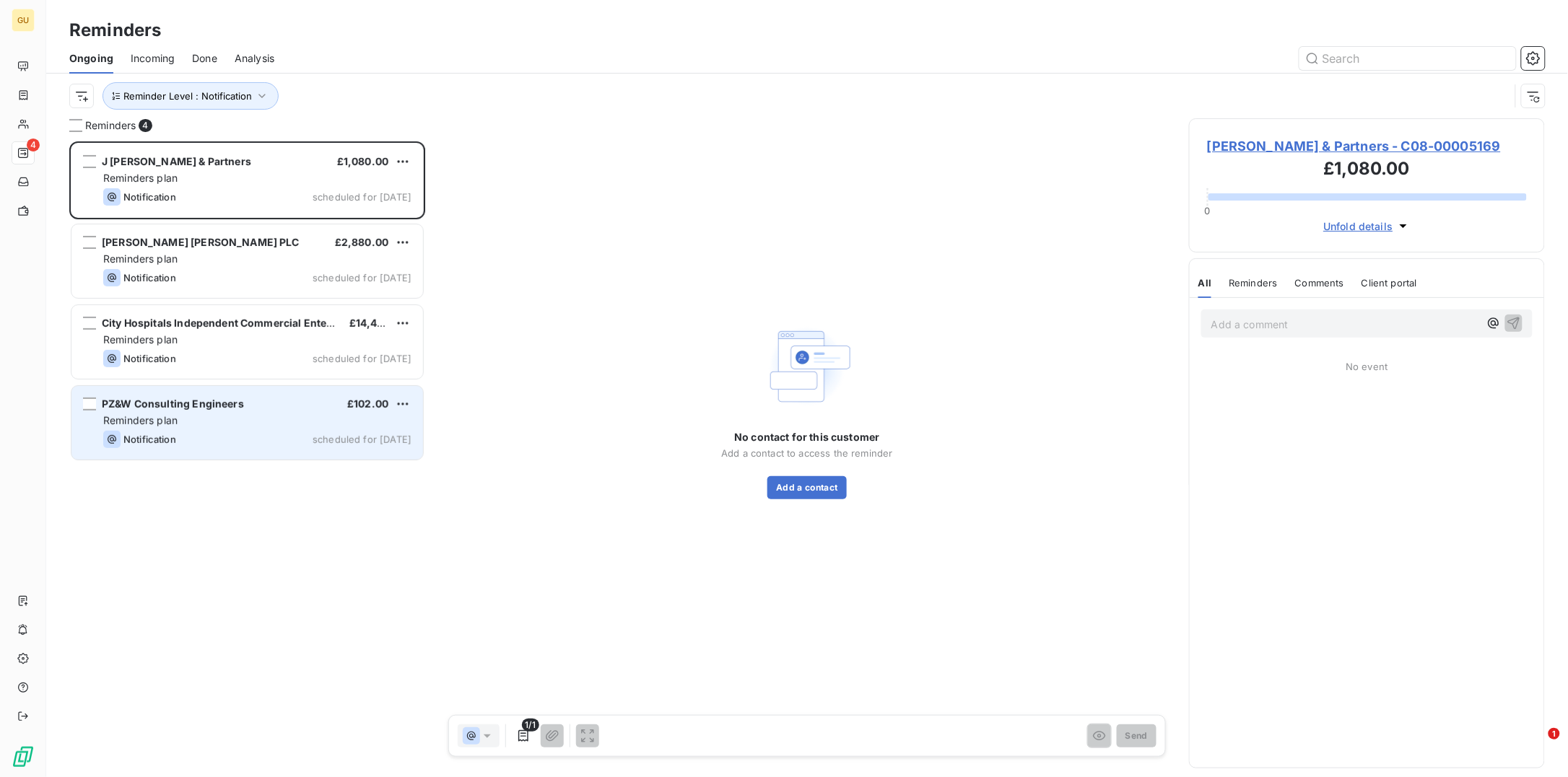
click at [156, 407] on span "PZ&W Consulting Engineers" at bounding box center [172, 403] width 142 height 12
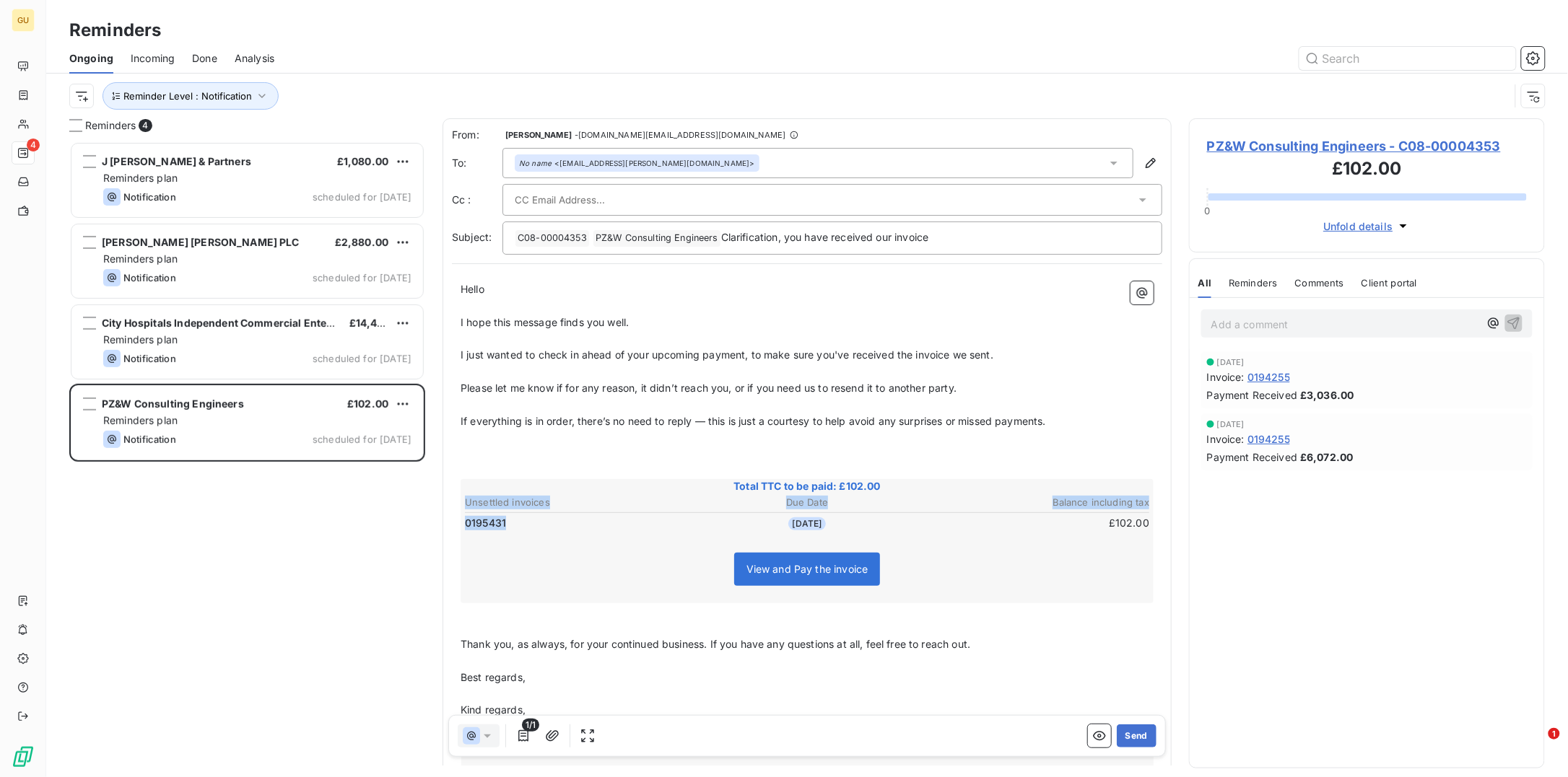
drag, startPoint x: 508, startPoint y: 521, endPoint x: 462, endPoint y: 521, distance: 46.0
click at [462, 521] on table "Unsettled invoices Due Date Balance including tax 0195431 [DATE] £102.00" at bounding box center [806, 512] width 689 height 39
drag, startPoint x: 505, startPoint y: 523, endPoint x: 458, endPoint y: 529, distance: 47.4
click at [458, 529] on div "Hello ﻿ ﻿ ﻿ ﻿ I hope this message finds you well. ﻿ I just wanted to check in a…" at bounding box center [807, 538] width 710 height 533
click at [1244, 138] on span "PZ&W Consulting Engineers - C08-00004353" at bounding box center [1367, 146] width 319 height 20
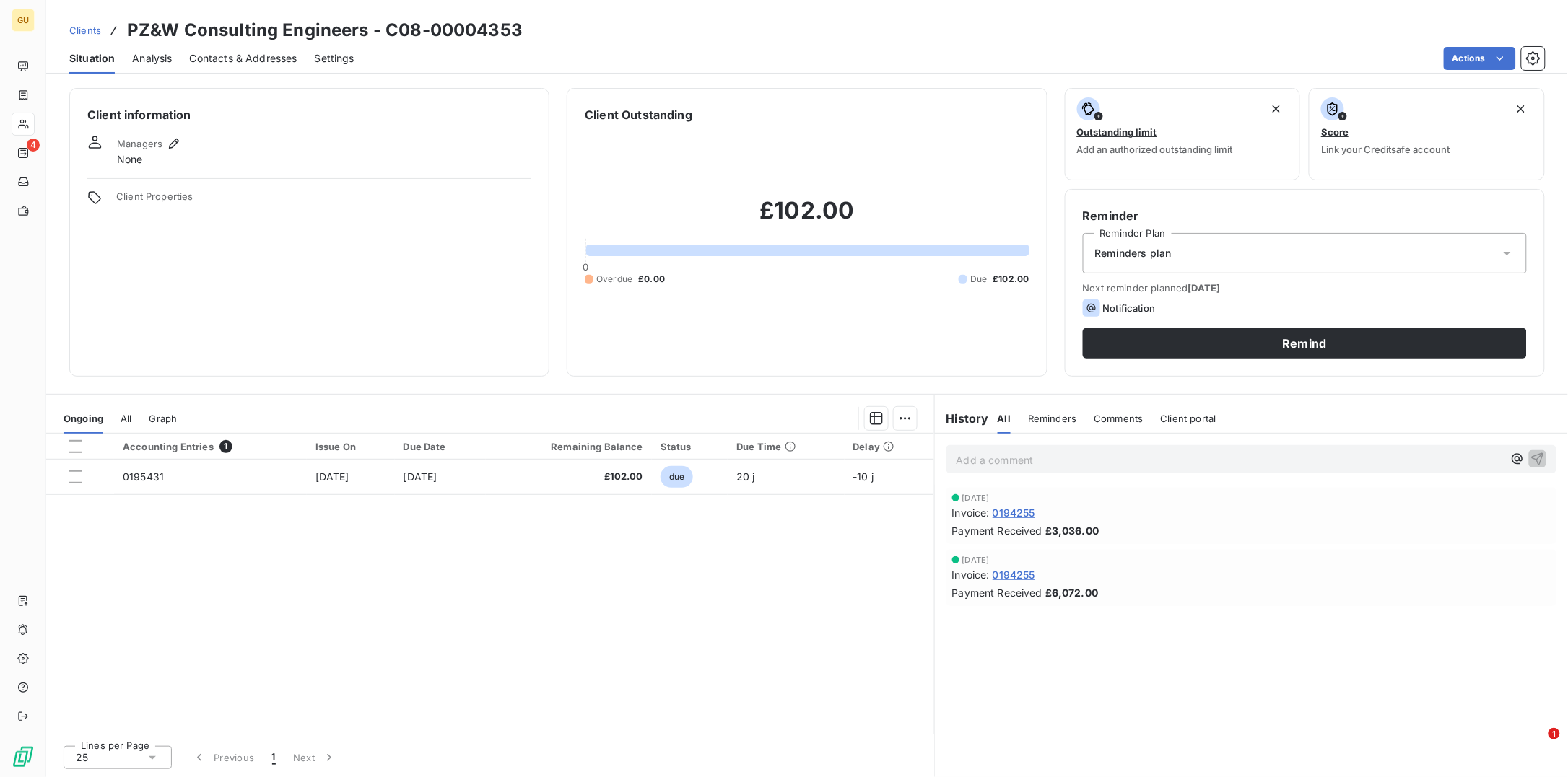
click at [225, 54] on span "Contacts & Addresses" at bounding box center [243, 58] width 107 height 14
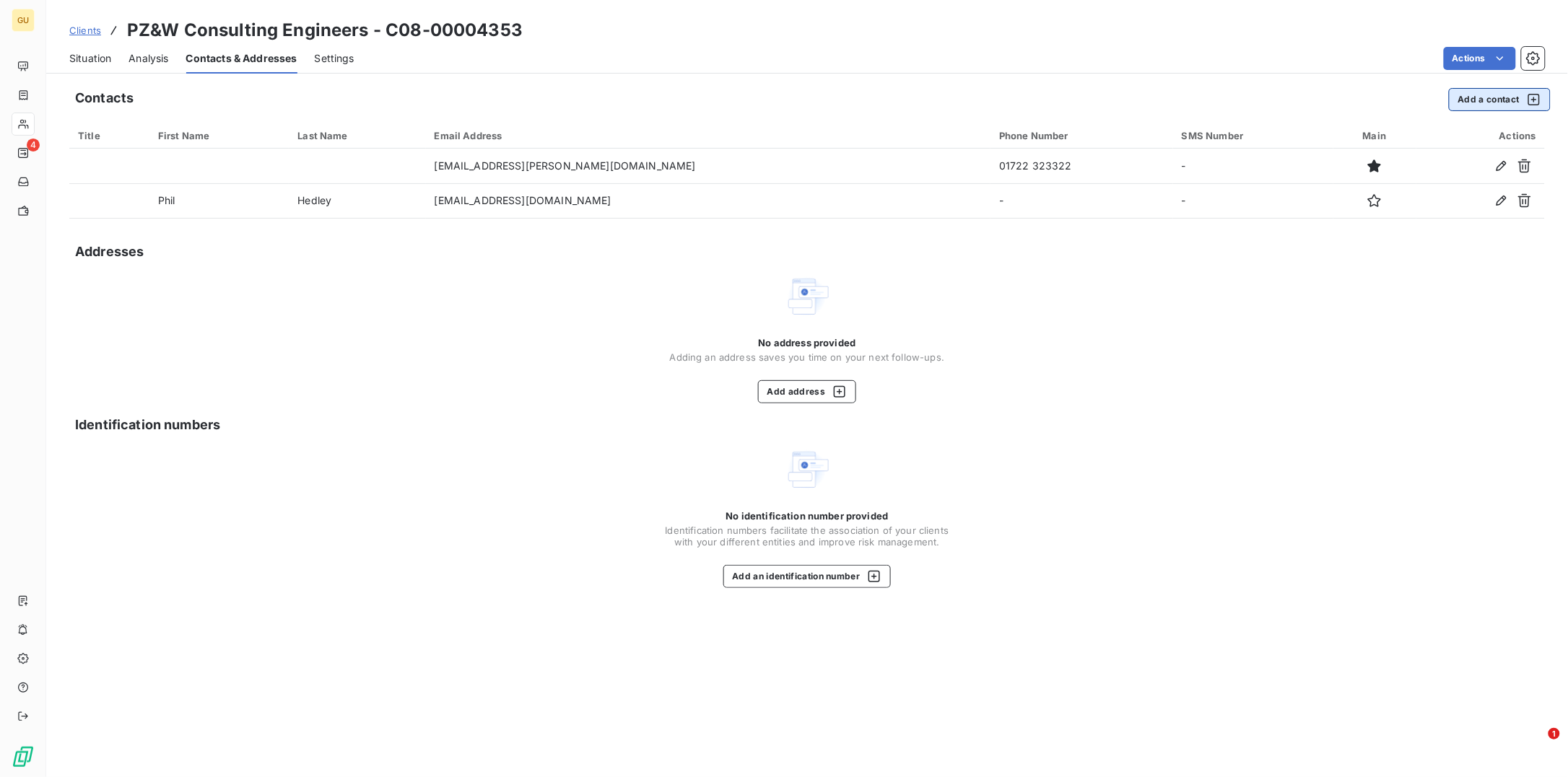
click at [1253, 96] on button "Add a contact" at bounding box center [1499, 100] width 101 height 23
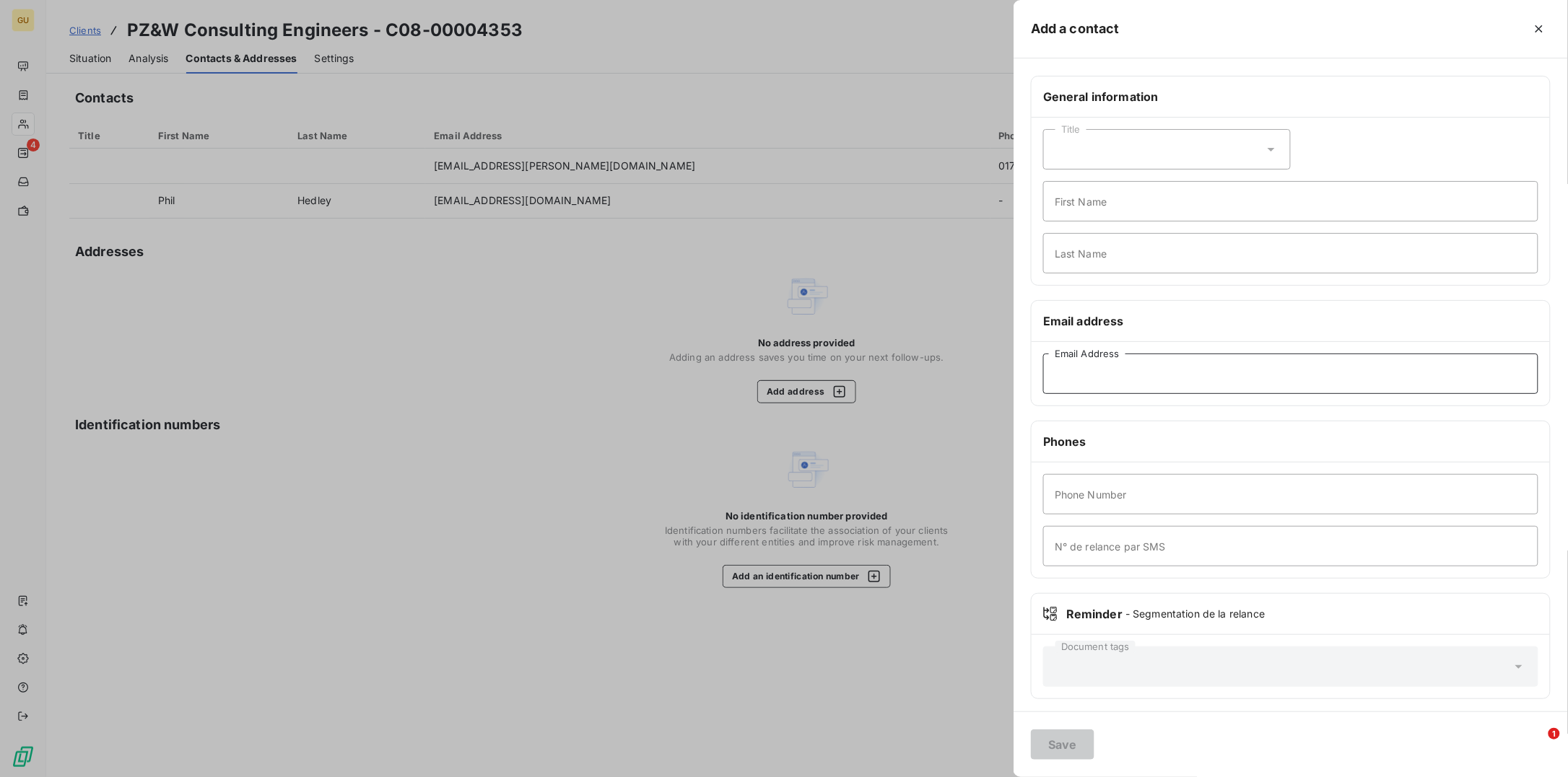
click at [1089, 370] on input "Email Address" at bounding box center [1290, 373] width 495 height 40
paste input "[EMAIL_ADDRESS][PERSON_NAME][DOMAIN_NAME]"
type input "[EMAIL_ADDRESS][PERSON_NAME][DOMAIN_NAME]"
click at [1082, 203] on input "First Name" at bounding box center [1290, 201] width 495 height 40
type input "Invoicing"
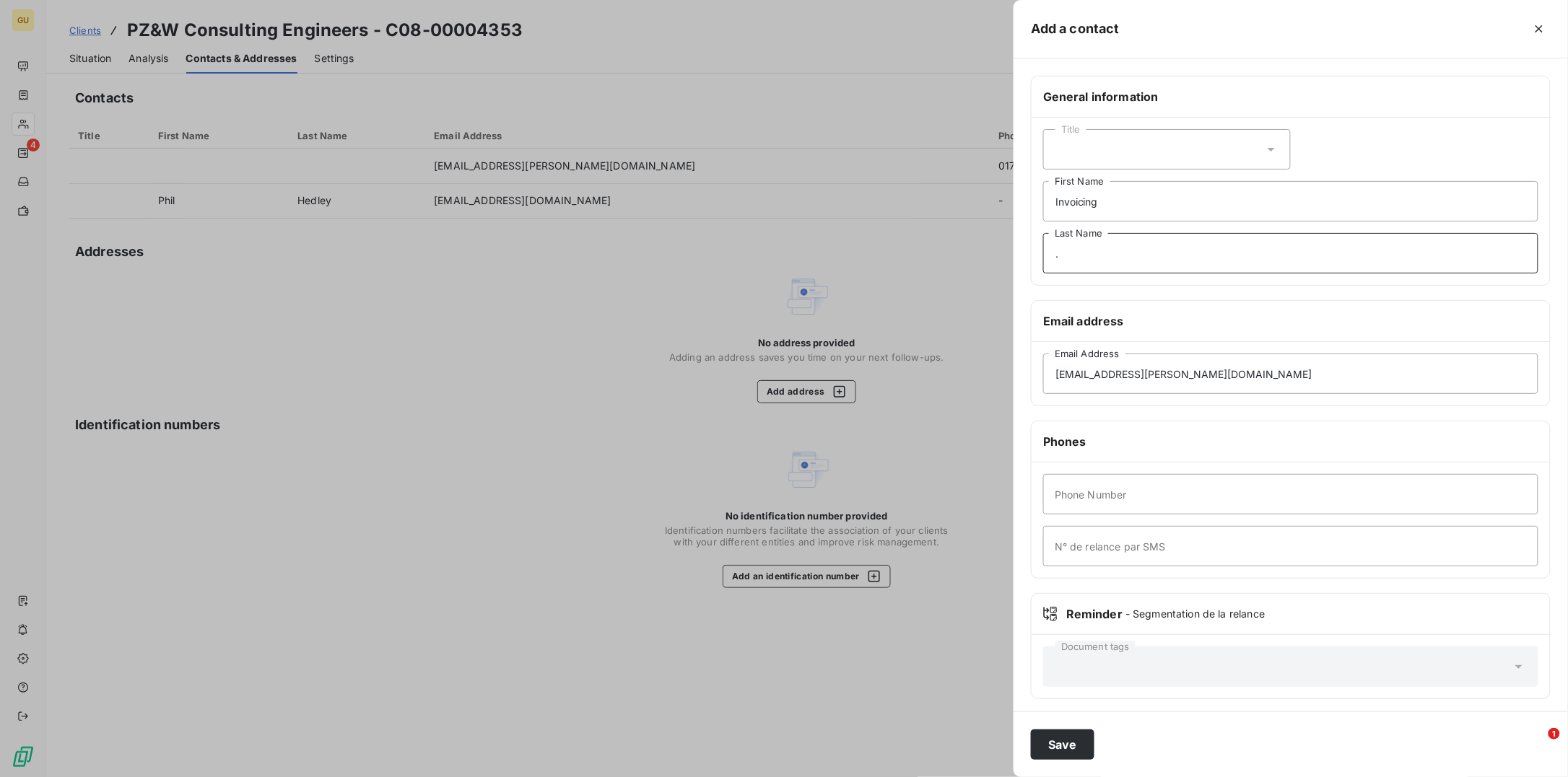
type input "."
click at [1127, 492] on input "Phone Number" at bounding box center [1290, 494] width 495 height 40
type input "0"
click at [1058, 621] on button "Save" at bounding box center [1063, 745] width 64 height 30
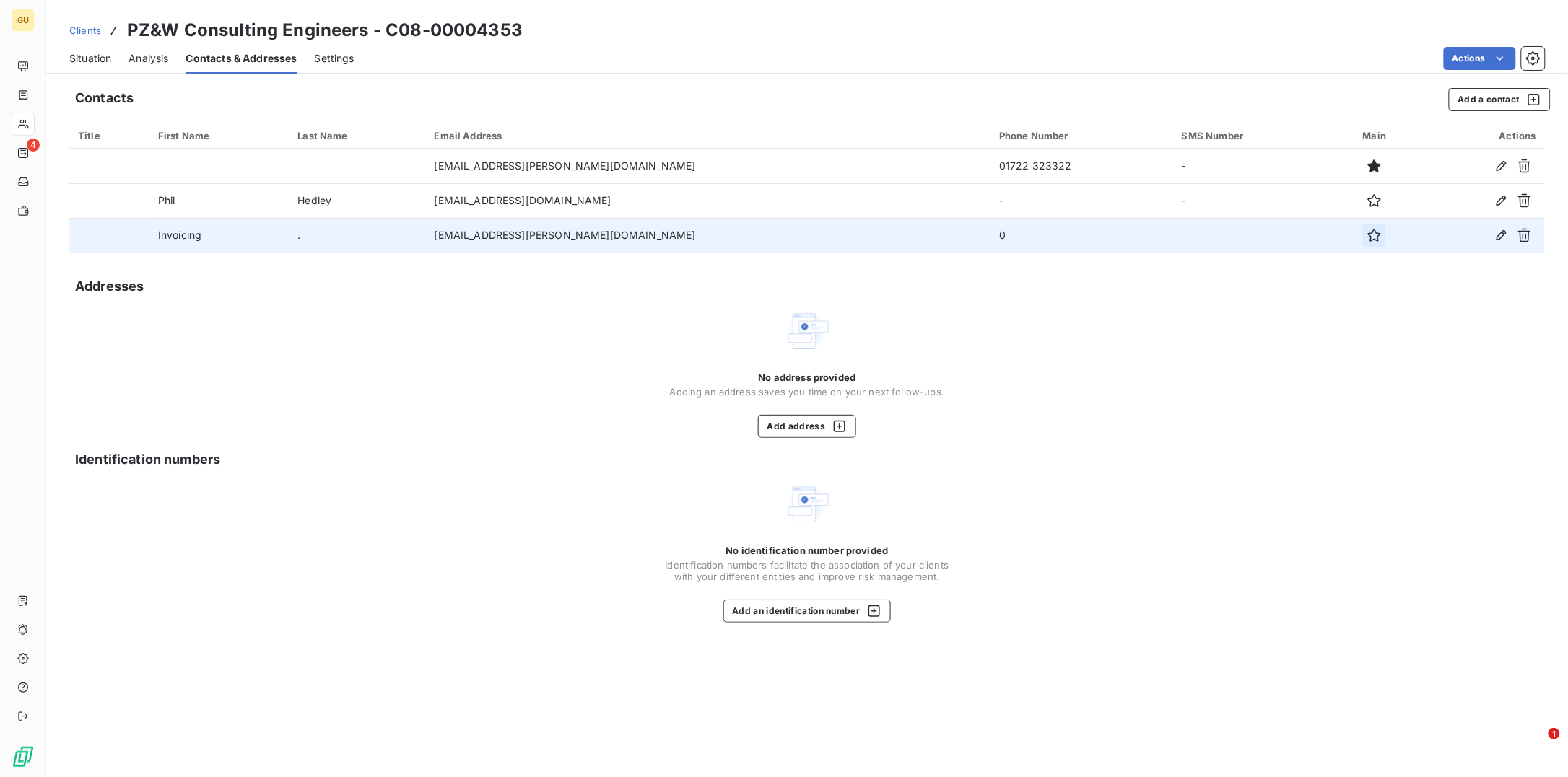
click at [1253, 229] on icon "button" at bounding box center [1374, 235] width 14 height 14
click at [102, 57] on span "Situation" at bounding box center [90, 58] width 42 height 14
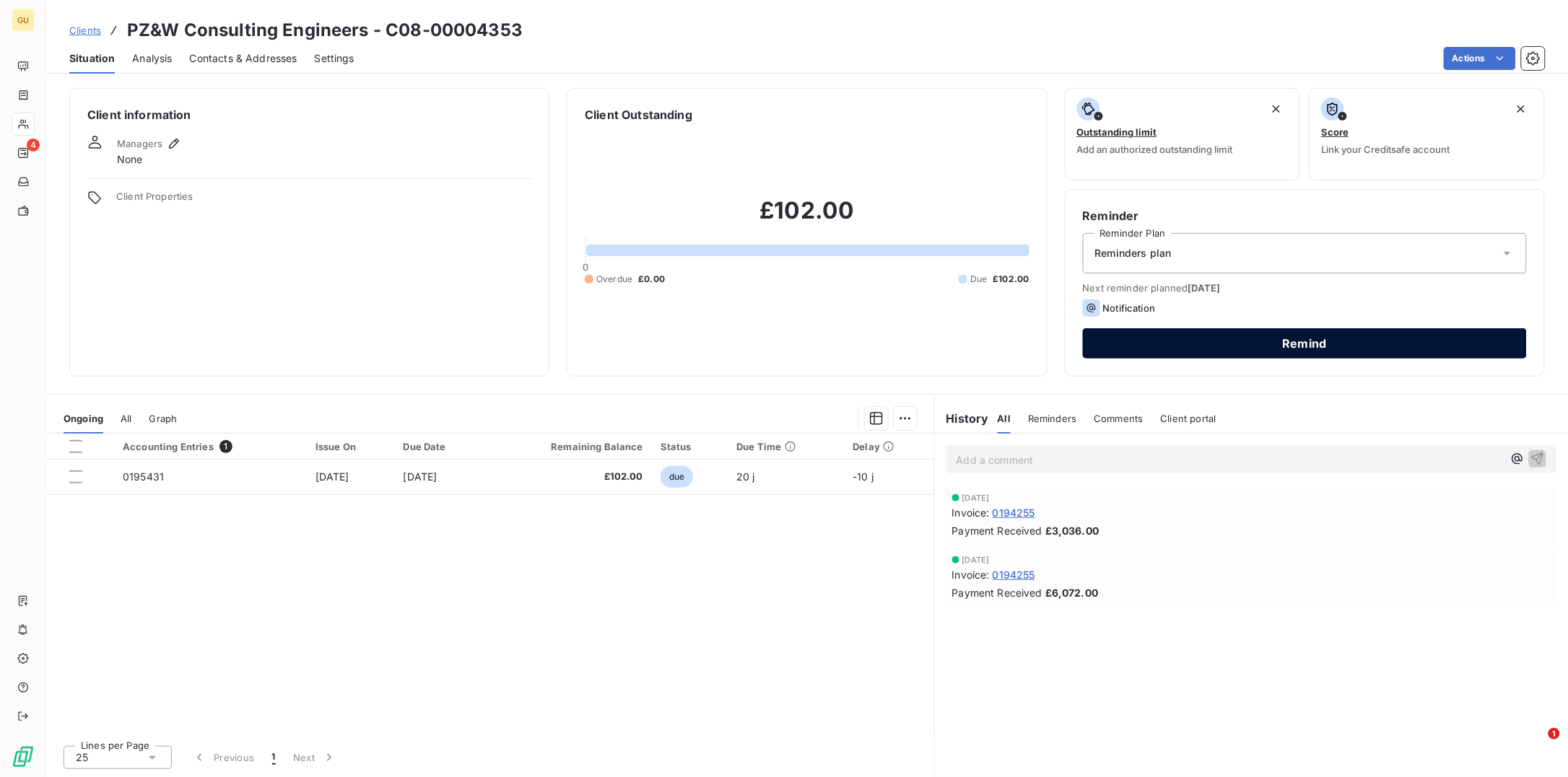
click at [1158, 338] on button "Remind" at bounding box center [1304, 344] width 443 height 30
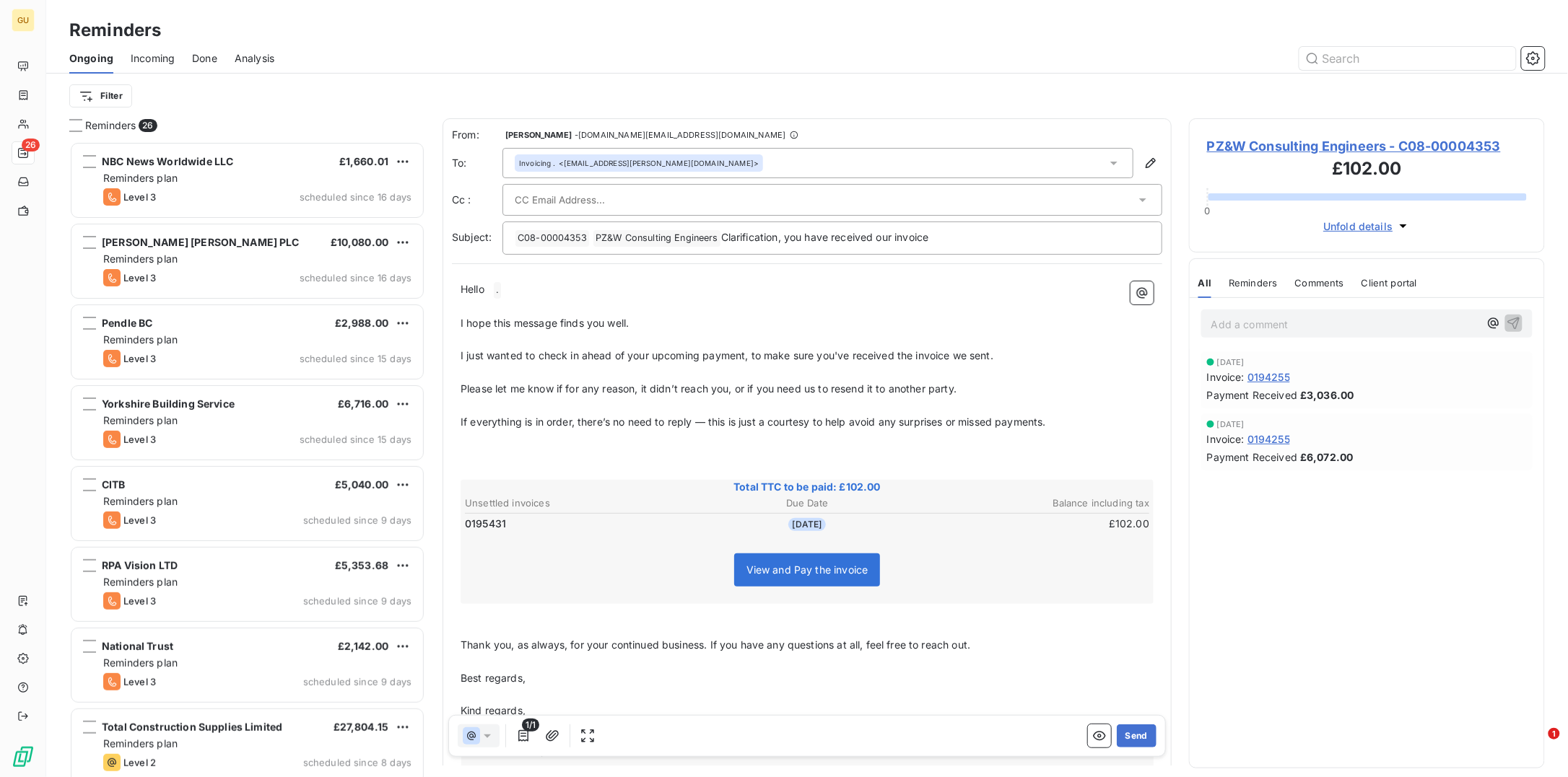
scroll to position [621, 341]
click at [1122, 621] on button "Send" at bounding box center [1137, 736] width 39 height 23
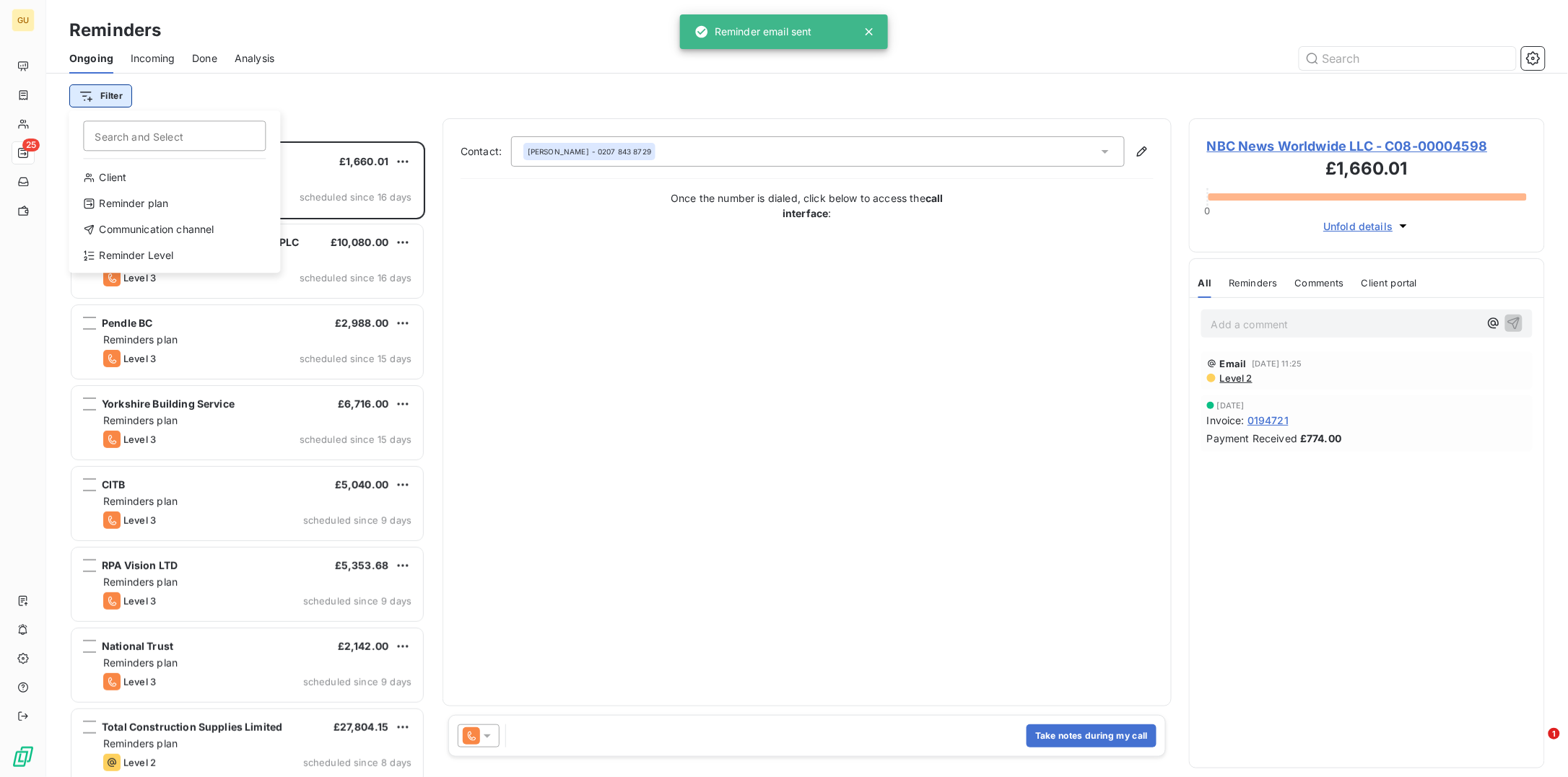
click at [121, 91] on html "GU 25 Reminders Ongoing Incoming Done Analysis Filter Search and Select Client …" at bounding box center [784, 388] width 1568 height 777
click at [136, 247] on div "Reminder Level" at bounding box center [174, 256] width 200 height 23
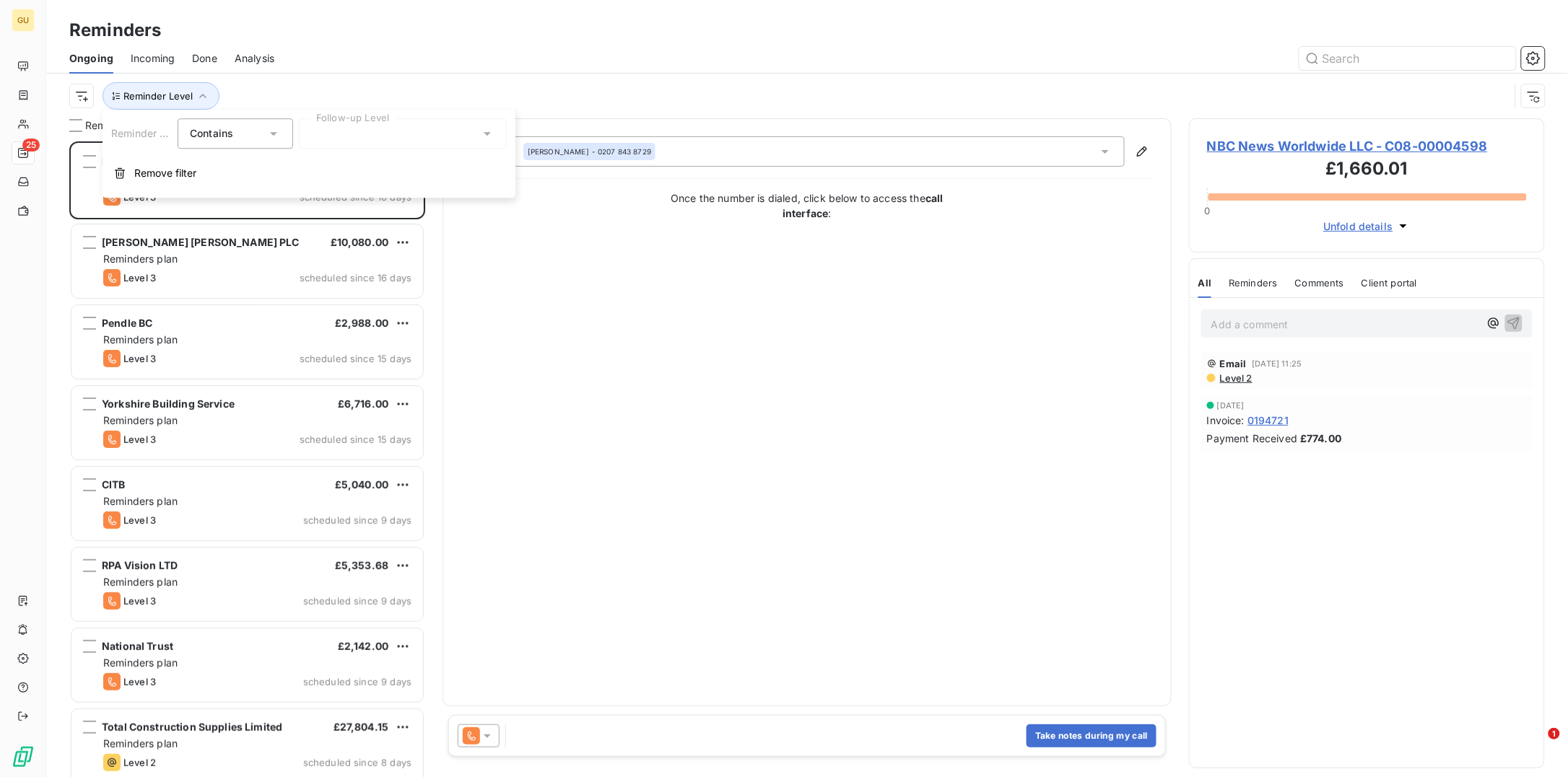
click at [458, 124] on div at bounding box center [402, 133] width 208 height 30
click at [343, 163] on span "Notification" at bounding box center [353, 163] width 55 height 14
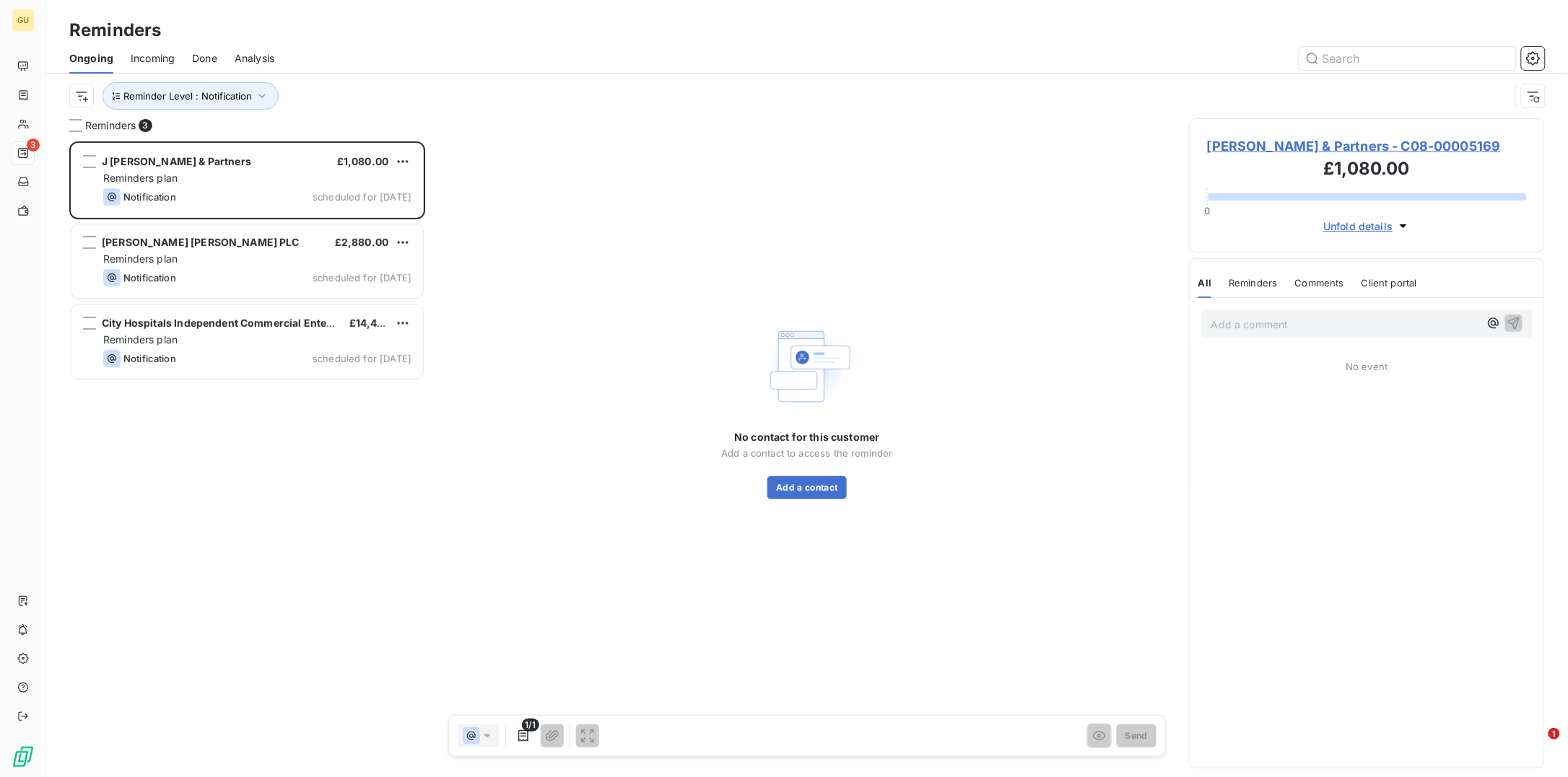
drag, startPoint x: 360, startPoint y: 485, endPoint x: 208, endPoint y: 415, distance: 167.3
click at [360, 485] on div "[PERSON_NAME] & Partners £1,080.00 Reminders plan Notification scheduled for [D…" at bounding box center [247, 459] width 356 height 636
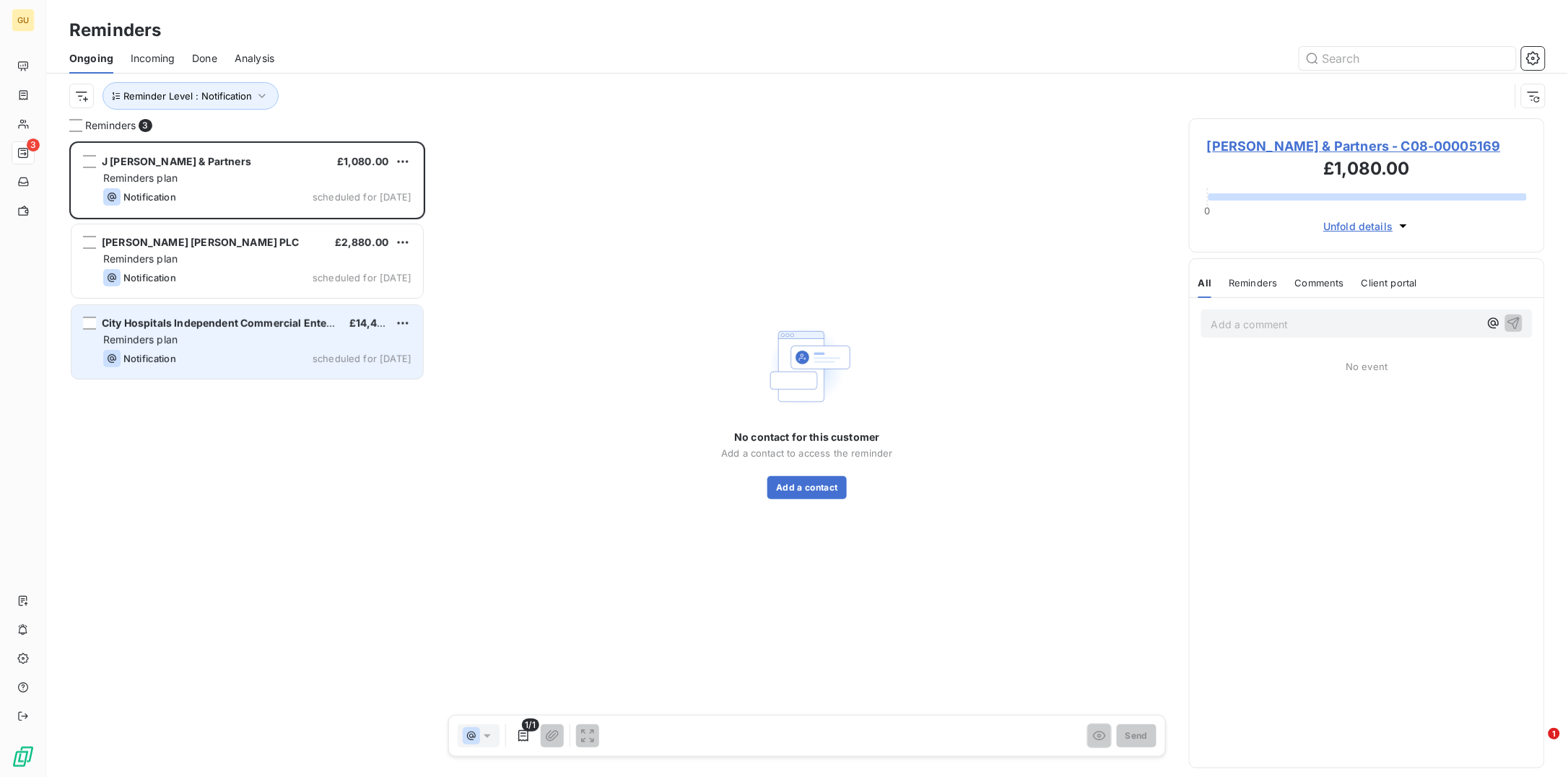
click at [193, 326] on span "City Hospitals Independent Commercial Enterprises Ltd. [CHoICE Ltd]" at bounding box center [276, 322] width 349 height 12
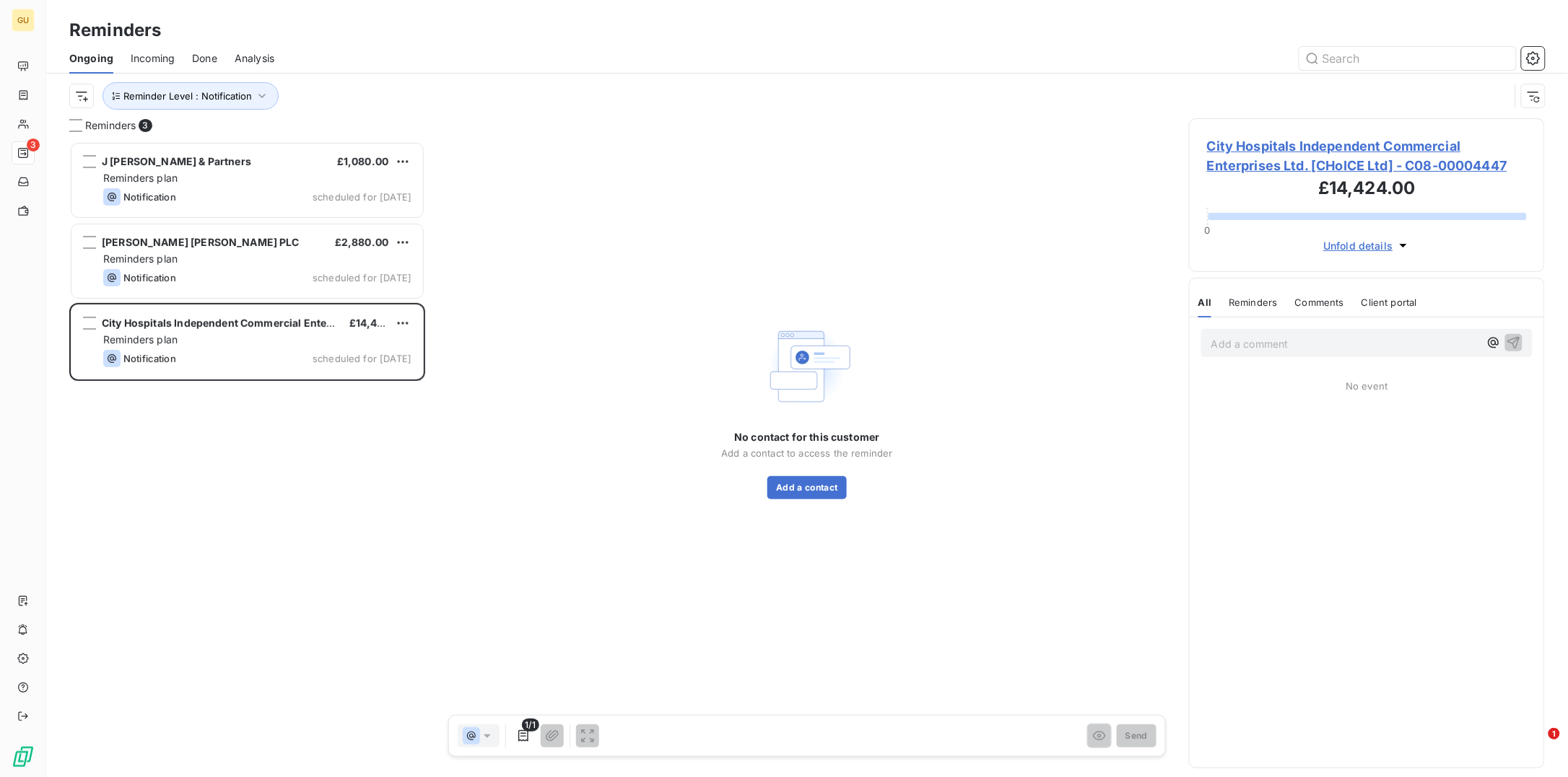
click at [1253, 148] on span "City Hospitals Independent Commercial Enterprises Ltd. [CHoICE Ltd] - C08-00004…" at bounding box center [1367, 155] width 319 height 39
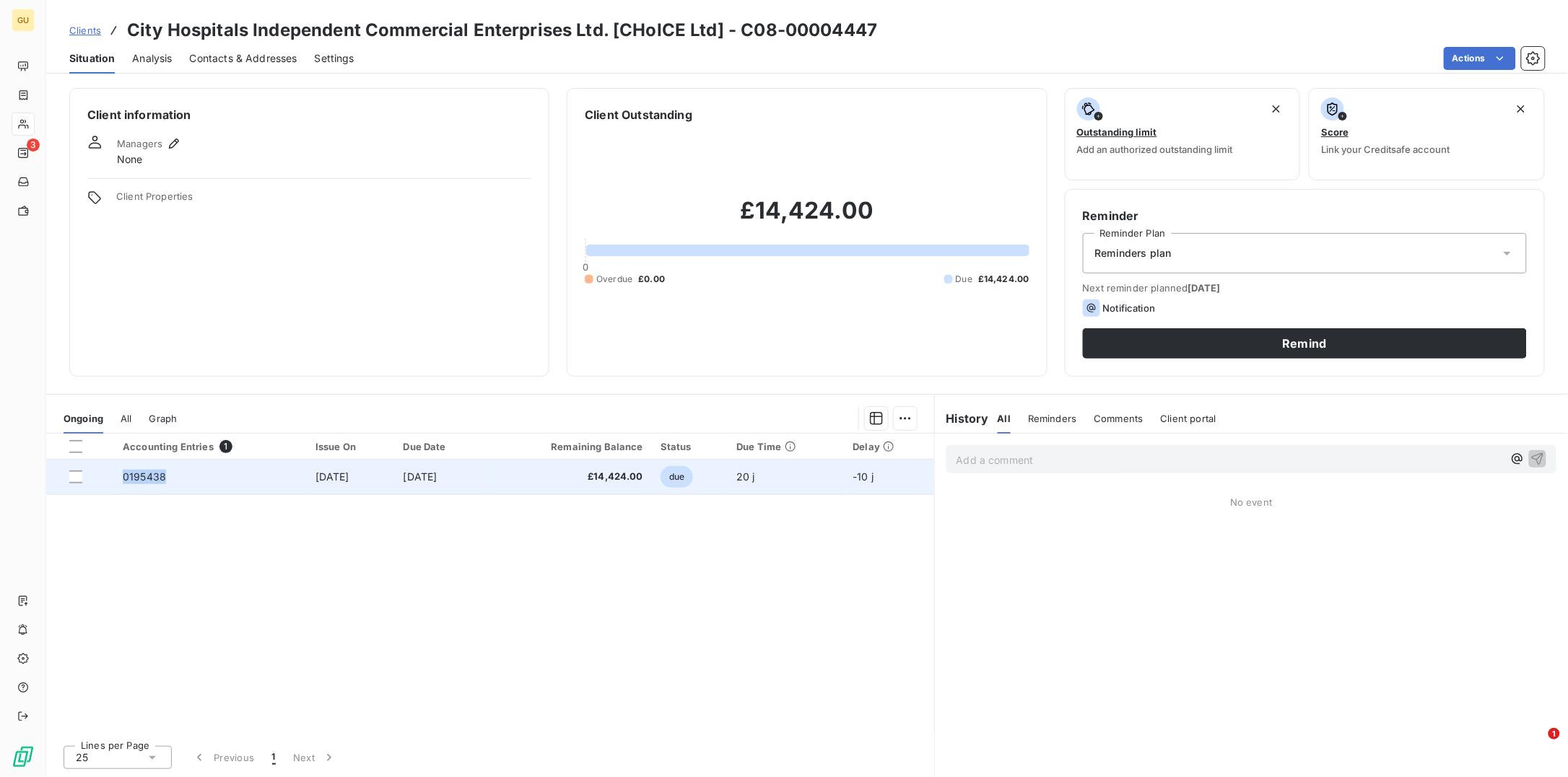
drag, startPoint x: 163, startPoint y: 479, endPoint x: 119, endPoint y: 478, distance: 44.0
click at [119, 478] on td "0195438" at bounding box center [210, 476] width 193 height 35
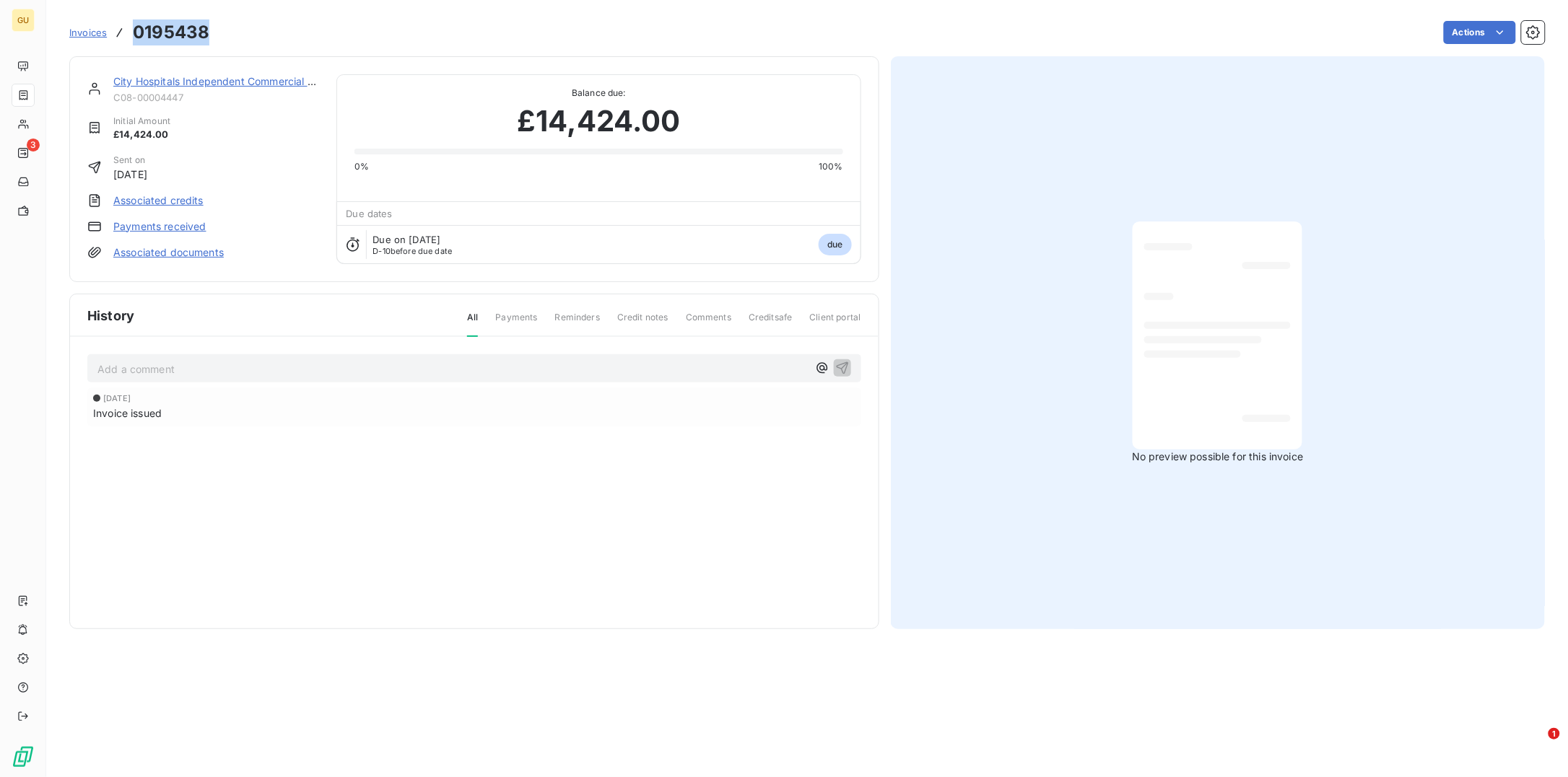
drag, startPoint x: 214, startPoint y: 29, endPoint x: 135, endPoint y: 36, distance: 79.3
click at [135, 36] on div "Invoices 0195438 Actions" at bounding box center [807, 32] width 1475 height 30
copy h3 "0195438"
click at [155, 81] on link "City Hospitals Independent Commercial Enterprises Ltd. [CHoICE Ltd]" at bounding box center [282, 81] width 336 height 12
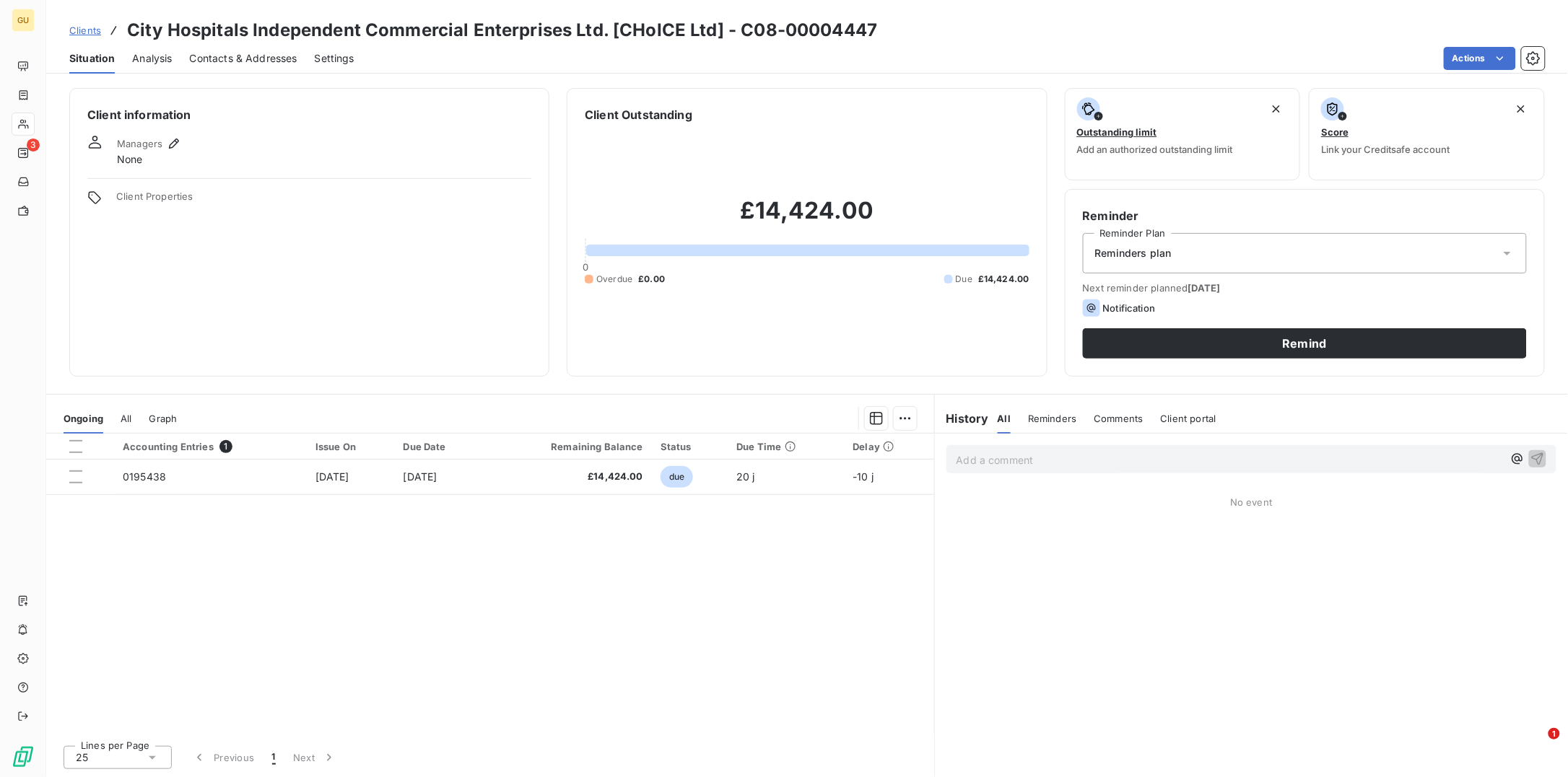
click at [135, 27] on h3 "City Hospitals Independent Commercial Enterprises Ltd. [CHoICE Ltd] - C08-00004…" at bounding box center [502, 30] width 750 height 26
drag, startPoint x: 130, startPoint y: 29, endPoint x: 362, endPoint y: 23, distance: 232.1
click at [362, 23] on h3 "City Hospitals Independent Commercial Enterprises Ltd. [CHoICE Ltd] - C08-00004…" at bounding box center [502, 30] width 750 height 26
click at [229, 60] on span "Contacts & Addresses" at bounding box center [243, 58] width 107 height 14
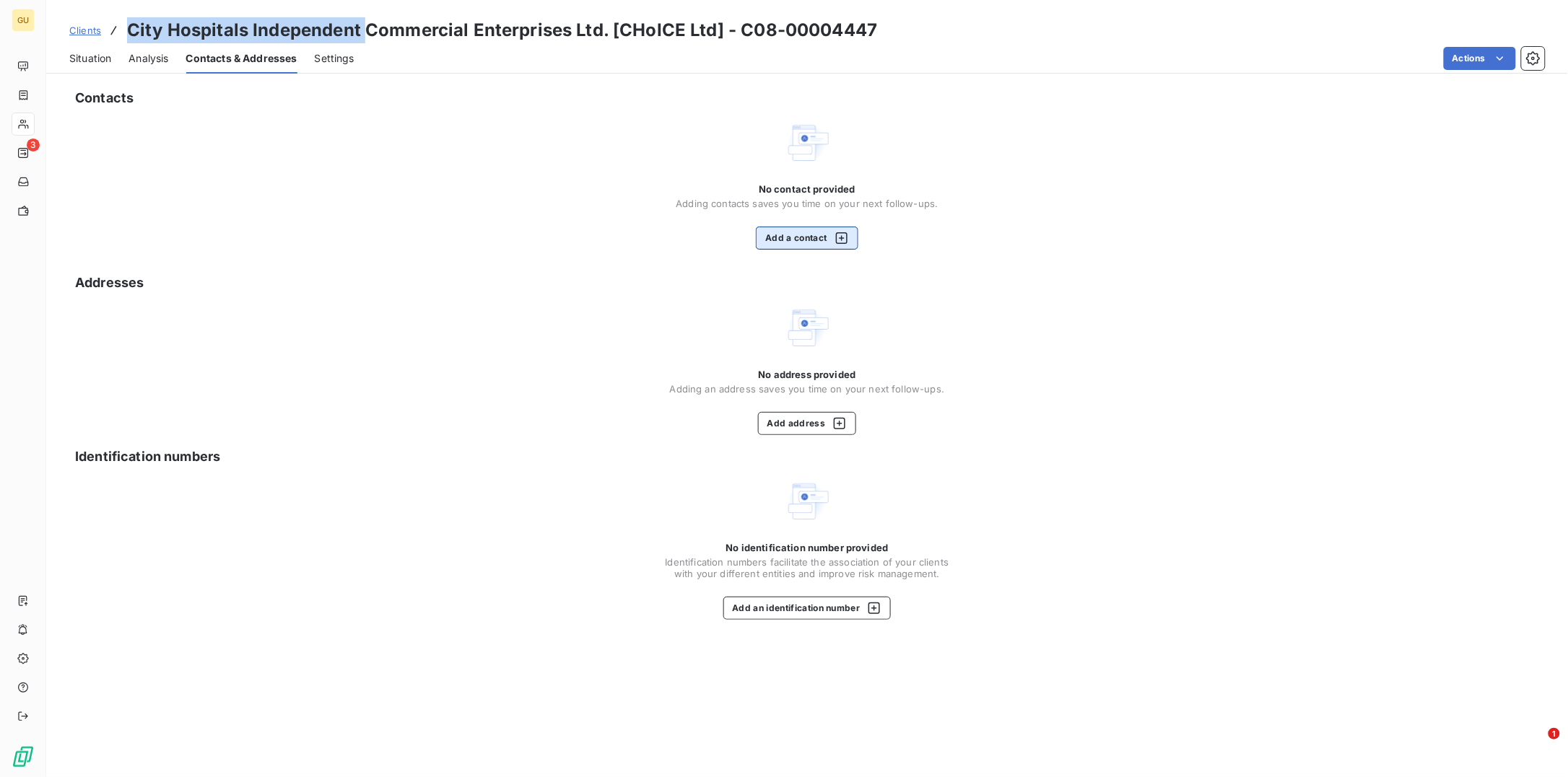
click at [786, 244] on button "Add a contact" at bounding box center [806, 238] width 101 height 23
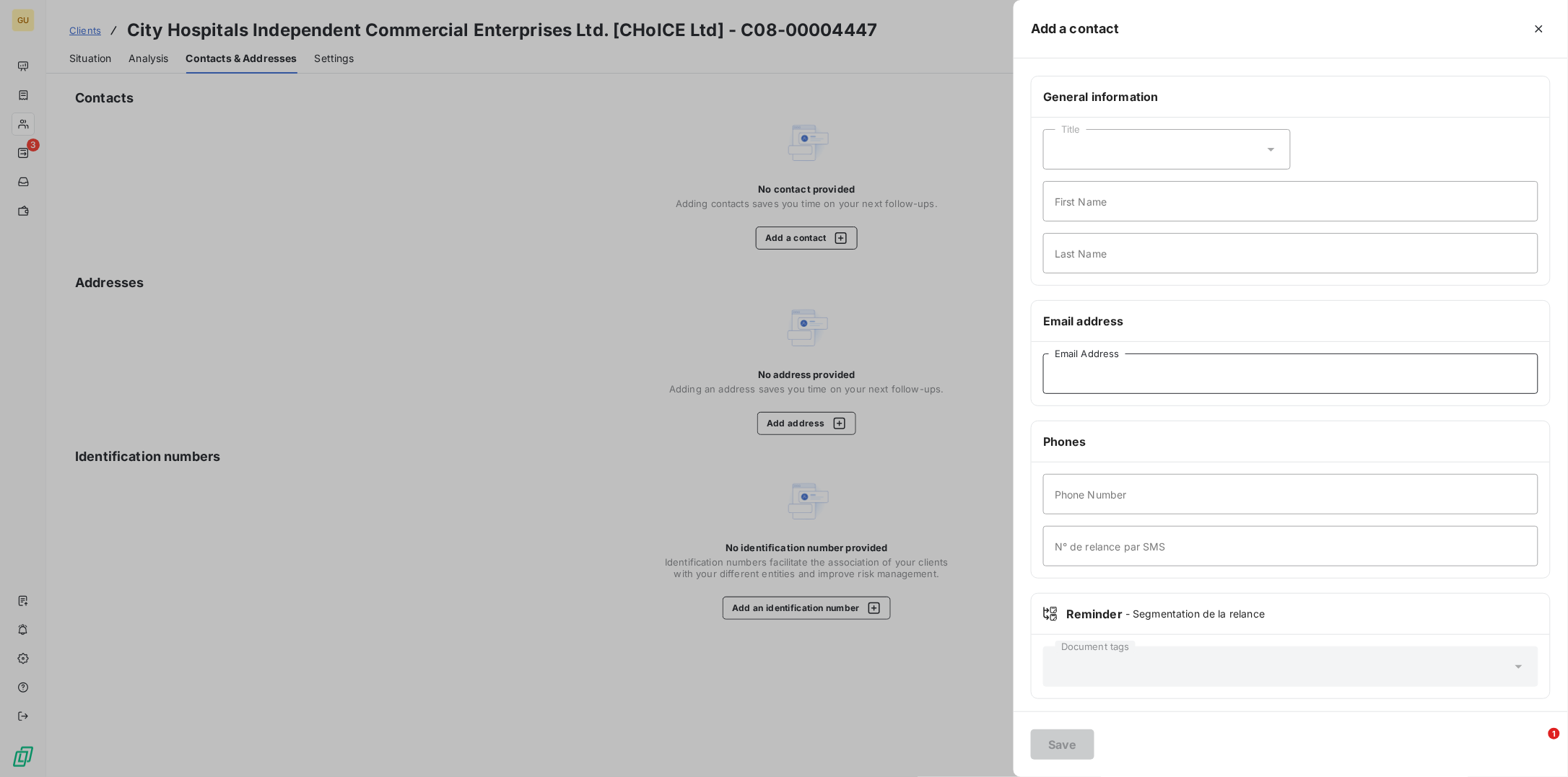
click at [1067, 382] on input "Email Address" at bounding box center [1290, 373] width 495 height 40
paste input "[PERSON_NAME][EMAIL_ADDRESS][DOMAIN_NAME]"
type input "[PERSON_NAME][EMAIL_ADDRESS][DOMAIN_NAME]"
click at [1075, 206] on input "First Name" at bounding box center [1290, 201] width 495 height 40
type input "Invoicing"
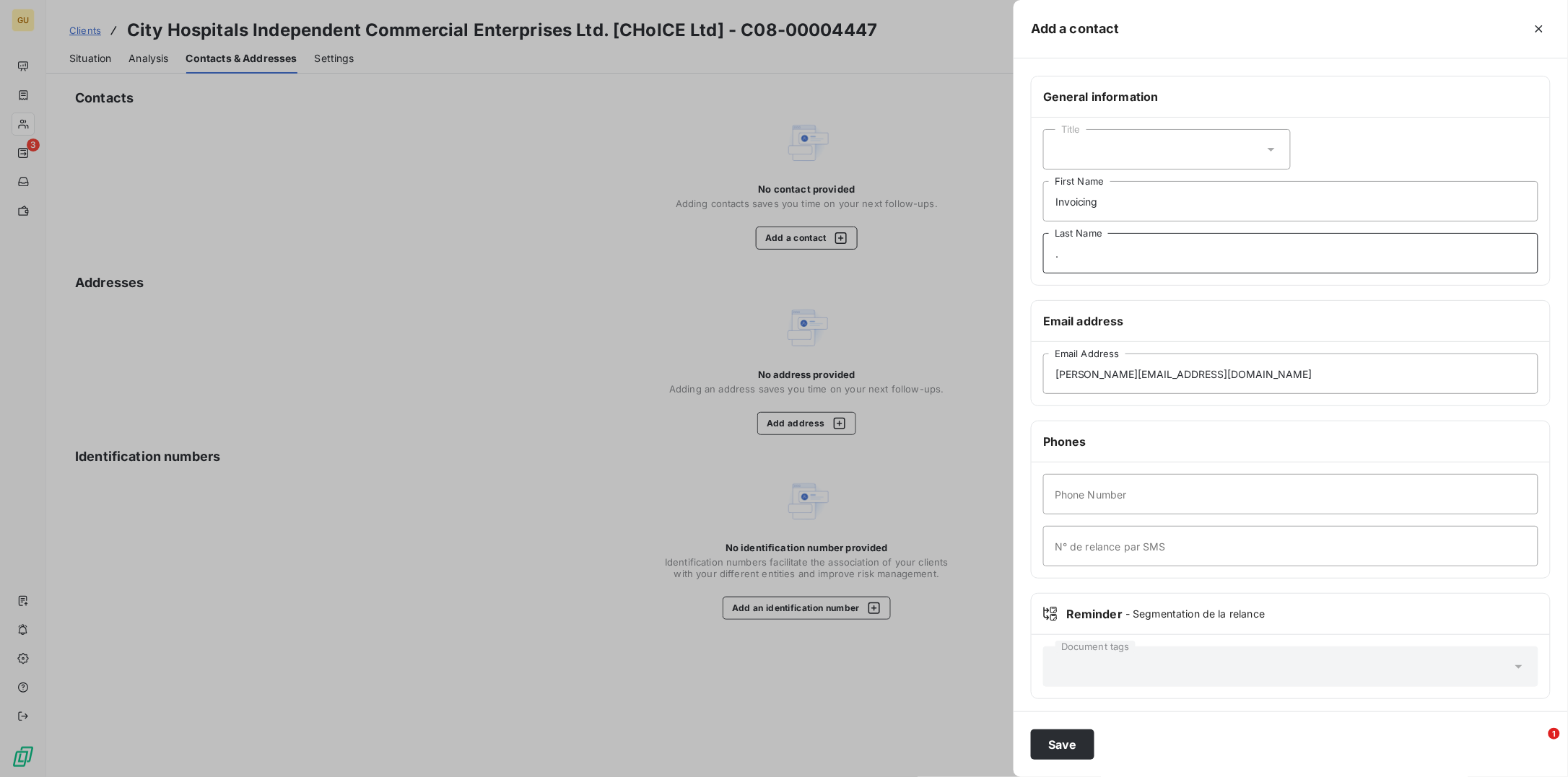
type input "."
click at [1089, 509] on input "Phone Number" at bounding box center [1290, 494] width 495 height 40
type input "0"
drag, startPoint x: 1188, startPoint y: 379, endPoint x: 954, endPoint y: 360, distance: 234.8
click at [954, 621] on div "Add a contact General information Title Invoicing First Name . Last Name Email …" at bounding box center [784, 777] width 1567 height 0
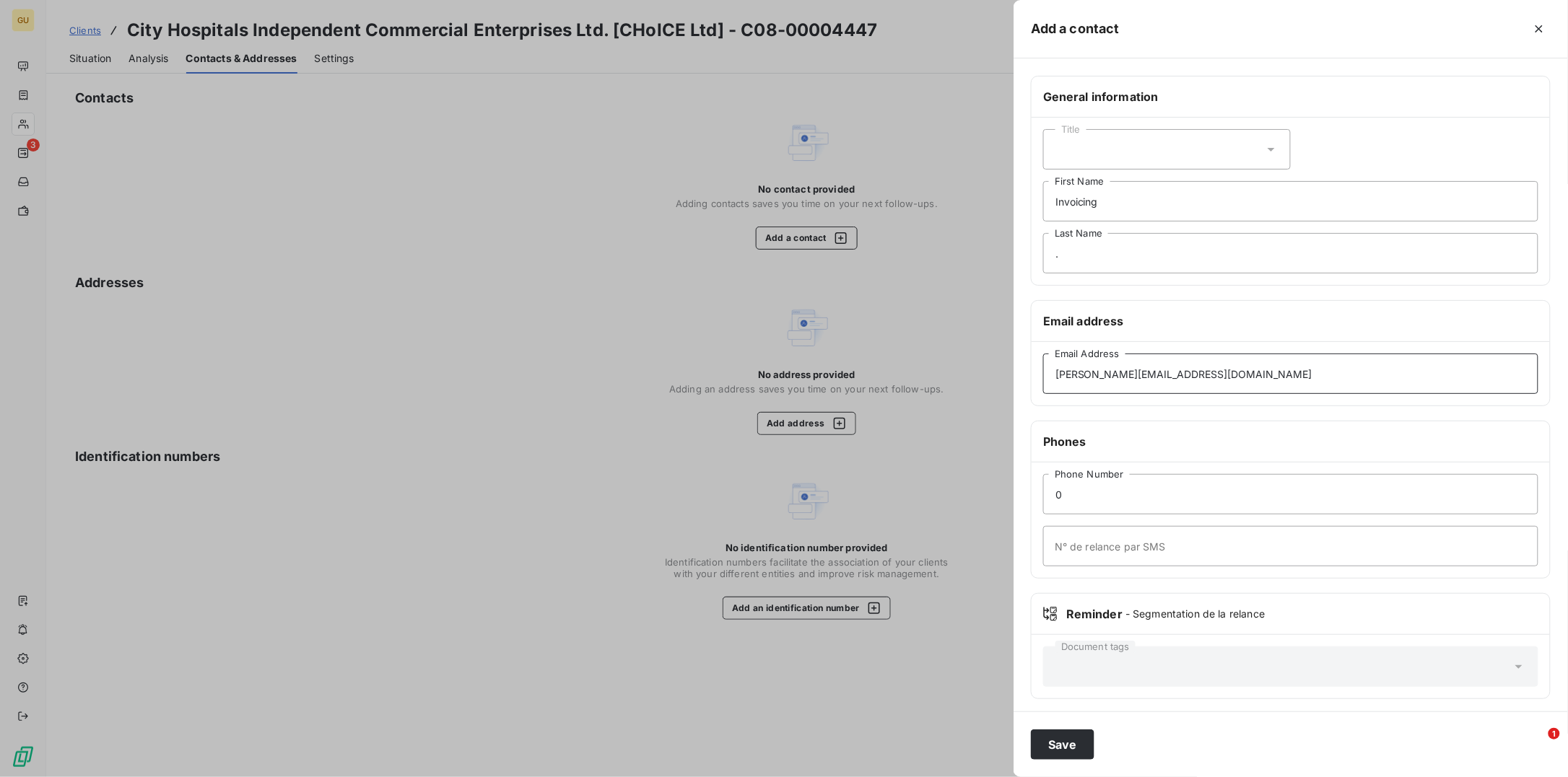
paste input ""[EMAIL_ADDRESS][DOMAIN_NAME]" <[DOMAIN_NAME][EMAIL_ADDRESS][DOMAIN_NAME]>"
type input "[EMAIL_ADDRESS][DOMAIN_NAME]"
click at [1058, 621] on button "Save" at bounding box center [1063, 745] width 64 height 30
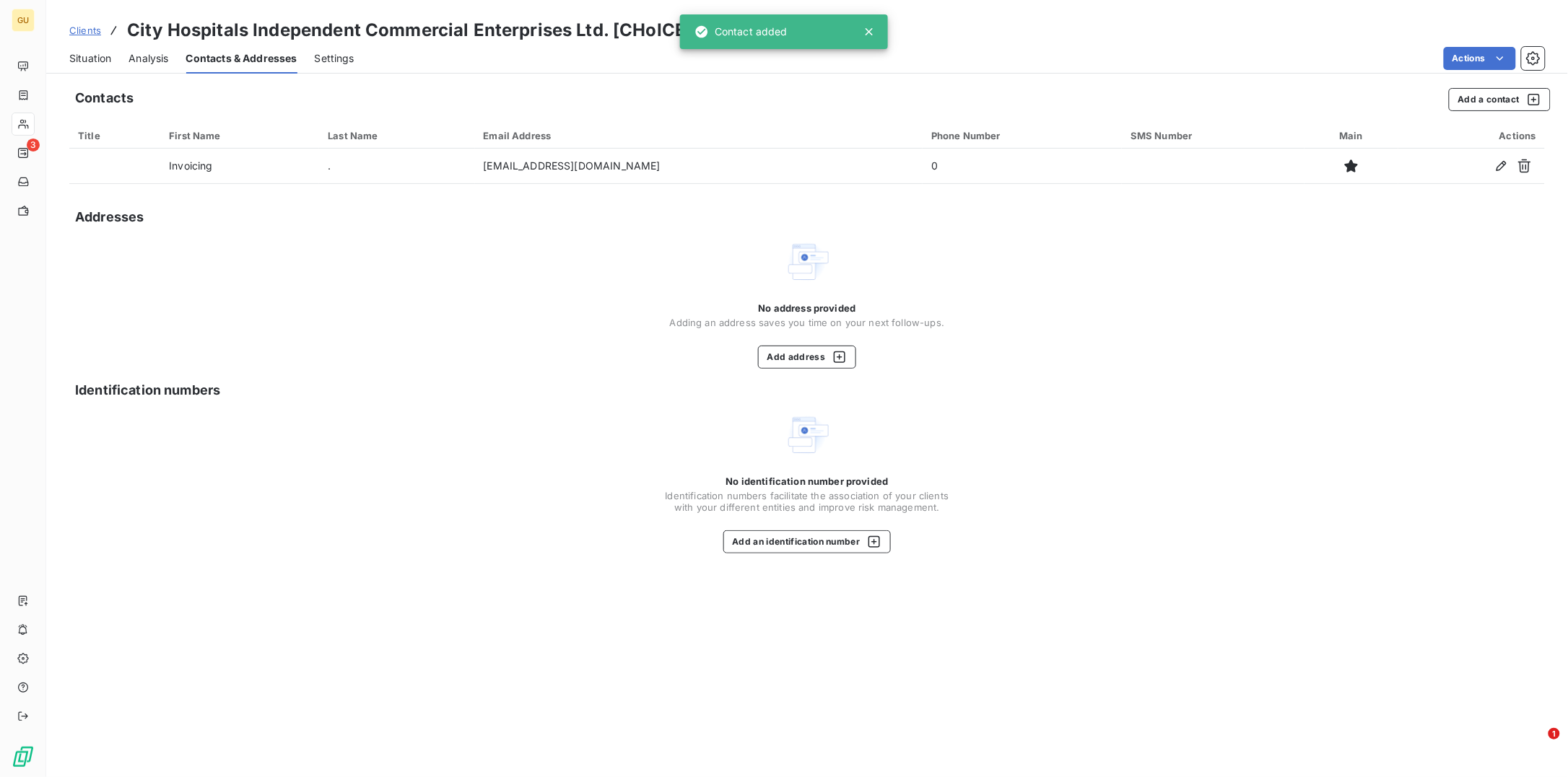
click at [85, 57] on span "Situation" at bounding box center [90, 58] width 42 height 14
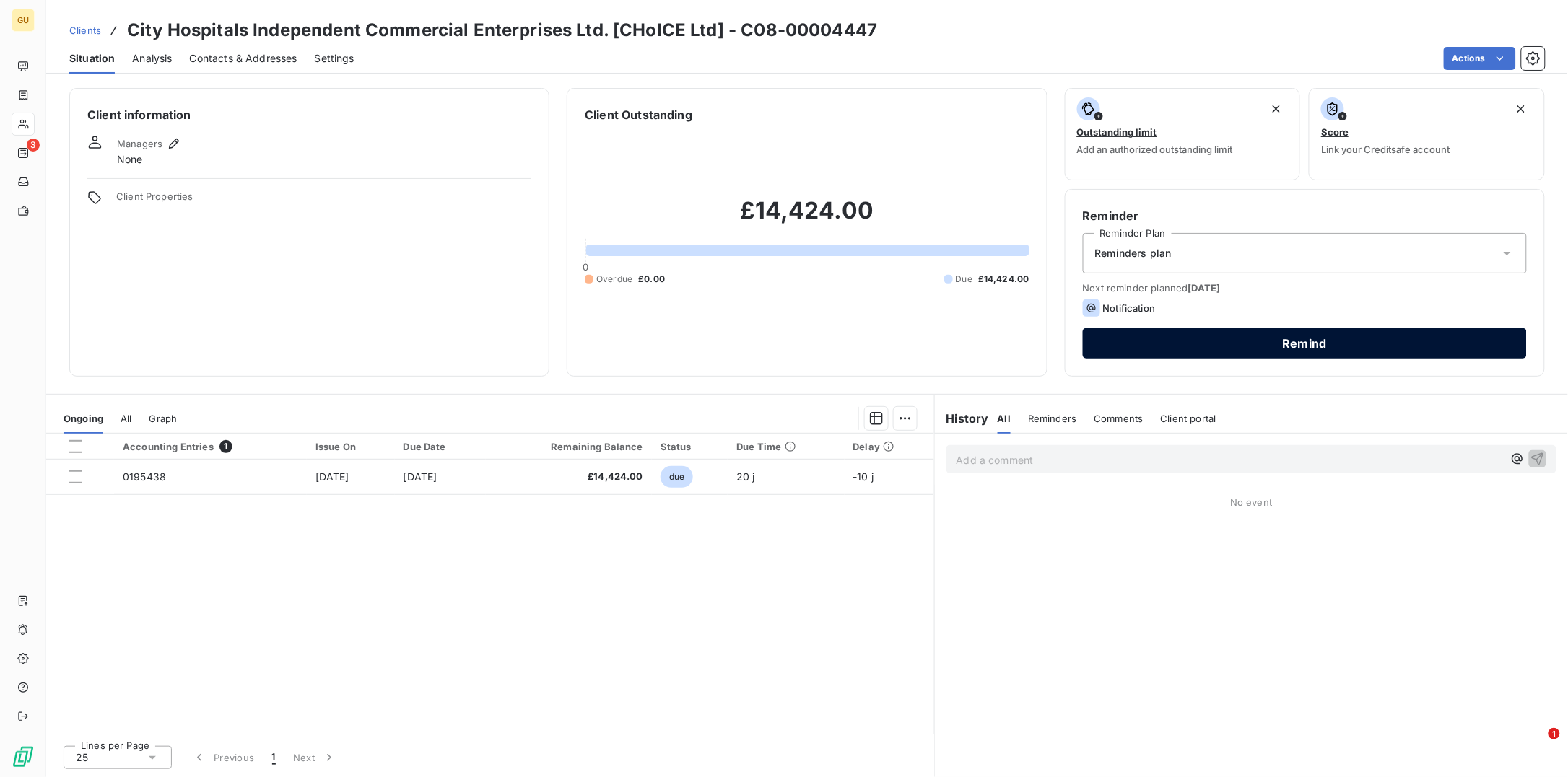
click at [1155, 334] on button "Remind" at bounding box center [1304, 344] width 443 height 30
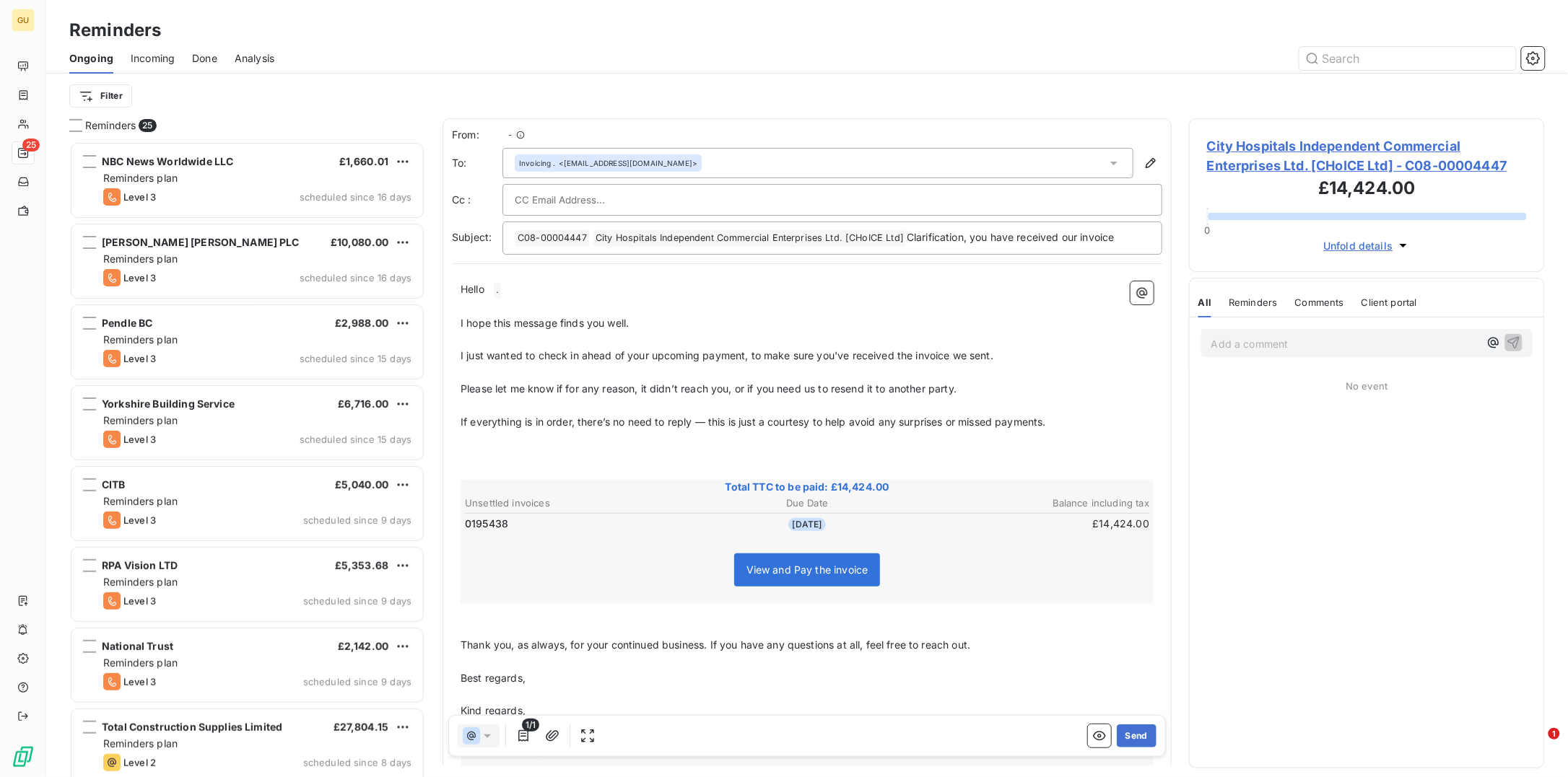
scroll to position [621, 341]
click at [1126, 621] on button "Send" at bounding box center [1137, 736] width 39 height 23
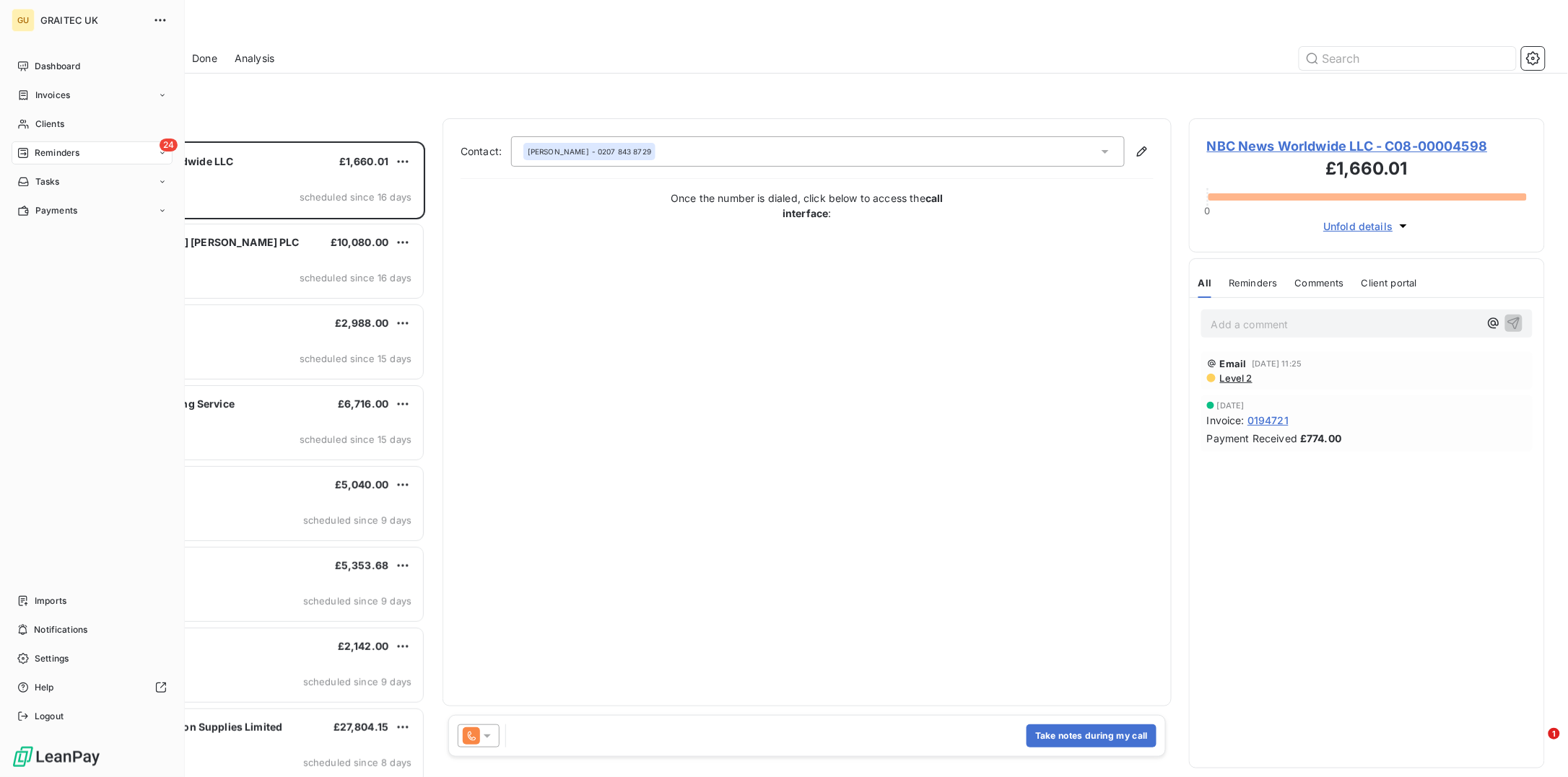
click at [60, 151] on span "Reminders" at bounding box center [57, 153] width 45 height 13
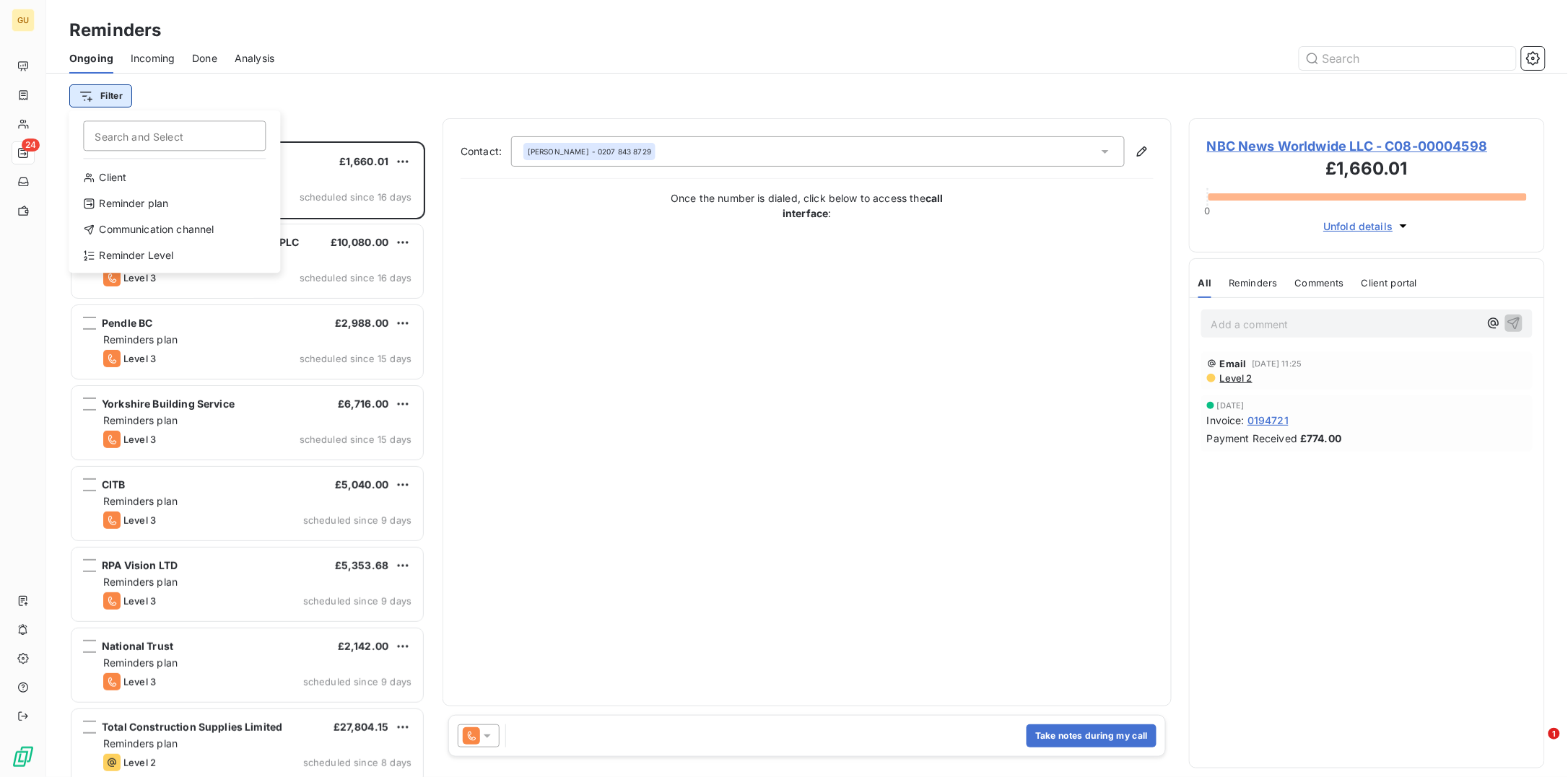
click at [98, 96] on html "GU 24 Reminders Ongoing Incoming Done Analysis Filter Search and Select Client …" at bounding box center [784, 388] width 1568 height 777
click at [151, 256] on div "Reminder Level" at bounding box center [174, 256] width 200 height 23
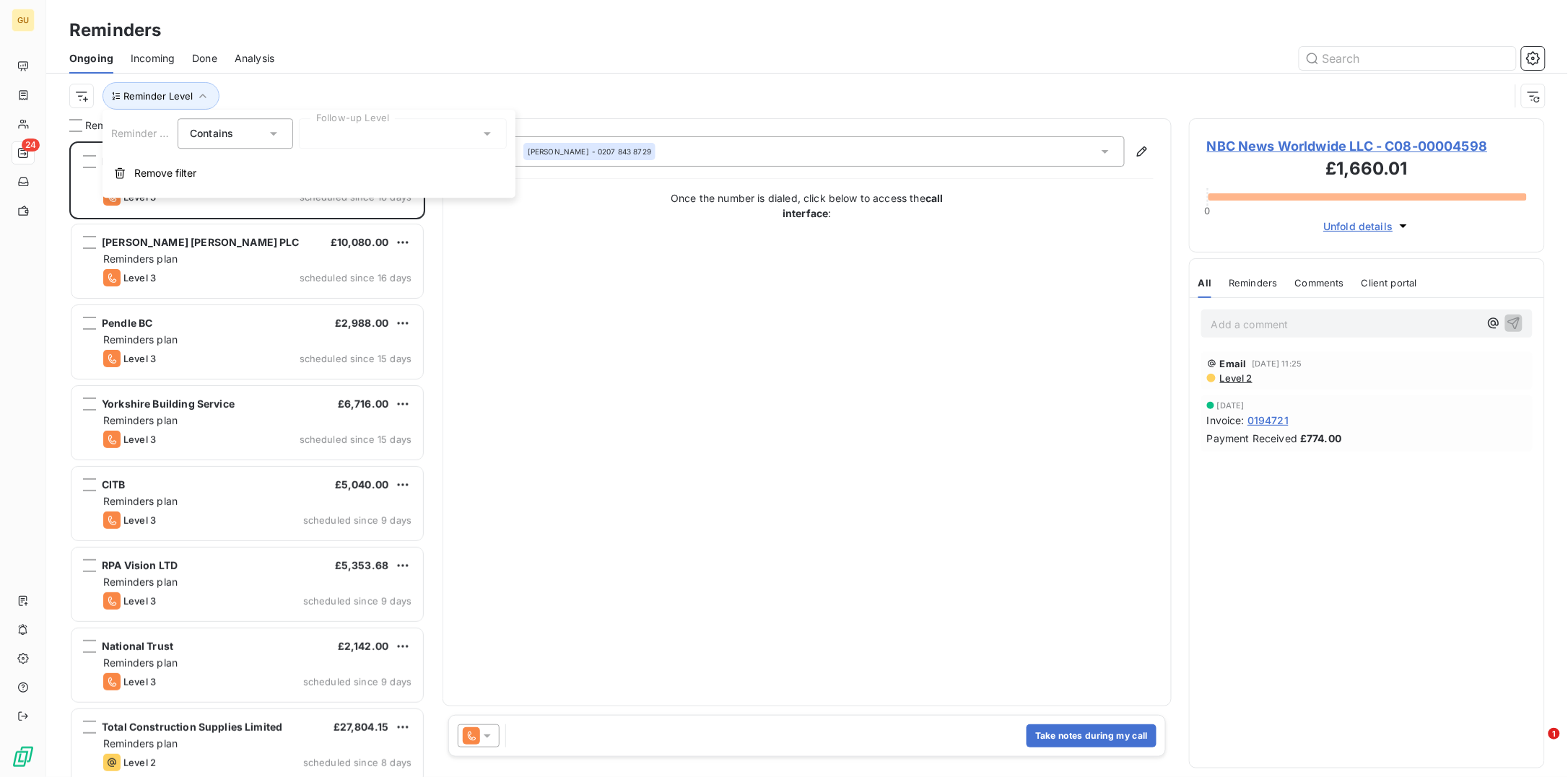
click at [401, 130] on div at bounding box center [402, 133] width 208 height 30
click at [344, 165] on span "Notification" at bounding box center [353, 163] width 55 height 14
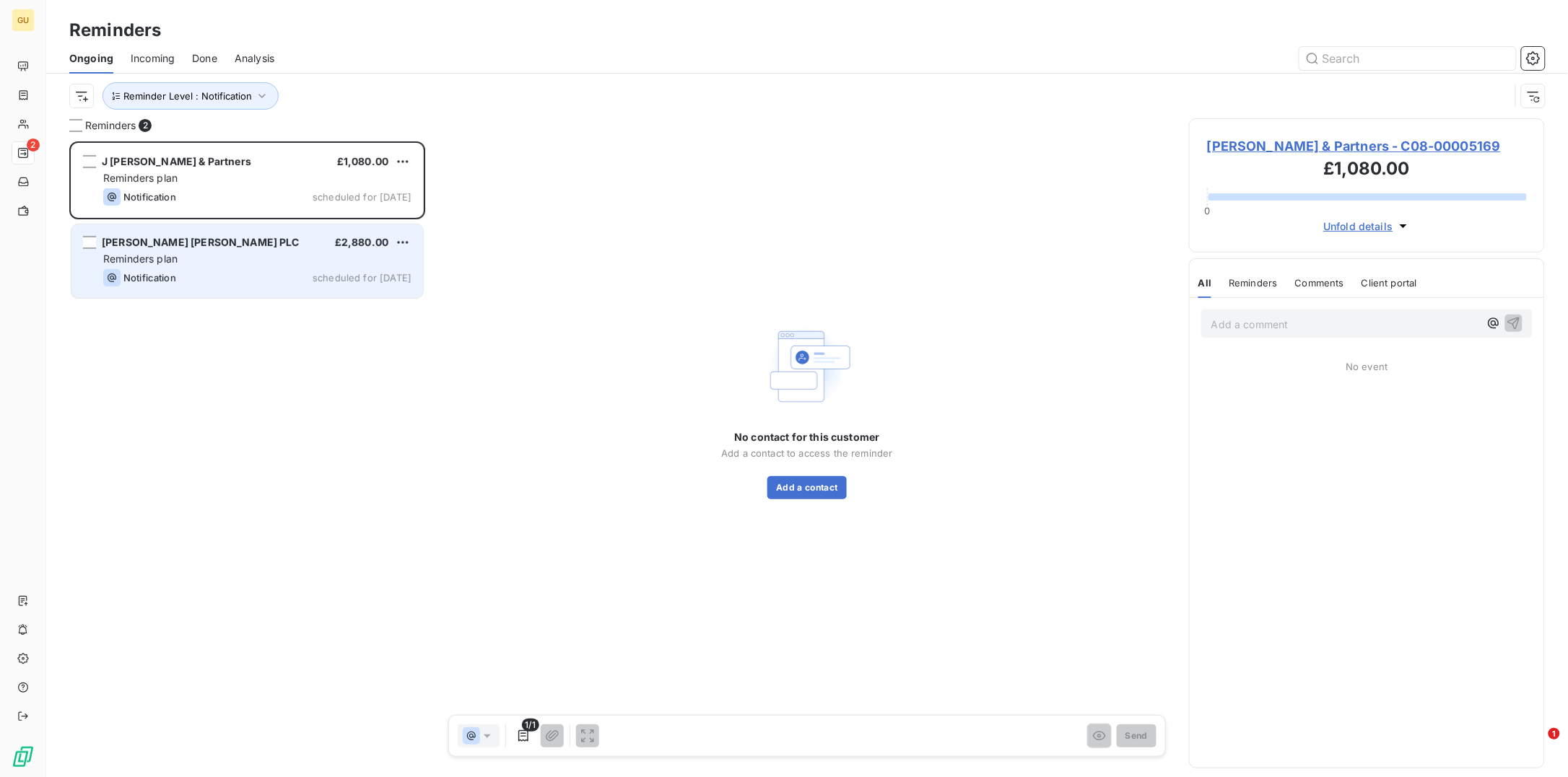
drag, startPoint x: 204, startPoint y: 336, endPoint x: 191, endPoint y: 281, distance: 56.5
click at [201, 328] on div "[PERSON_NAME] & Partners £1,080.00 Reminders plan Notification scheduled for [D…" at bounding box center [247, 459] width 356 height 636
click at [198, 251] on div "[PERSON_NAME] [PERSON_NAME] PLC £2,880.00 Reminders plan Notification scheduled…" at bounding box center [247, 261] width 351 height 73
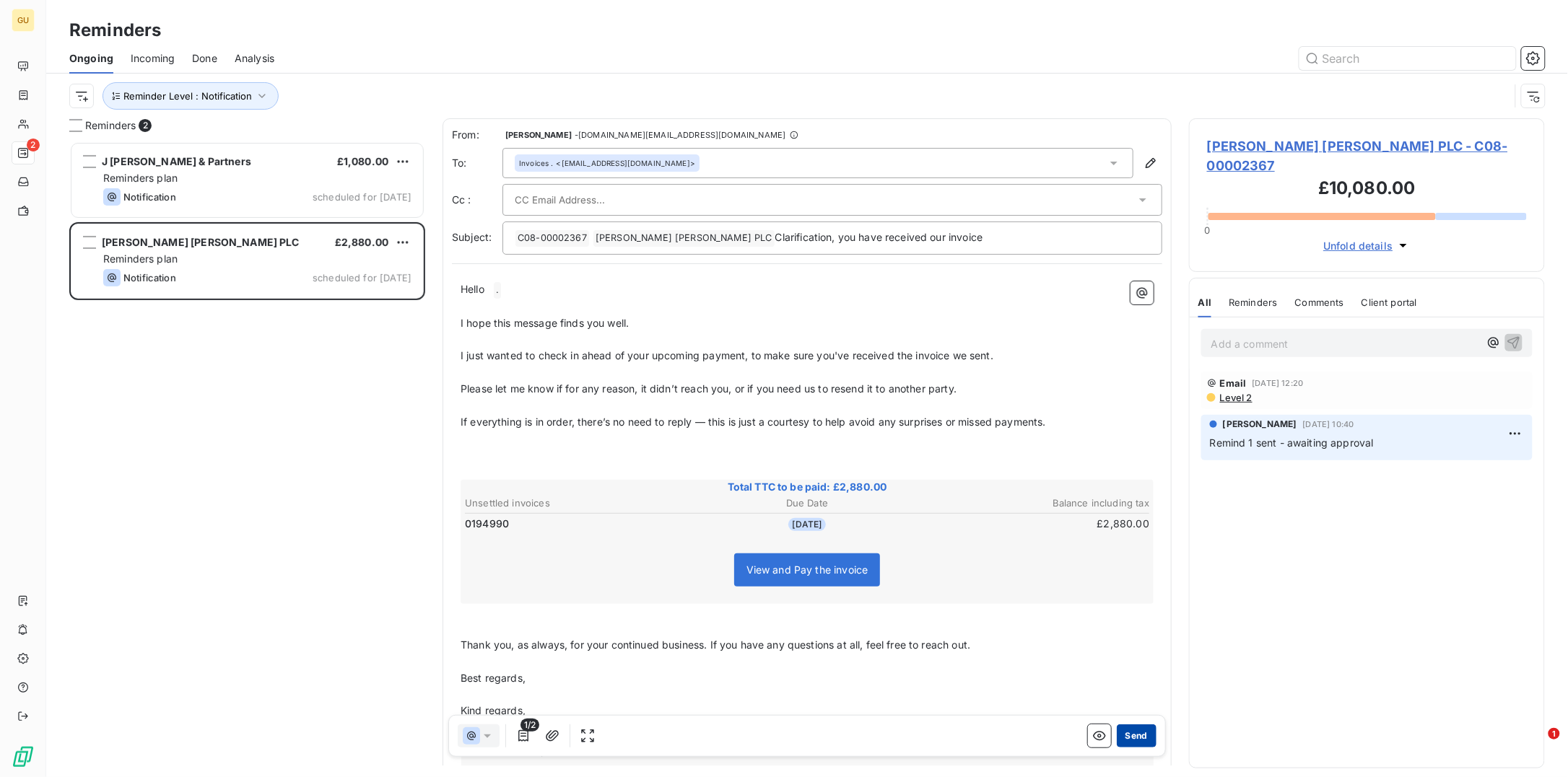
click at [1117, 621] on button "Send" at bounding box center [1137, 736] width 39 height 23
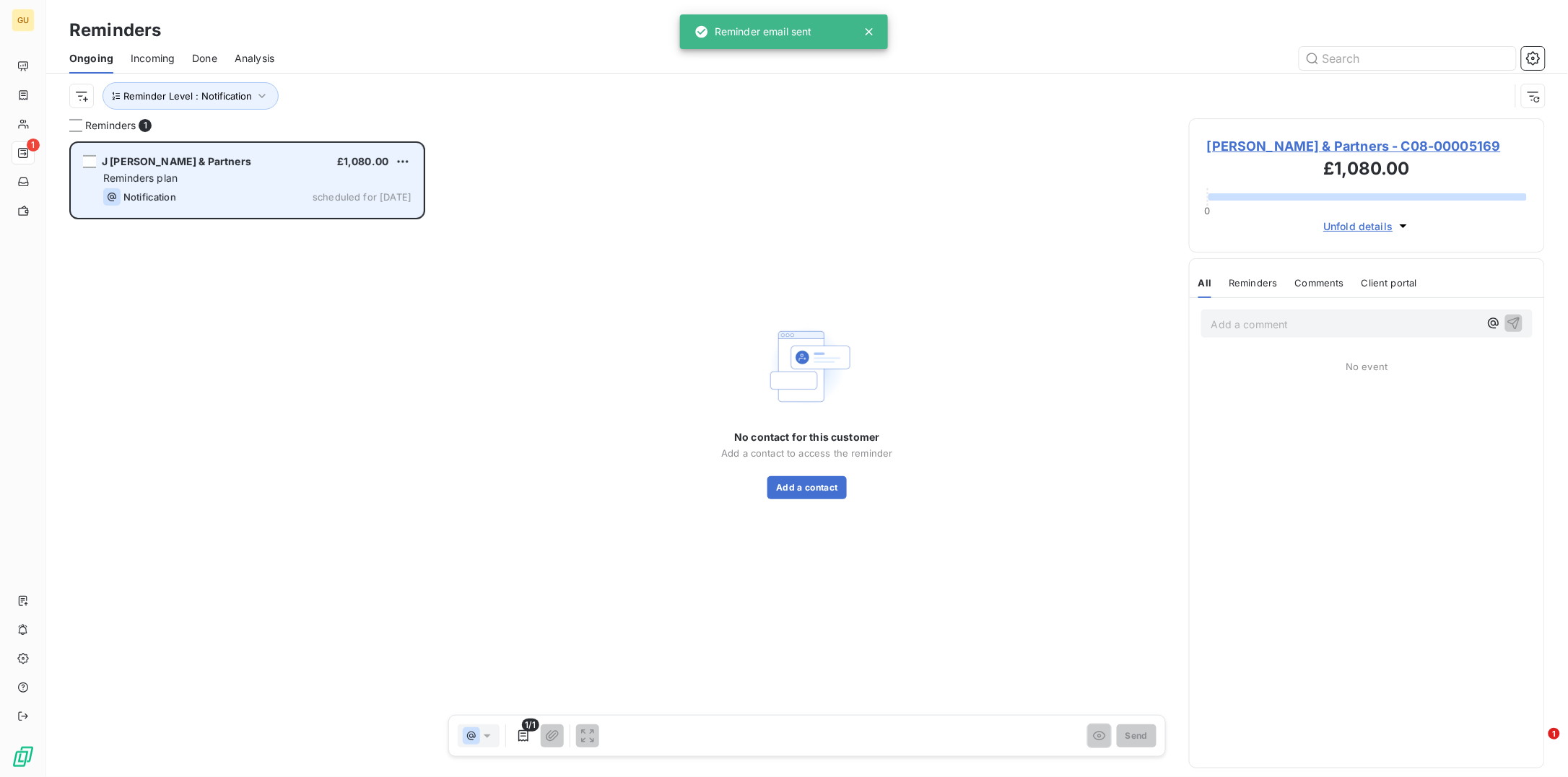
click at [317, 196] on div "Notification scheduled for [DATE]" at bounding box center [257, 197] width 308 height 17
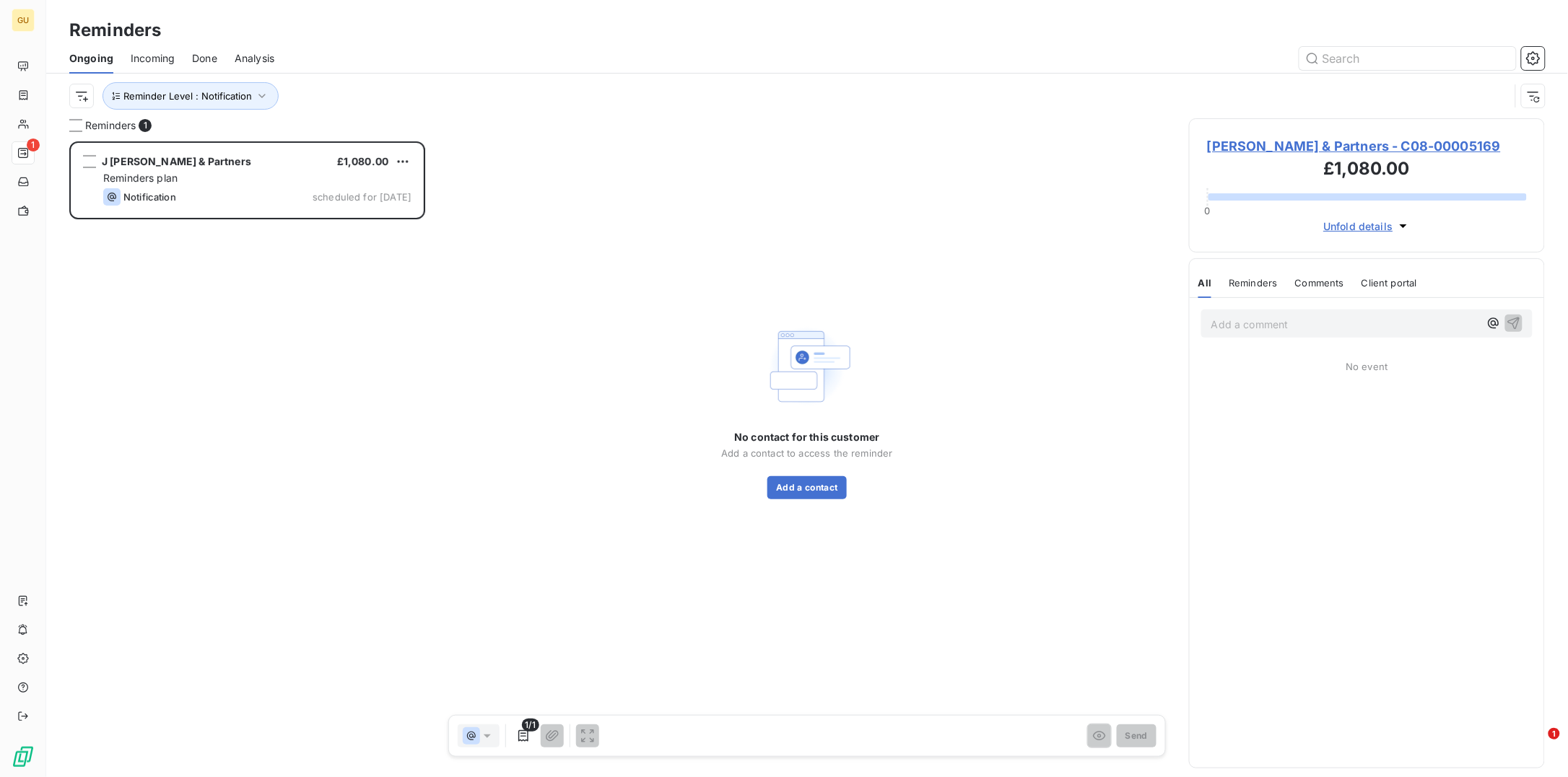
click at [1253, 154] on span "[PERSON_NAME] & Partners - C08-00005169" at bounding box center [1367, 146] width 319 height 20
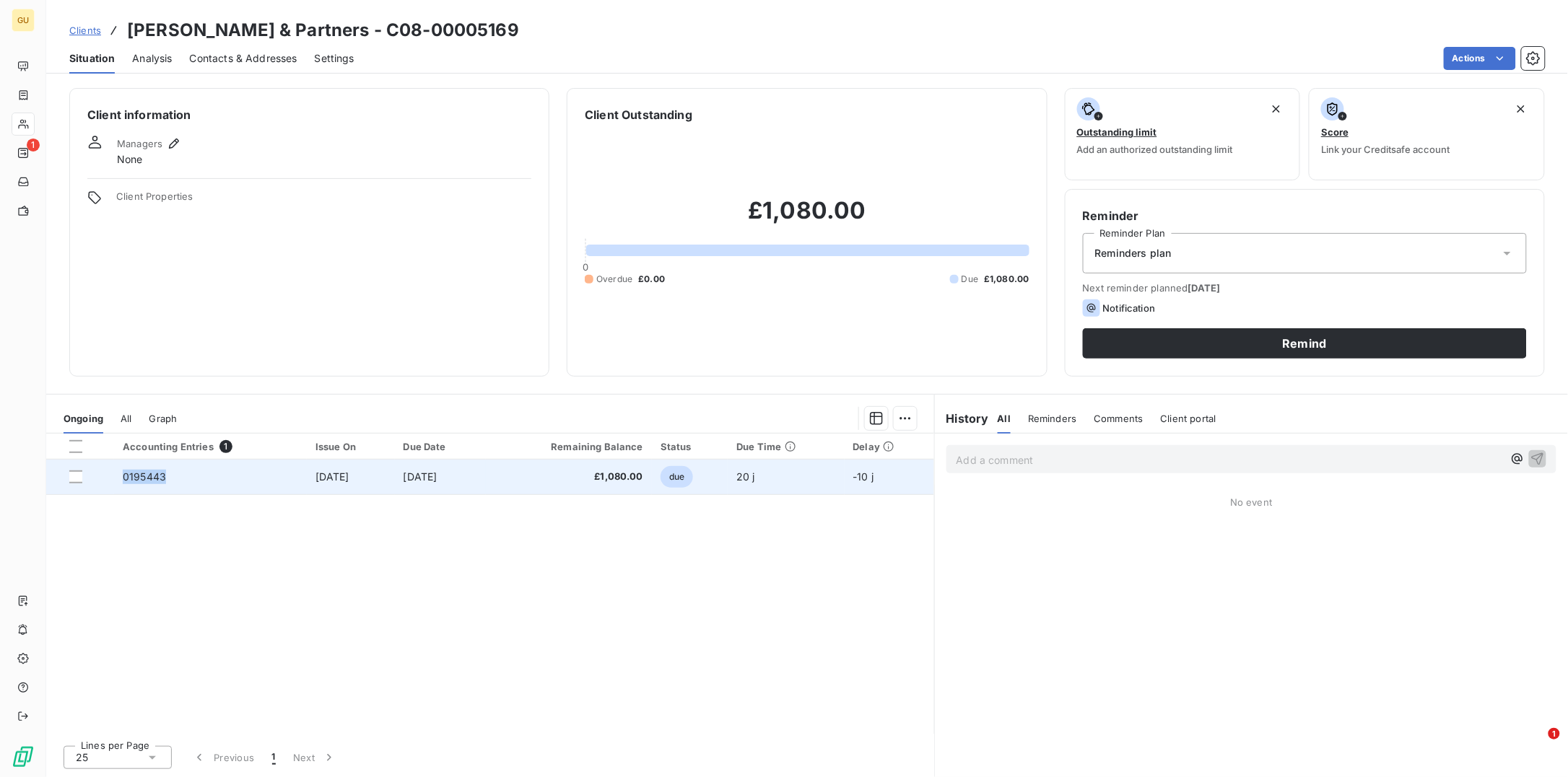
drag, startPoint x: 166, startPoint y: 479, endPoint x: 116, endPoint y: 478, distance: 50.0
click at [116, 478] on td "0195443" at bounding box center [210, 476] width 193 height 35
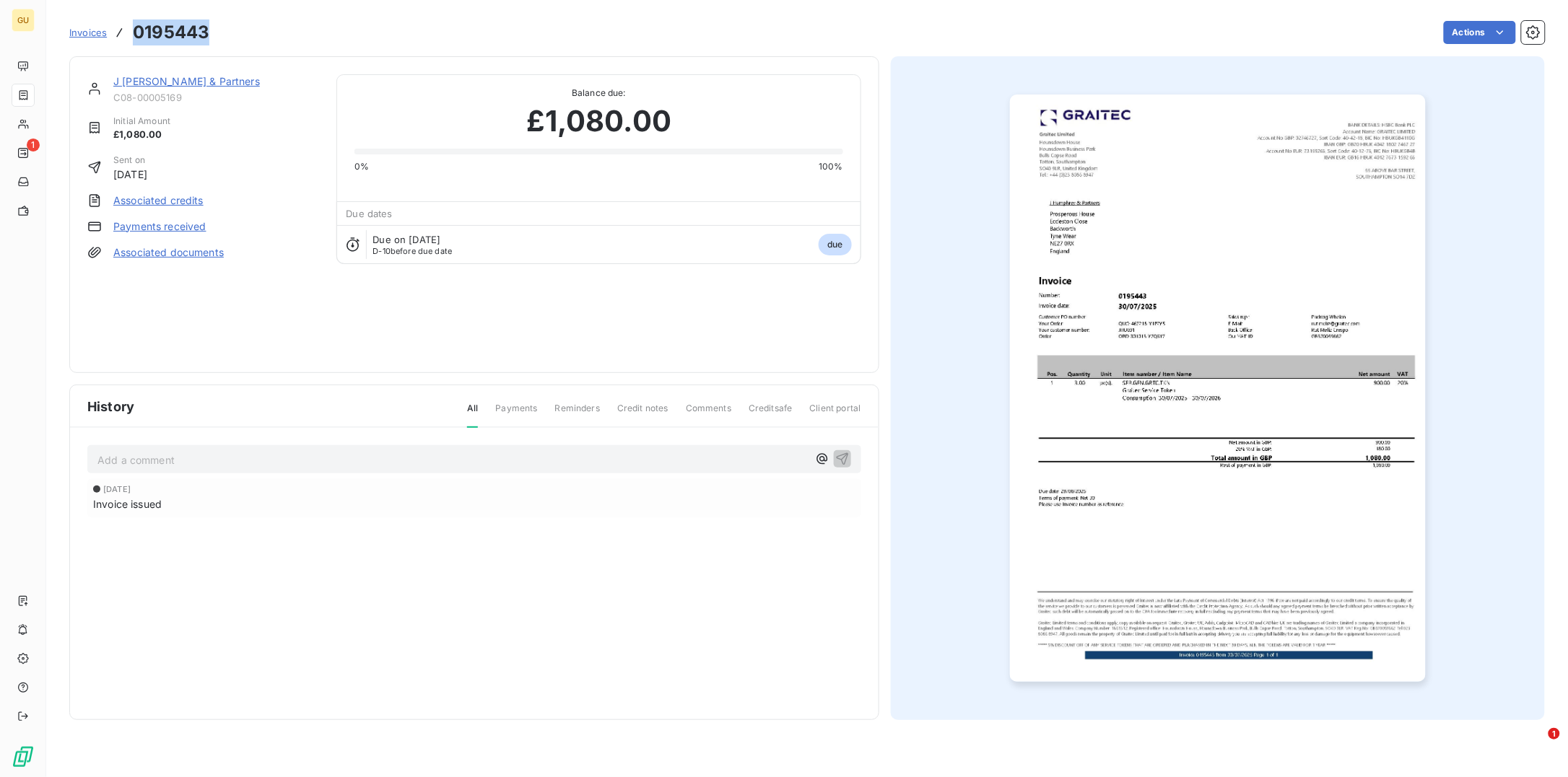
drag, startPoint x: 211, startPoint y: 36, endPoint x: 104, endPoint y: 36, distance: 107.0
click at [104, 36] on div "Invoices 0195443 Actions" at bounding box center [807, 32] width 1475 height 30
click at [197, 83] on link "J [PERSON_NAME] & Partners" at bounding box center [187, 81] width 147 height 12
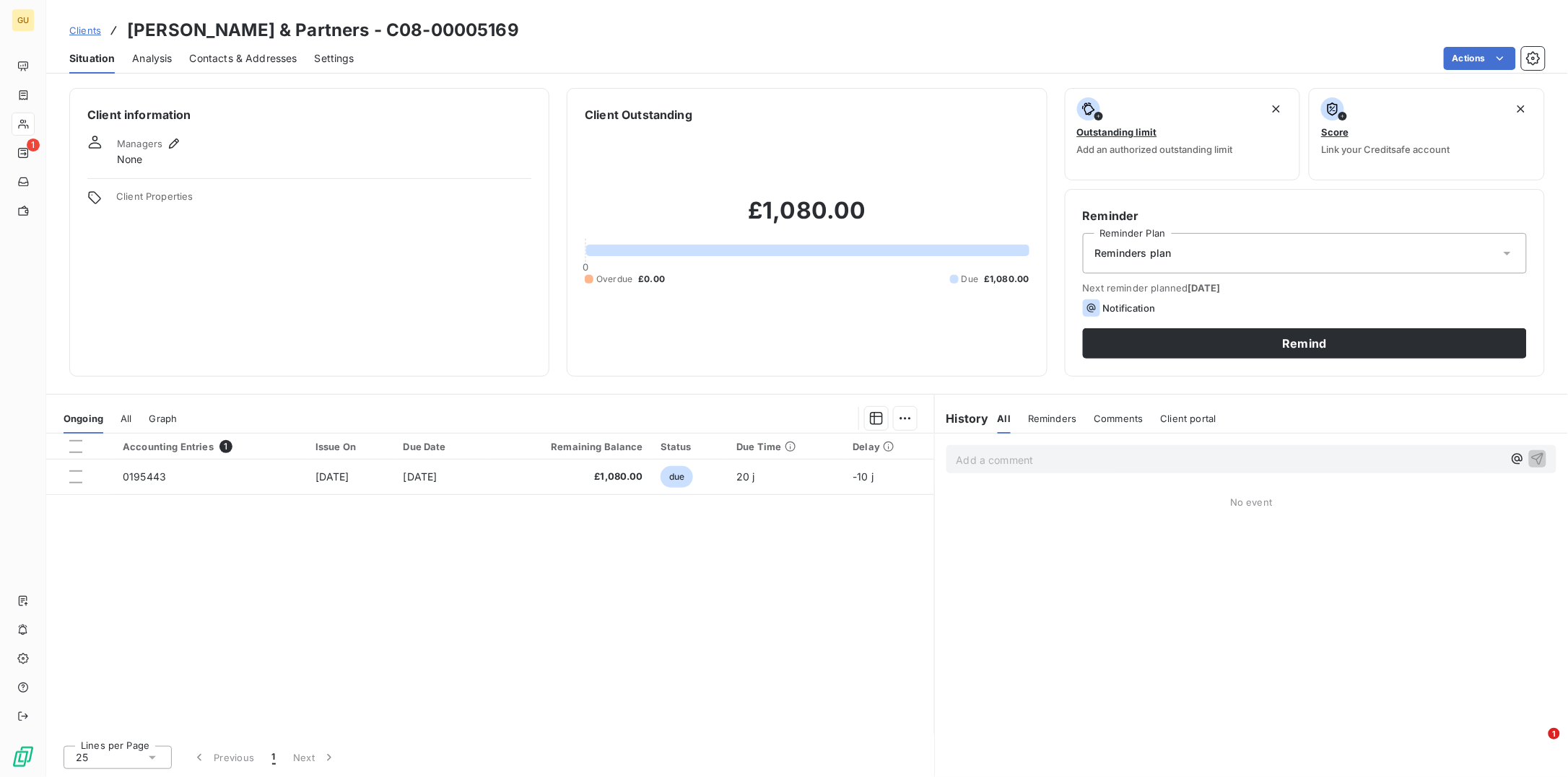
click at [241, 54] on span "Contacts & Addresses" at bounding box center [243, 58] width 107 height 14
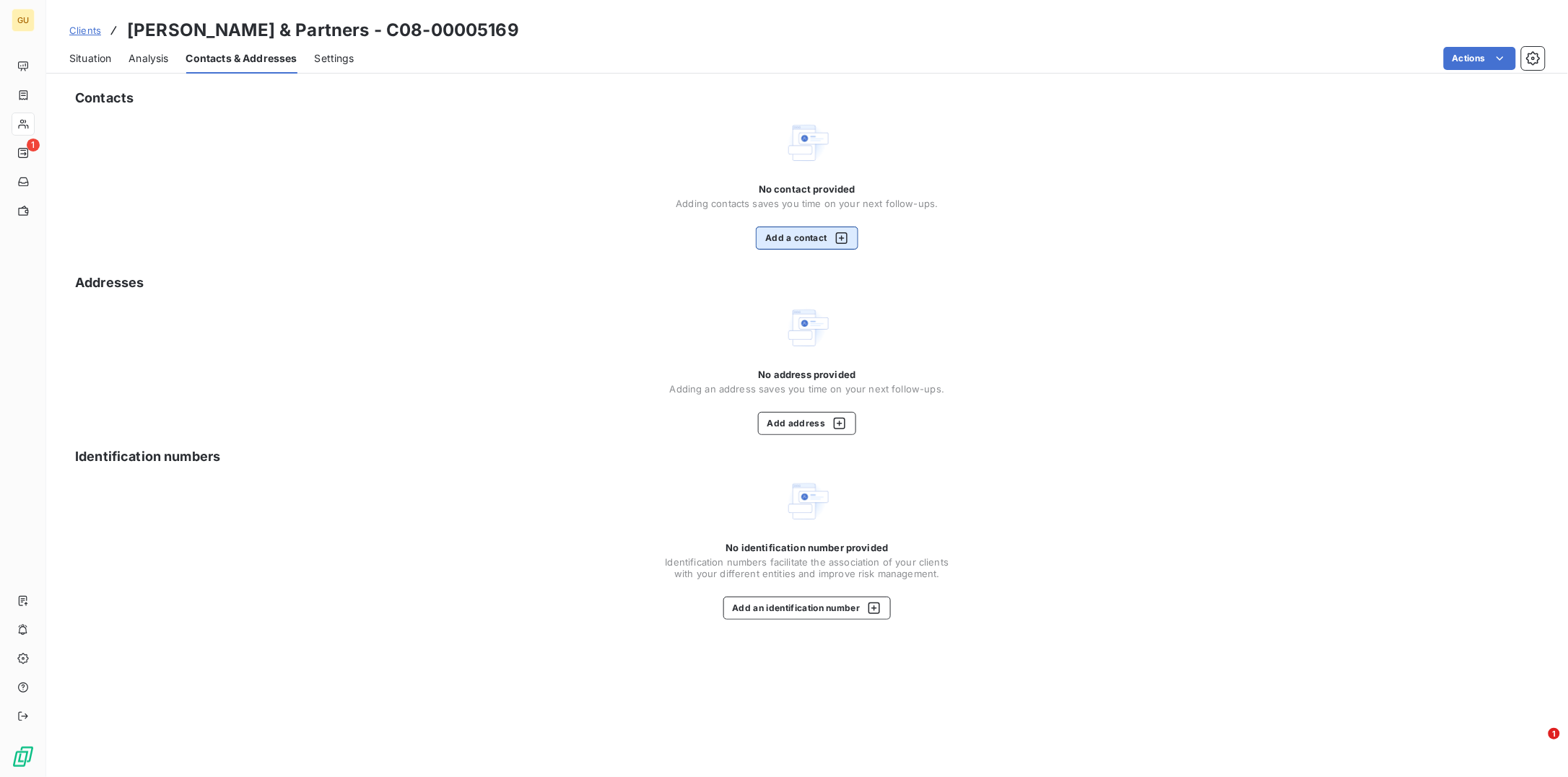
click at [788, 235] on button "Add a contact" at bounding box center [806, 238] width 101 height 23
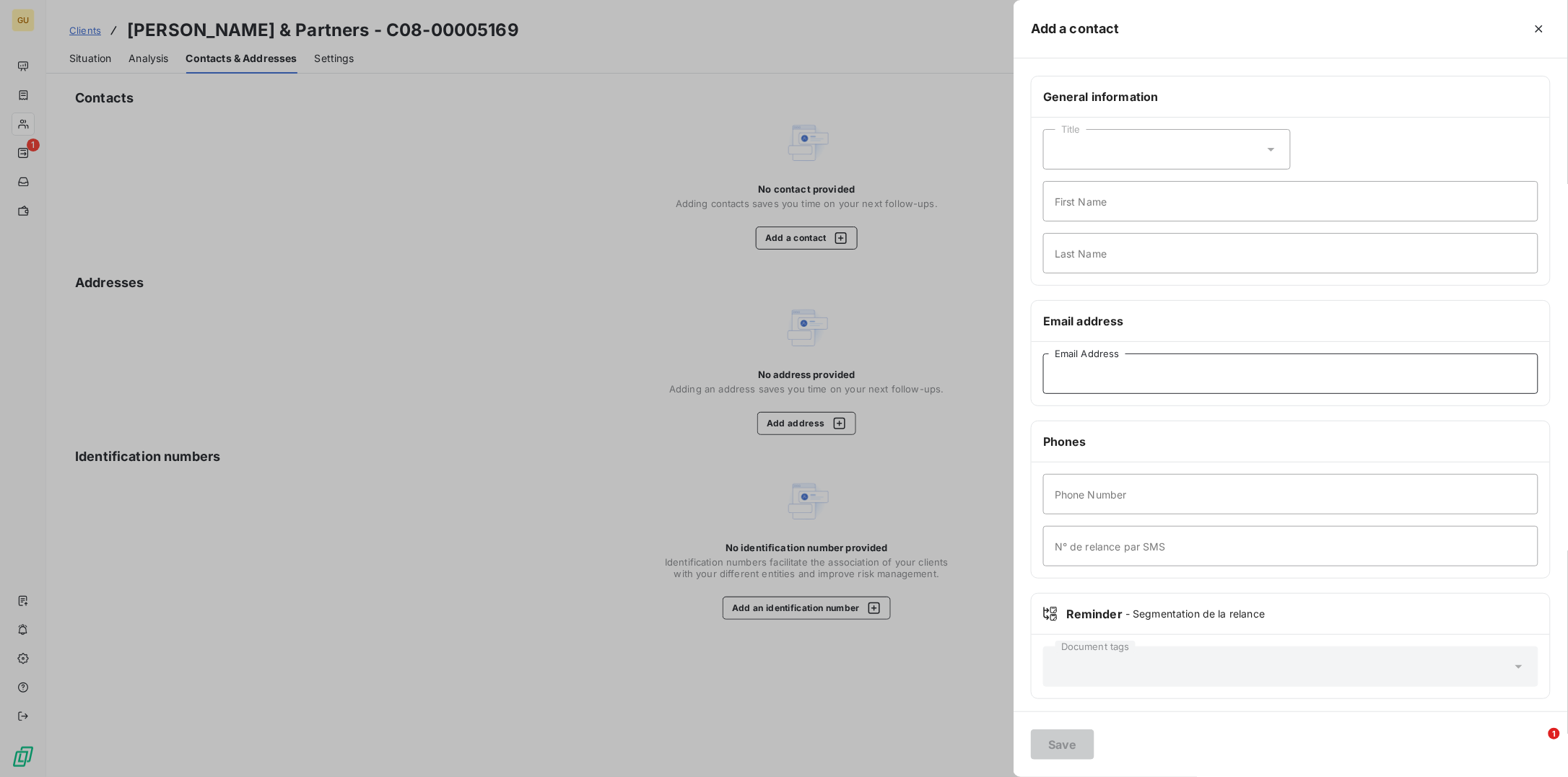
click at [1095, 370] on input "Email Address" at bounding box center [1290, 373] width 495 height 40
paste input "[EMAIL_ADDRESS][DOMAIN_NAME]"
type input "[EMAIL_ADDRESS][DOMAIN_NAME]"
click at [1081, 203] on input "First Name" at bounding box center [1290, 201] width 495 height 40
type input "Invoicing"
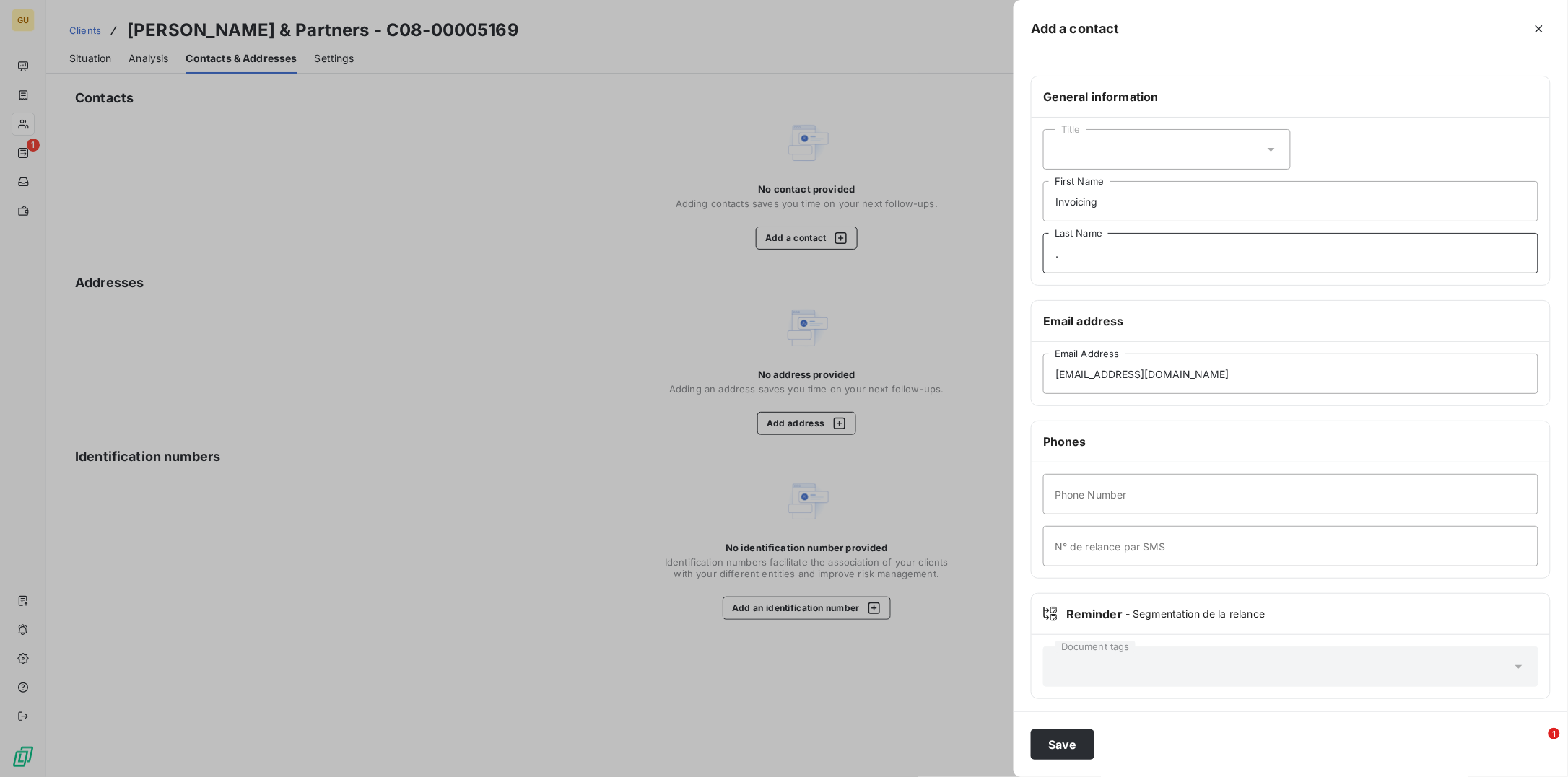
type input "."
click at [1110, 489] on input "Phone Number" at bounding box center [1290, 494] width 495 height 40
type input "0"
click at [1070, 621] on button "Save" at bounding box center [1063, 745] width 64 height 30
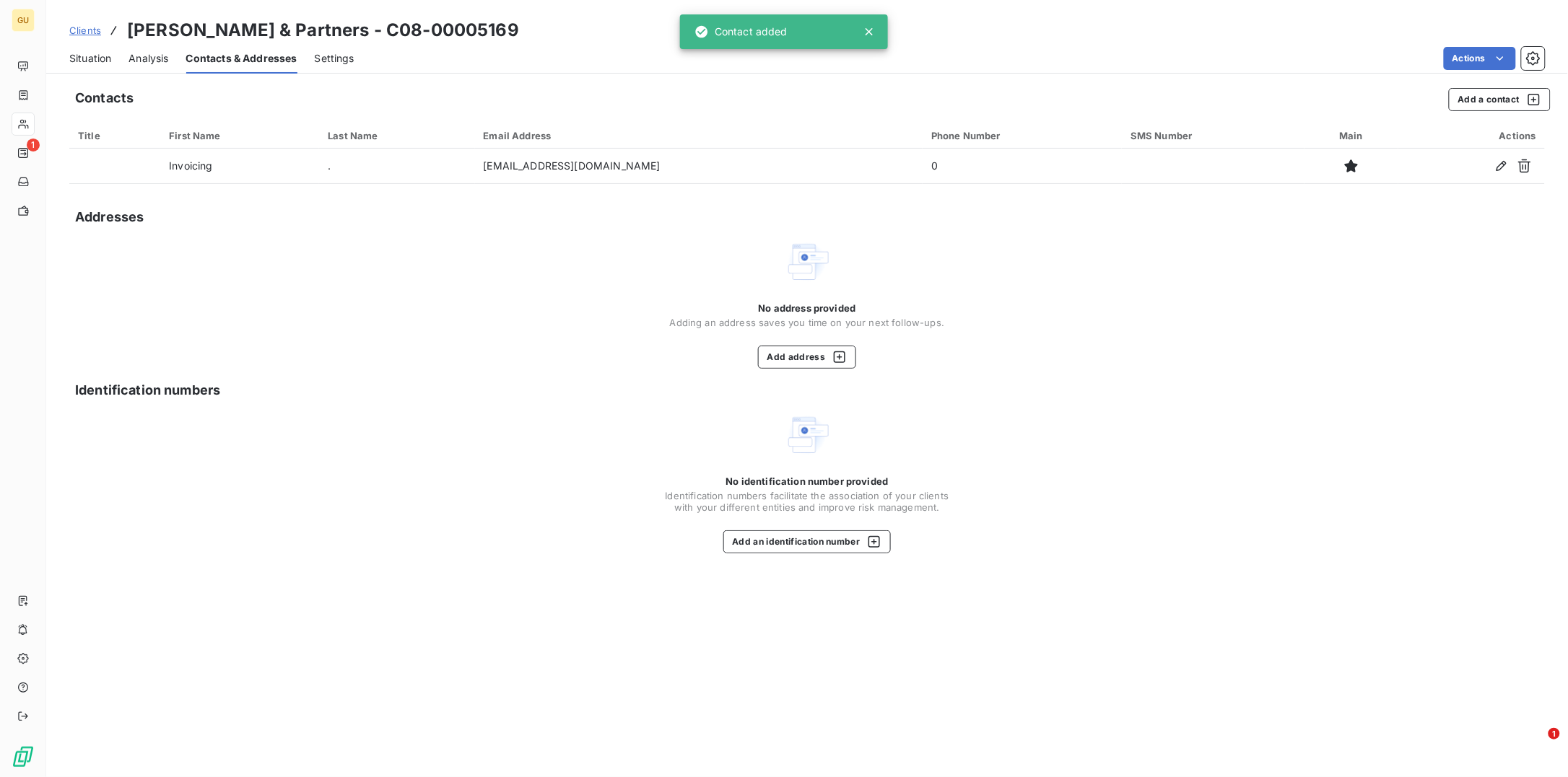
click at [89, 65] on div "Situation" at bounding box center [90, 58] width 42 height 30
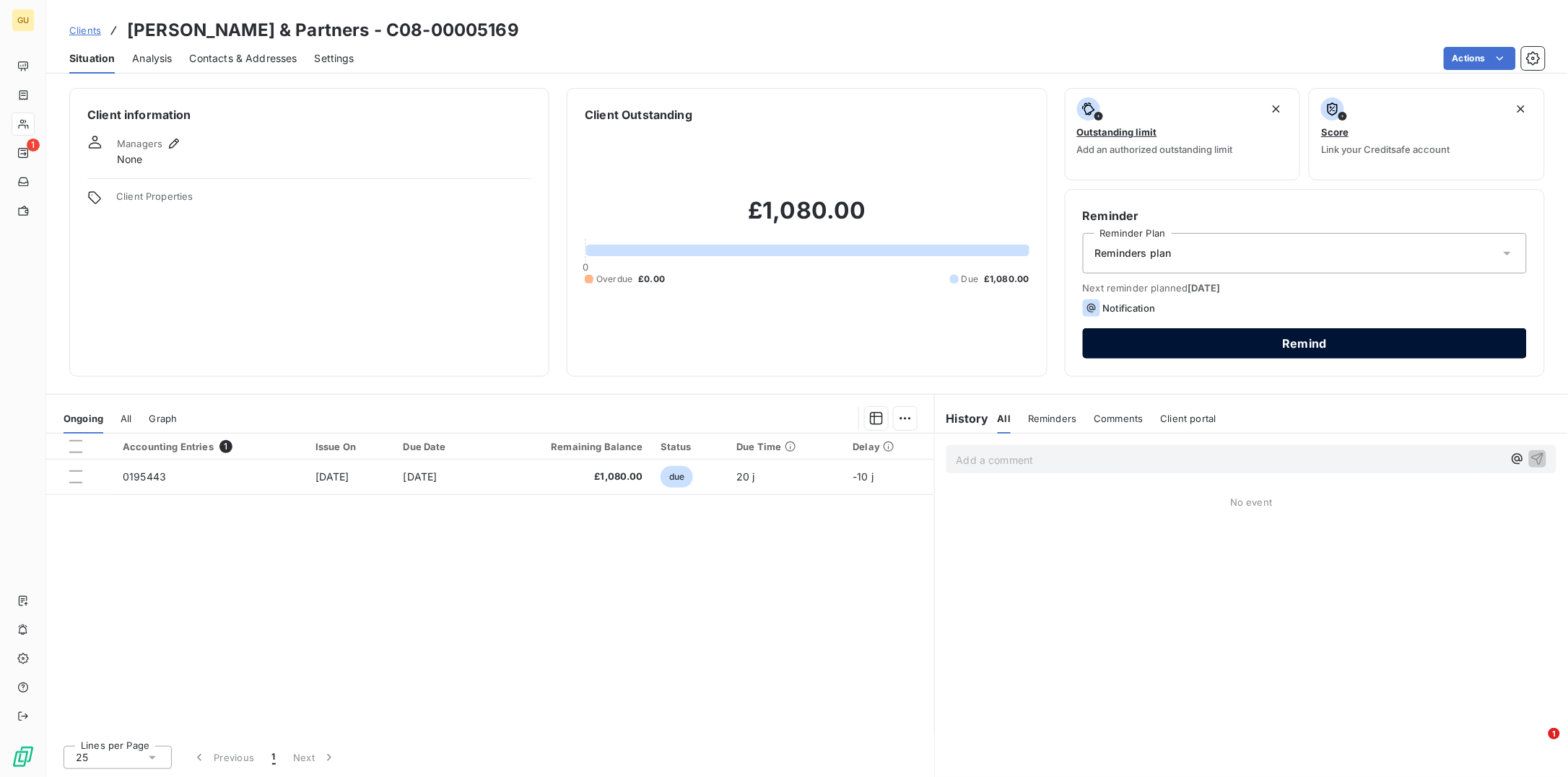
click at [1177, 344] on button "Remind" at bounding box center [1304, 344] width 443 height 30
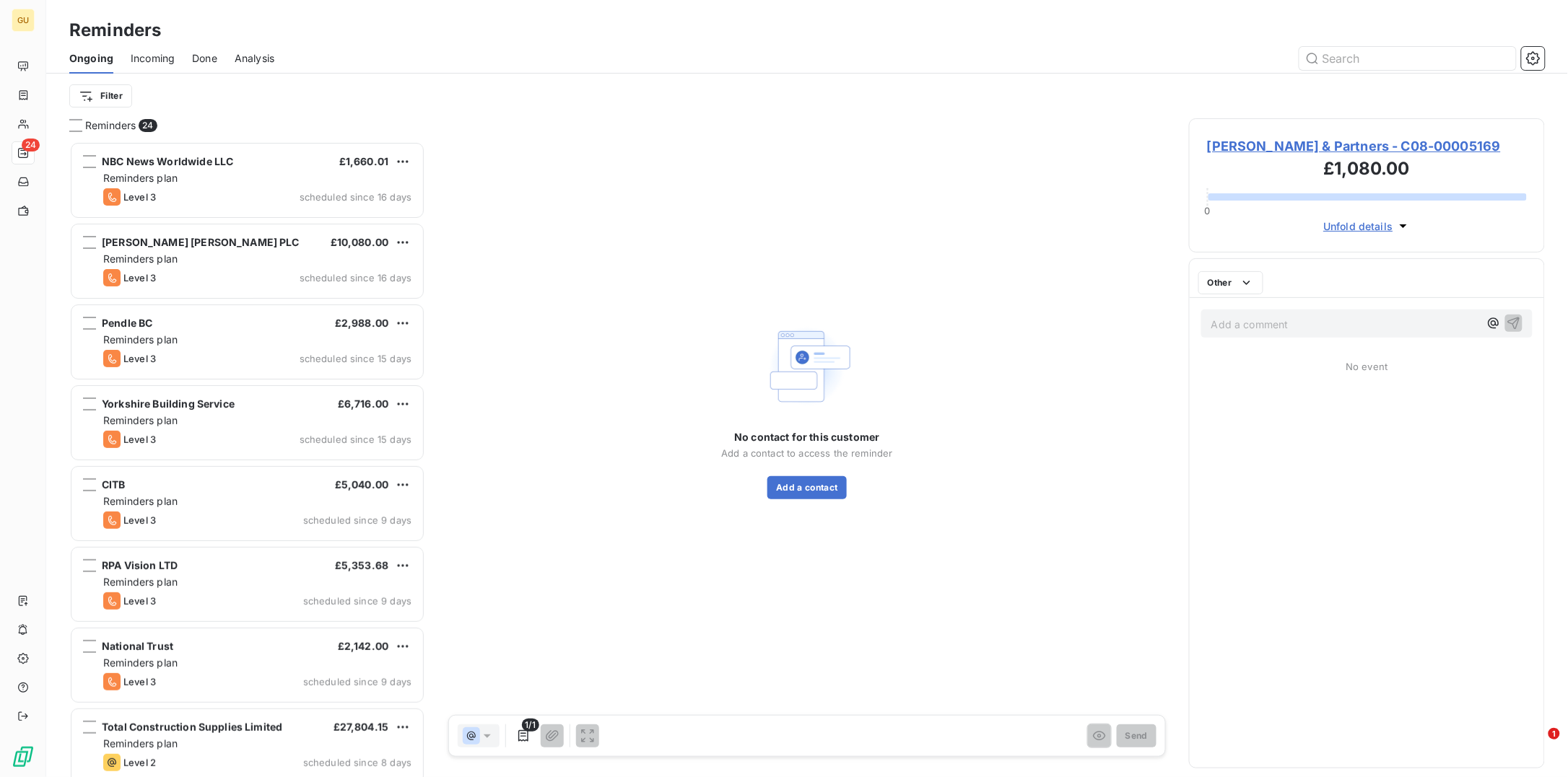
scroll to position [621, 341]
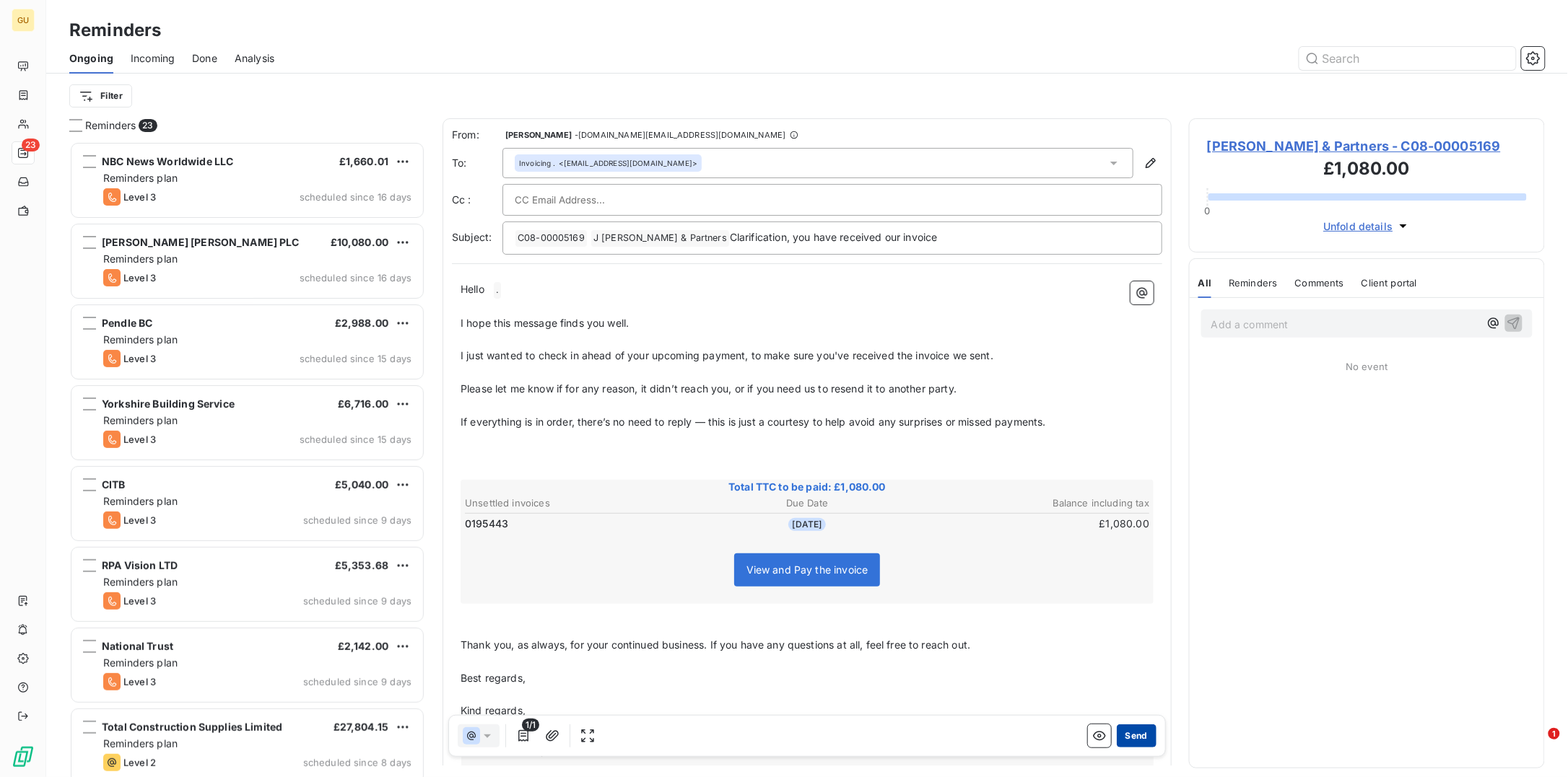
click at [1132, 621] on button "Send" at bounding box center [1137, 736] width 39 height 23
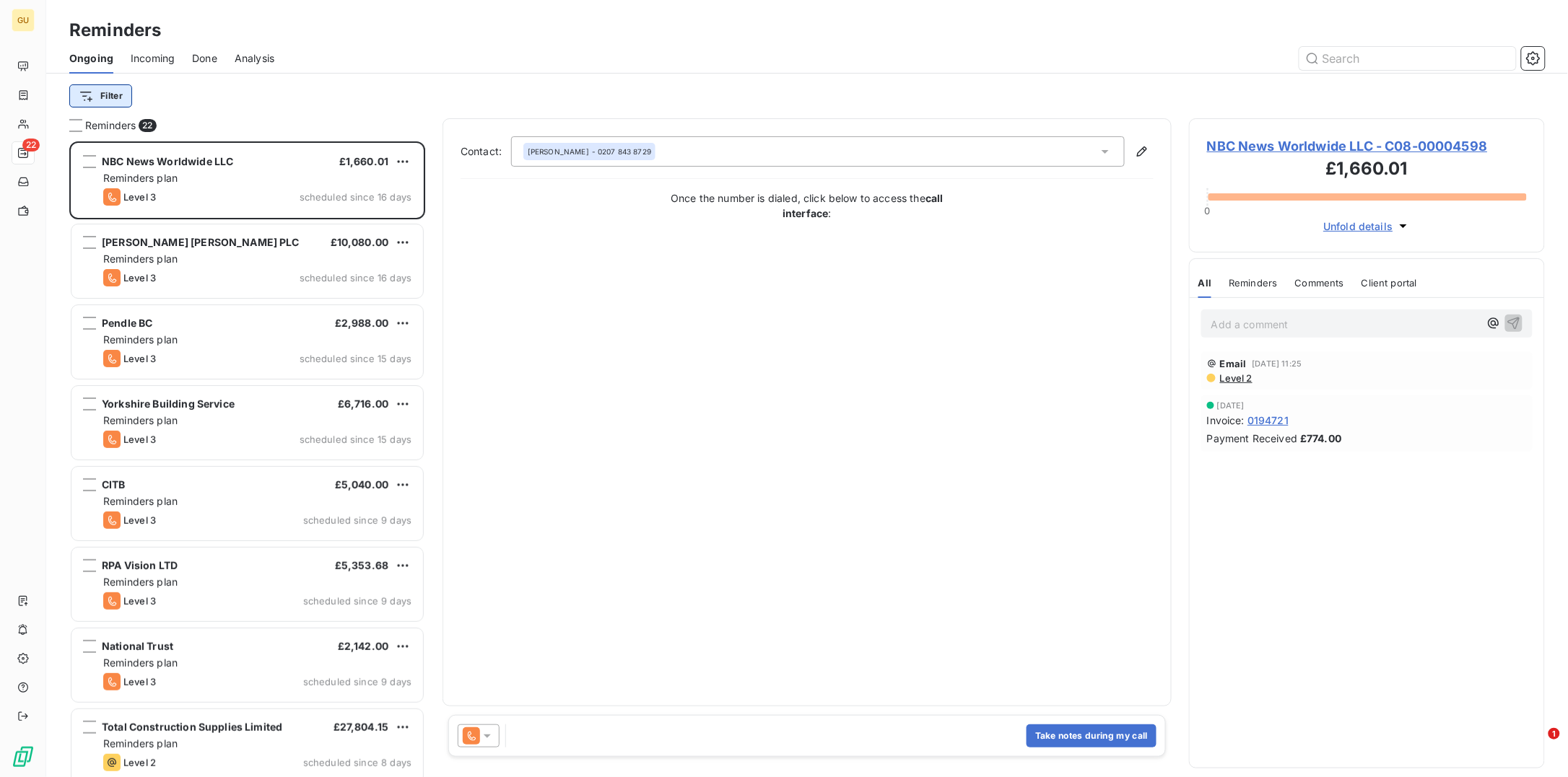
click at [93, 97] on html "GU 22 Reminders Ongoing Incoming Done Analysis Filter Reminders 22 NBC News Wor…" at bounding box center [784, 388] width 1568 height 777
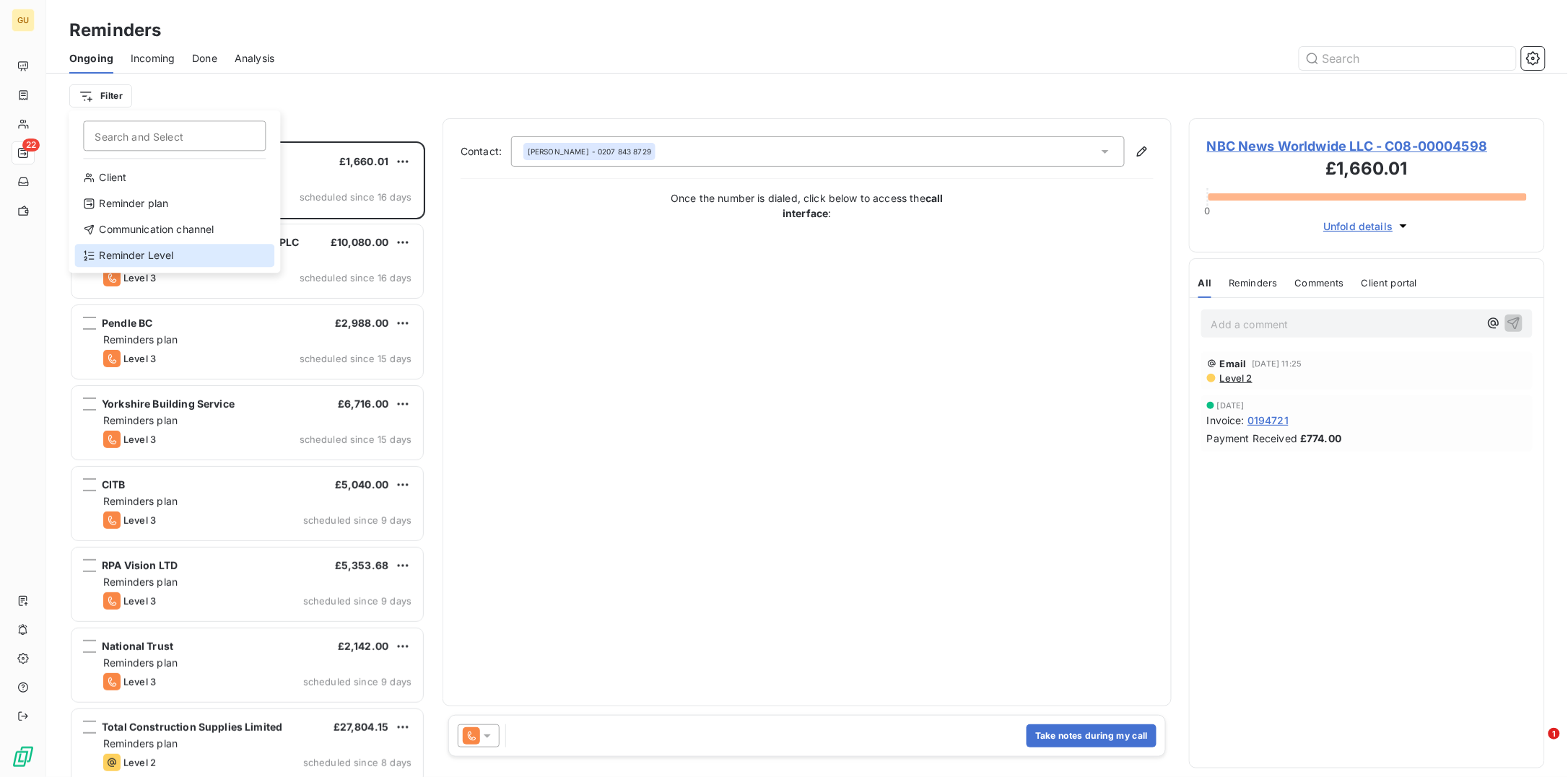
click at [135, 262] on div "Reminder Level" at bounding box center [174, 256] width 200 height 23
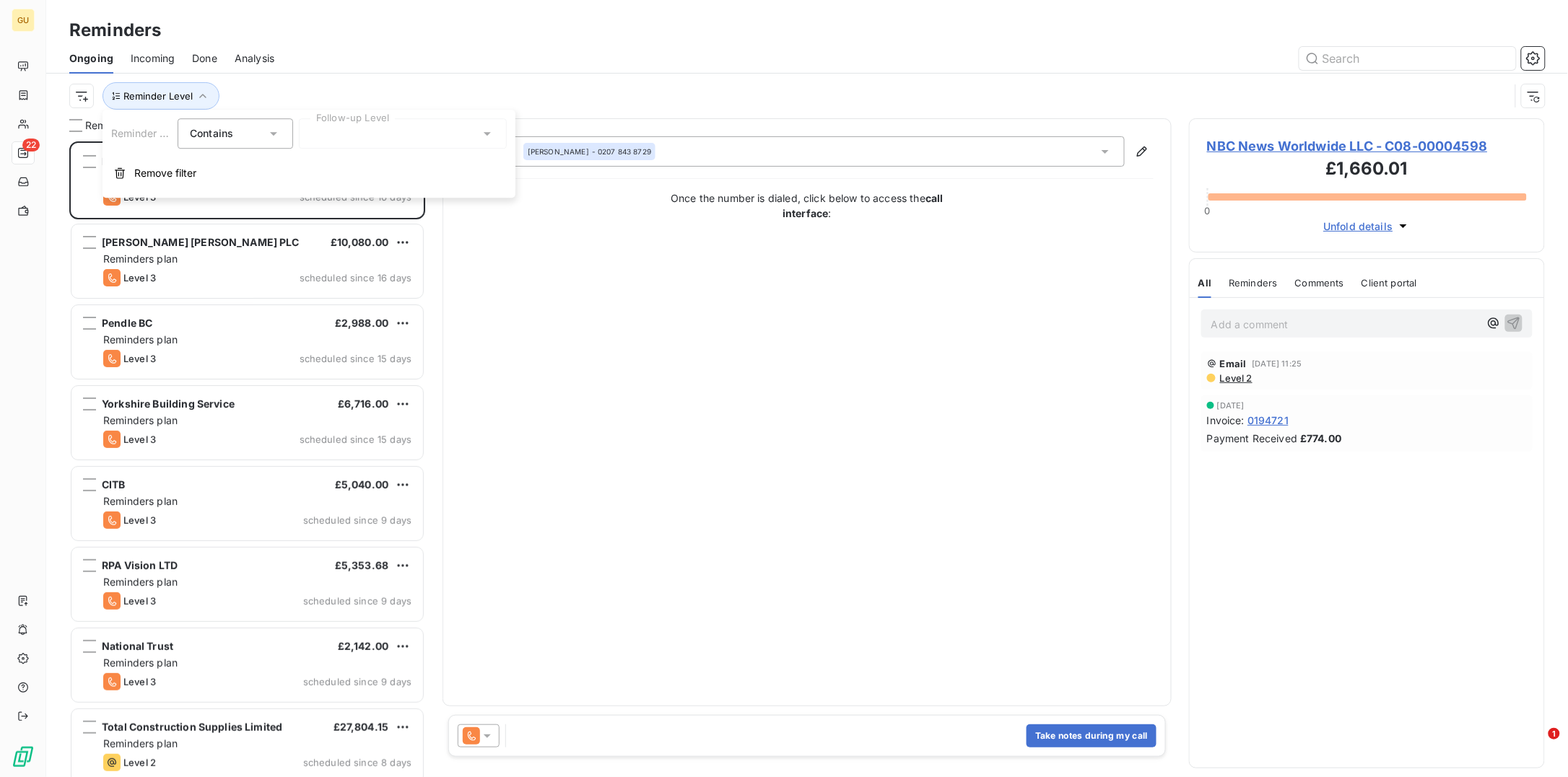
click at [338, 132] on div at bounding box center [402, 133] width 208 height 30
click at [353, 184] on span "Level 1" at bounding box center [342, 190] width 33 height 14
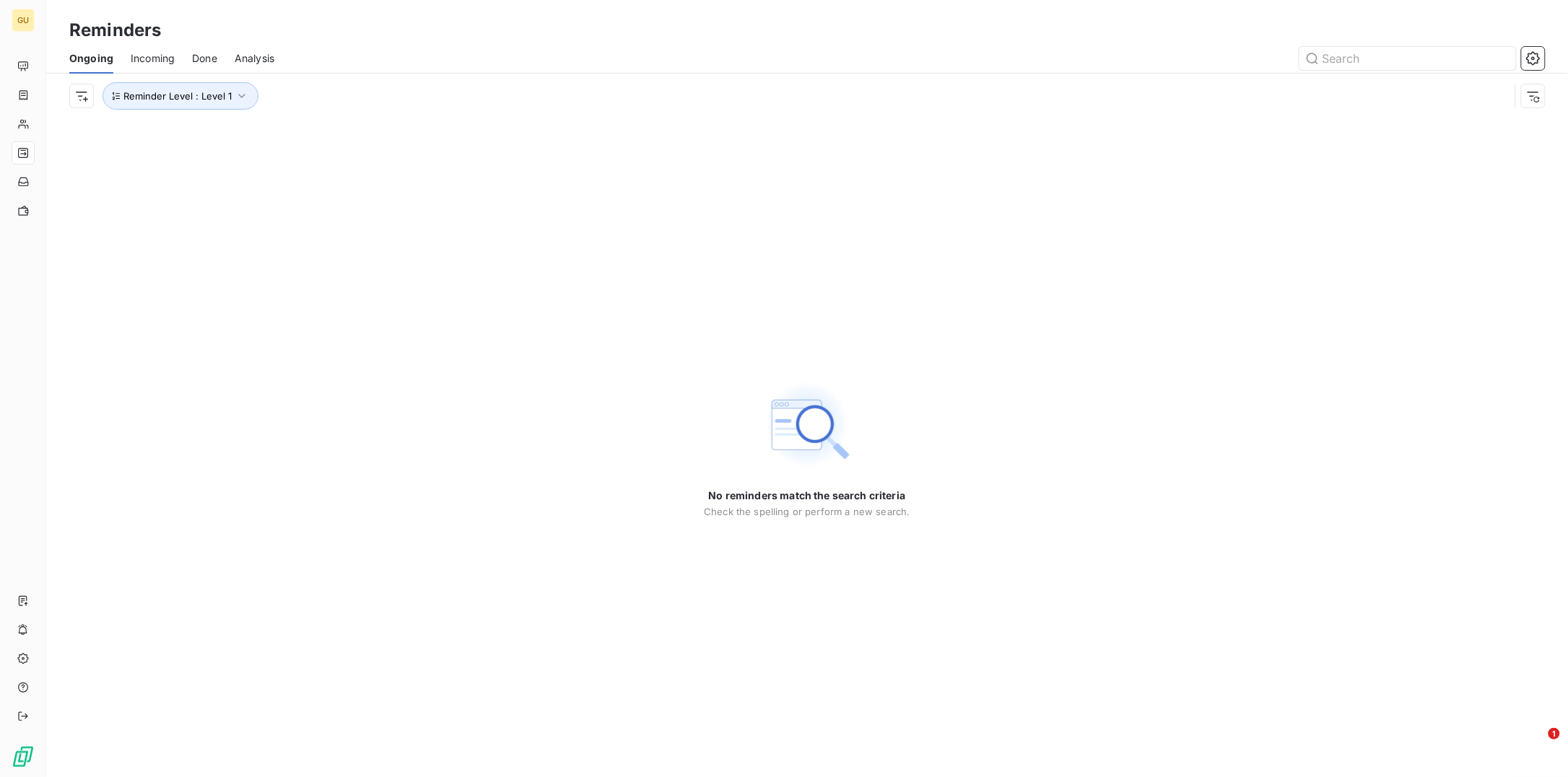
click at [863, 228] on div "No reminders match the search criteria Check the spelling or perform a new sear…" at bounding box center [806, 447] width 1521 height 659
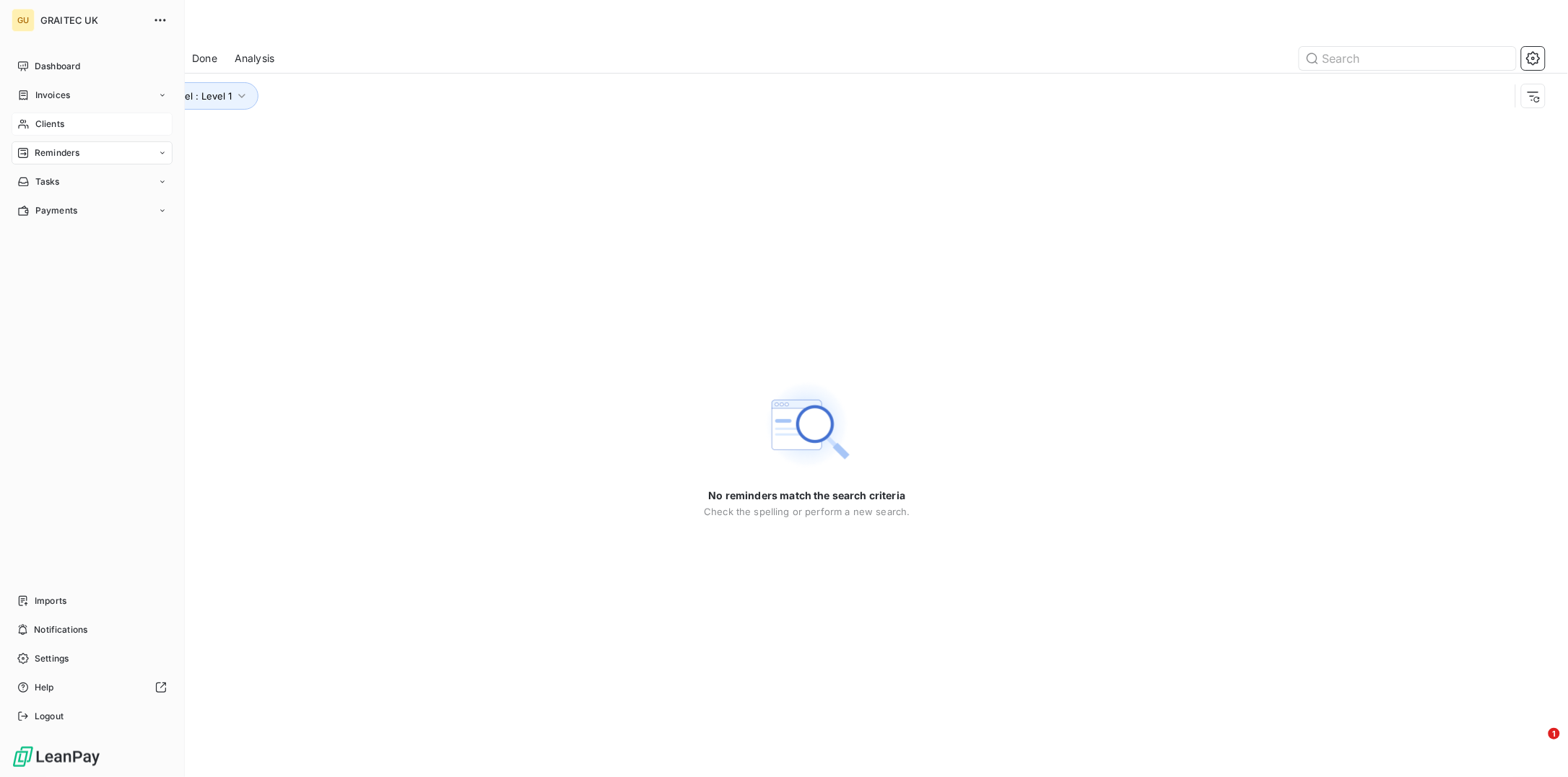
click at [55, 125] on span "Clients" at bounding box center [50, 124] width 29 height 13
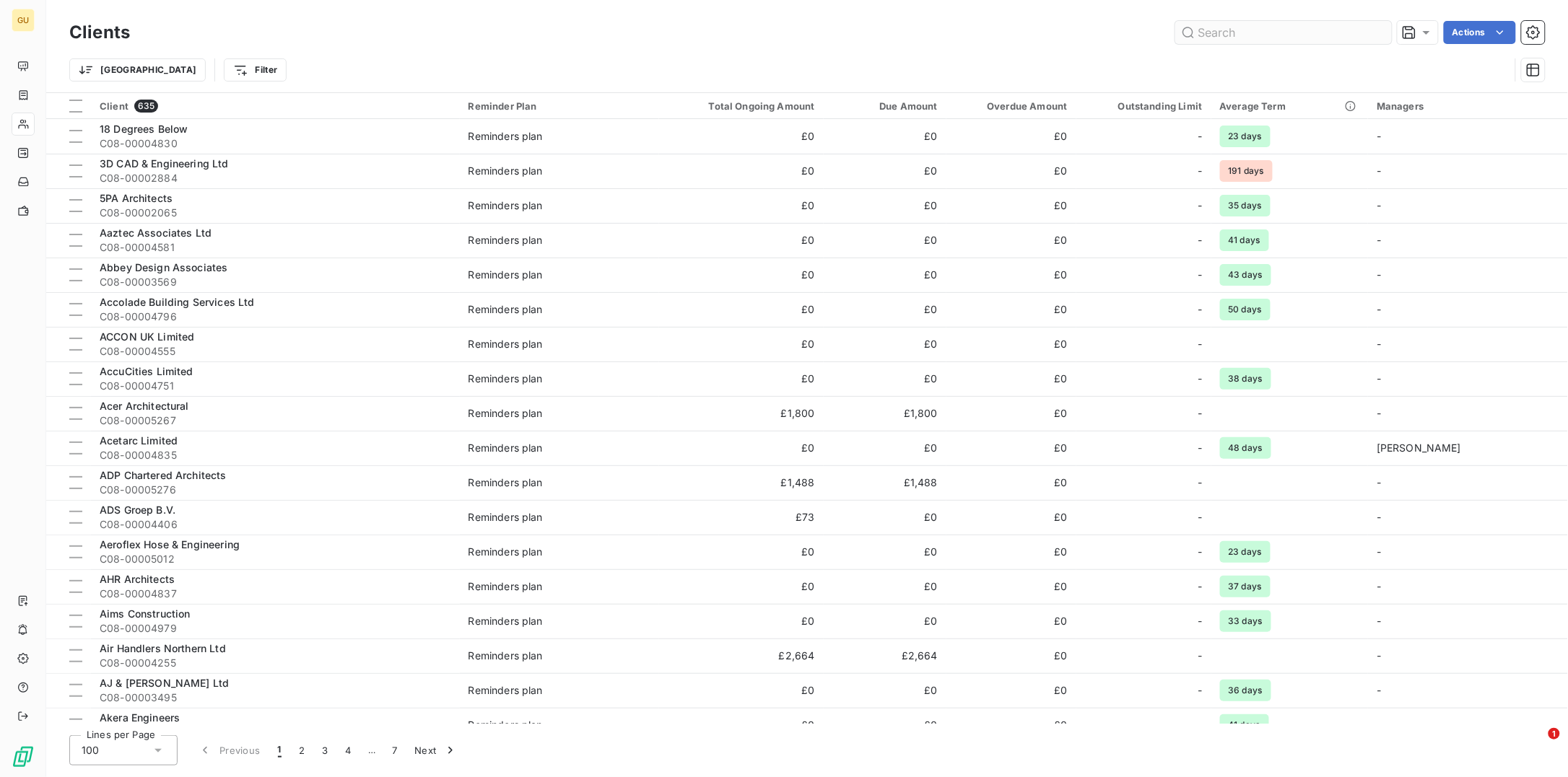
click at [1213, 33] on input "text" at bounding box center [1283, 32] width 216 height 23
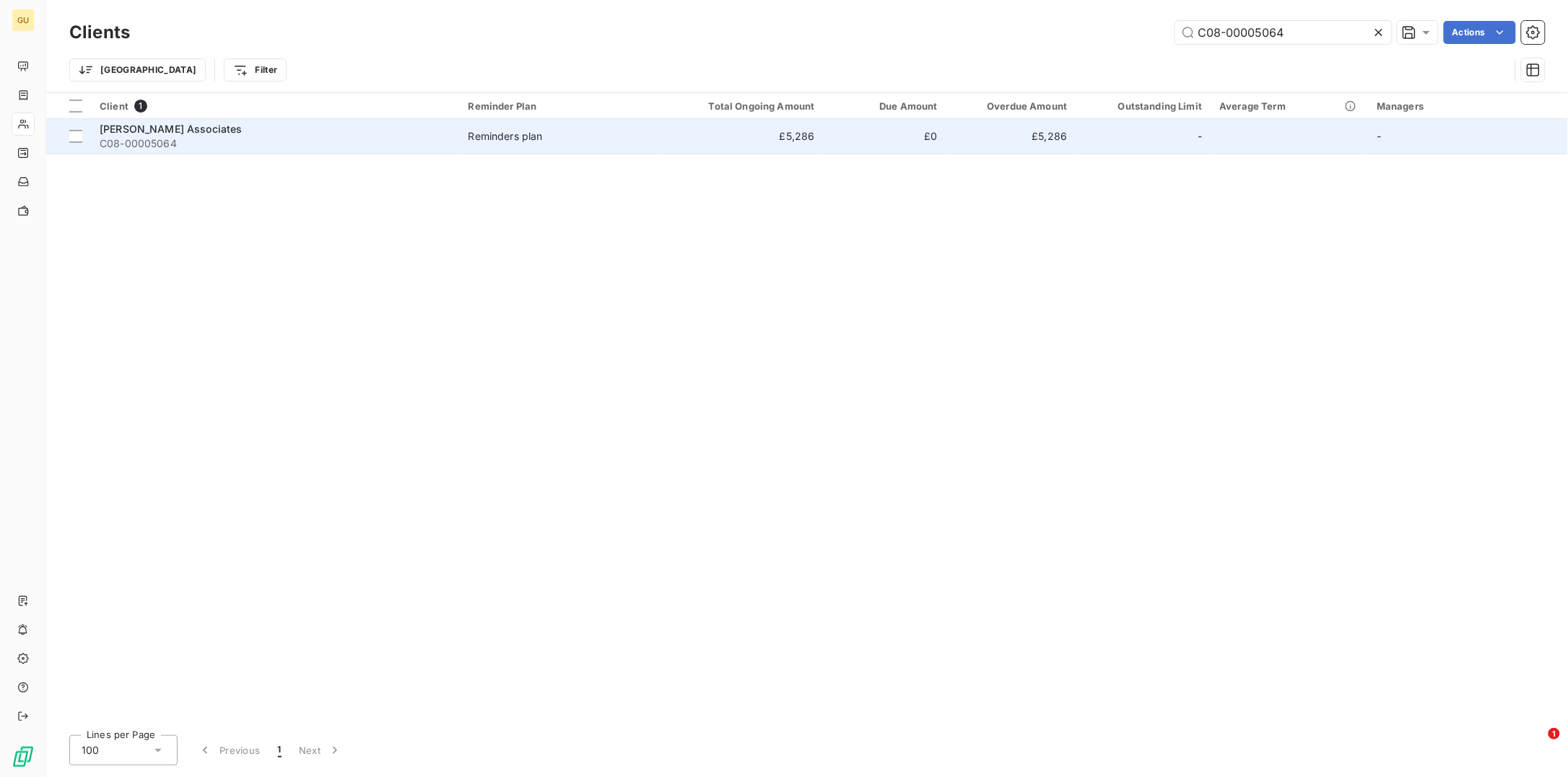
type input "C08-00005064"
click at [121, 130] on span "[PERSON_NAME] Associates" at bounding box center [171, 129] width 143 height 12
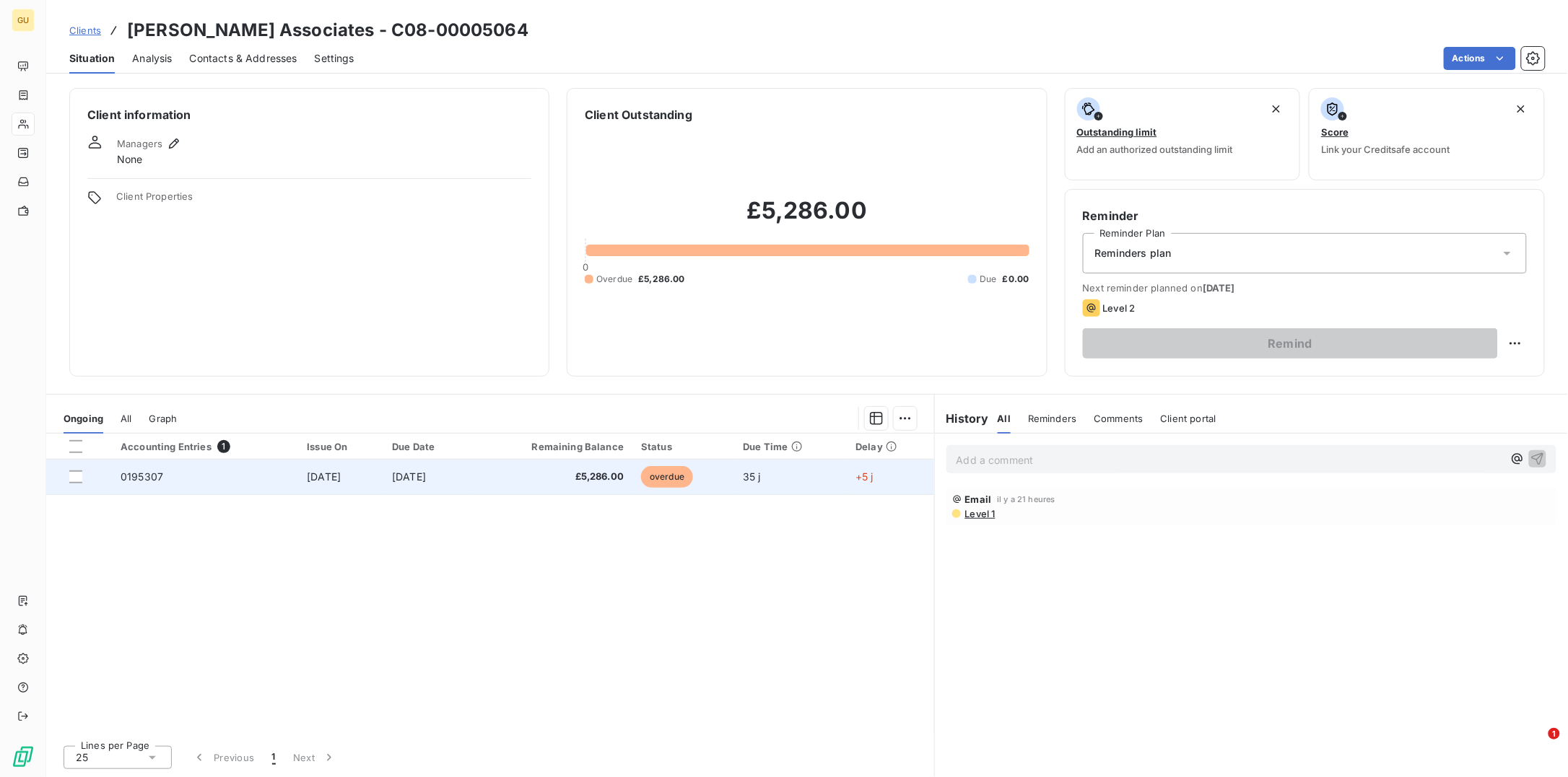
click at [139, 478] on span "0195307" at bounding box center [141, 476] width 42 height 12
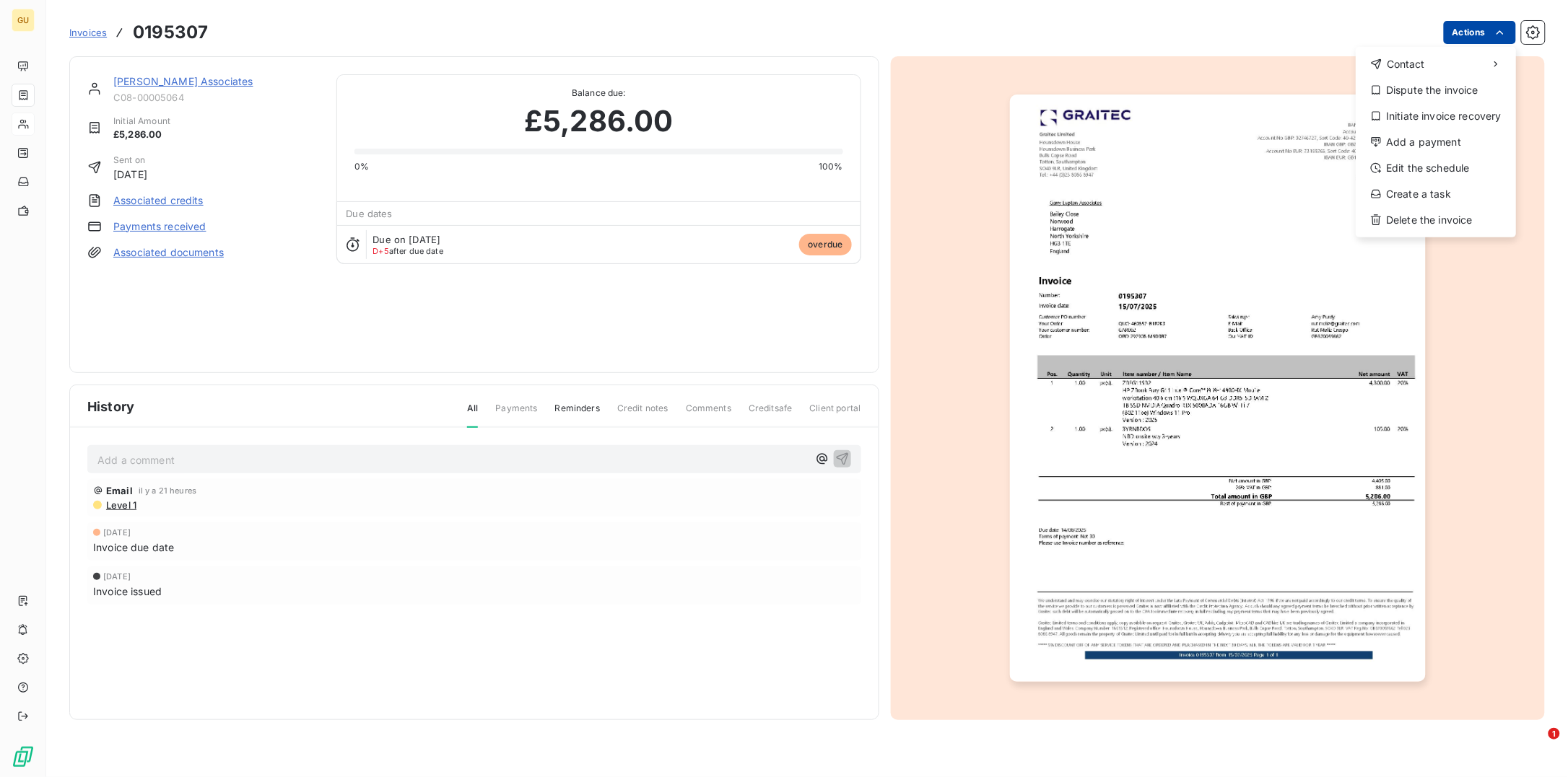
click at [1253, 34] on html "GU Invoices 0195307 Actions Contact Dispute the invoice Initiate invoice recove…" at bounding box center [784, 388] width 1568 height 777
click at [1253, 135] on div "Add a payment" at bounding box center [1436, 142] width 148 height 23
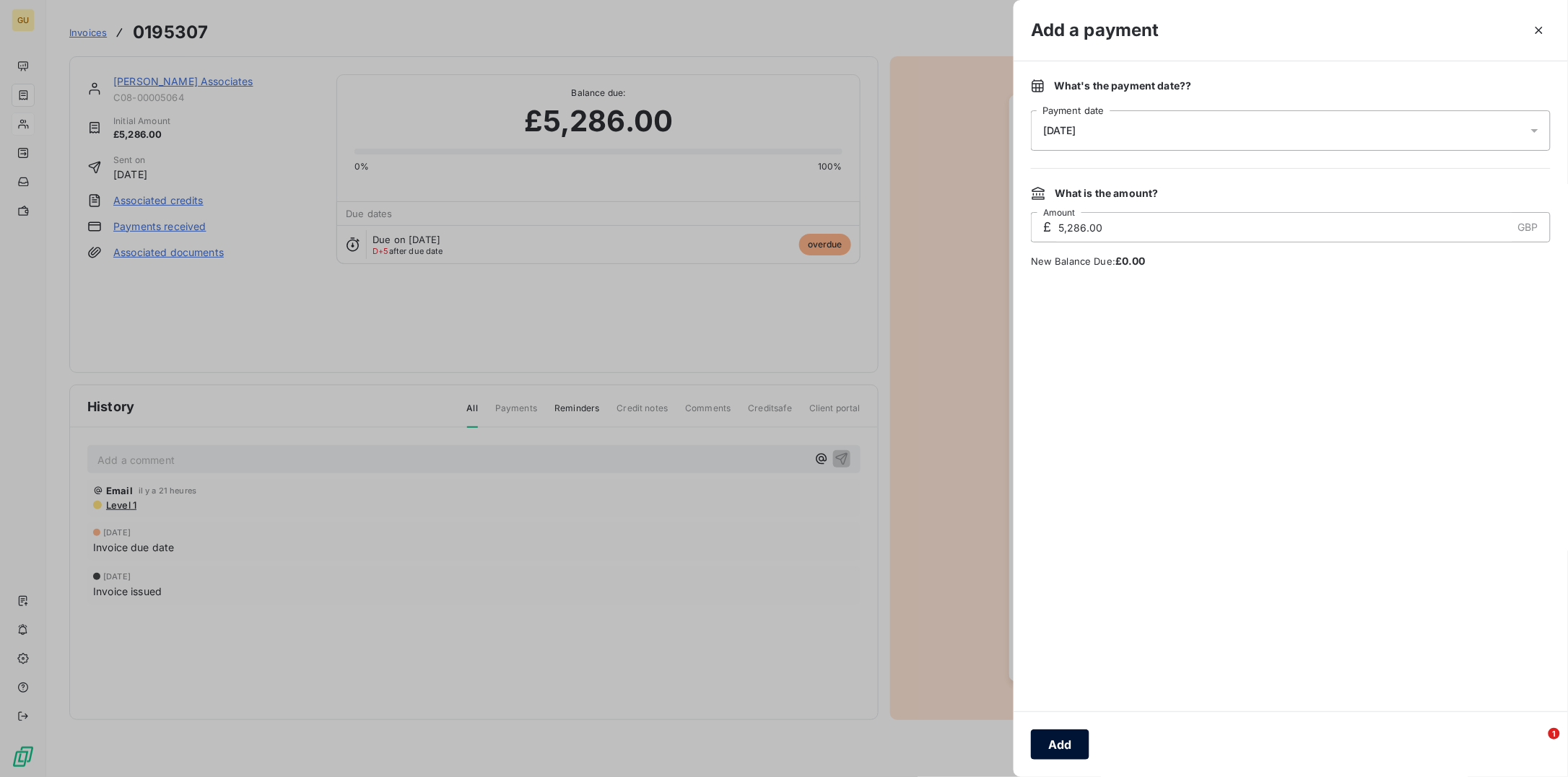
click at [1056, 621] on button "Add" at bounding box center [1060, 745] width 58 height 30
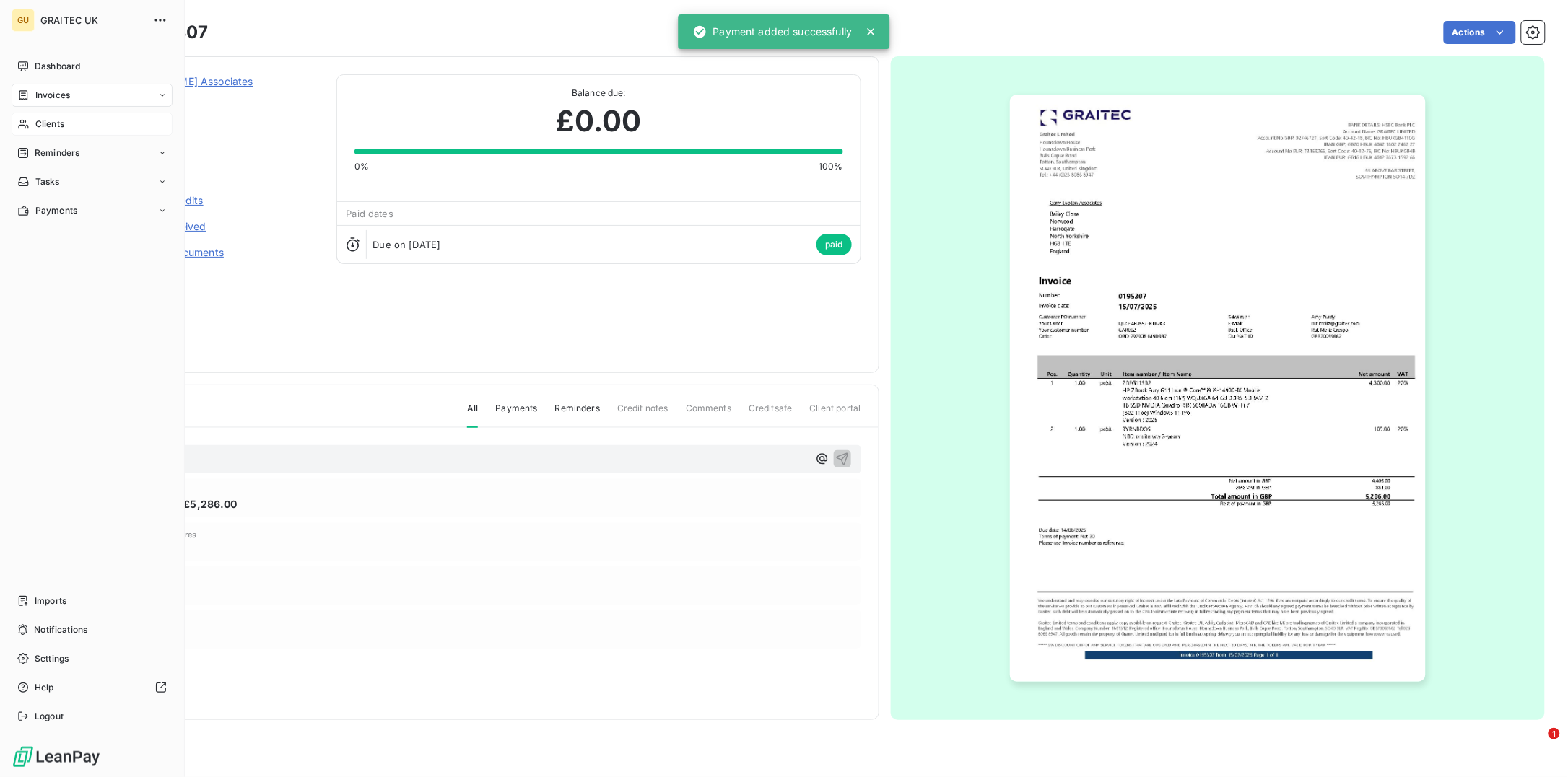
click at [58, 122] on span "Clients" at bounding box center [50, 124] width 29 height 13
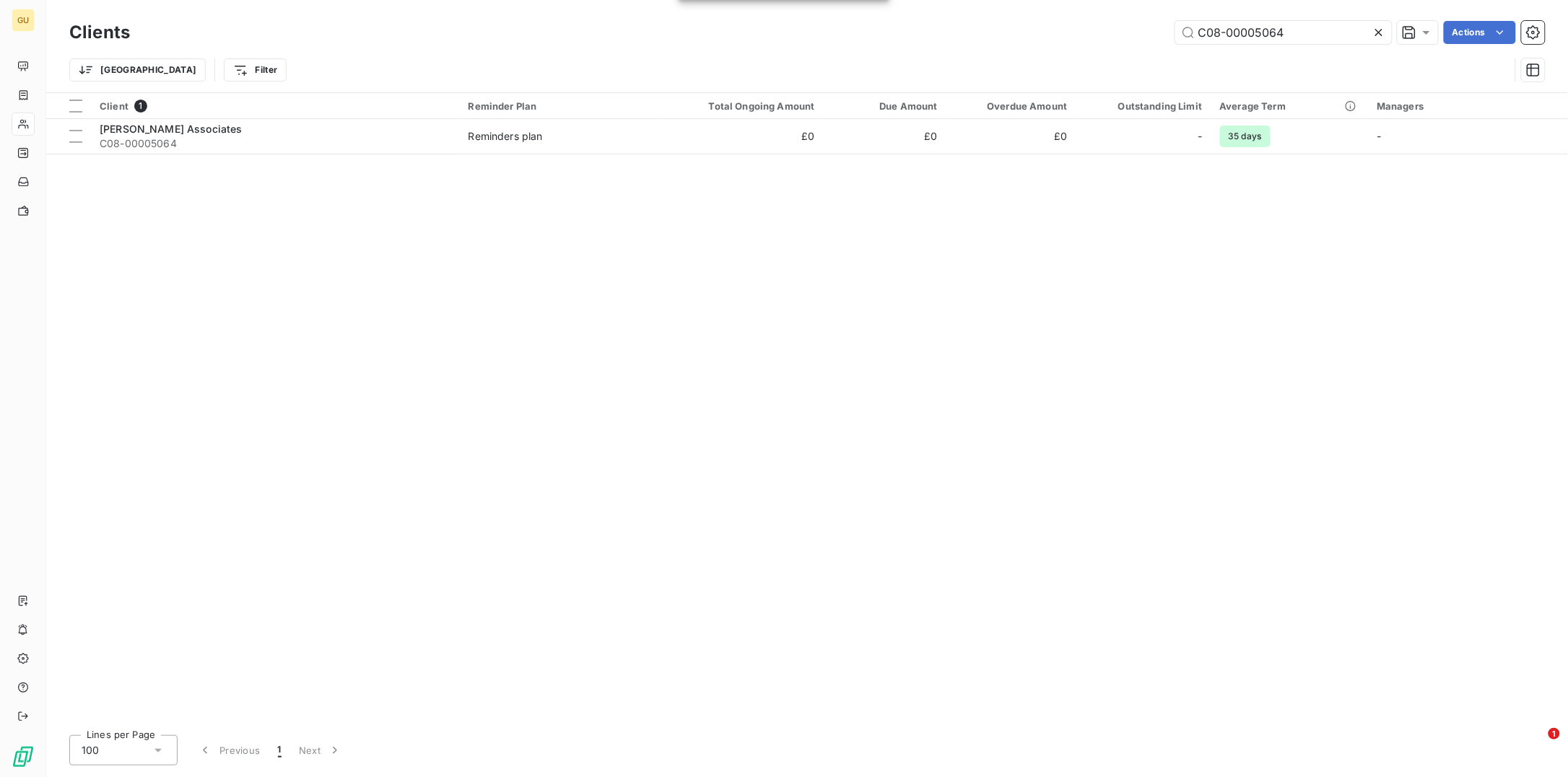
drag, startPoint x: 1303, startPoint y: 36, endPoint x: 1144, endPoint y: 34, distance: 159.0
click at [1144, 34] on div "C08-00005064 Actions" at bounding box center [846, 32] width 1397 height 23
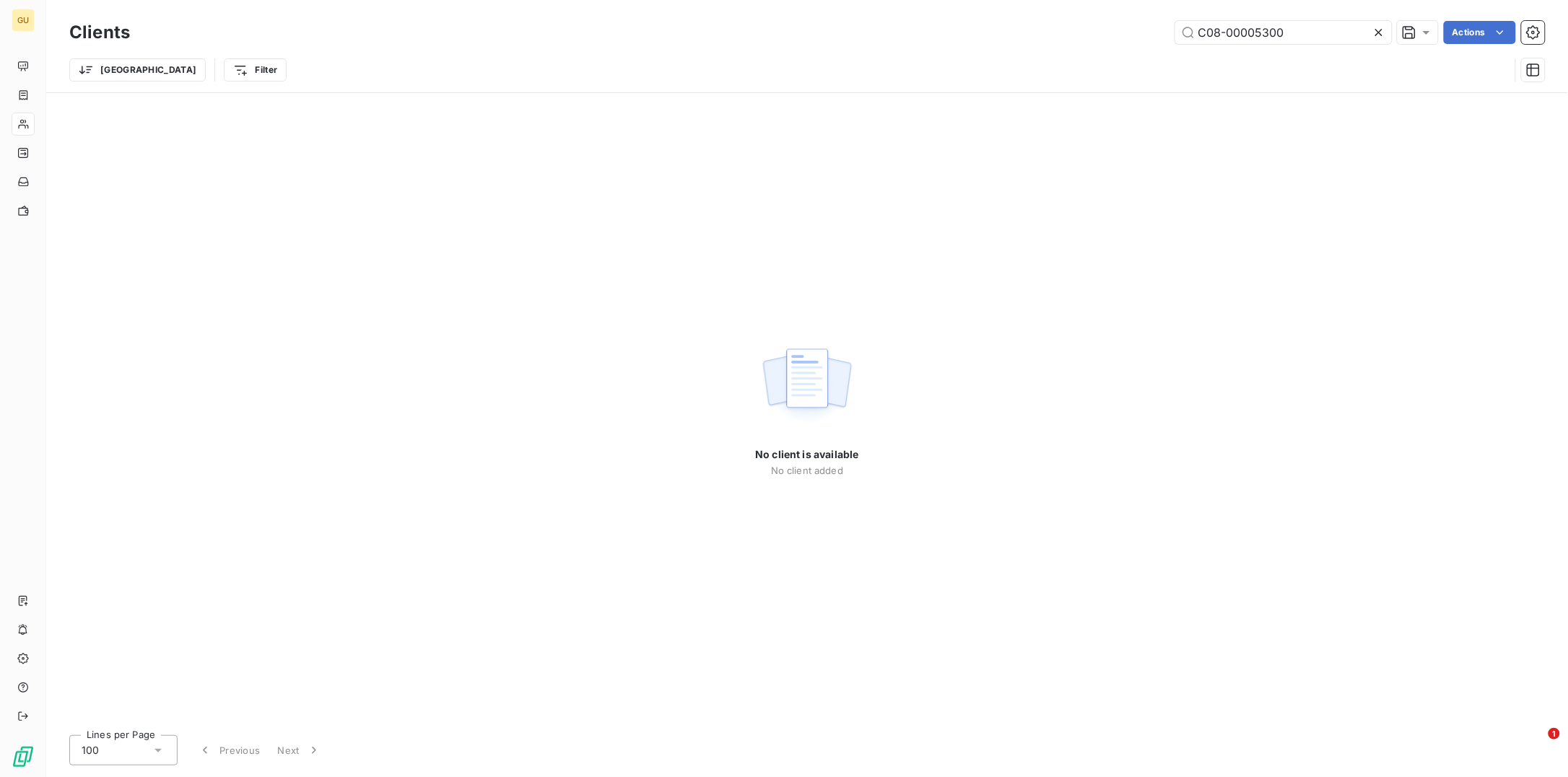
type input "C08-00005300"
